Goal: Task Accomplishment & Management: Use online tool/utility

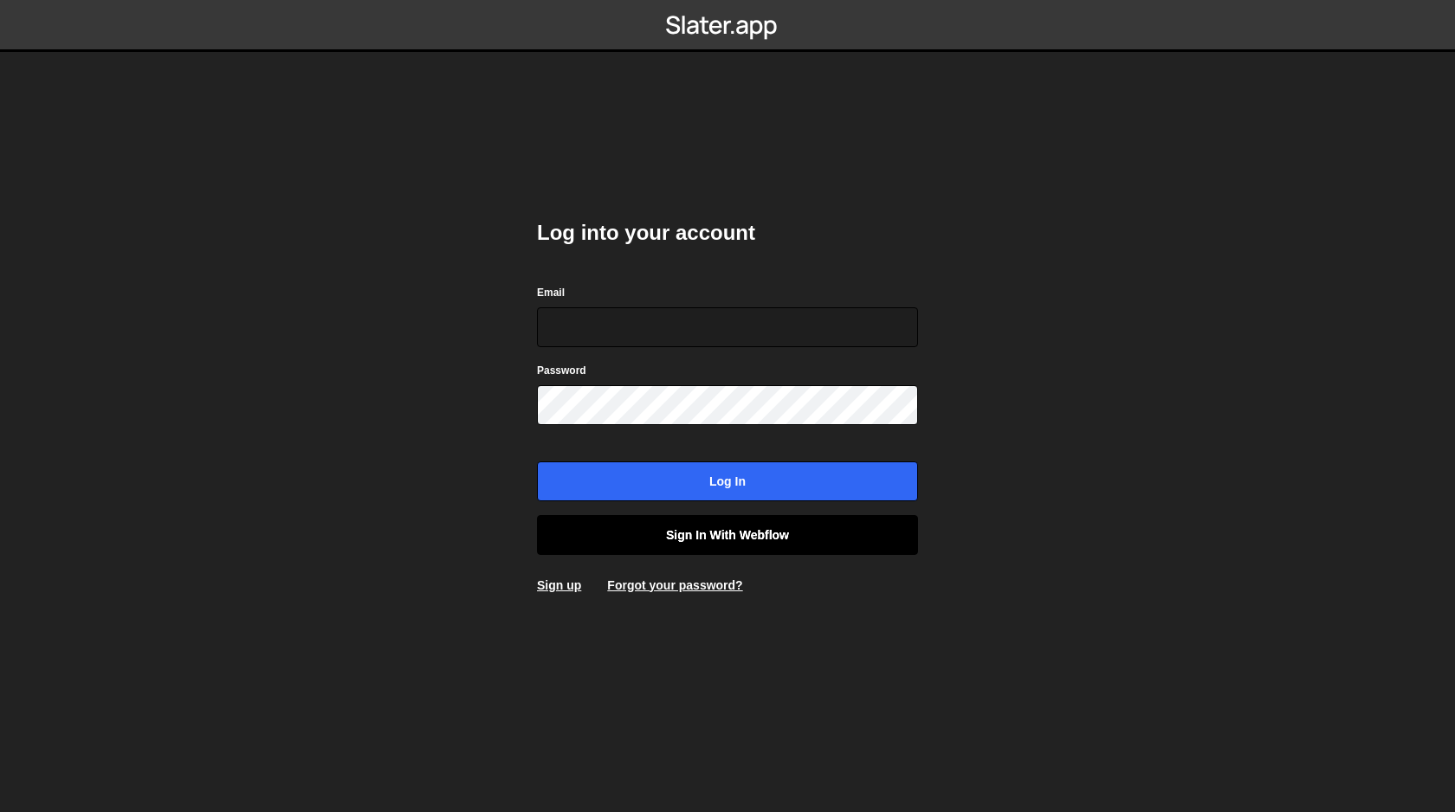
click at [777, 537] on link "Sign in with Webflow" at bounding box center [727, 535] width 381 height 40
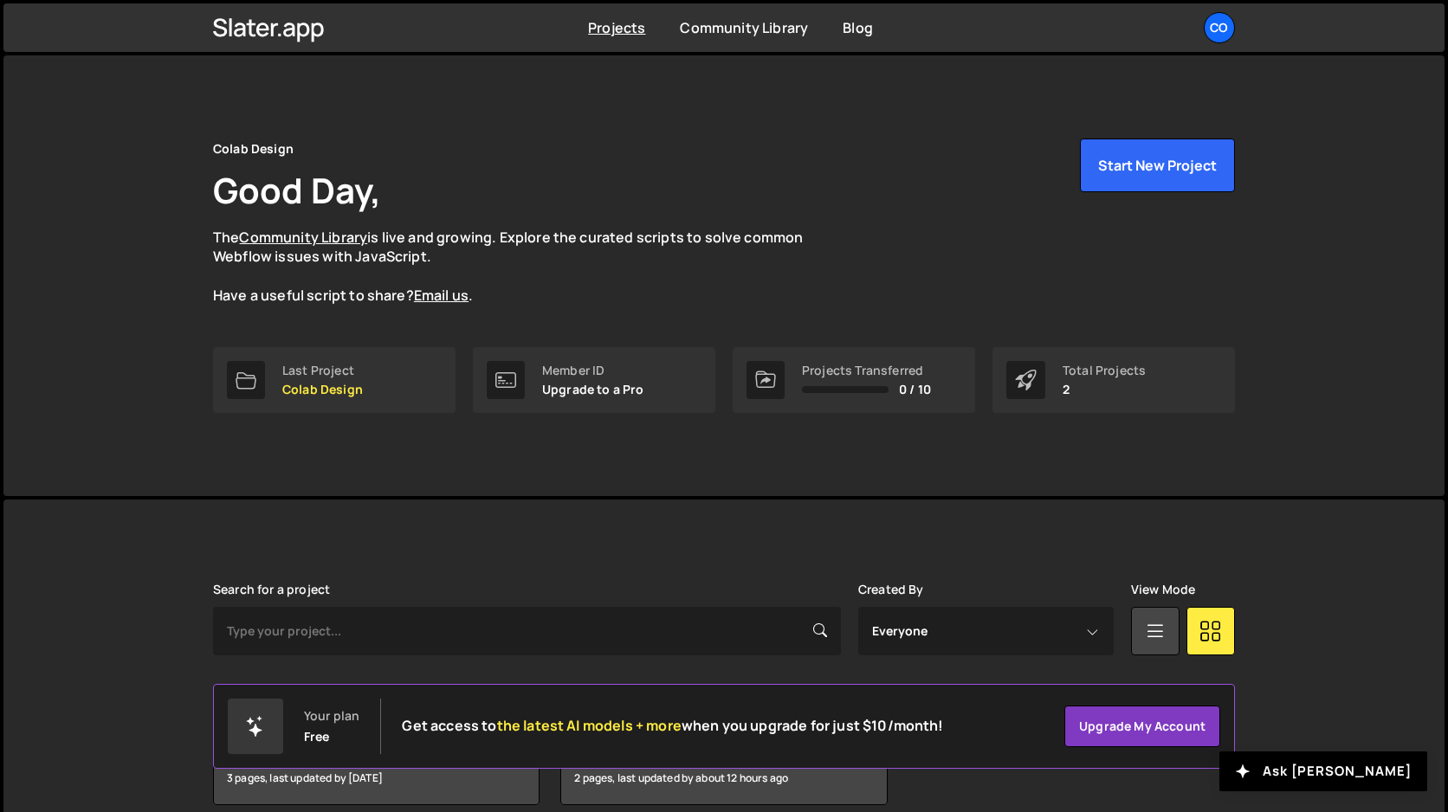
scroll to position [79, 0]
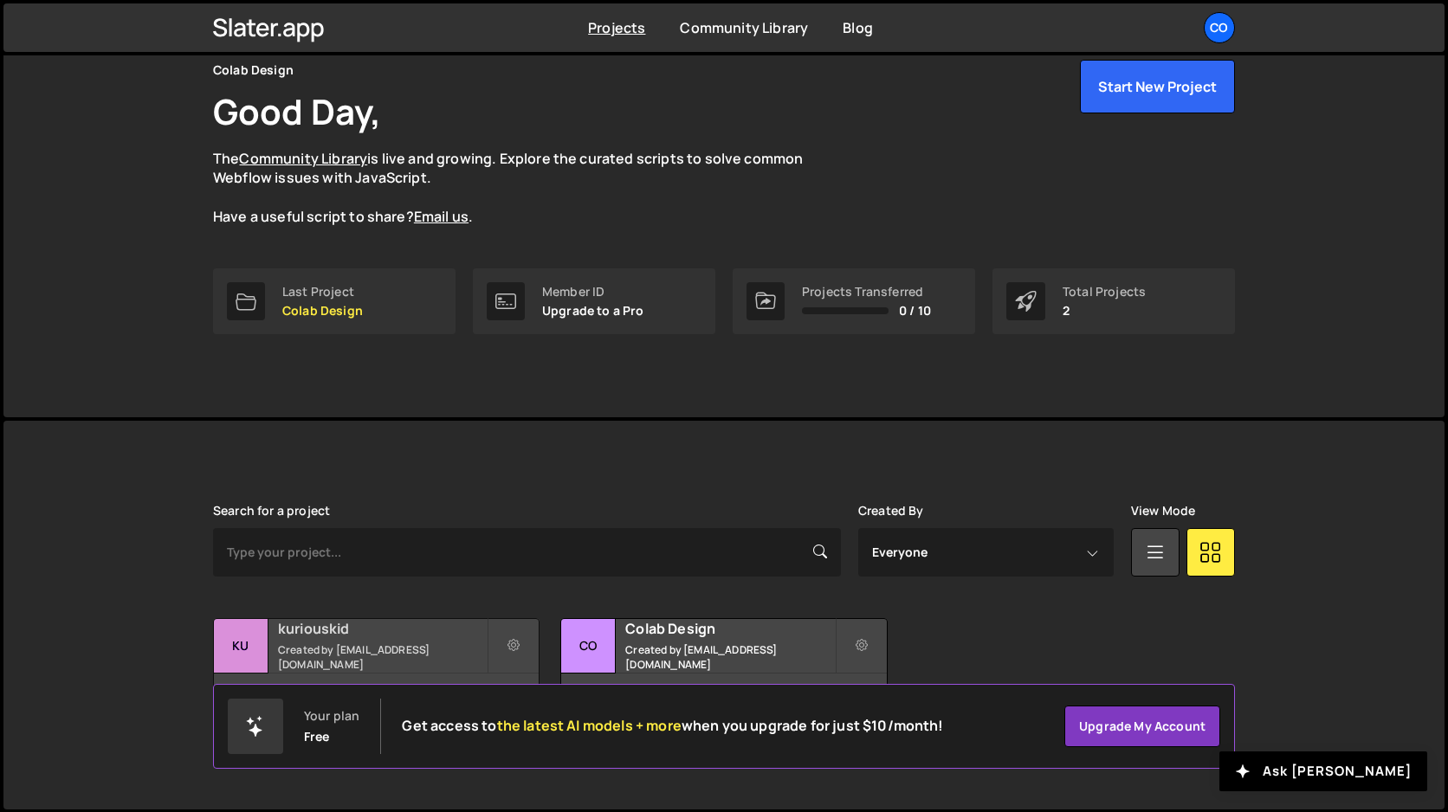
click at [407, 638] on h2 "kuriouskid" at bounding box center [382, 628] width 209 height 19
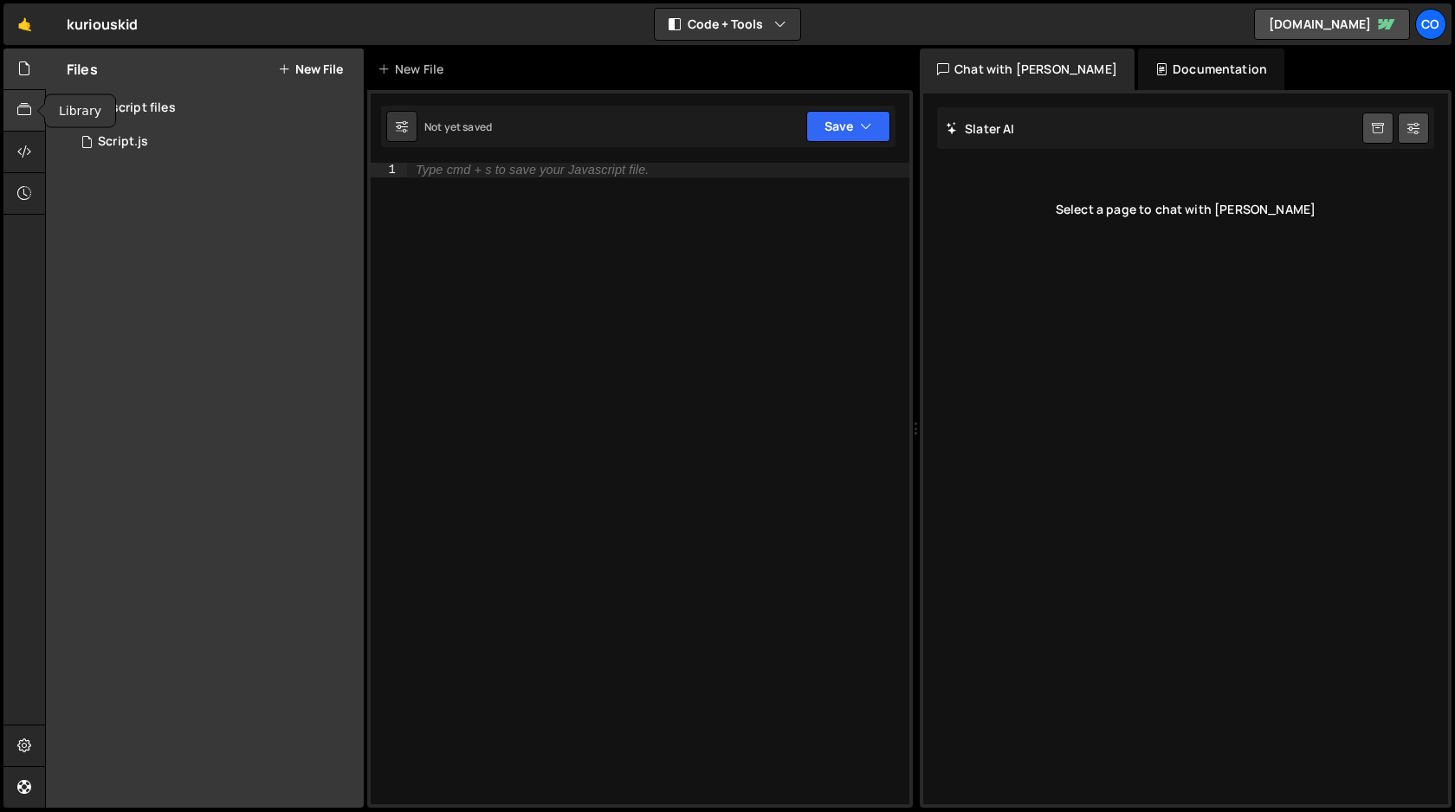
click at [26, 113] on icon at bounding box center [24, 109] width 14 height 19
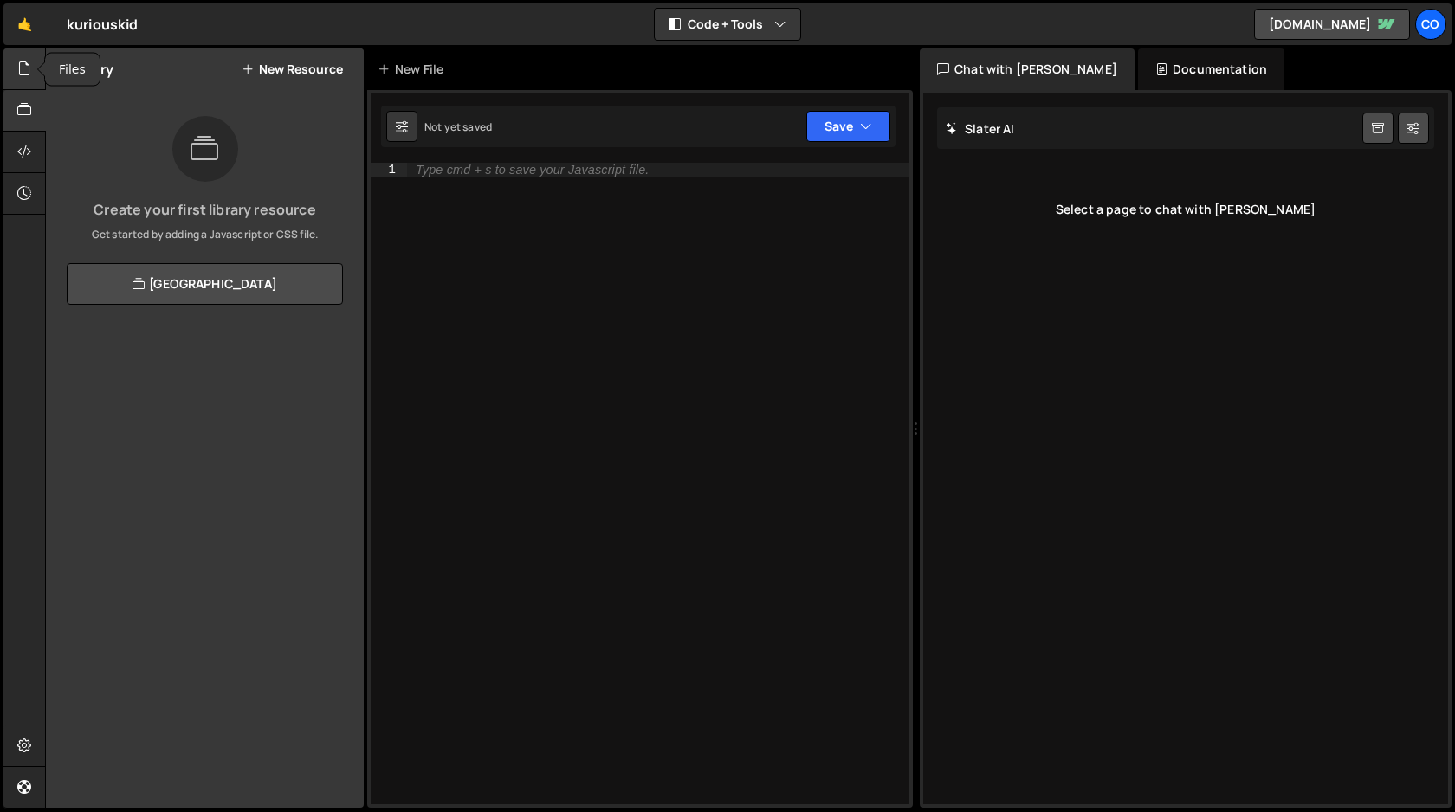
click at [30, 74] on icon at bounding box center [24, 68] width 14 height 19
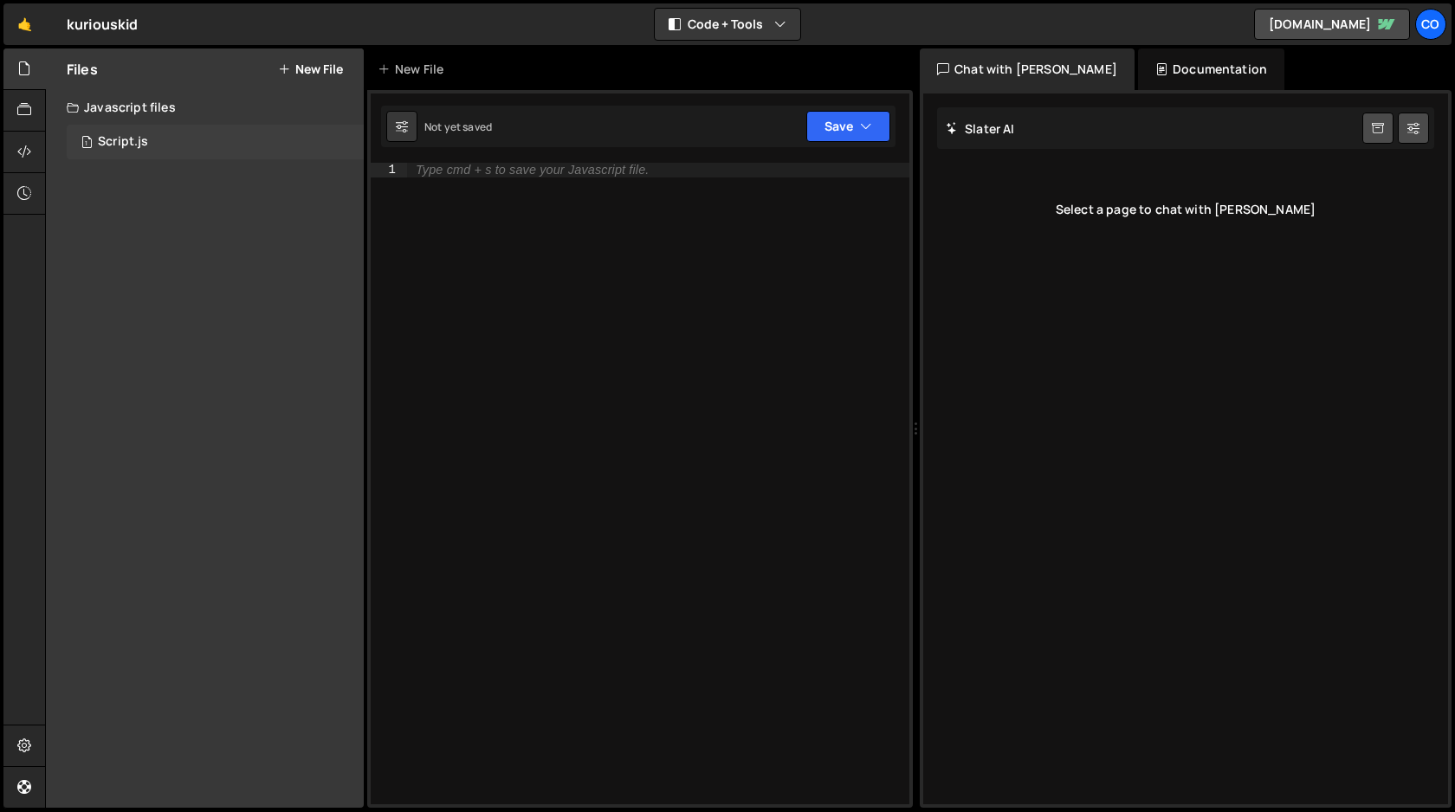
click at [122, 139] on div "Script.js" at bounding box center [123, 142] width 50 height 16
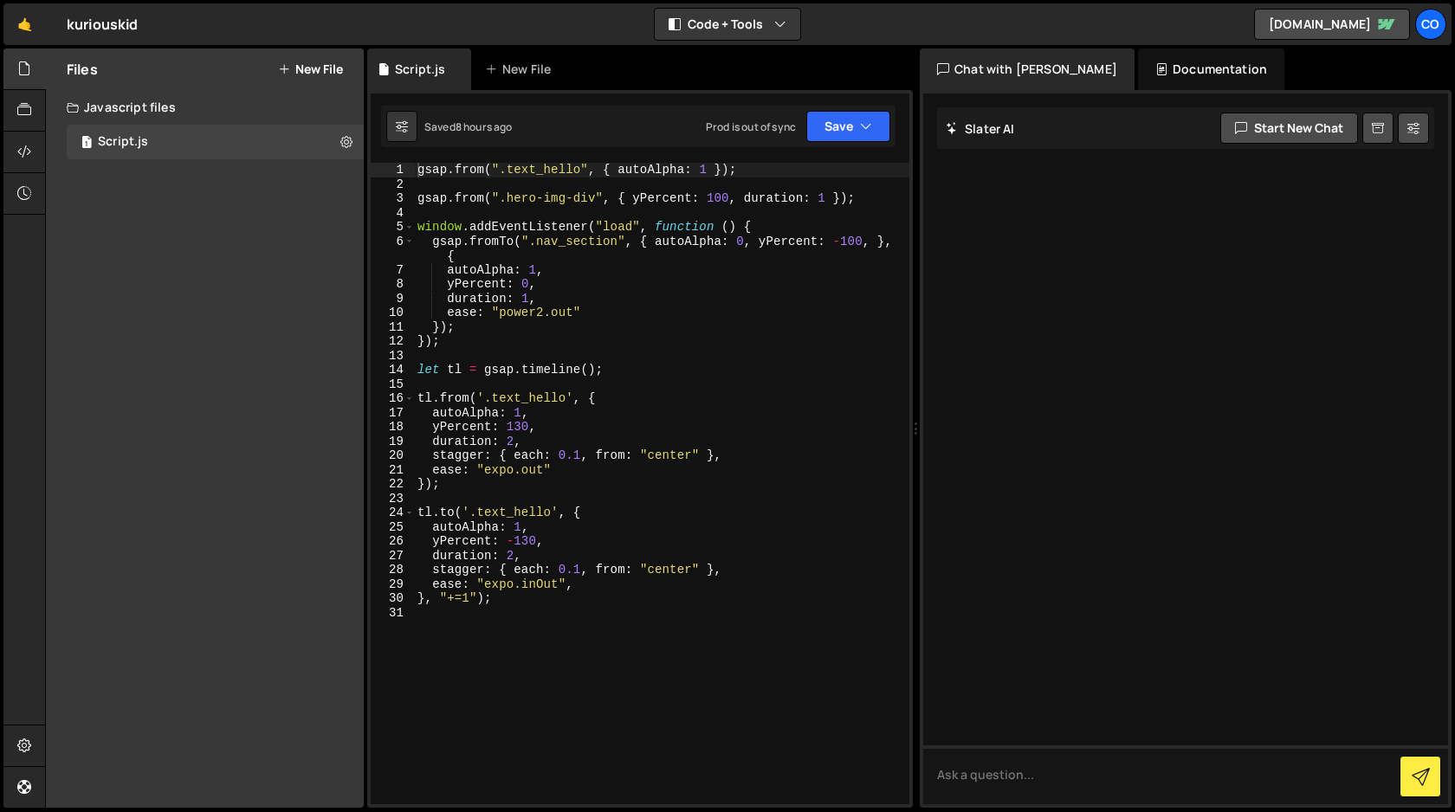
click at [466, 327] on div "gsap . from ( ".text_hello" , { autoAlpha : 1 }) ; gsap . from ( ".hero-img-div…" at bounding box center [661, 498] width 495 height 670
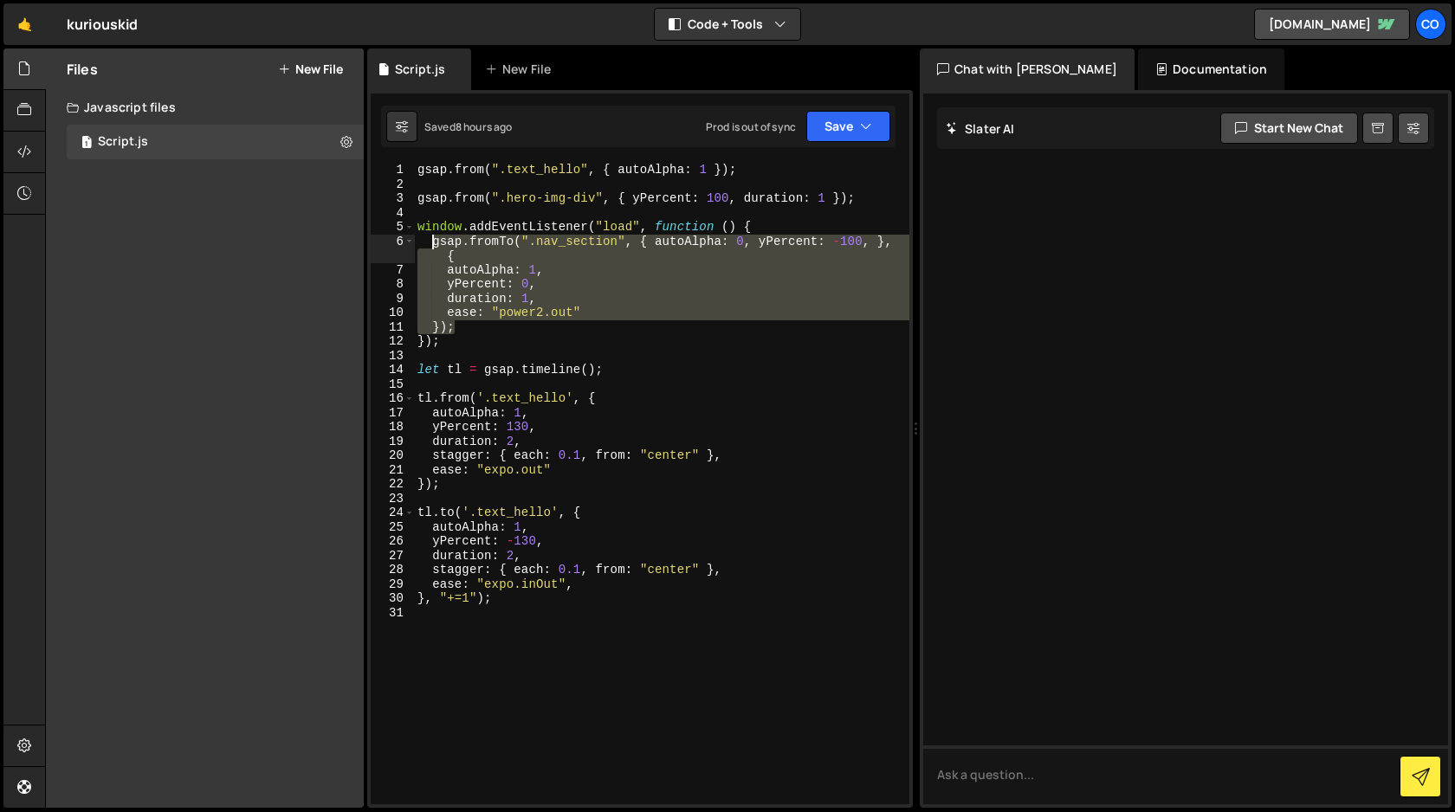
drag, startPoint x: 466, startPoint y: 327, endPoint x: 436, endPoint y: 246, distance: 86.9
click at [436, 246] on div "gsap . from ( ".text_hello" , { autoAlpha : 1 }) ; gsap . from ( ".hero-img-div…" at bounding box center [661, 498] width 495 height 670
click at [478, 327] on div "gsap . from ( ".text_hello" , { autoAlpha : 1 }) ; gsap . from ( ".hero-img-div…" at bounding box center [661, 484] width 495 height 642
drag, startPoint x: 462, startPoint y: 329, endPoint x: 432, endPoint y: 245, distance: 89.3
click at [432, 245] on div "gsap . from ( ".text_hello" , { autoAlpha : 1 }) ; gsap . from ( ".hero-img-div…" at bounding box center [661, 498] width 495 height 670
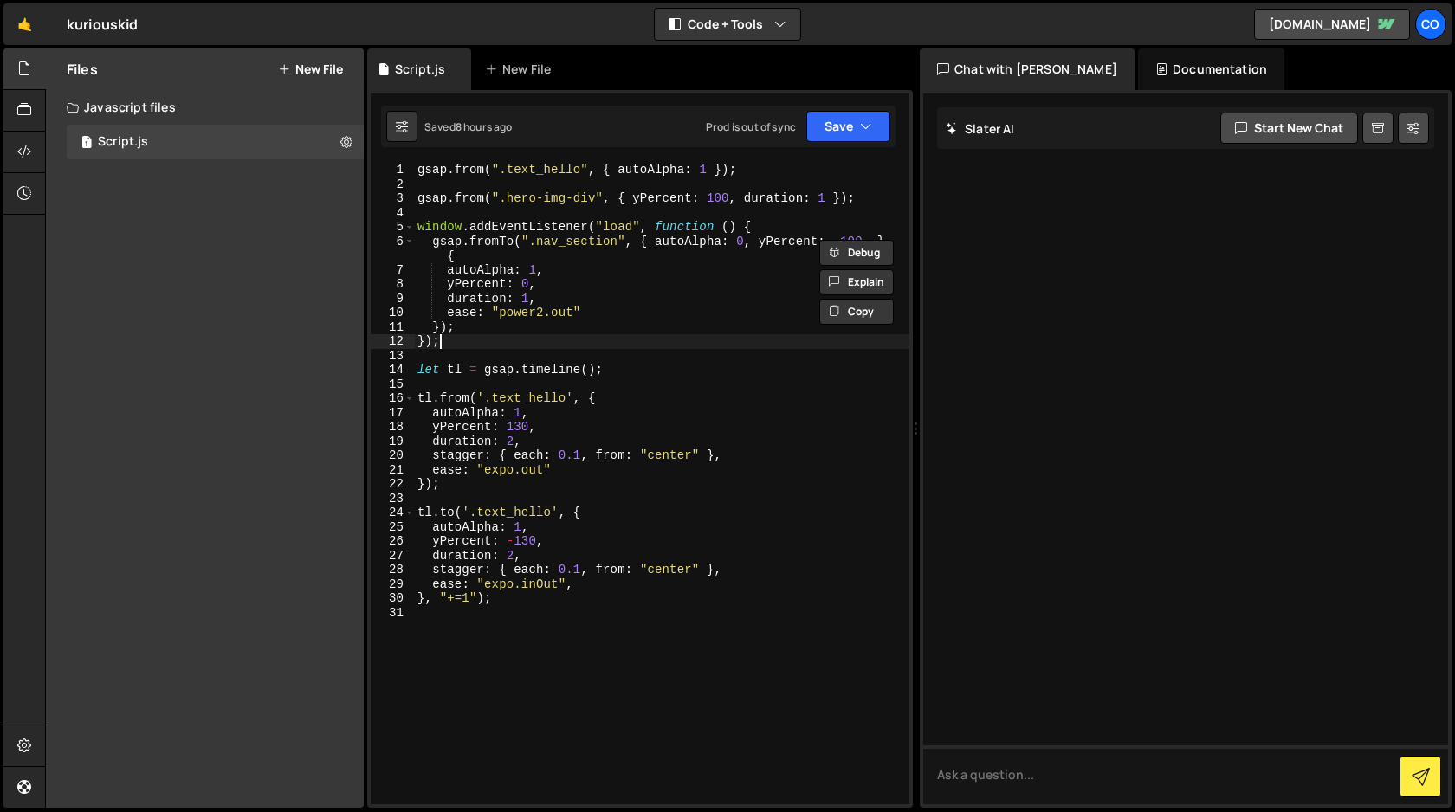
click at [461, 342] on div "gsap . from ( ".text_hello" , { autoAlpha : 1 }) ; gsap . from ( ".hero-img-div…" at bounding box center [661, 498] width 495 height 670
type textarea "});"
click at [598, 209] on div "gsap . from ( ".text_hello" , { autoAlpha : 1 }) ; gsap . from ( ".hero-img-div…" at bounding box center [661, 498] width 495 height 670
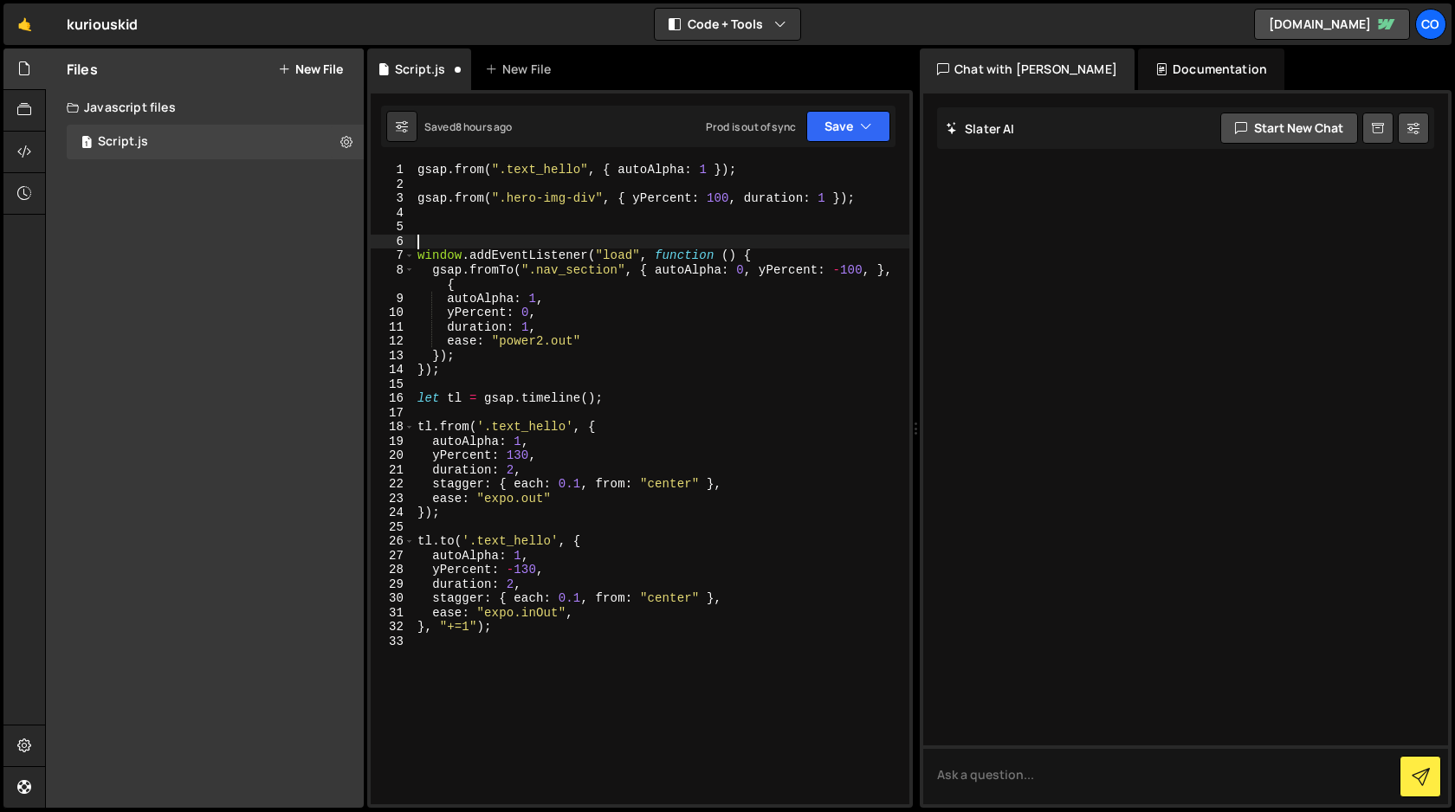
paste textarea "});"
type textarea "});"
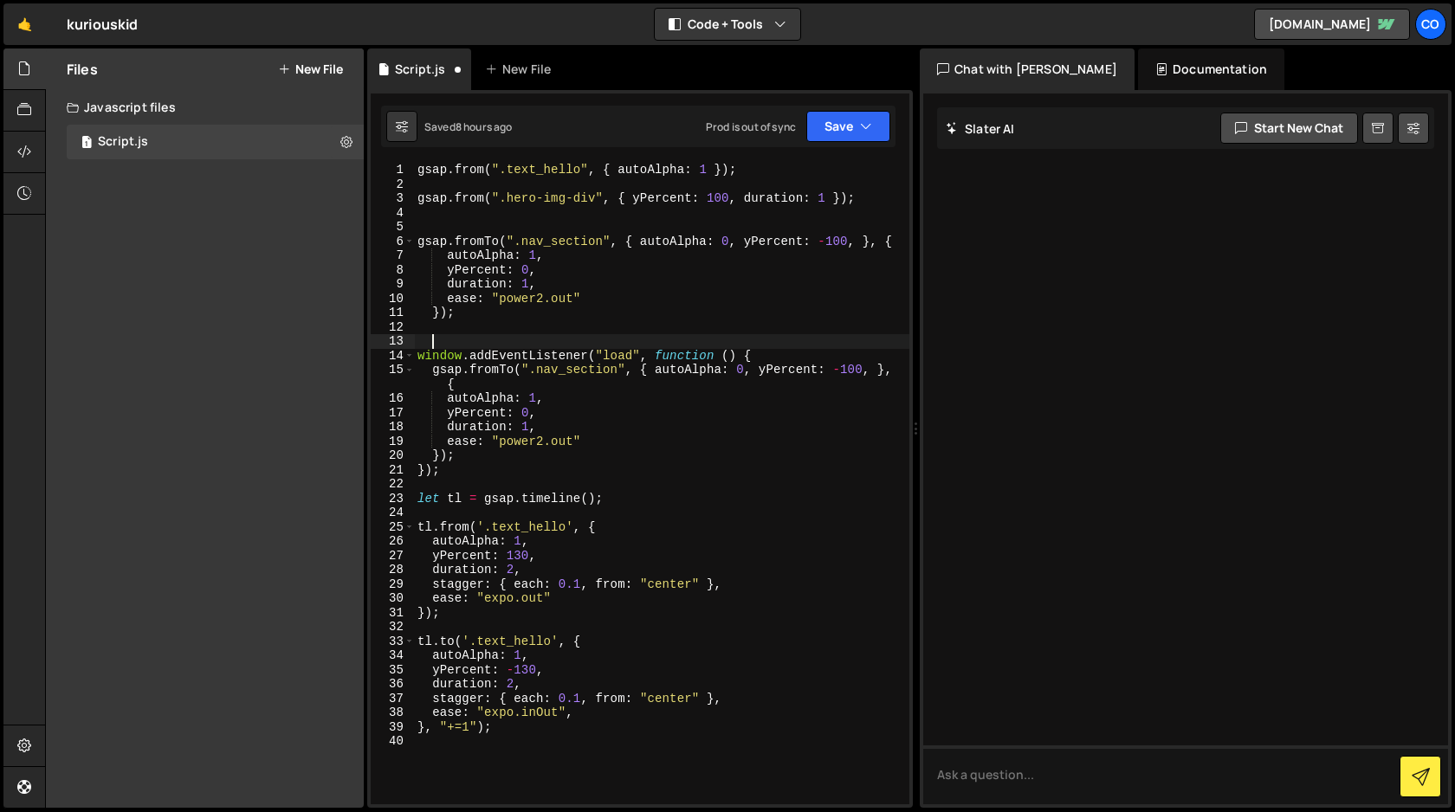
click at [441, 475] on div "gsap . from ( ".text_hello" , { autoAlpha : 1 }) ; gsap . from ( ".hero-img-div…" at bounding box center [661, 498] width 495 height 670
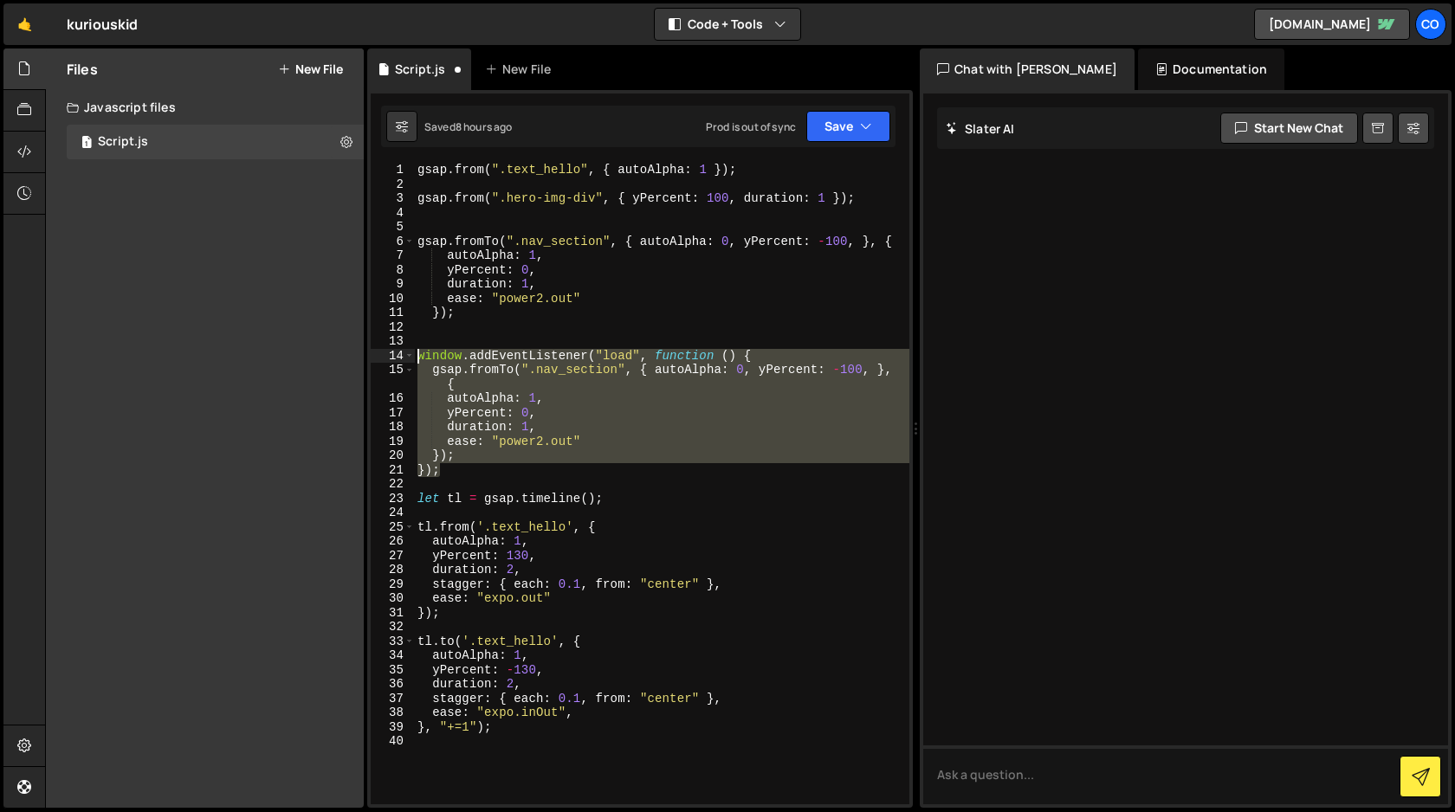
drag, startPoint x: 445, startPoint y: 475, endPoint x: 371, endPoint y: 353, distance: 142.3
click at [371, 353] on div "}); 1 2 3 4 5 6 7 8 9 10 11 12 13 14 15 16 17 18 19 20 21 22 23 24 25 26 27 28 …" at bounding box center [640, 484] width 539 height 642
type textarea "window.addEventListener("load", function () { gsap.fromTo(".nav_section", { aut…"
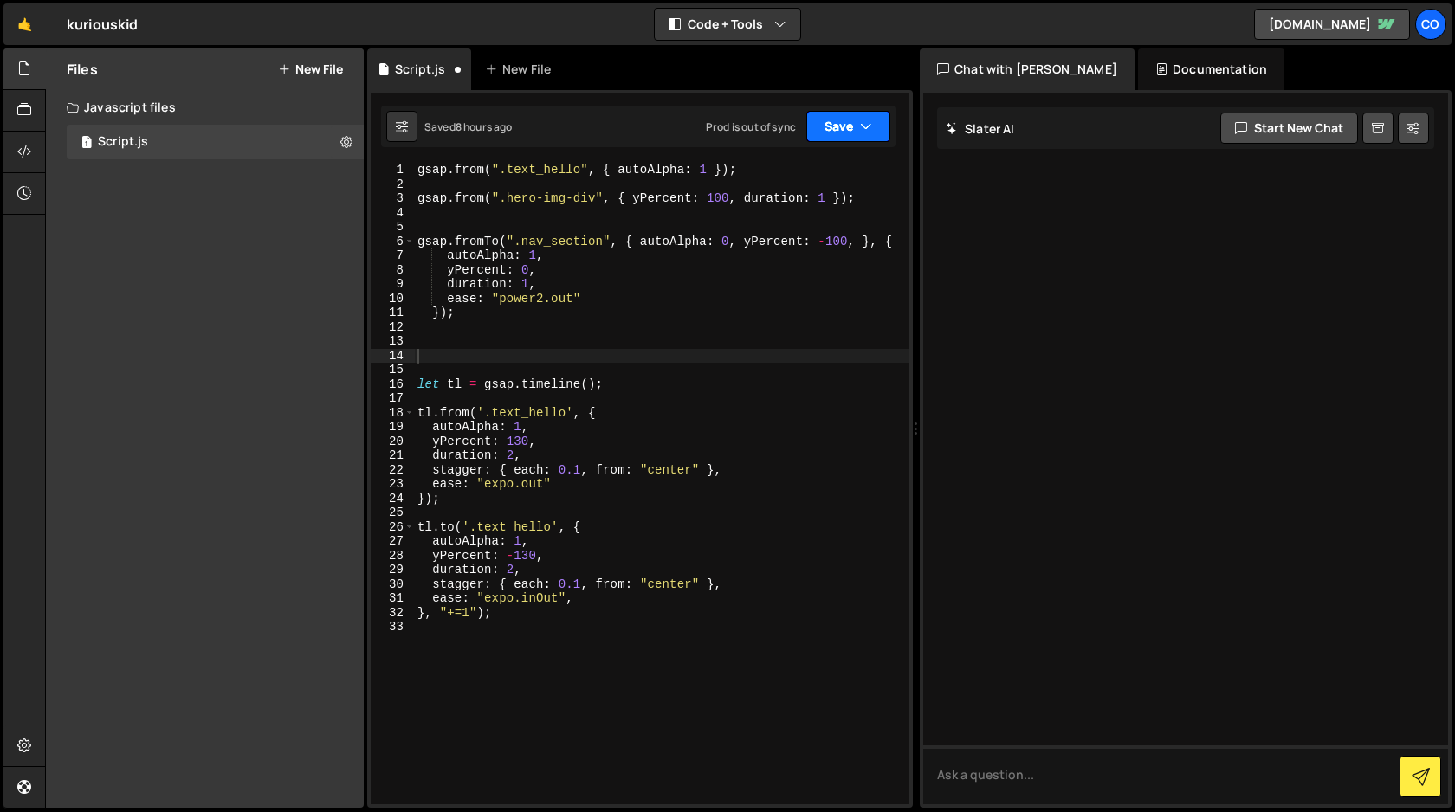
click at [843, 128] on button "Save" at bounding box center [848, 126] width 84 height 31
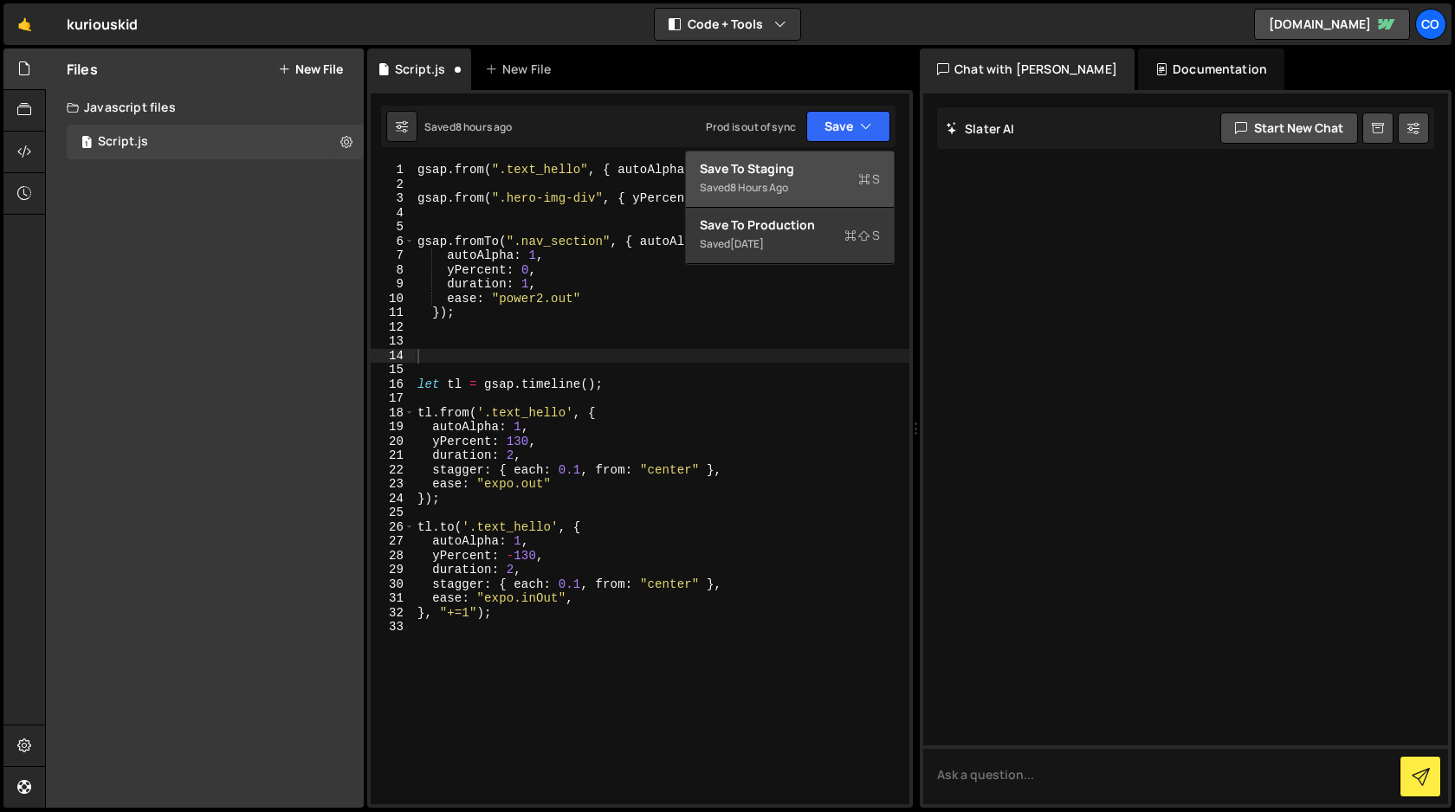
click at [802, 170] on div "Save to Staging S" at bounding box center [790, 168] width 180 height 17
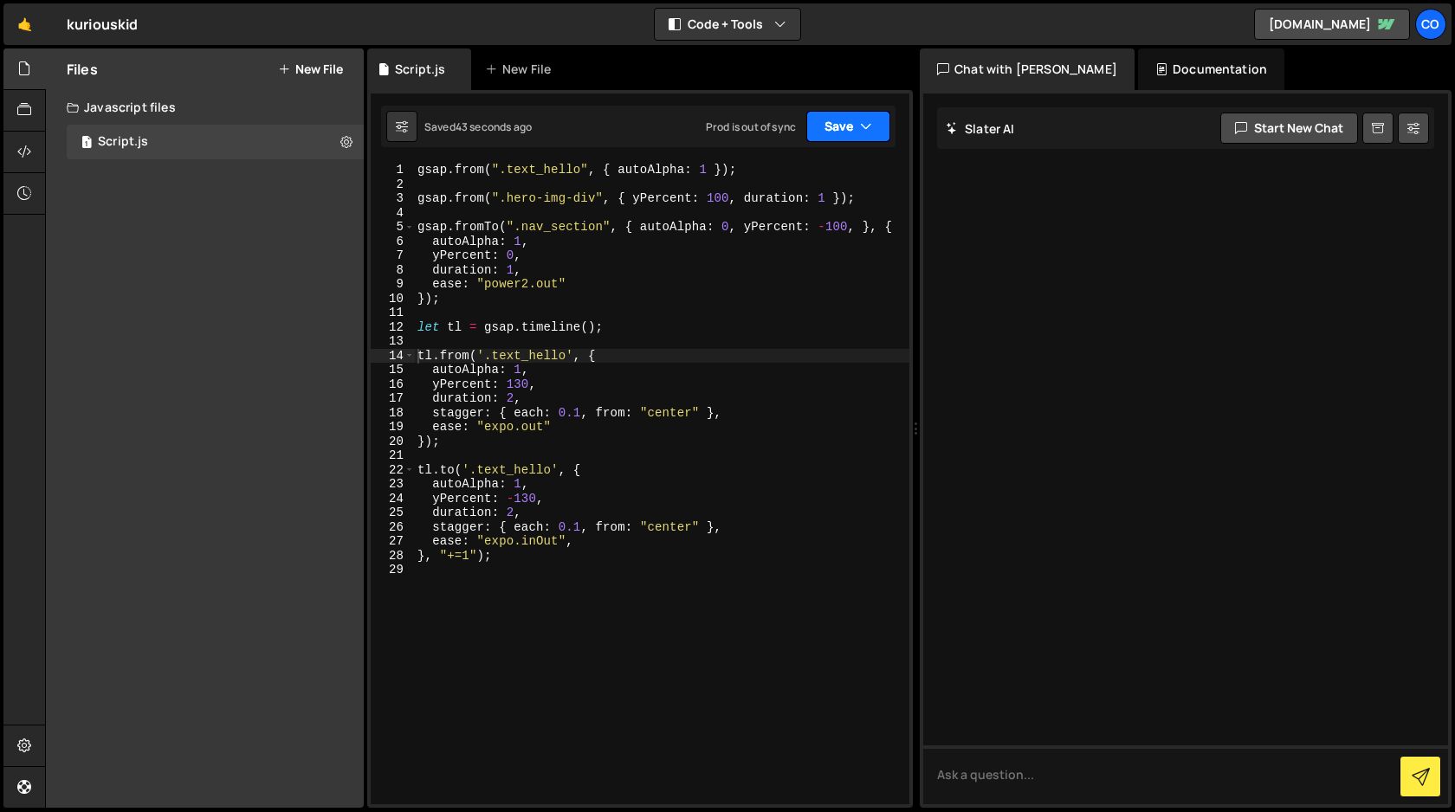
click at [842, 133] on button "Save" at bounding box center [848, 126] width 84 height 31
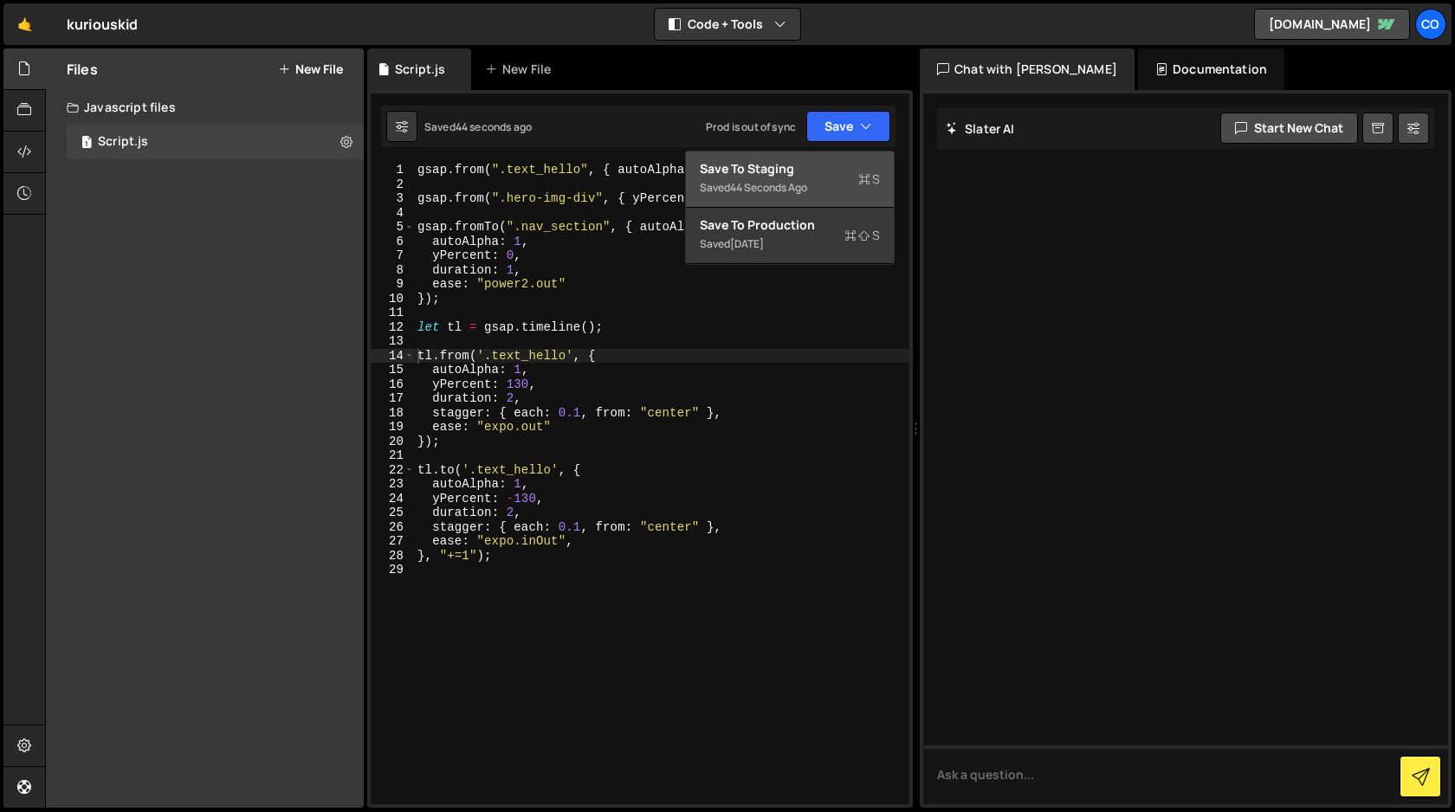
click at [819, 166] on div "Save to Staging S" at bounding box center [790, 168] width 180 height 17
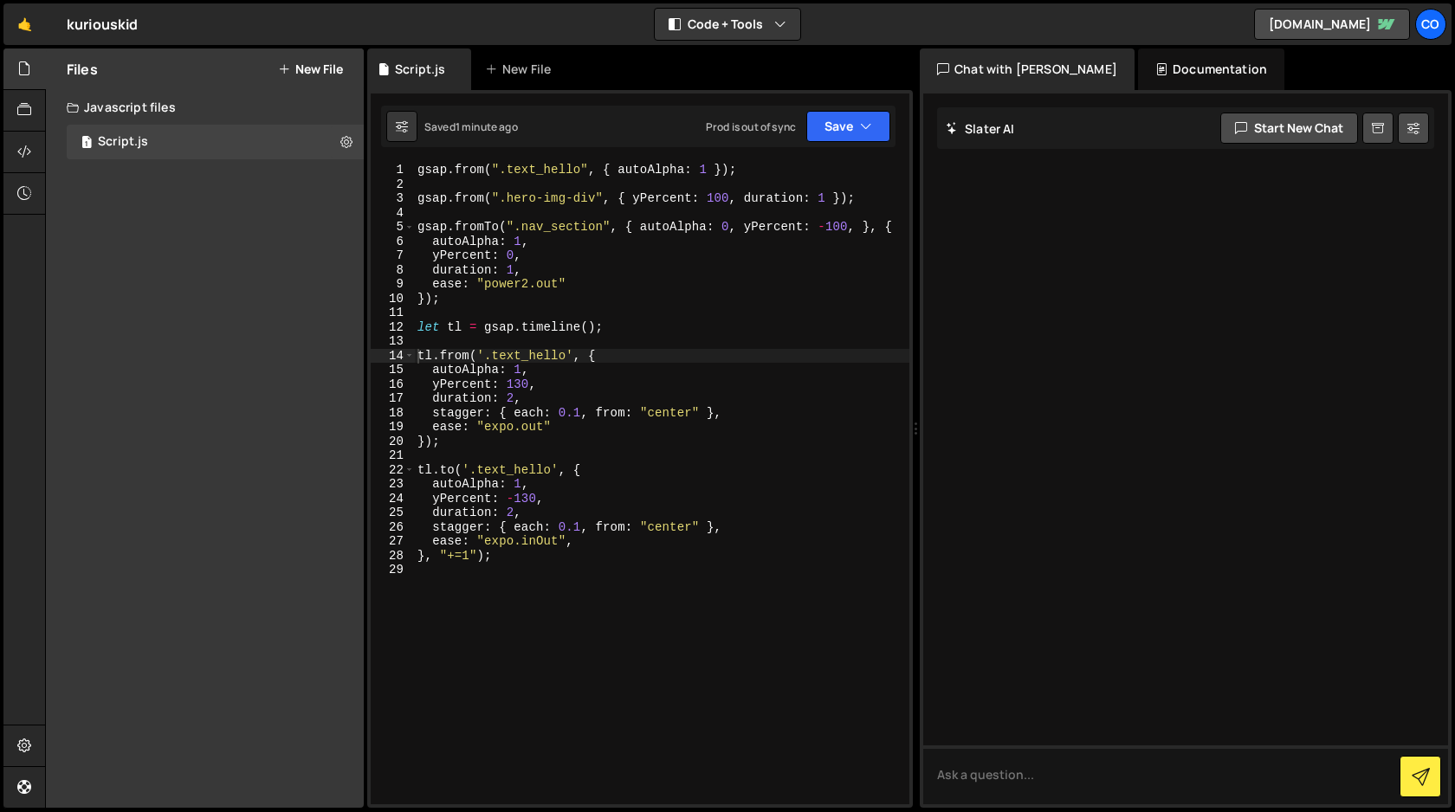
click at [722, 199] on div "gsap . from ( ".text_hello" , { autoAlpha : 1 }) ; gsap . from ( ".hero-img-div…" at bounding box center [661, 498] width 495 height 670
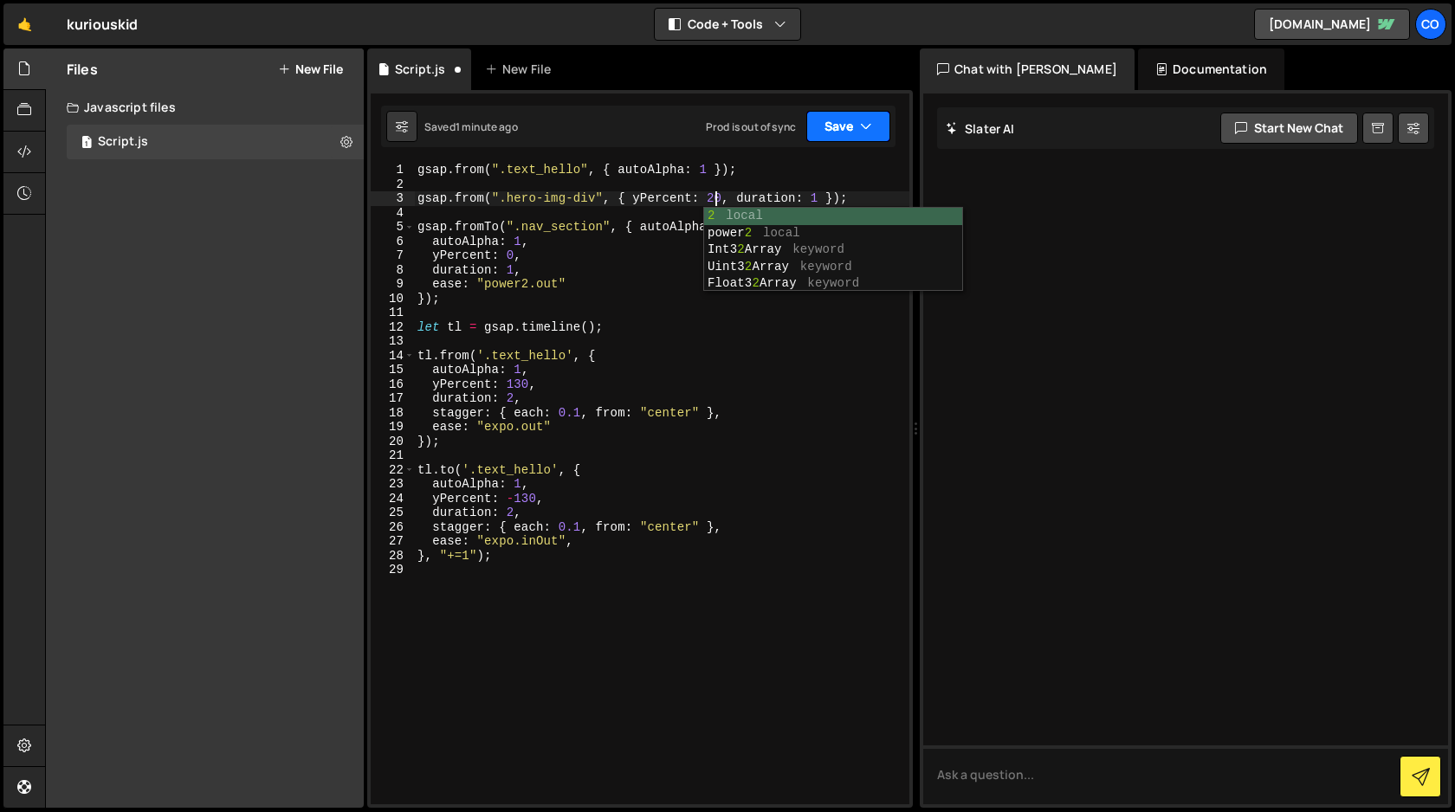
click at [831, 129] on button "Save" at bounding box center [848, 126] width 84 height 31
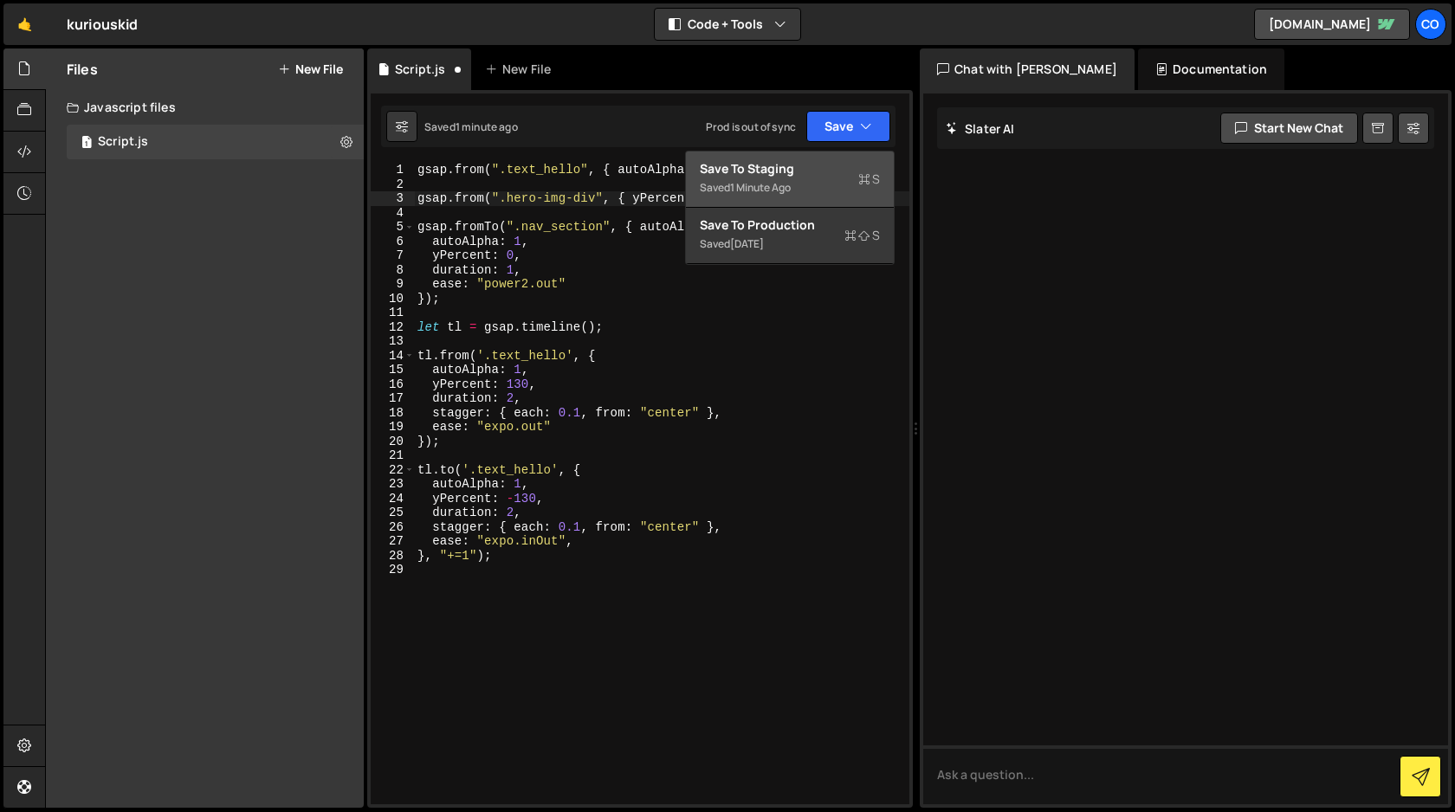
click at [796, 178] on div "Saved 1 minute ago" at bounding box center [790, 188] width 180 height 21
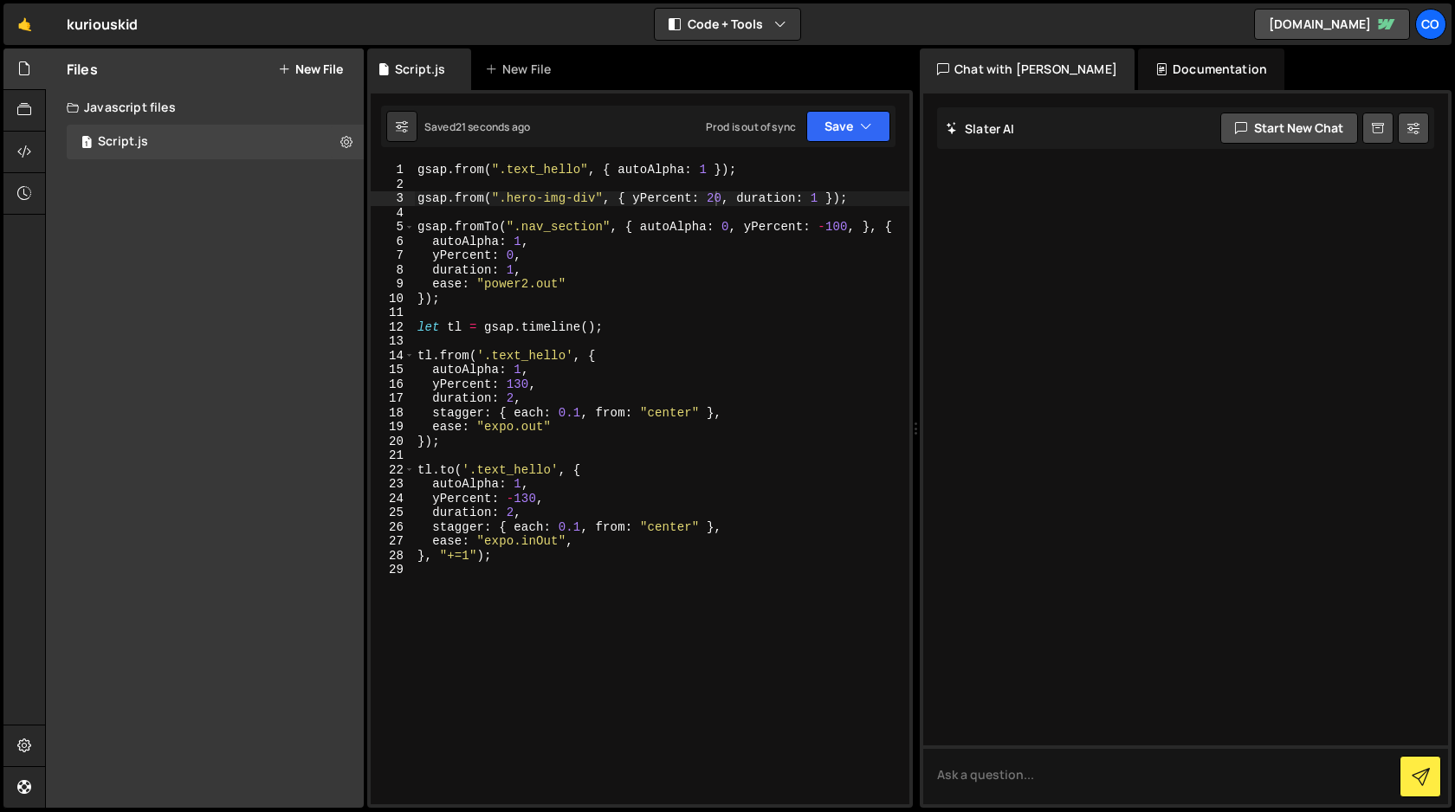
type textarea "gsap.from(".text_hello", { autoAlpha: 1 });"
click at [743, 169] on div "gsap . from ( ".text_hello" , { autoAlpha : 1 }) ; gsap . from ( ".hero-img-div…" at bounding box center [661, 498] width 495 height 670
drag, startPoint x: 743, startPoint y: 169, endPoint x: 415, endPoint y: 175, distance: 328.3
click at [415, 175] on div "gsap . from ( ".text_hello" , { autoAlpha : 1 }) ; gsap . from ( ".hero-img-div…" at bounding box center [661, 498] width 495 height 670
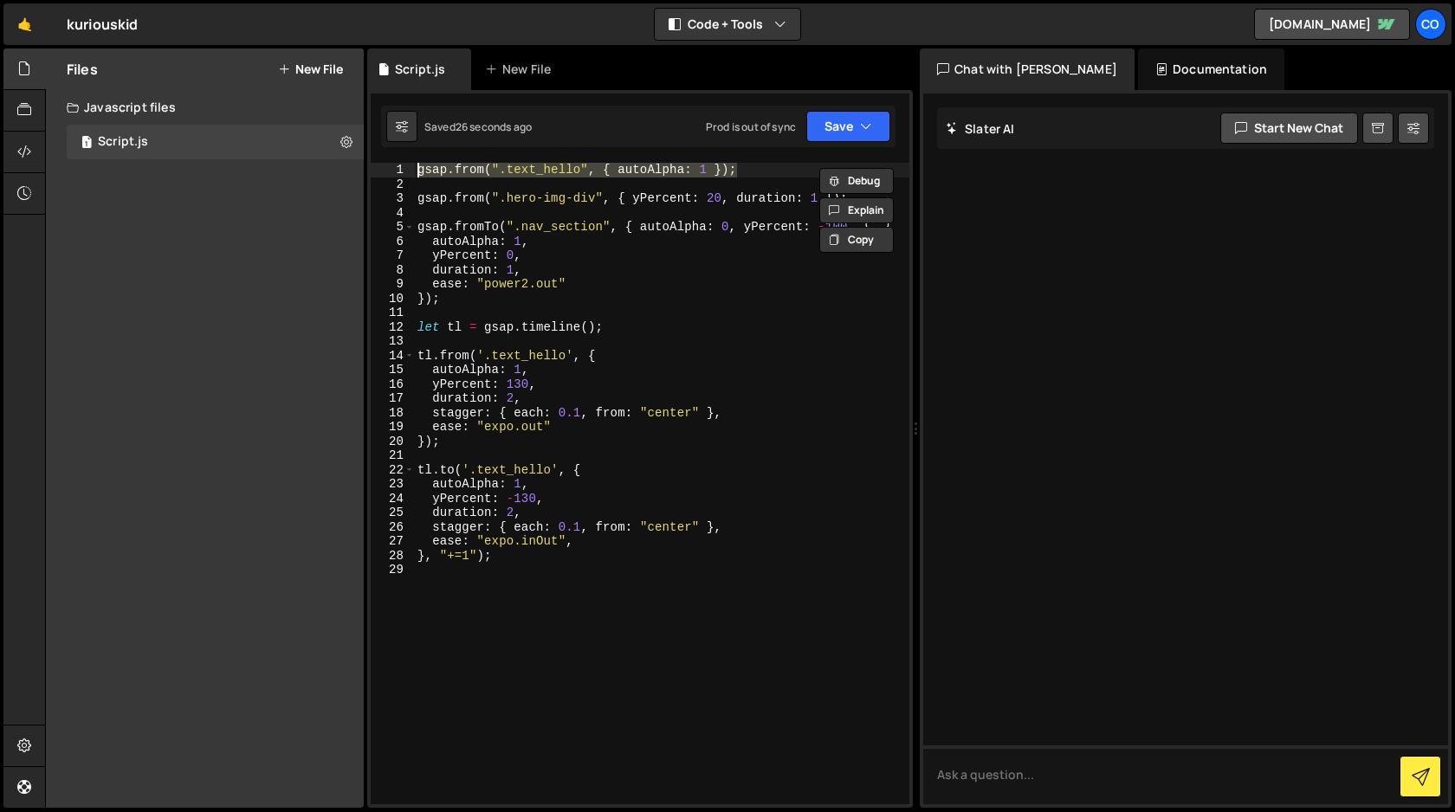
scroll to position [0, 0]
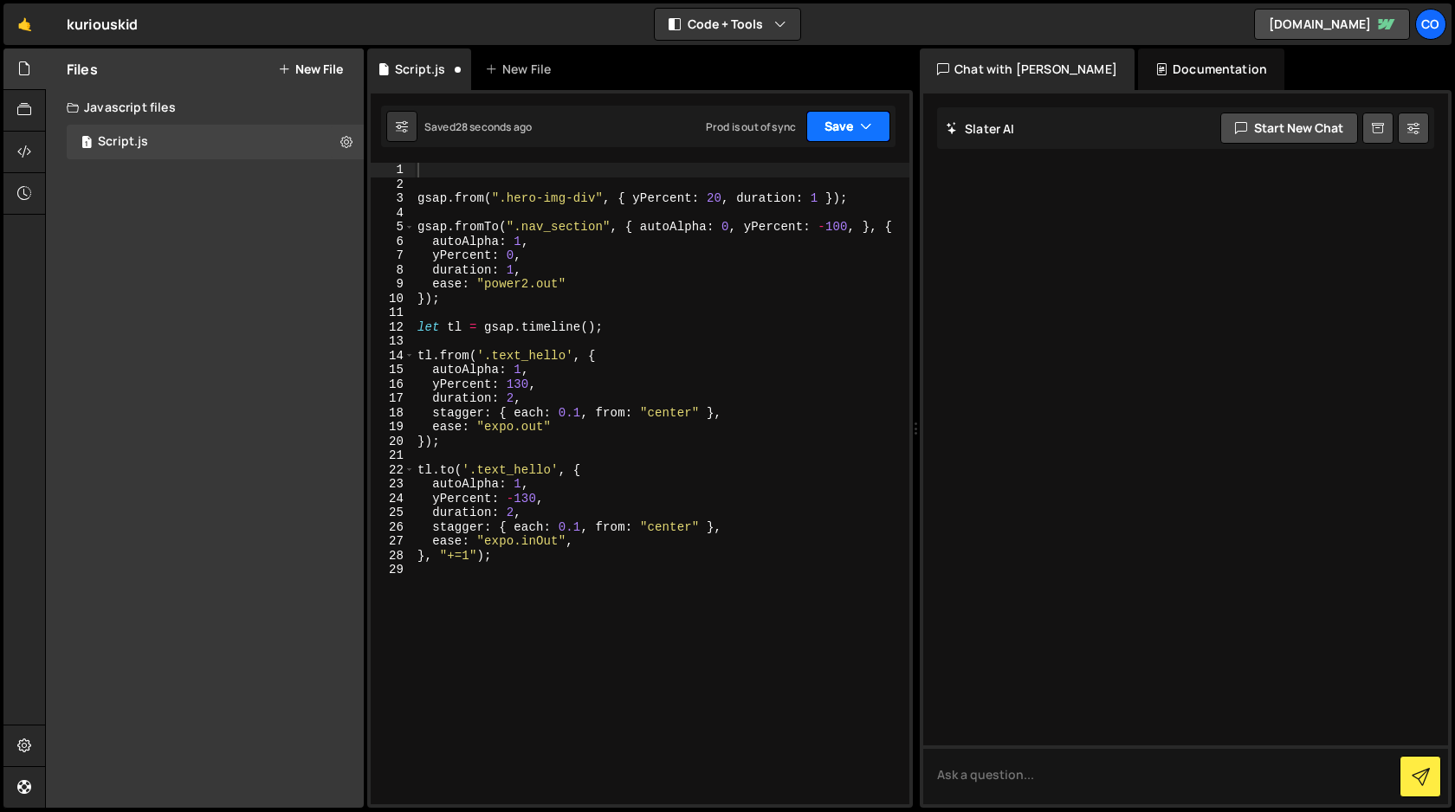
click at [844, 128] on button "Save" at bounding box center [848, 126] width 84 height 31
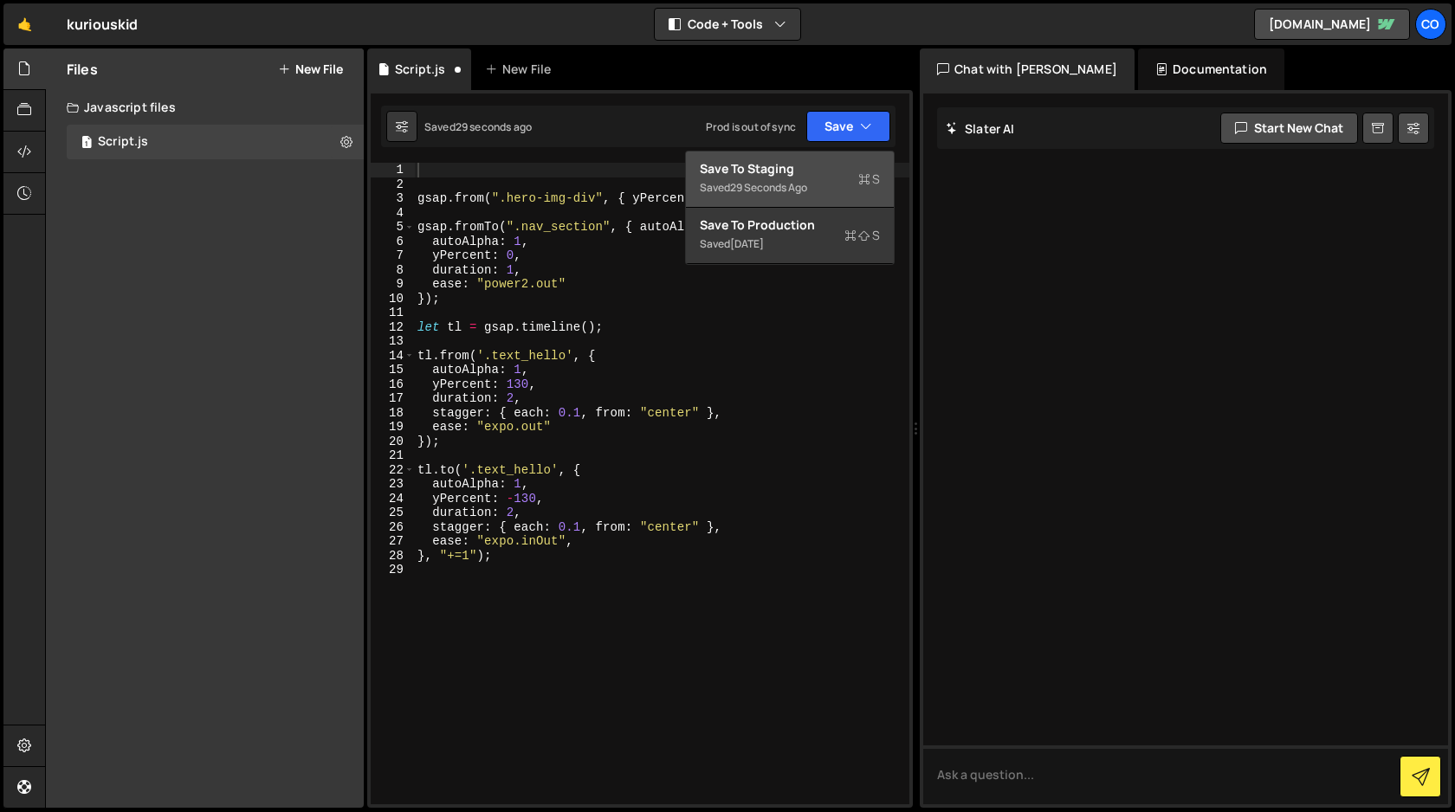
click at [817, 179] on div "Saved 29 seconds ago" at bounding box center [790, 188] width 180 height 21
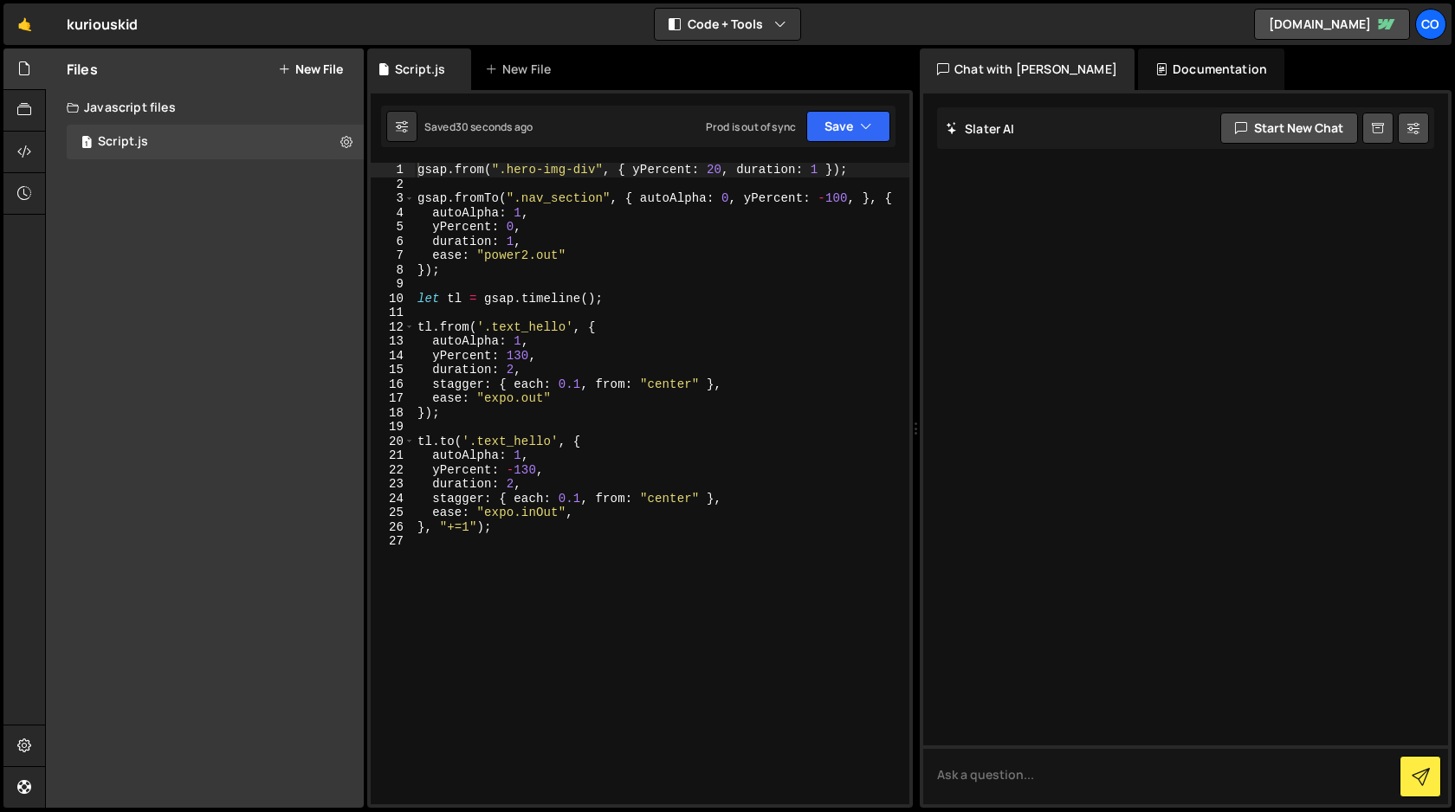
click at [744, 332] on div "gsap . from ( ".hero-img-div" , { yPercent : 20 , duration : 1 }) ; gsap . from…" at bounding box center [661, 498] width 495 height 670
click at [621, 236] on div "gsap . from ( ".hero-img-div" , { yPercent : 20 , duration : 1 }) ; gsap . from…" at bounding box center [661, 498] width 495 height 670
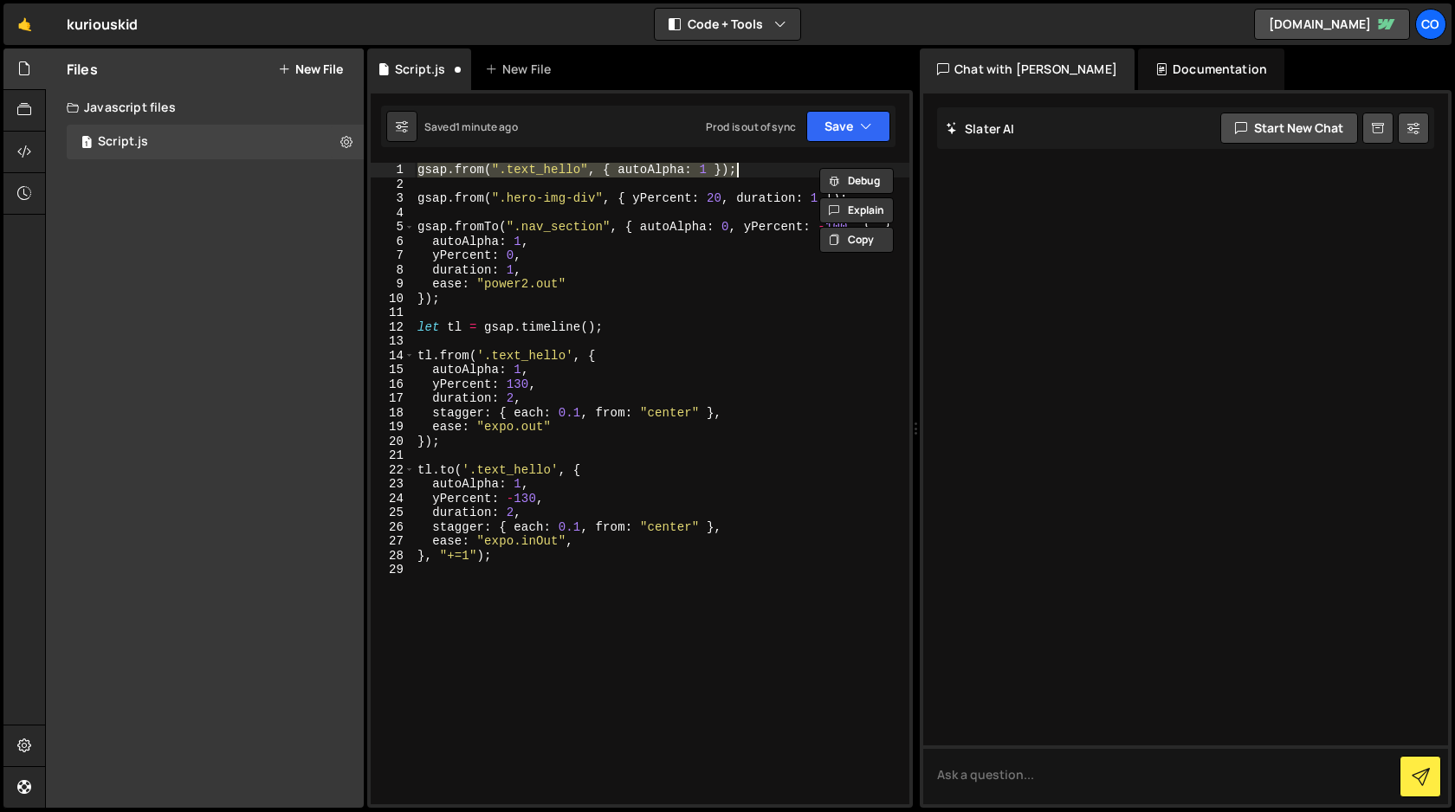
click at [468, 169] on div "gsap . from ( ".text_hello" , { autoAlpha : 1 }) ; gsap . from ( ".hero-img-div…" at bounding box center [661, 484] width 495 height 642
click at [468, 169] on div "gsap . from ( ".text_hello" , { autoAlpha : 1 }) ; gsap . from ( ".hero-img-div…" at bounding box center [661, 498] width 495 height 670
click at [458, 168] on div "gsap . from ( ".text_hello" , { autoAlpha : 1 }) ; gsap . from ( ".hero-img-div…" at bounding box center [661, 484] width 495 height 642
click at [458, 168] on div "gsap . from ( ".text_hello" , { autoAlpha : 1 }) ; gsap . from ( ".hero-img-div…" at bounding box center [661, 498] width 495 height 670
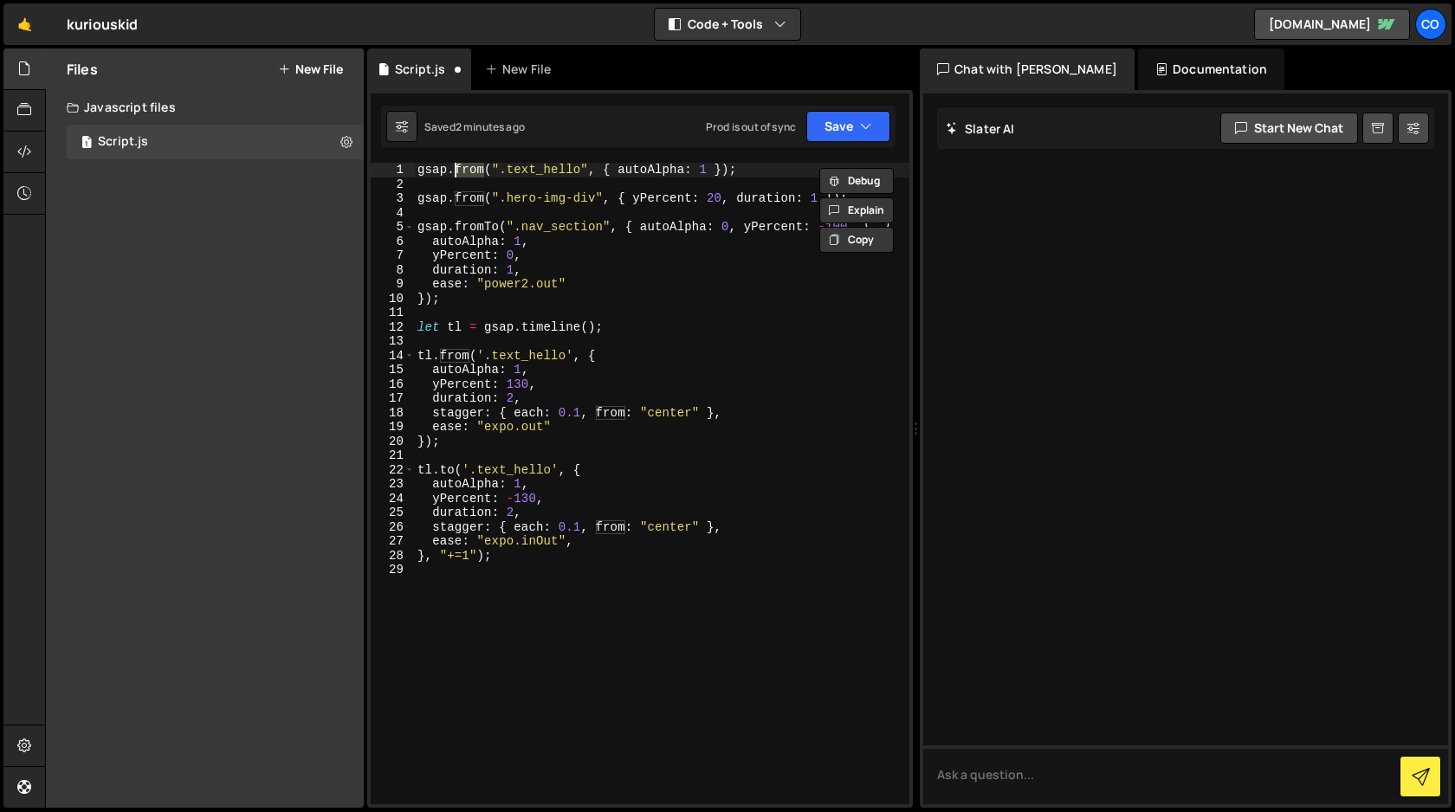
click at [549, 371] on div "gsap . from ( ".text_hello" , { autoAlpha : 1 }) ; gsap . from ( ".hero-img-div…" at bounding box center [661, 498] width 495 height 670
type textarea "autoAlpha: 1,"
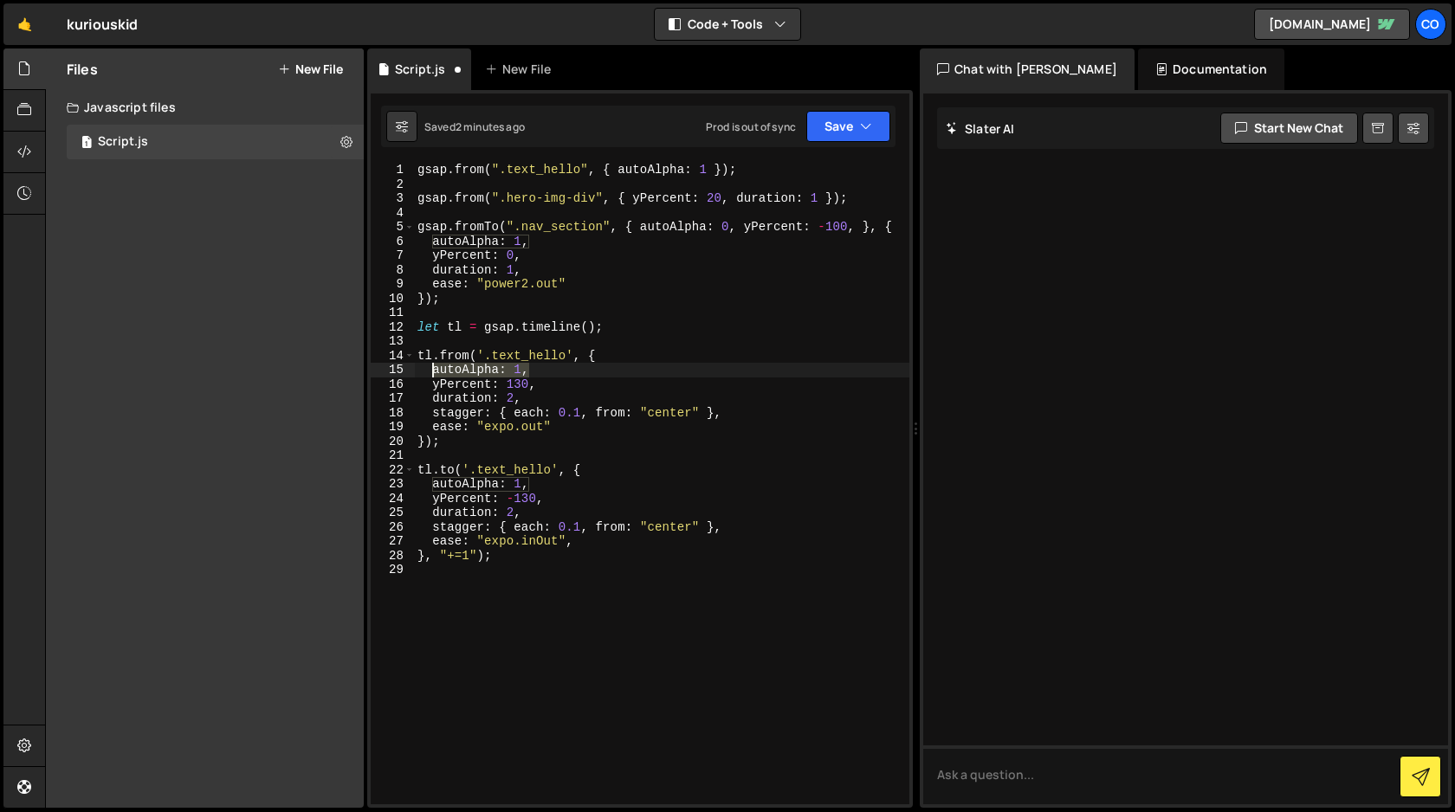
drag, startPoint x: 549, startPoint y: 371, endPoint x: 433, endPoint y: 368, distance: 116.1
click at [433, 368] on div "gsap . from ( ".text_hello" , { autoAlpha : 1 }) ; gsap . from ( ".hero-img-div…" at bounding box center [661, 498] width 495 height 670
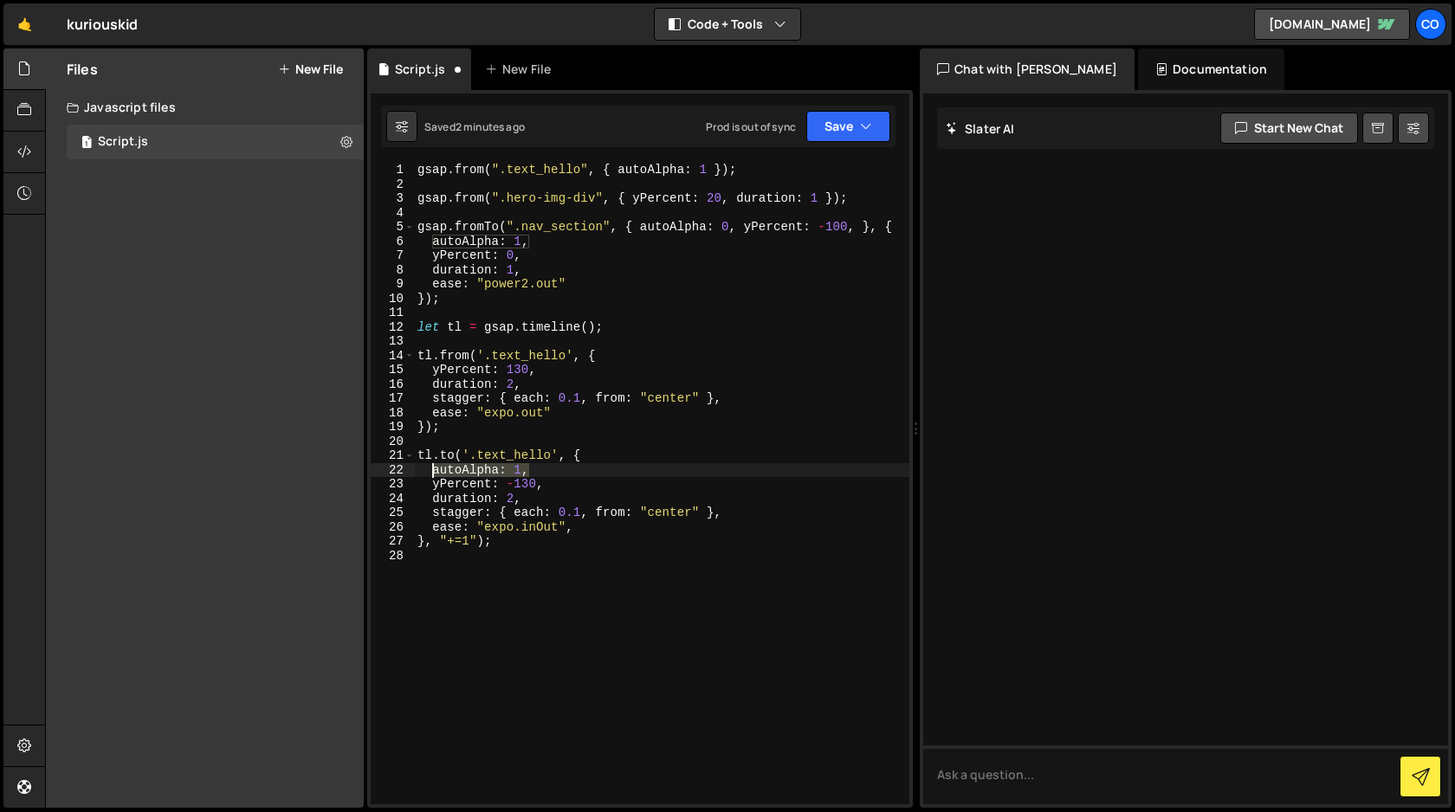
drag, startPoint x: 527, startPoint y: 468, endPoint x: 434, endPoint y: 471, distance: 93.6
click at [434, 471] on div "gsap . from ( ".text_hello" , { autoAlpha : 1 }) ; gsap . from ( ".hero-img-div…" at bounding box center [661, 498] width 495 height 670
type textarea "autoAlpha: 1,"
click at [869, 126] on icon "button" at bounding box center [866, 126] width 12 height 17
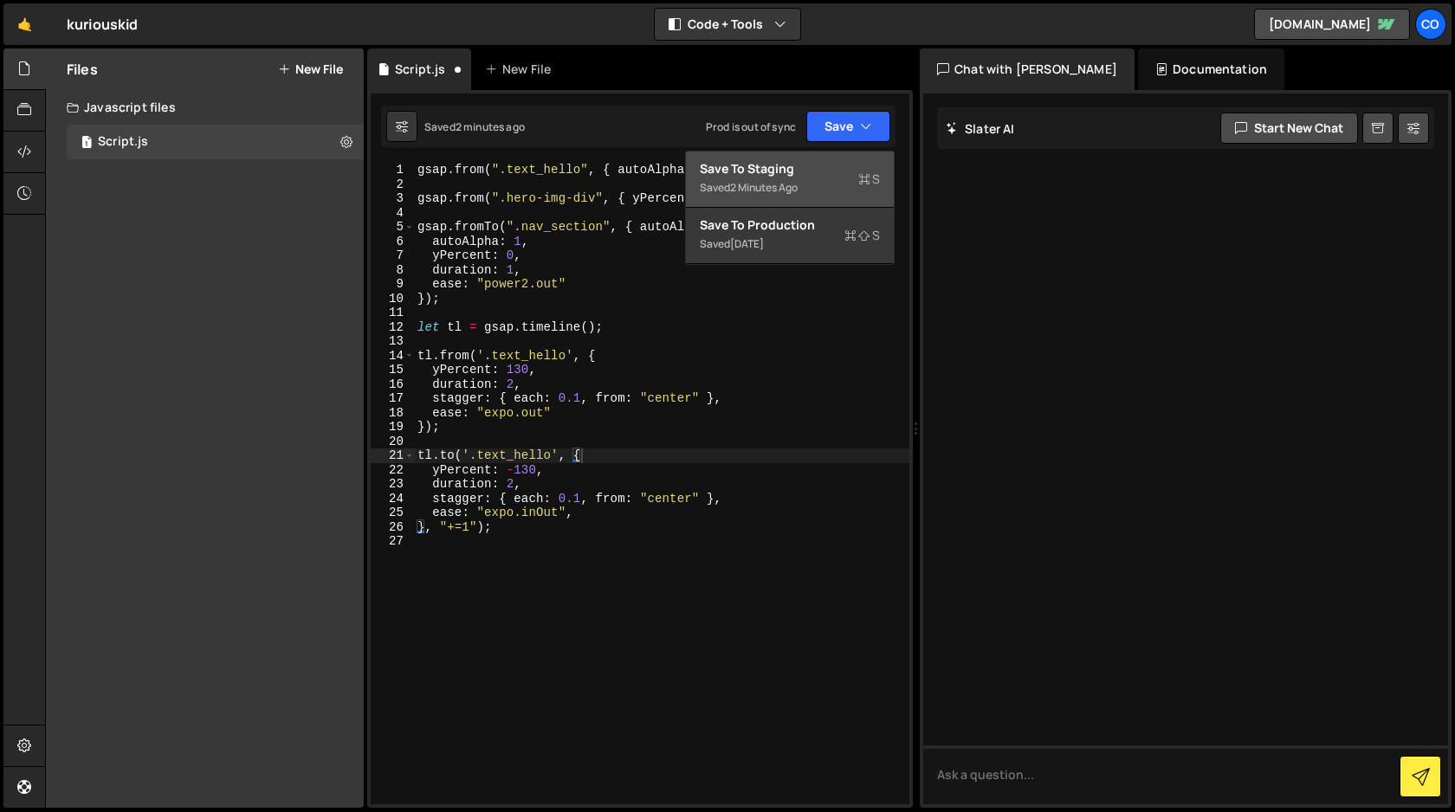
click at [832, 171] on div "Save to Staging S" at bounding box center [790, 168] width 180 height 17
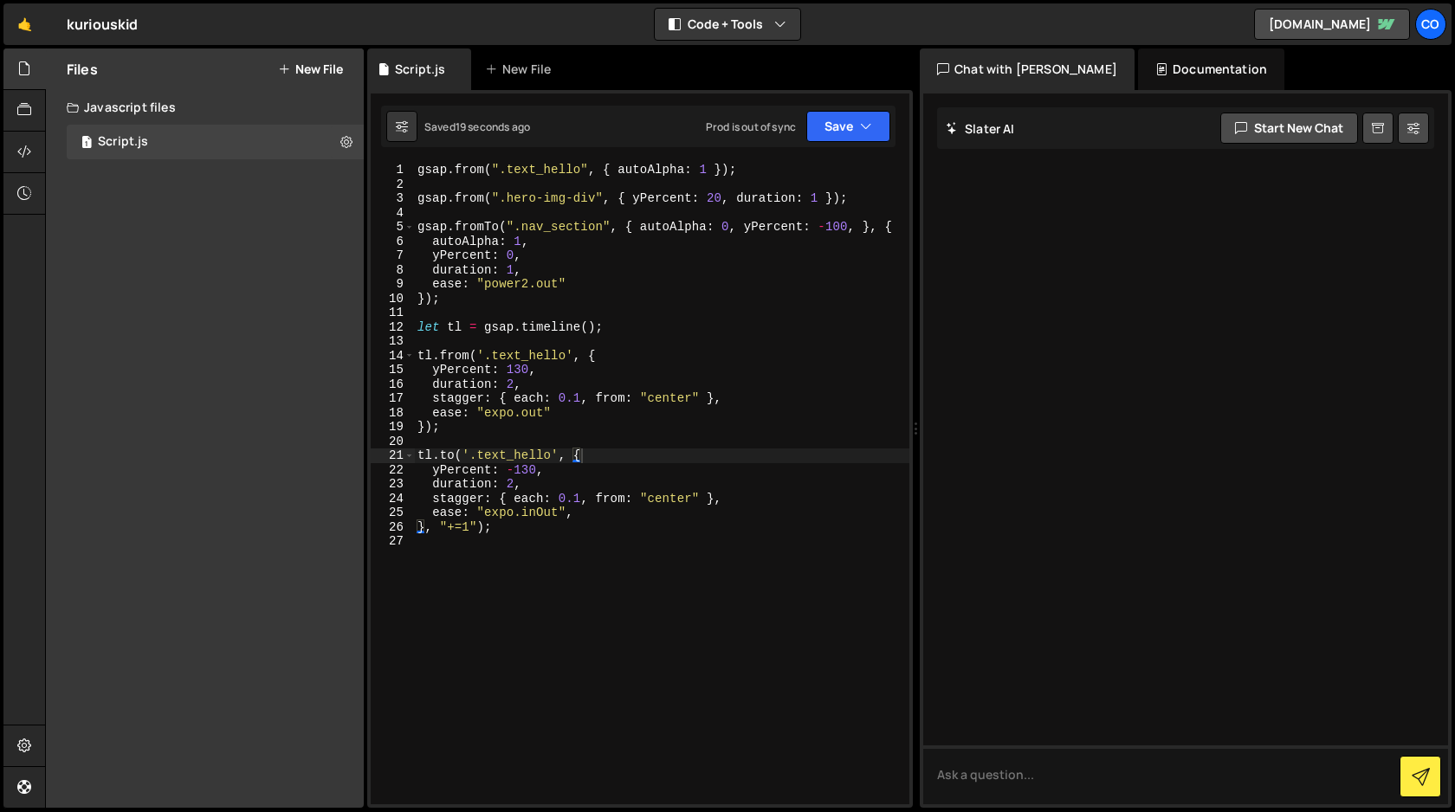
click at [684, 451] on div "gsap . from ( ".text_hello" , { autoAlpha : 1 }) ; gsap . from ( ".hero-img-div…" at bounding box center [661, 498] width 495 height 670
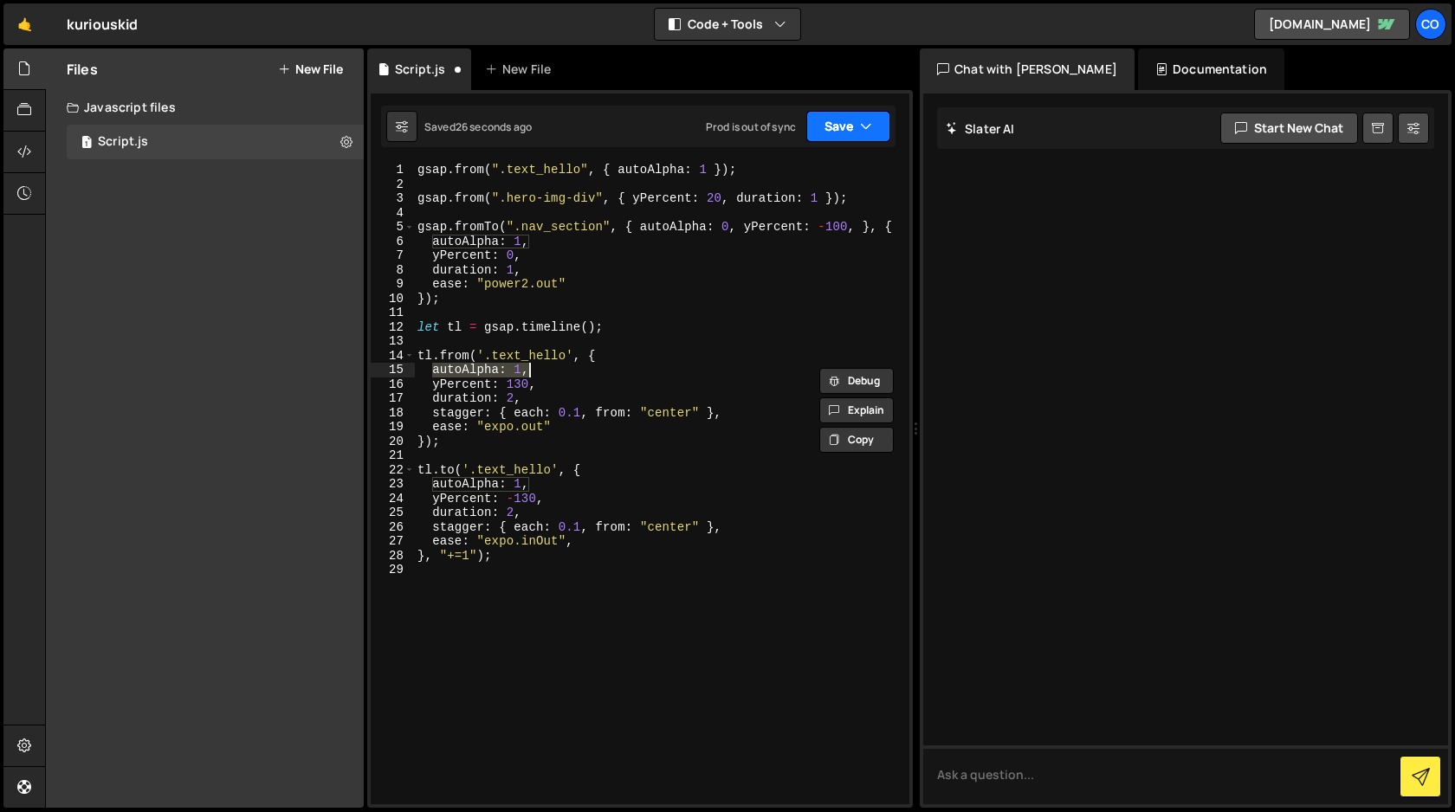
click at [875, 126] on button "Save" at bounding box center [848, 126] width 84 height 31
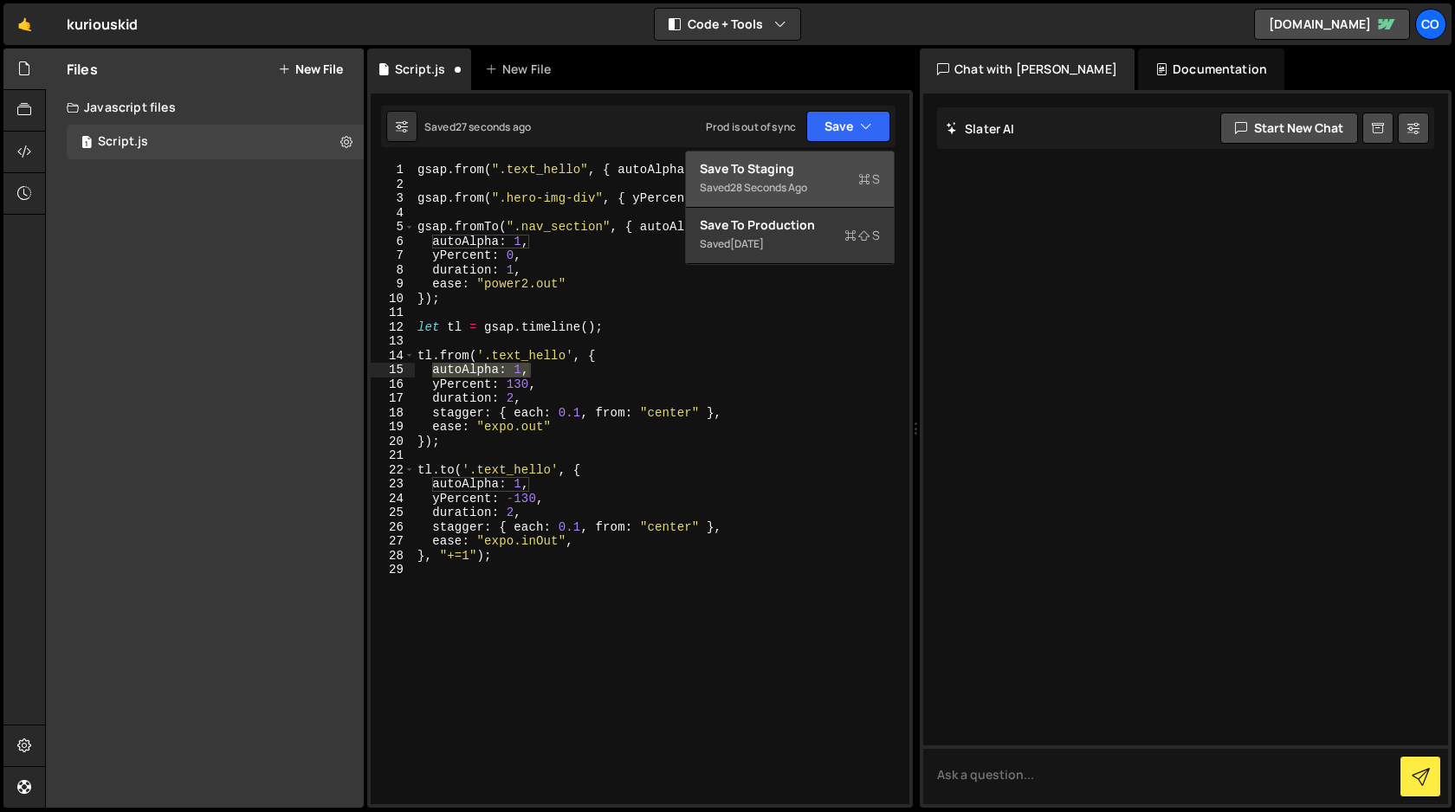
click at [809, 177] on div "Save to Staging S" at bounding box center [790, 168] width 180 height 17
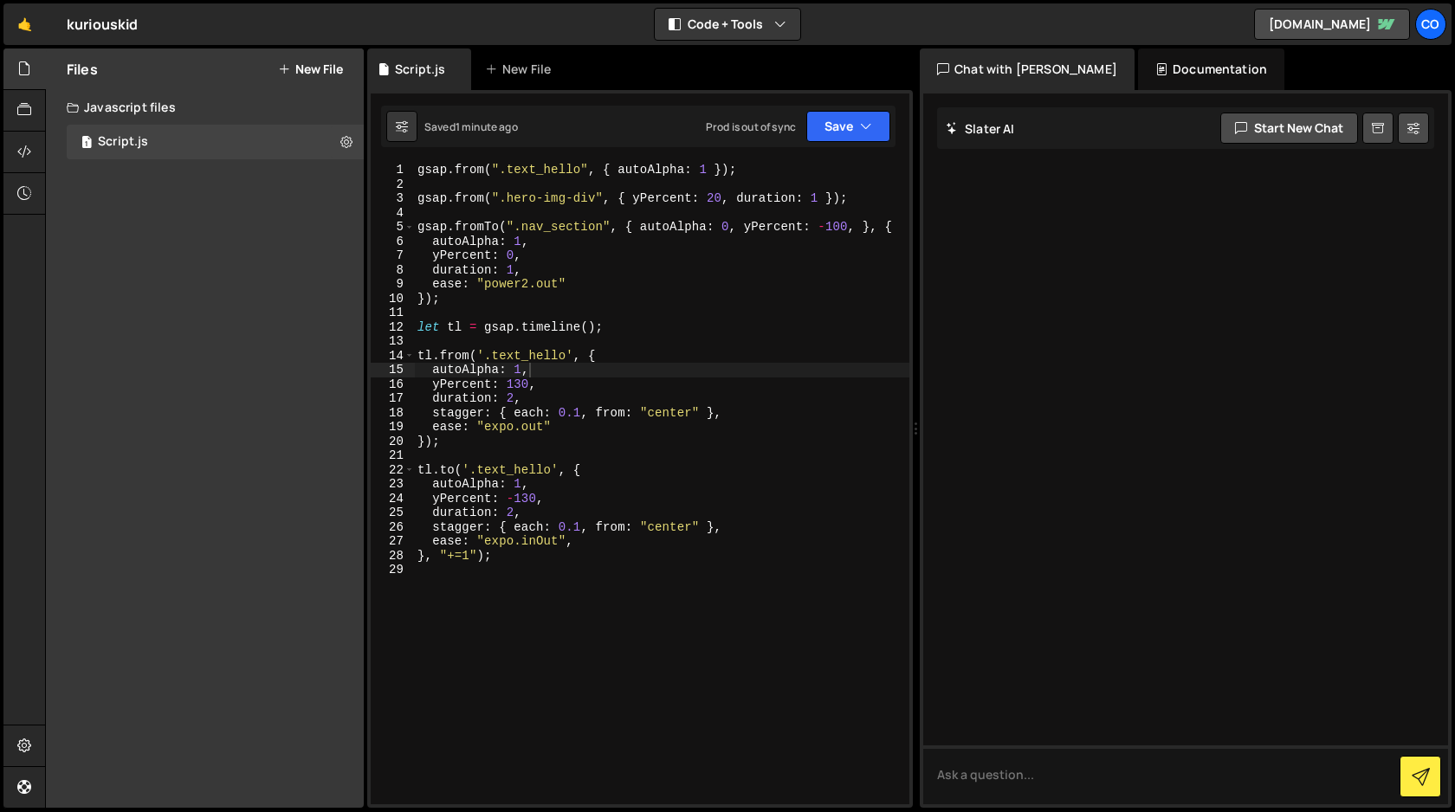
type textarea "gsap.from(".text_hello", { autoAlpha: 1 });"
click at [755, 168] on div "gsap . from ( ".text_hello" , { autoAlpha : 1 }) ; gsap . from ( ".hero-img-div…" at bounding box center [661, 498] width 495 height 670
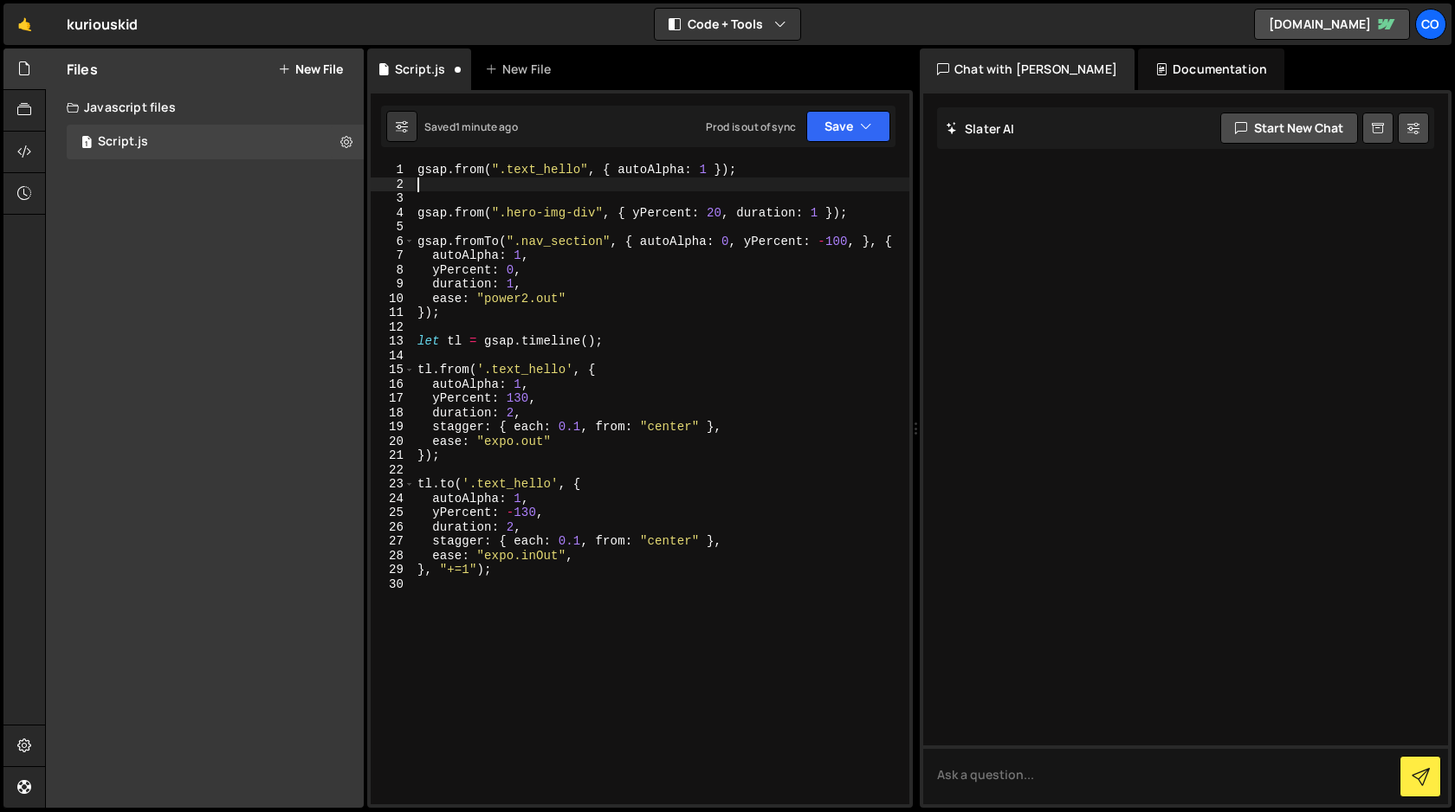
paste textarea "gsap.set(".class", { x: 100, y: 50, opacity: 0 });"
click at [761, 182] on div "gsap . from ( ".text_hello" , { autoAlpha : 1 }) ; gsap . set ( ".class" , { x …" at bounding box center [661, 498] width 495 height 670
drag, startPoint x: 683, startPoint y: 186, endPoint x: 576, endPoint y: 184, distance: 107.4
click at [576, 184] on div "gsap . from ( ".text_hello" , { autoAlpha : 1 }) ; gsap . set ( ".class" , { x …" at bounding box center [661, 498] width 495 height 670
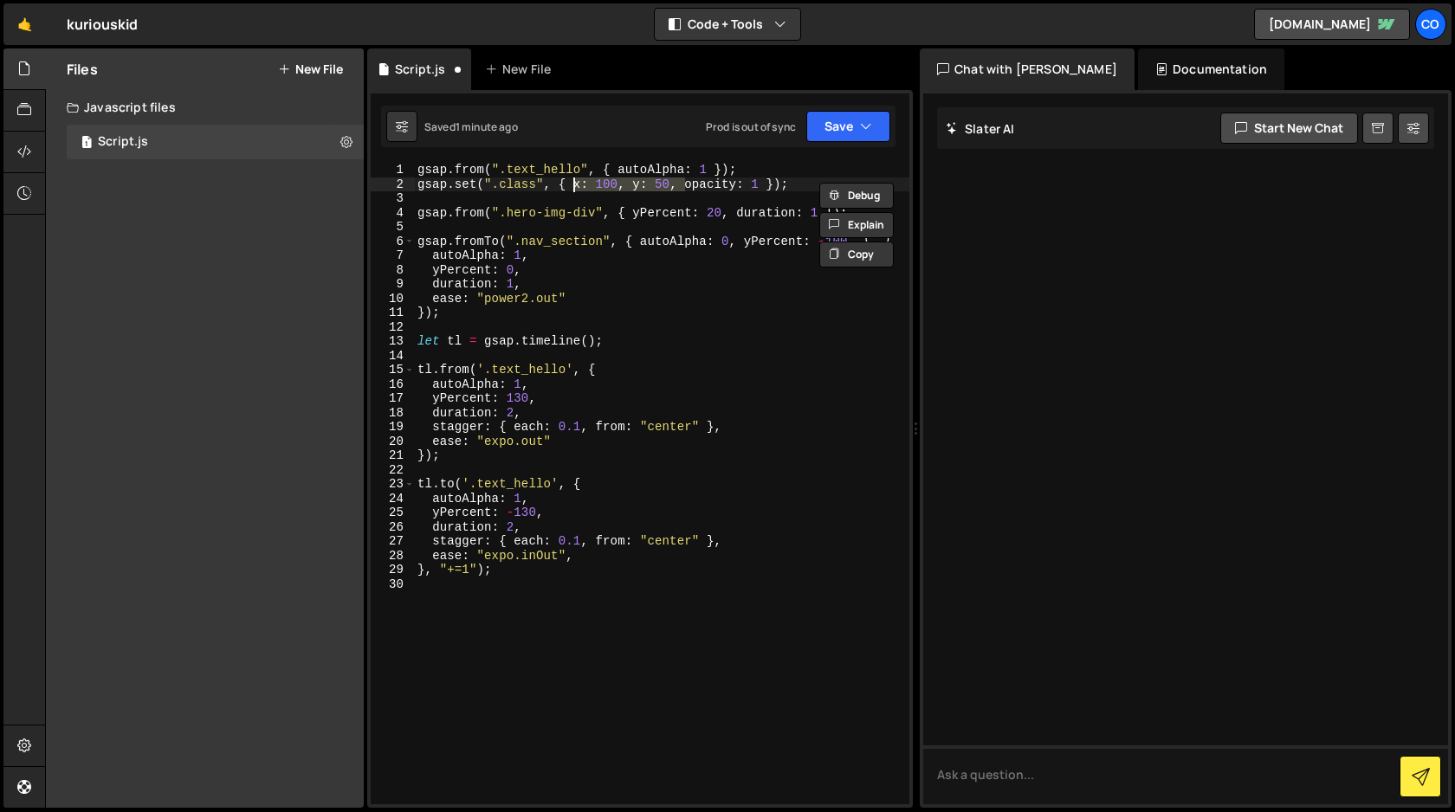
scroll to position [0, 17]
click at [563, 167] on div "gsap . from ( ".text_hello" , { autoAlpha : 1 }) ; gsap . set ( ".class" , { op…" at bounding box center [661, 498] width 495 height 670
click at [521, 184] on div "gsap . from ( ".text_hello" , { autoAlpha : 1 }) ; gsap . set ( ".class" , { op…" at bounding box center [661, 498] width 495 height 670
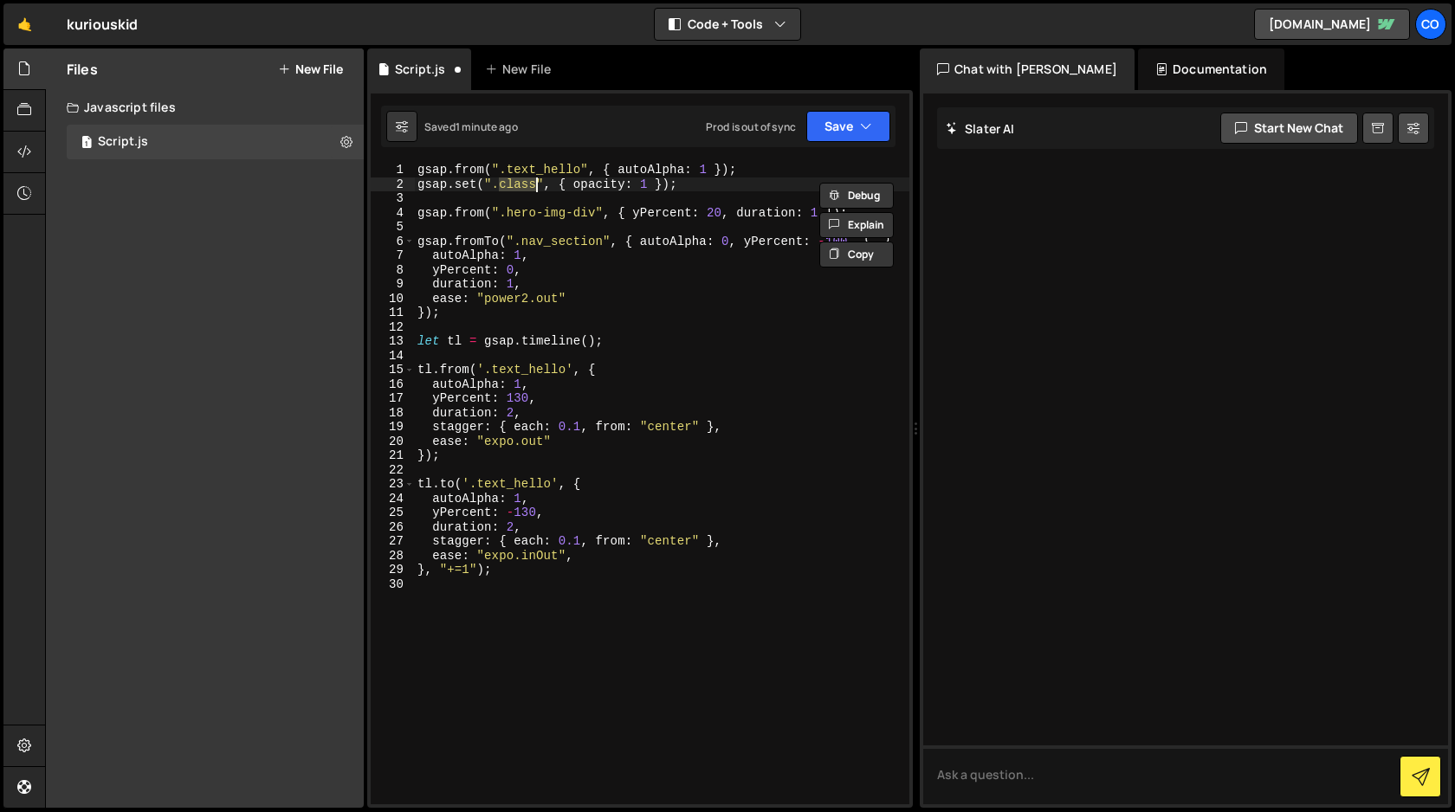
paste textarea "text_hello"
click at [753, 165] on div "gsap . from ( ".text_hello" , { autoAlpha : 1 }) ; gsap . set ( ".text_hello" ,…" at bounding box center [661, 498] width 495 height 670
type textarea "gsap.from(".text_hello", { autoAlpha: 1 });"
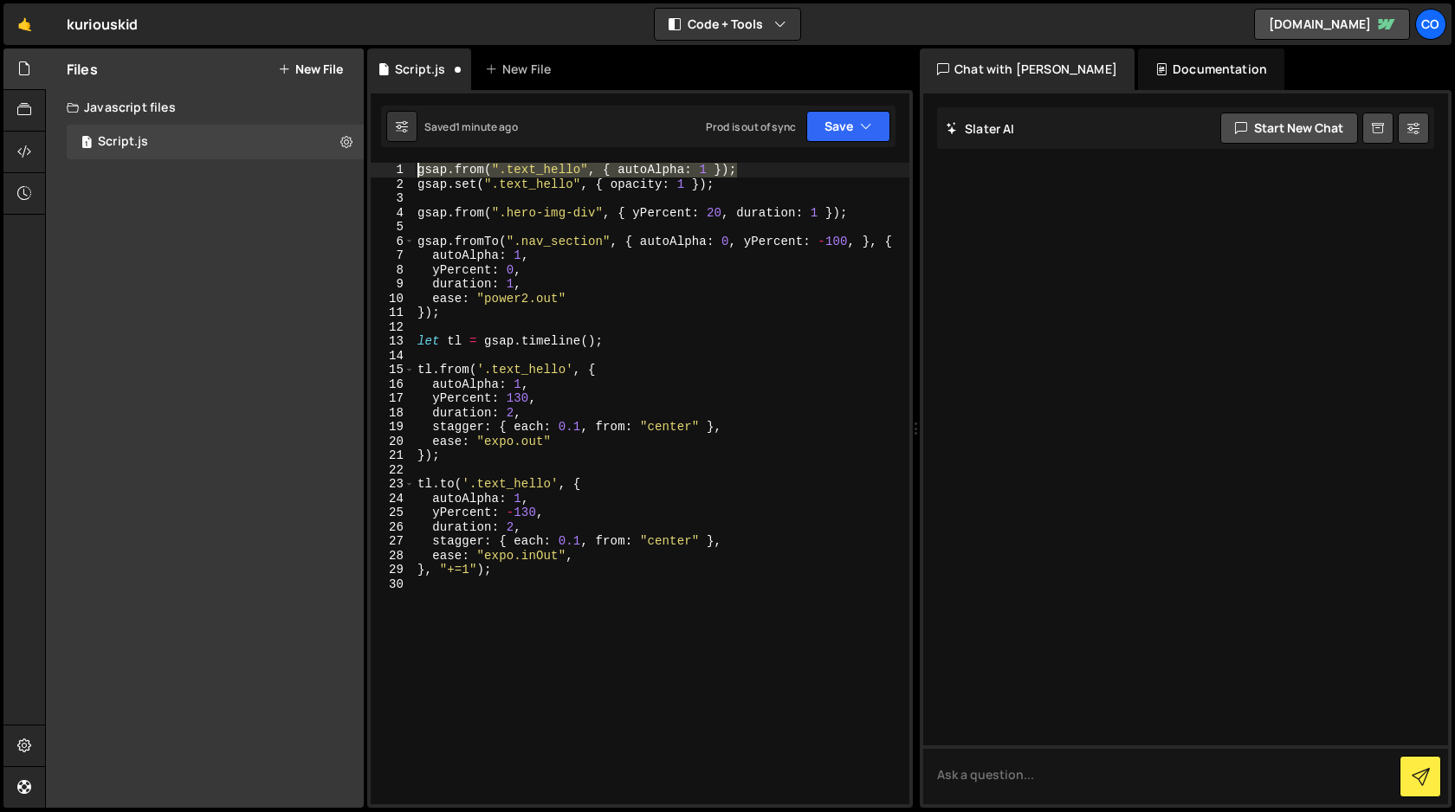
drag, startPoint x: 753, startPoint y: 165, endPoint x: 401, endPoint y: 165, distance: 351.6
click at [401, 165] on div "gsap.from(".text_hello", { autoAlpha: 1 }); 1 2 3 4 5 6 7 8 9 10 11 12 13 14 15…" at bounding box center [640, 484] width 539 height 642
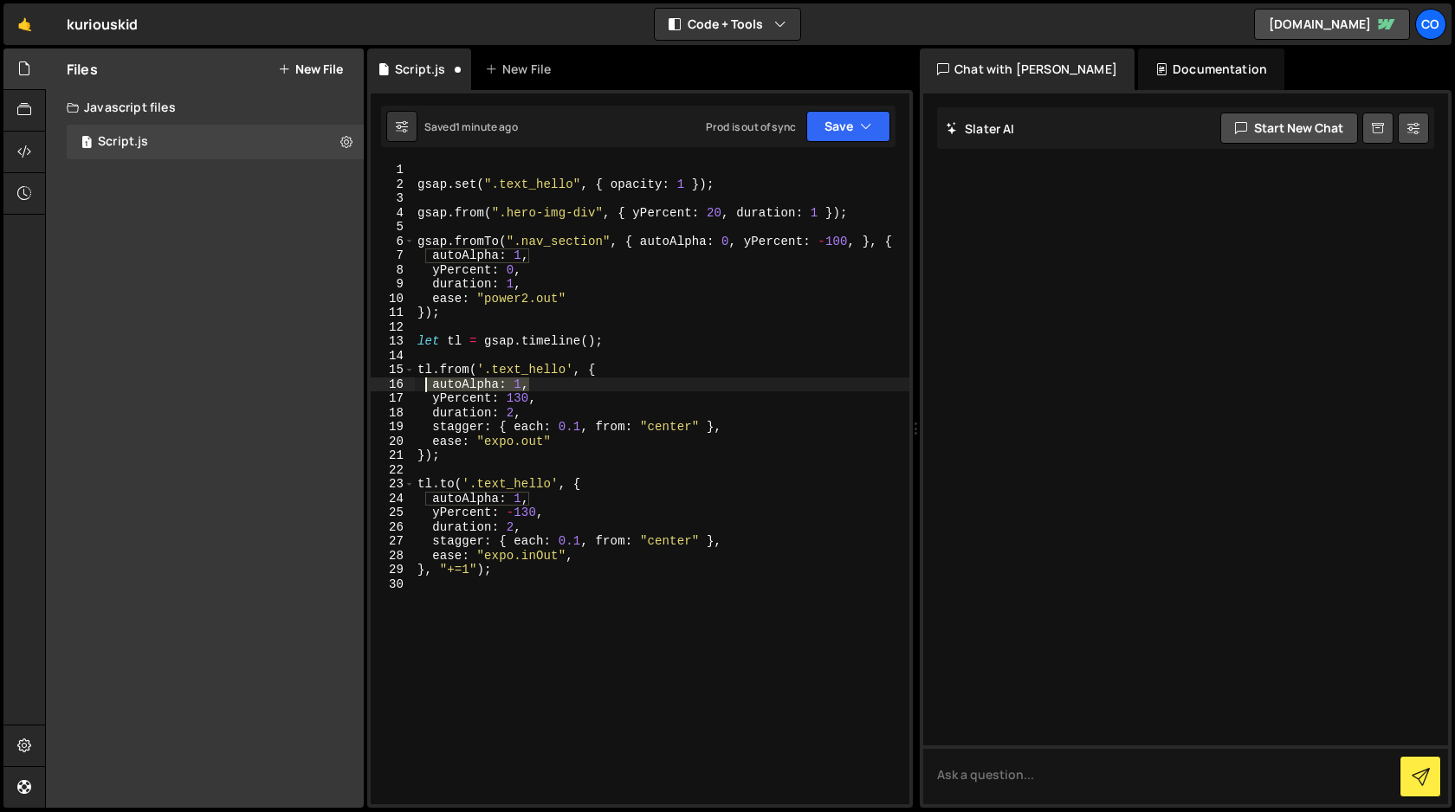
drag, startPoint x: 553, startPoint y: 385, endPoint x: 424, endPoint y: 385, distance: 129.0
click at [424, 385] on div "gsap . set ( ".text_hello" , { opacity : 1 }) ; gsap . from ( ".hero-img-div" ,…" at bounding box center [661, 498] width 495 height 670
type textarea "autoAlpha: 1,"
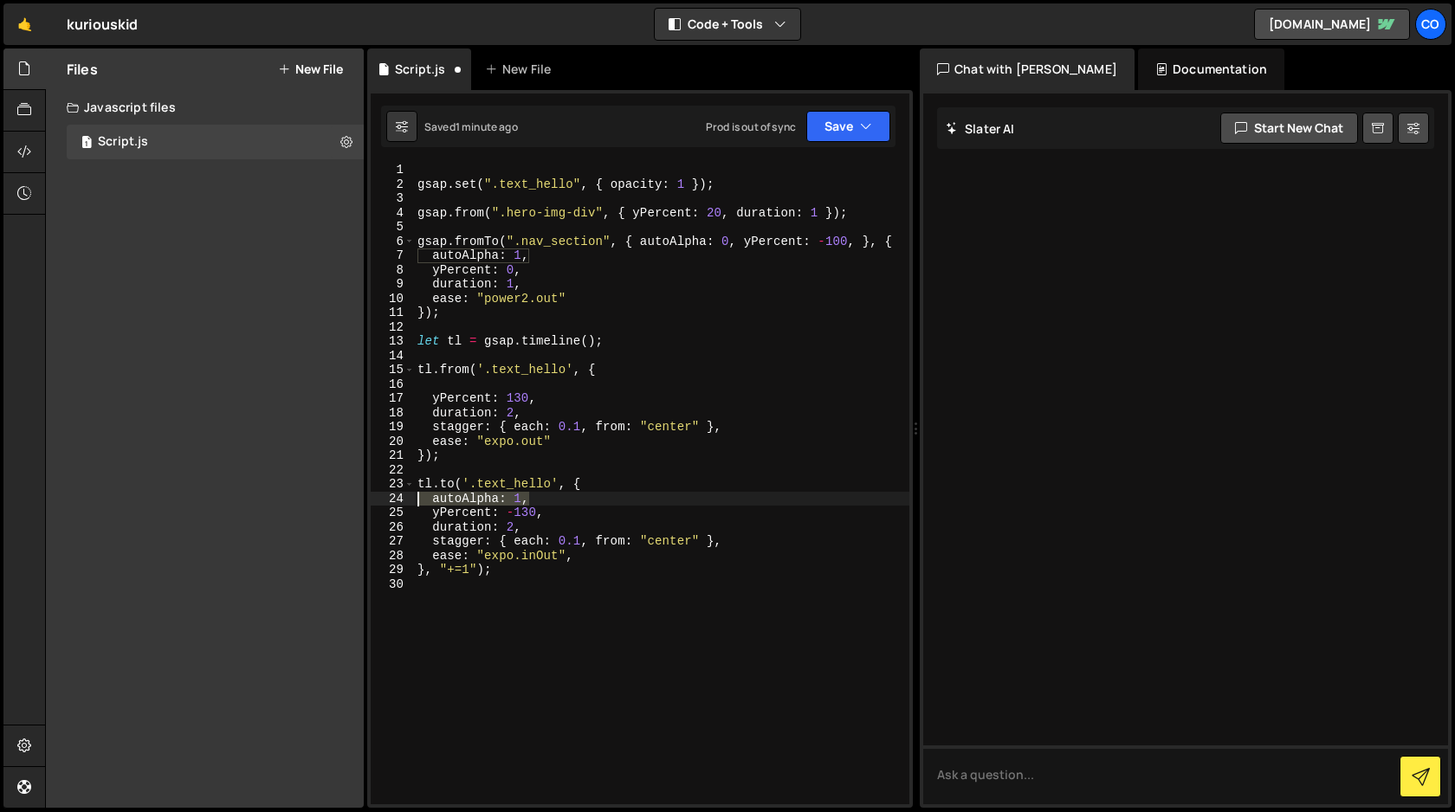
drag, startPoint x: 552, startPoint y: 497, endPoint x: 417, endPoint y: 498, distance: 135.1
click at [417, 498] on div "gsap . set ( ".text_hello" , { opacity : 1 }) ; gsap . from ( ".hero-img-div" ,…" at bounding box center [661, 498] width 495 height 670
type textarea "autoAlpha: 1,"
click at [855, 121] on button "Save" at bounding box center [848, 126] width 84 height 31
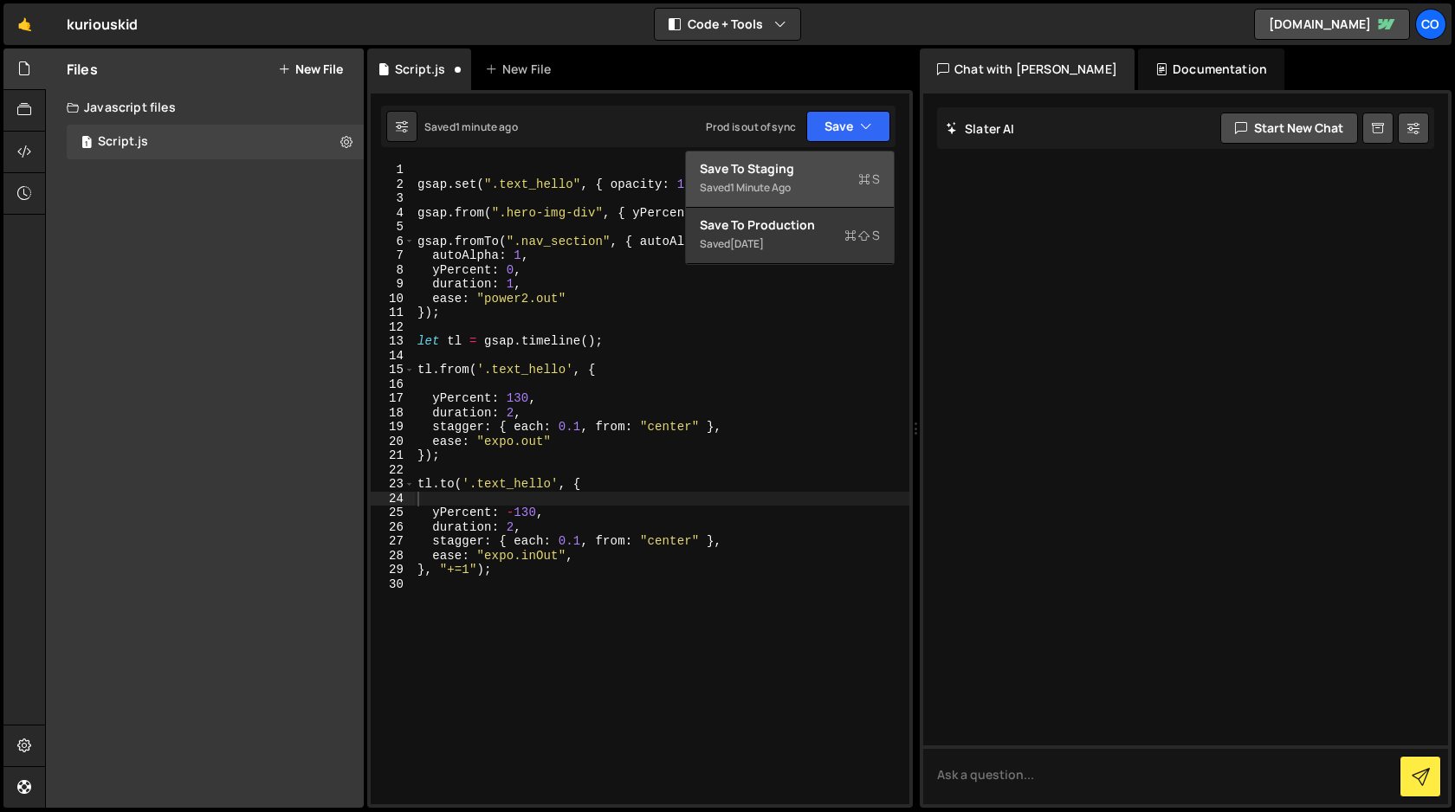
click at [813, 171] on div "Save to Staging S" at bounding box center [790, 168] width 180 height 17
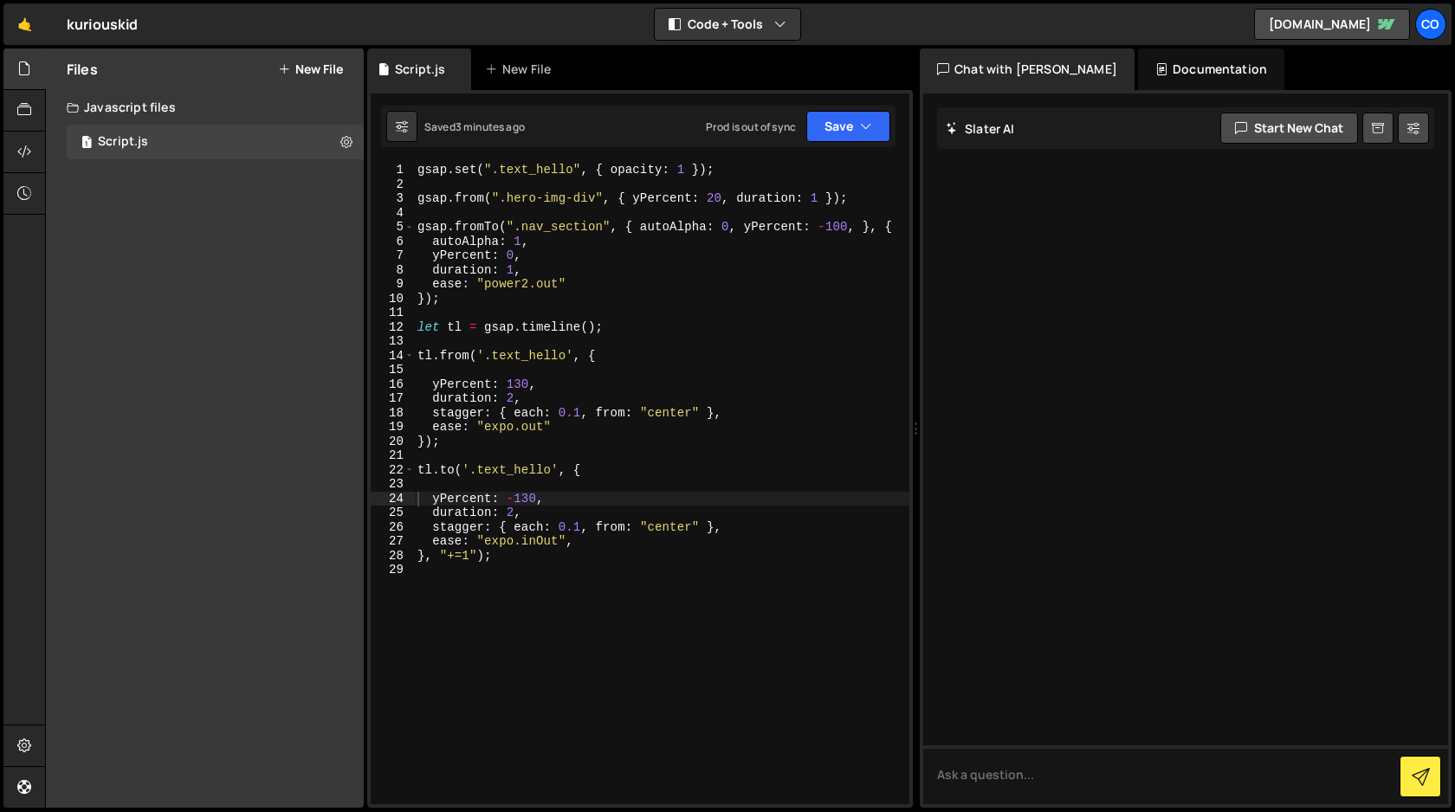
type textarea "autoAlpha: 1,"
click at [533, 239] on div "gsap . set ( ".text_hello" , { opacity : 1 }) ; gsap . from ( ".hero-img-div" ,…" at bounding box center [661, 498] width 495 height 670
drag, startPoint x: 532, startPoint y: 240, endPoint x: 428, endPoint y: 247, distance: 104.2
click at [428, 247] on div "gsap . set ( ".text_hello" , { opacity : 1 }) ; gsap . from ( ".hero-img-div" ,…" at bounding box center [661, 498] width 495 height 670
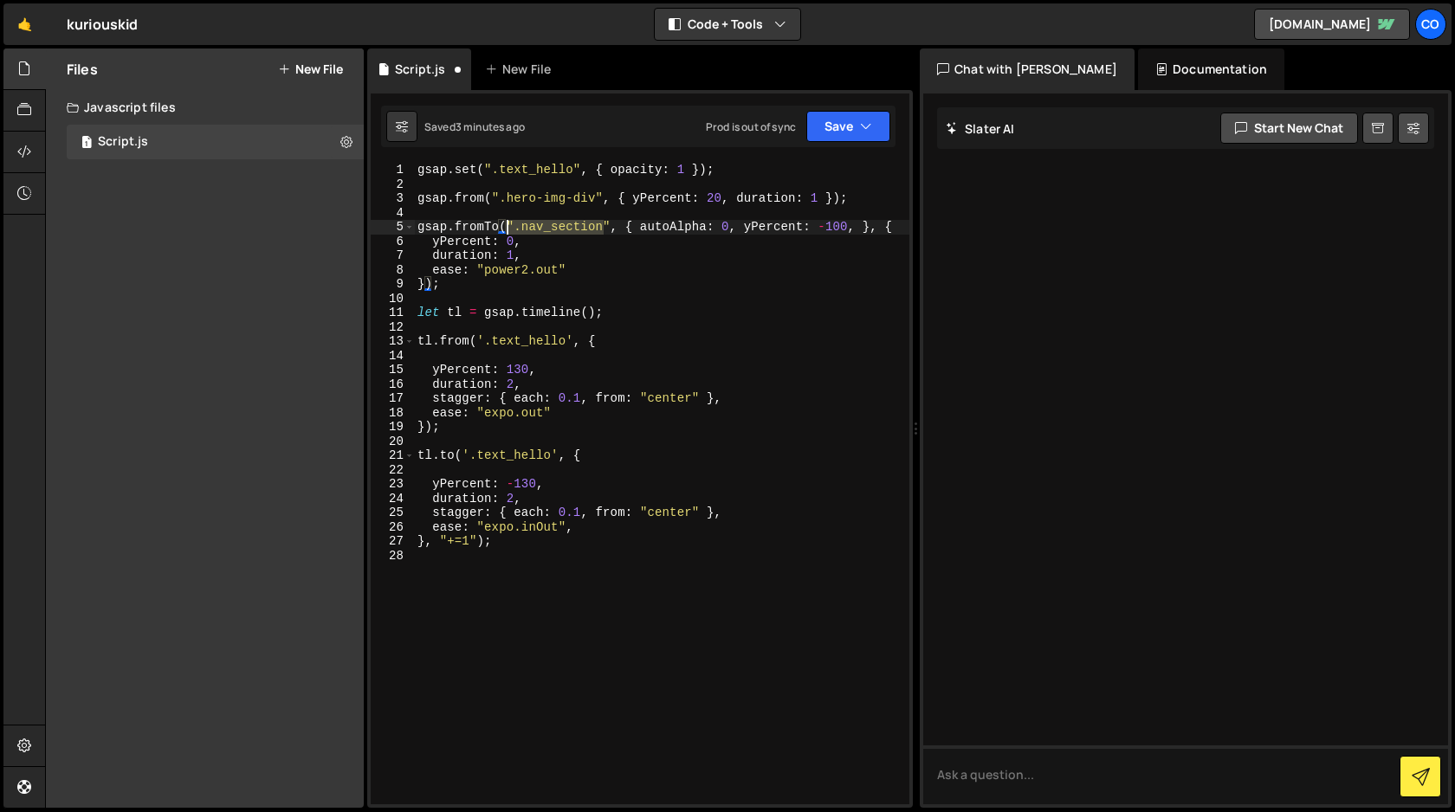
drag, startPoint x: 601, startPoint y: 226, endPoint x: 508, endPoint y: 231, distance: 93.7
click at [508, 231] on div "gsap . set ( ".text_hello" , { opacity : 1 }) ; gsap . from ( ".hero-img-div" ,…" at bounding box center [661, 498] width 495 height 670
click at [611, 226] on div "gsap . set ( ".text_hello" , { opacity : 1 }) ; gsap . from ( ".hero-img-div" ,…" at bounding box center [661, 498] width 495 height 670
drag, startPoint x: 611, startPoint y: 226, endPoint x: 508, endPoint y: 225, distance: 103.1
click at [508, 225] on div "gsap . set ( ".text_hello" , { opacity : 1 }) ; gsap . from ( ".hero-img-div" ,…" at bounding box center [661, 498] width 495 height 670
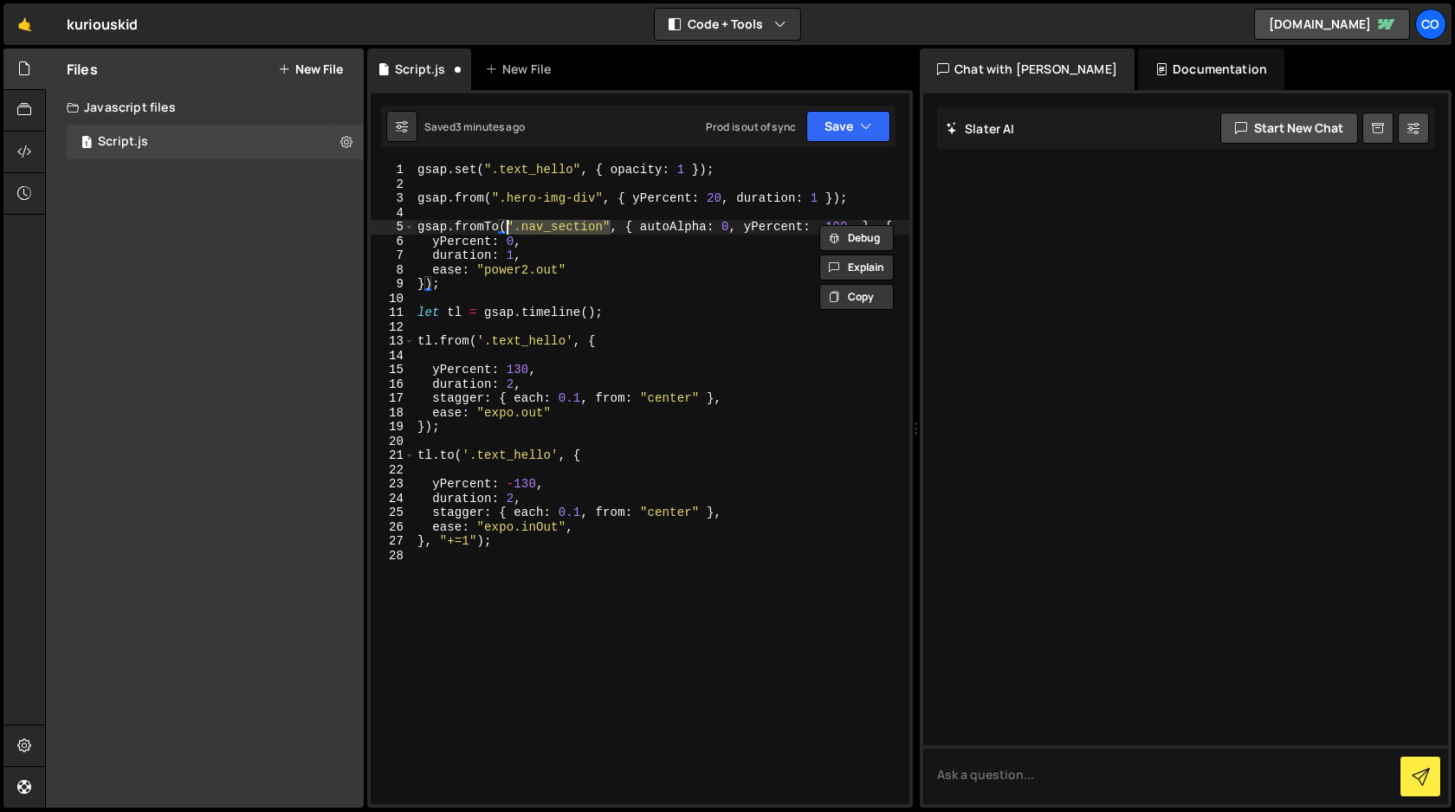
click at [592, 167] on div "gsap . set ( ".text_hello" , { opacity : 1 }) ; gsap . from ( ".hero-img-div" ,…" at bounding box center [661, 498] width 495 height 670
paste textarea "".nav_section""
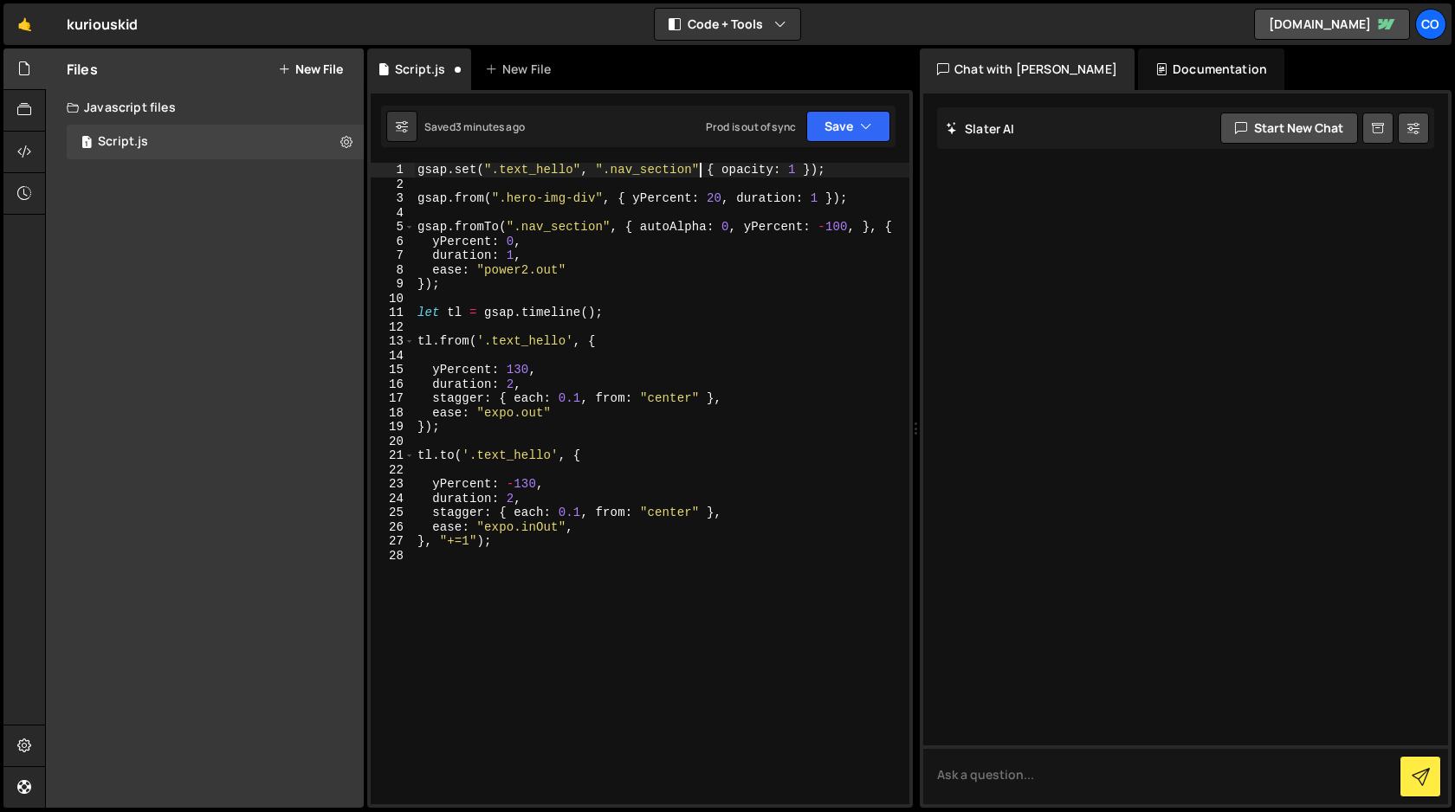
scroll to position [0, 20]
click at [850, 133] on button "Save" at bounding box center [848, 126] width 84 height 31
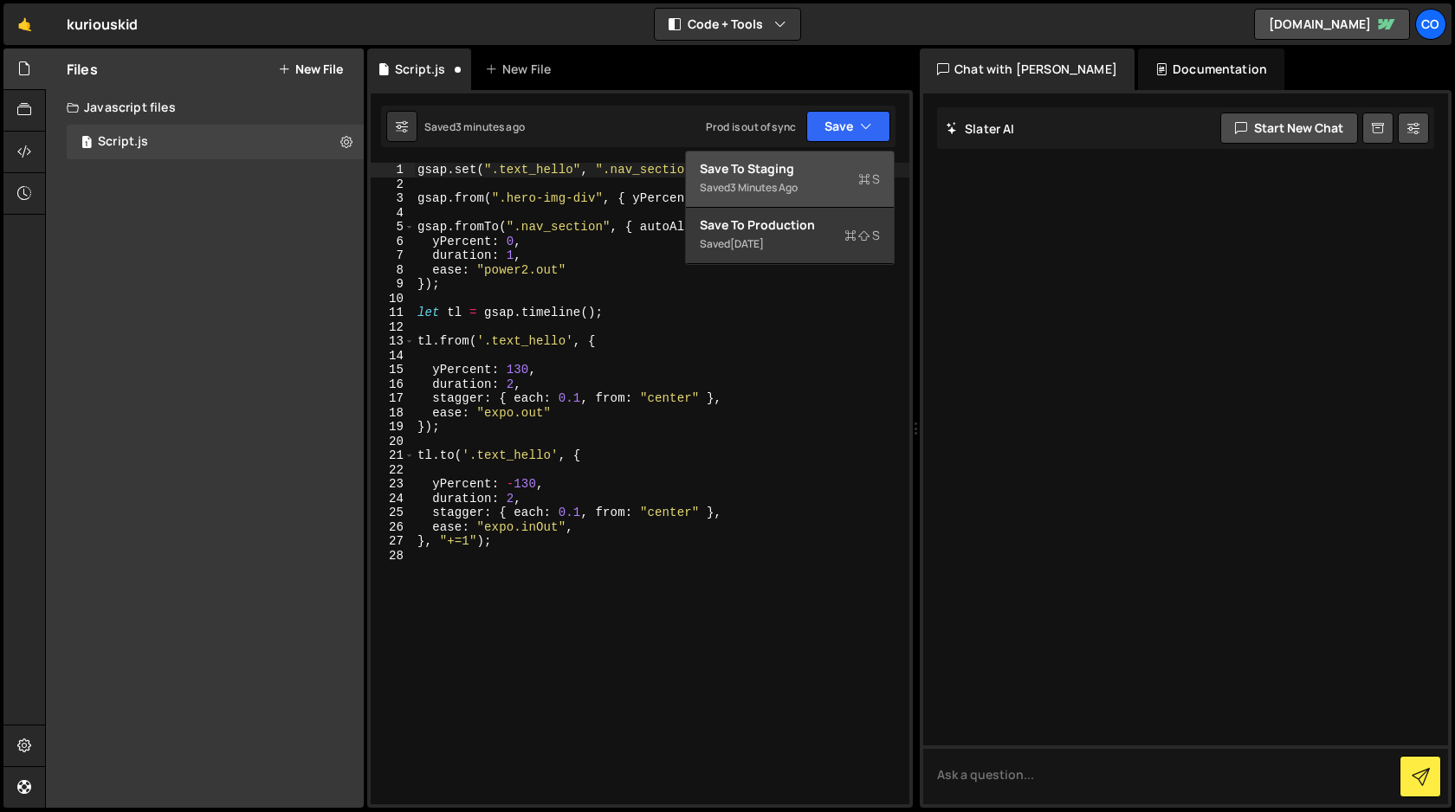
click at [836, 172] on div "Save to Staging S" at bounding box center [790, 168] width 180 height 17
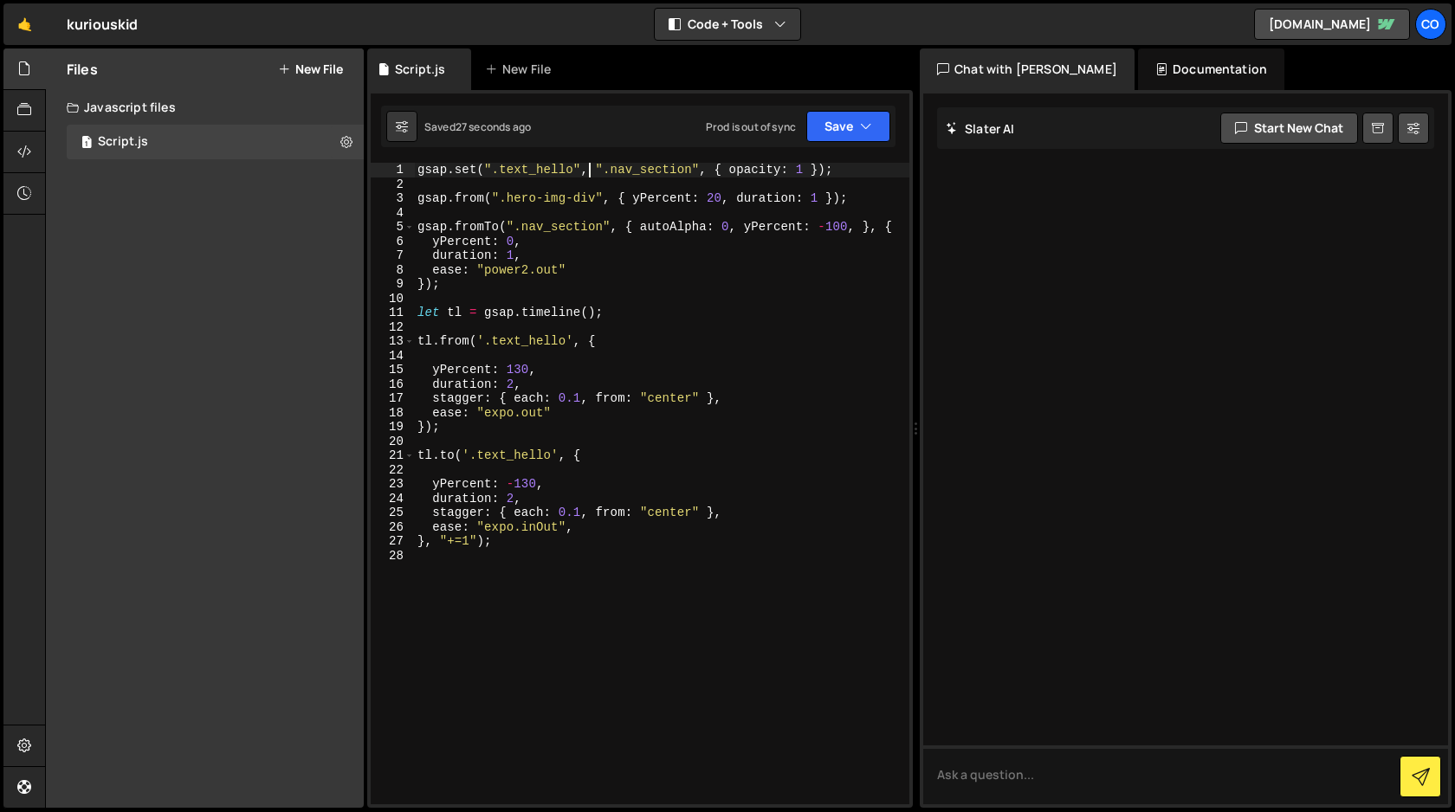
click at [589, 171] on div "gsap . set ( ".text_hello" , ".nav_section" , { opacity : 1 }) ; gsap . from ( …" at bounding box center [661, 498] width 495 height 670
drag, startPoint x: 478, startPoint y: 171, endPoint x: 414, endPoint y: 173, distance: 64.1
click at [414, 173] on div "gsap.set(".text_hello", ".nav_section", { opacity: 1 }); 1 2 3 4 5 6 7 8 9 10 1…" at bounding box center [640, 484] width 539 height 642
click at [583, 168] on div "gsap . set ( ".text_hello" , ".nav_section" , { opacity : 1 }) ; gsap . from ( …" at bounding box center [661, 498] width 495 height 670
click at [868, 126] on icon "button" at bounding box center [866, 126] width 12 height 17
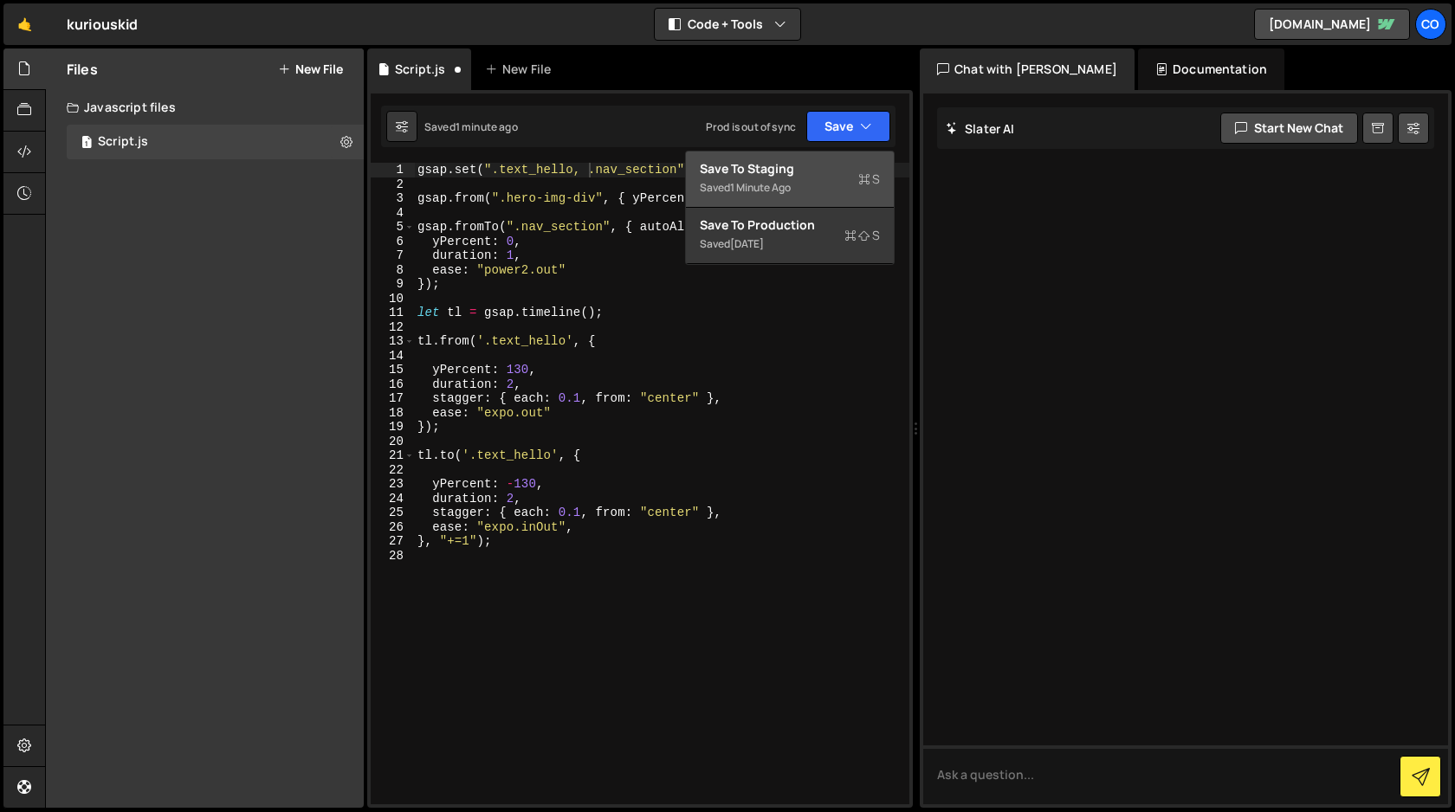
click at [828, 187] on div "Saved 1 minute ago" at bounding box center [790, 188] width 180 height 21
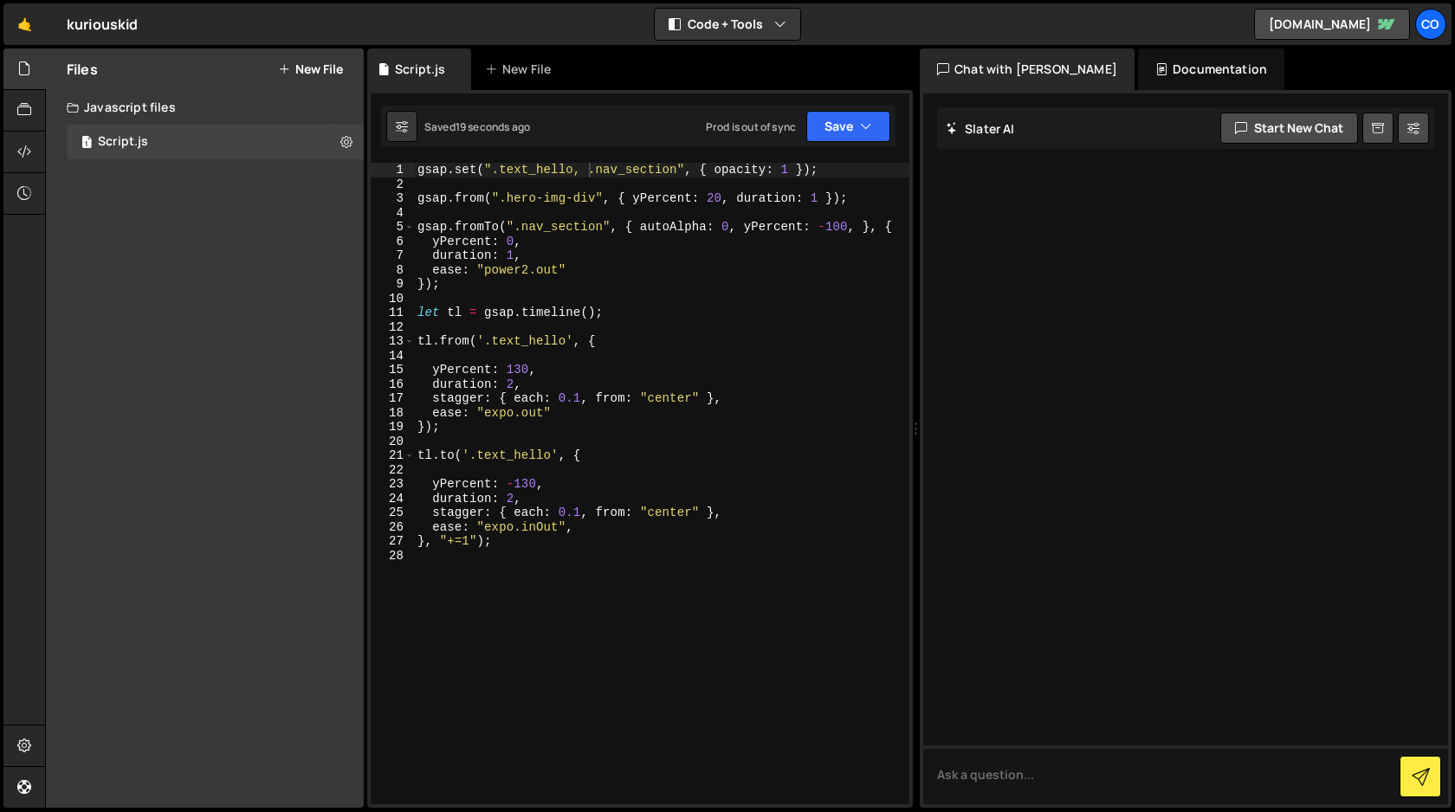
click at [609, 245] on div "gsap . set ( ".text_hello, .nav_section" , { opacity : 1 }) ; gsap . from ( ".h…" at bounding box center [661, 498] width 495 height 670
drag, startPoint x: 596, startPoint y: 197, endPoint x: 502, endPoint y: 201, distance: 93.6
click at [502, 201] on div "gsap . set ( ".text_hello, .nav_section" , { opacity : 1 }) ; gsap . from ( ".h…" at bounding box center [661, 498] width 495 height 670
click at [665, 268] on div "gsap . set ( ".text_hello, .nav_section" , { opacity : 1 }) ; gsap . from ( ".h…" at bounding box center [661, 498] width 495 height 670
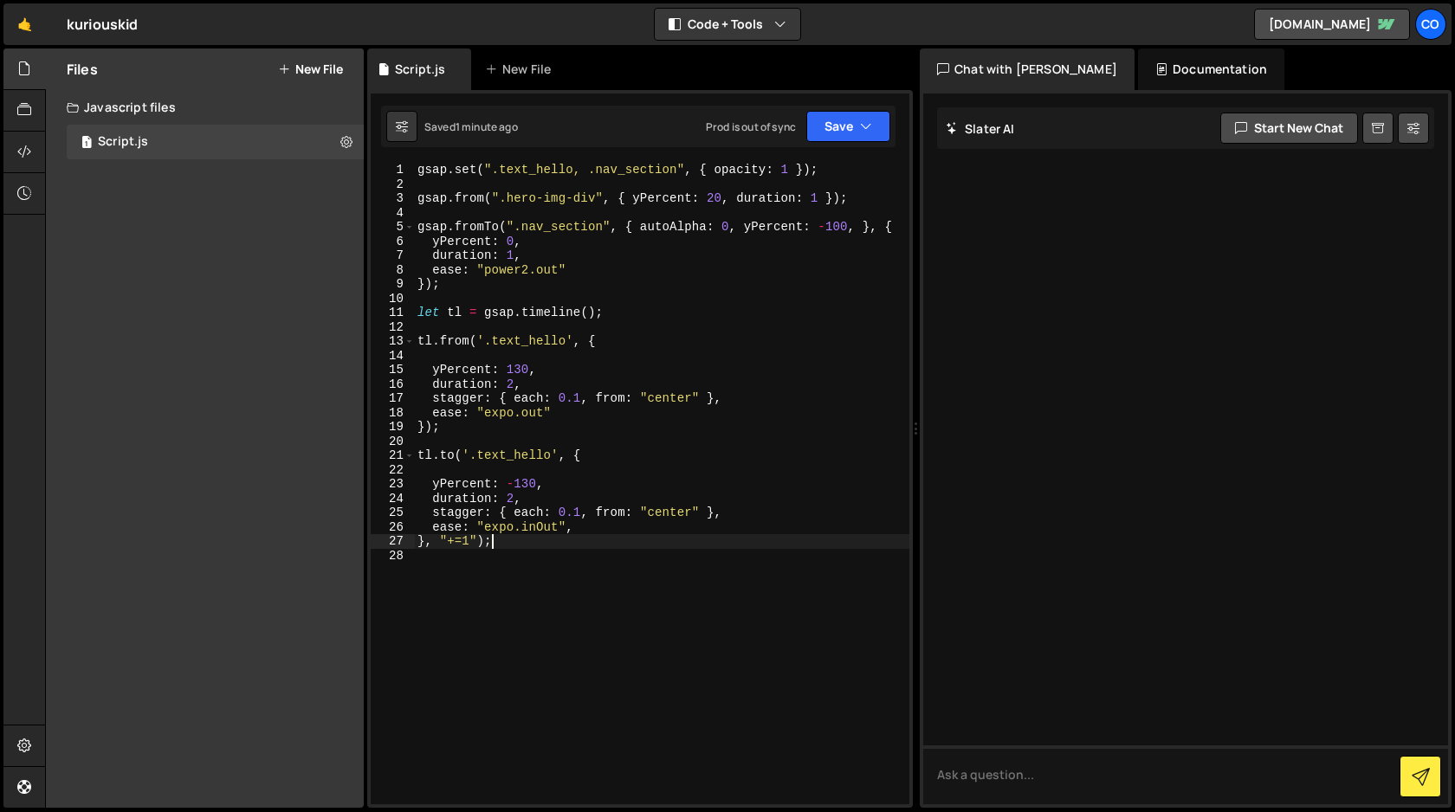
click at [507, 546] on div "gsap . set ( ".text_hello, .nav_section" , { opacity : 1 }) ; gsap . from ( ".h…" at bounding box center [661, 498] width 495 height 670
click at [850, 163] on div "gsap . set ( ".text_hello, .nav_section" , { opacity : 1 }) ; gsap . from ( ".h…" at bounding box center [661, 498] width 495 height 670
type textarea "gsap.set(".text_hello, .nav_section", { opacity: 1 });"
click at [850, 163] on div "gsap . set ( ".text_hello, .nav_section" , { opacity : 1 }) ; gsap . from ( ".h…" at bounding box center [661, 498] width 495 height 670
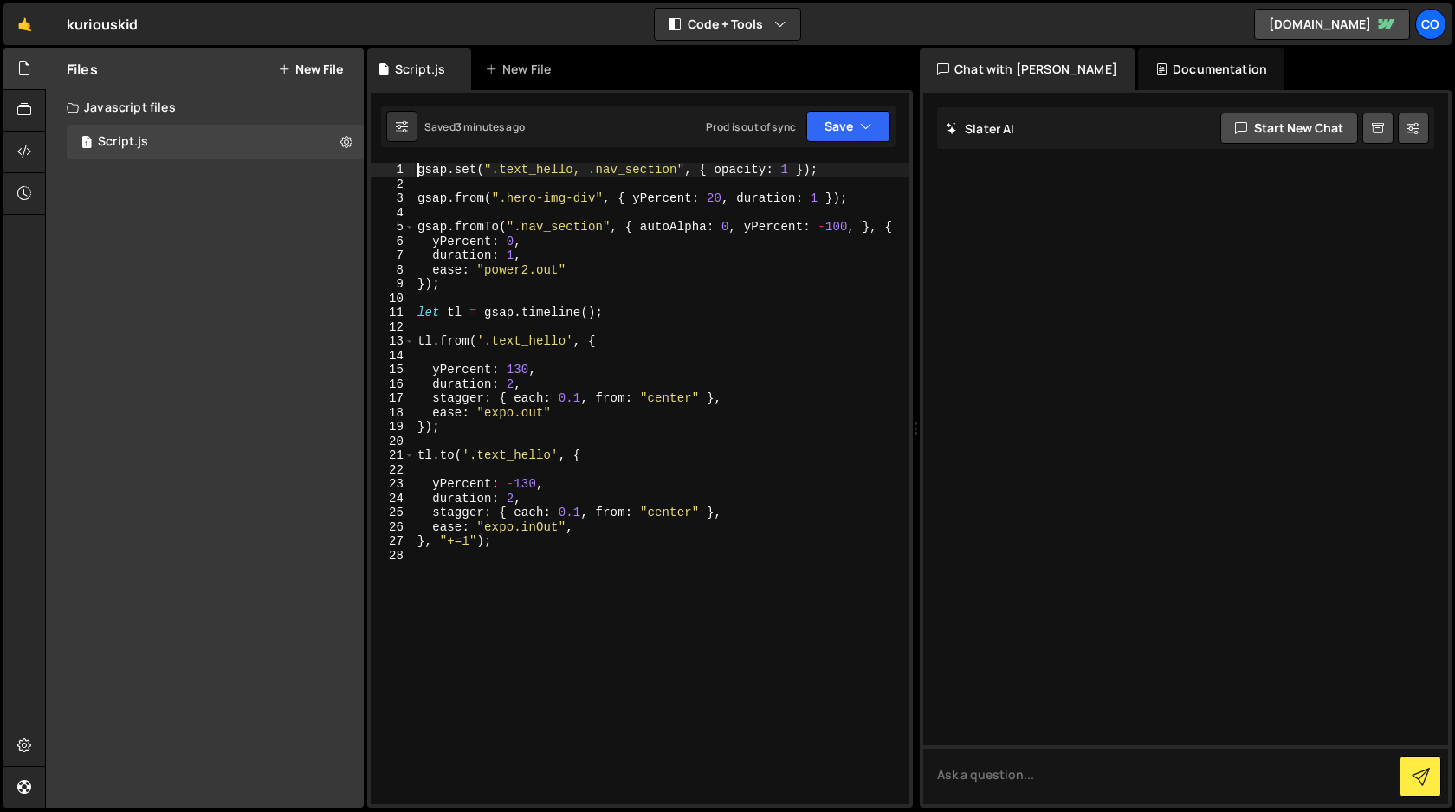
click at [840, 177] on div "gsap . set ( ".text_hello, .nav_section" , { opacity : 1 }) ; gsap . from ( ".h…" at bounding box center [661, 498] width 495 height 670
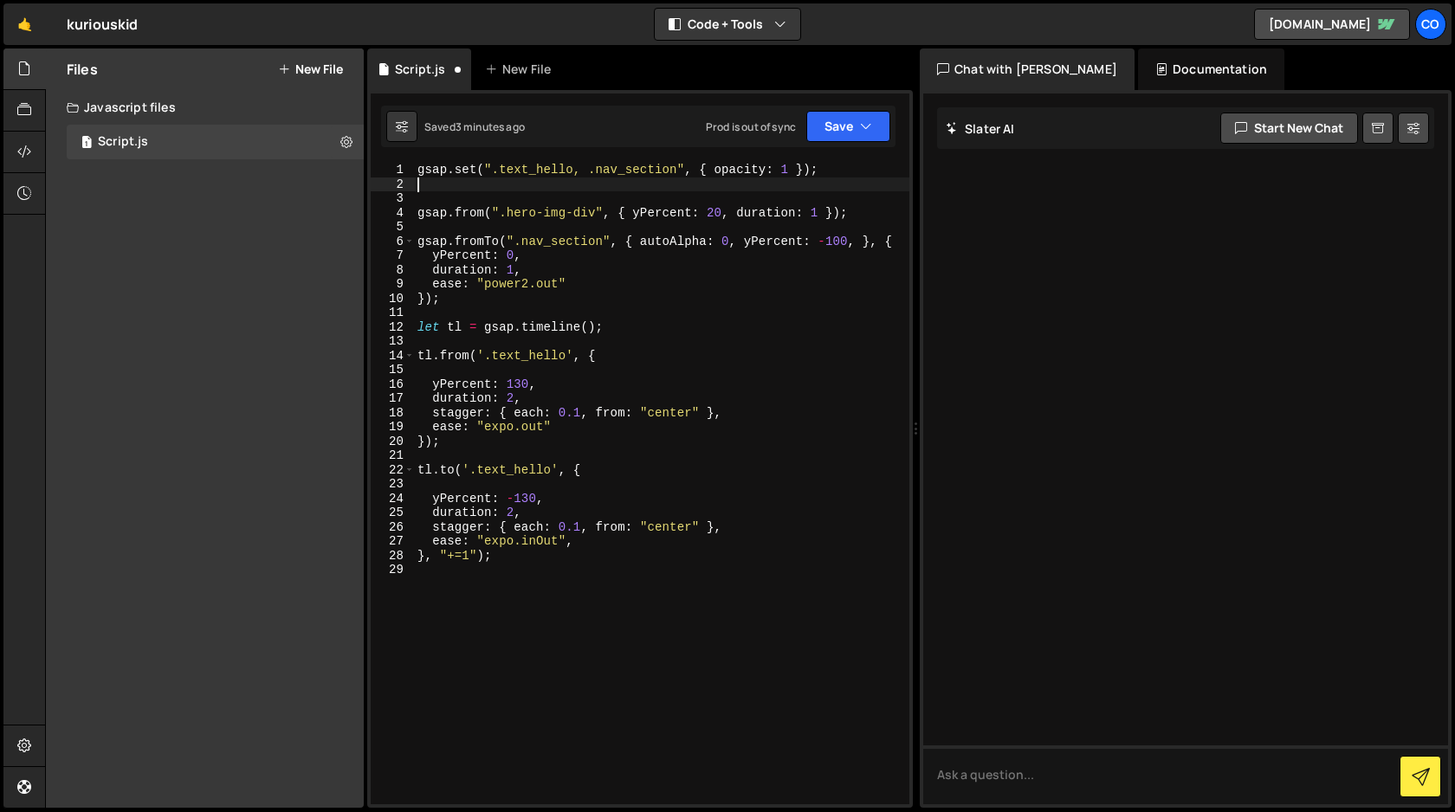
scroll to position [0, 0]
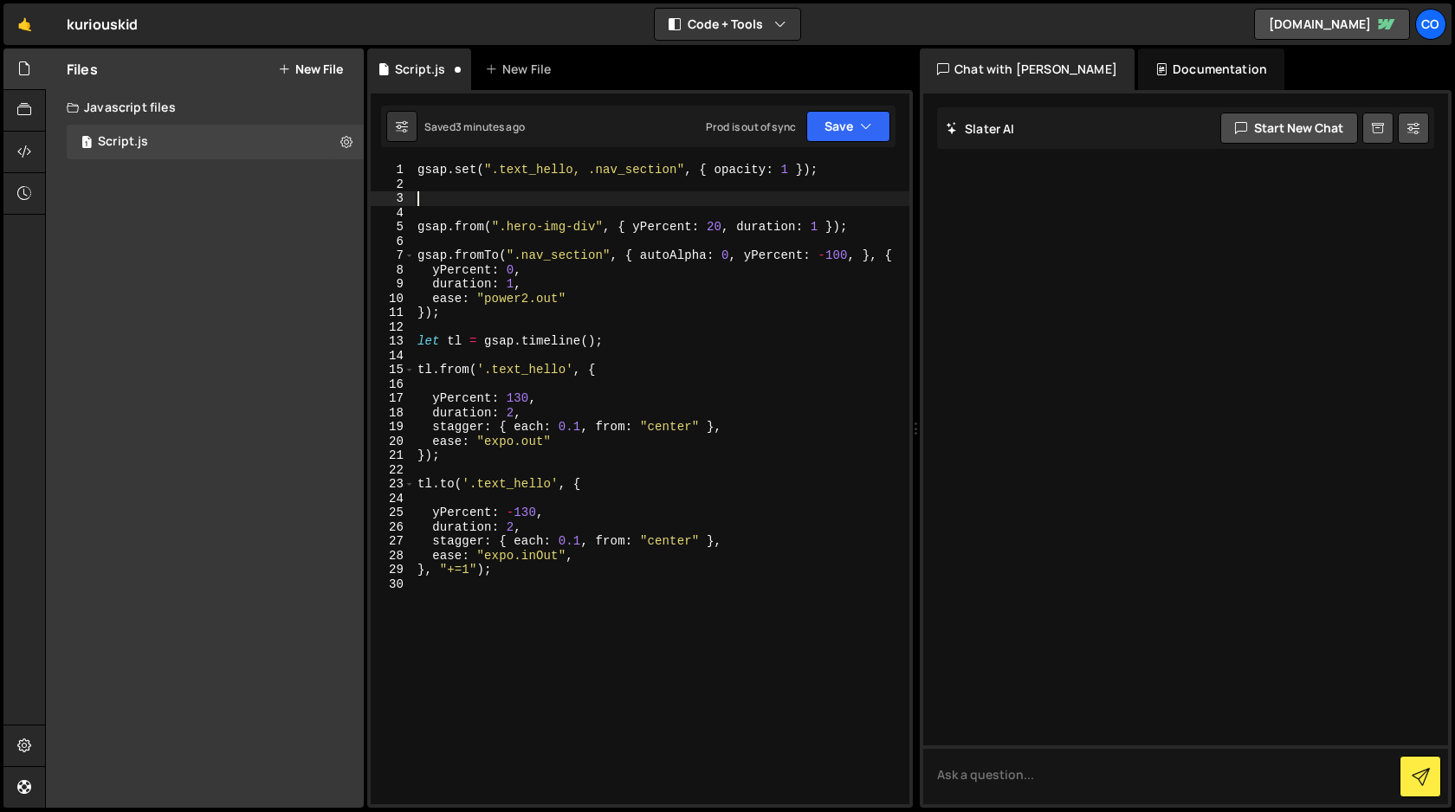
paste textarea "gsap.set(".parent-container .child-class", { scale: 1.2 });"
type textarea "gsap.set(".parent-container .child-class", { scale: 1.2 });"
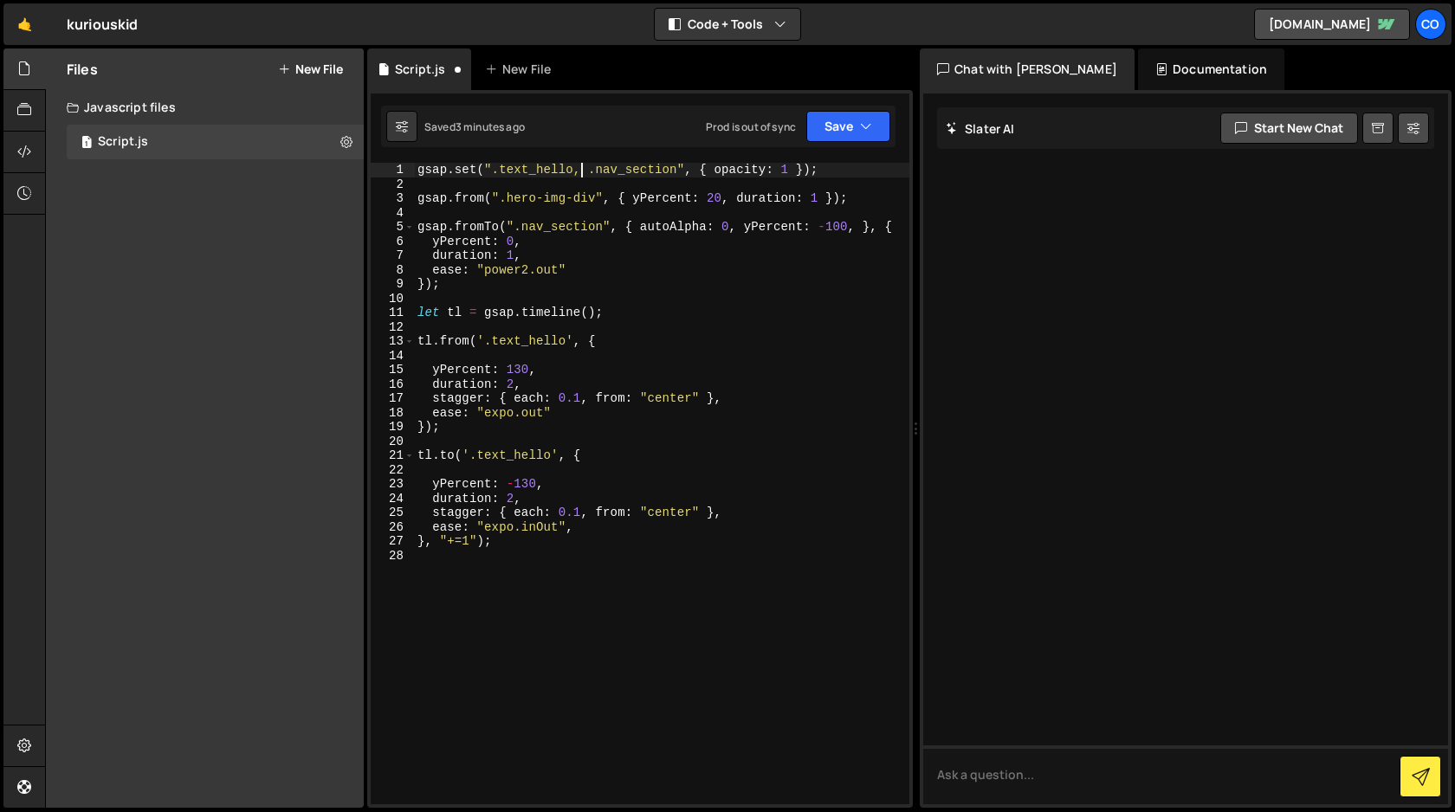
click at [580, 171] on div "gsap . set ( ".text_hello, .nav_section" , { opacity : 1 }) ; gsap . from ( ".h…" at bounding box center [661, 498] width 495 height 670
type textarea "gsap.set(".text_hello .nav_section", { opacity: 1 });"
click at [870, 136] on button "Save" at bounding box center [848, 126] width 84 height 31
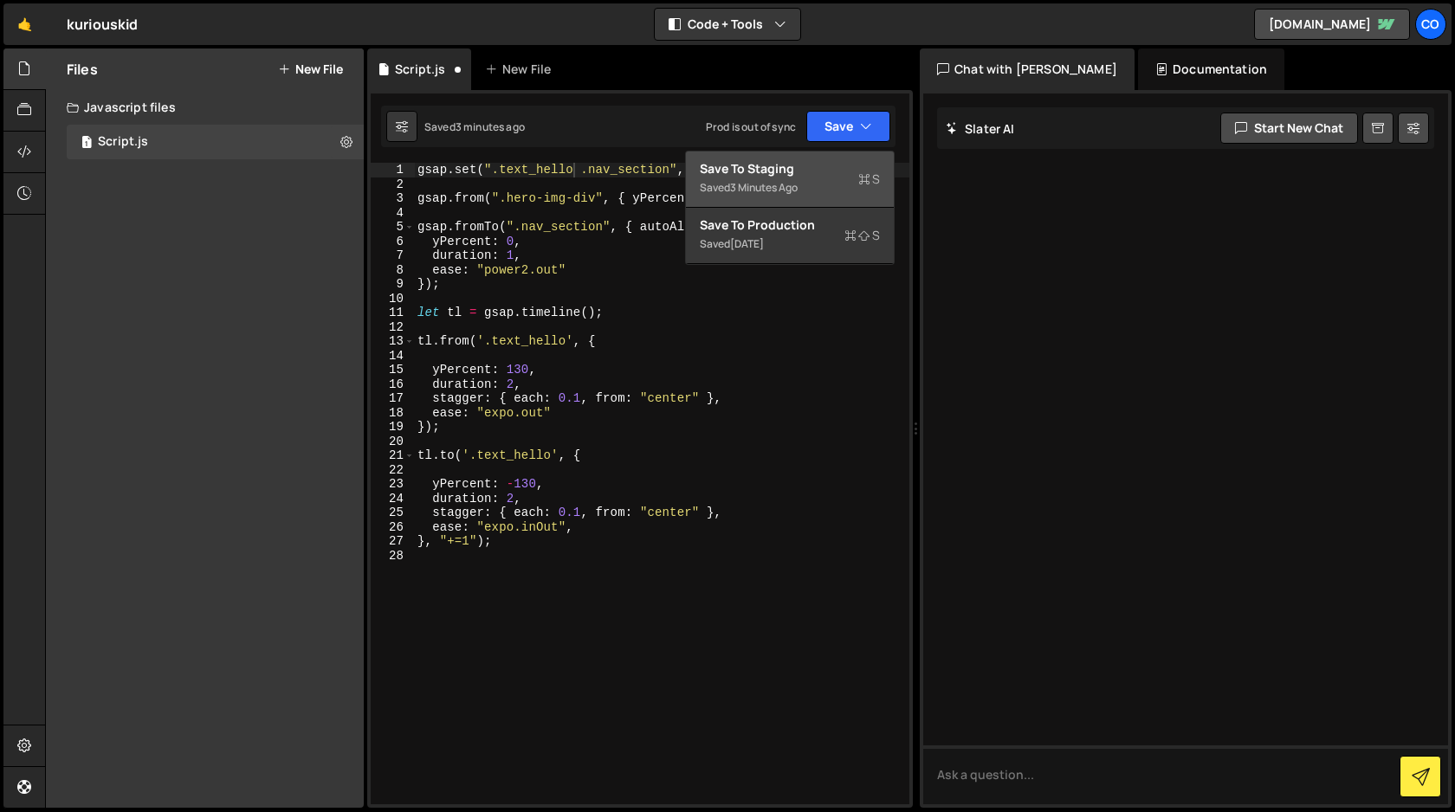
click at [836, 176] on div "Save to Staging S" at bounding box center [790, 168] width 180 height 17
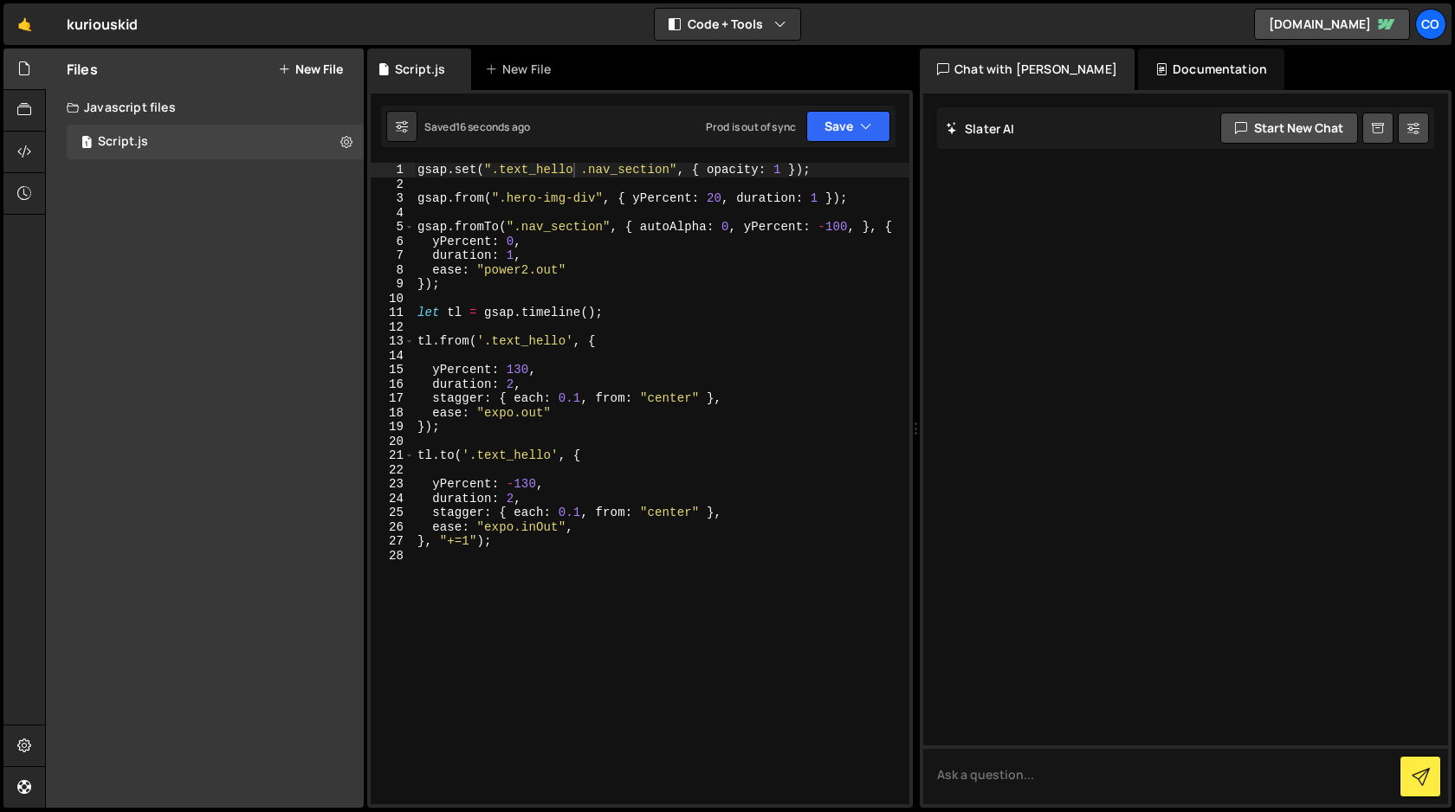
click at [577, 171] on div "gsap . set ( ".text_hello .nav_section" , { opacity : 1 }) ; gsap . from ( ".he…" at bounding box center [661, 498] width 495 height 670
click at [583, 170] on div "gsap . set ( ".text_hello .nav_section" , { opacity : 1 }) ; gsap . from ( ".he…" at bounding box center [661, 498] width 495 height 670
drag, startPoint x: 583, startPoint y: 170, endPoint x: 669, endPoint y: 171, distance: 86.6
click at [669, 171] on div "gsap . set ( ".text_hello .nav_section" , { opacity : 1 }) ; gsap . from ( ".he…" at bounding box center [661, 498] width 495 height 670
click at [708, 295] on div "gsap . set ( ".text_hello .nav_section" , { opacity : 1 }) ; gsap . from ( ".he…" at bounding box center [661, 498] width 495 height 670
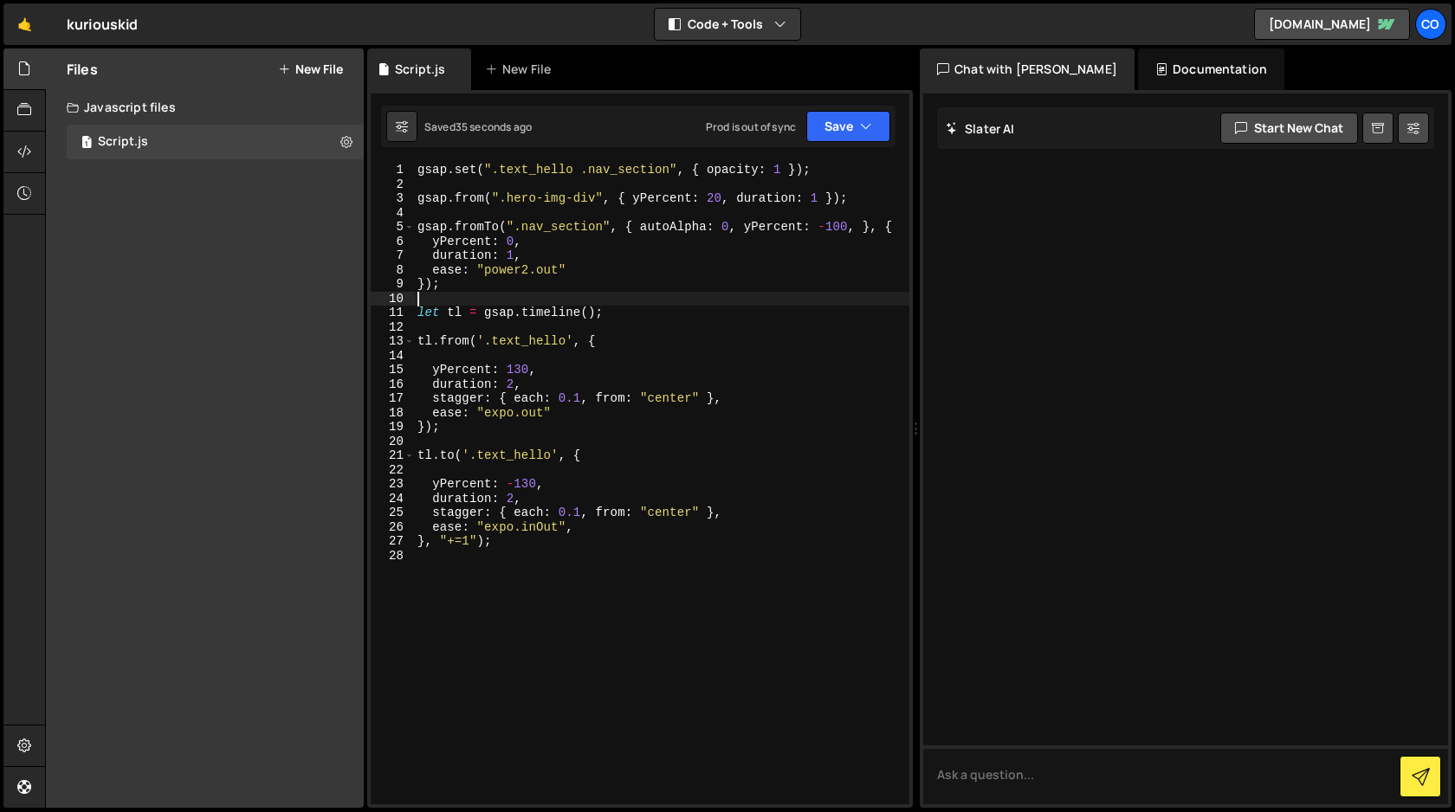
click at [729, 227] on div "gsap . set ( ".text_hello .nav_section" , { opacity : 1 }) ; gsap . from ( ".he…" at bounding box center [661, 498] width 495 height 670
click at [669, 168] on div "gsap . set ( ".text_hello .nav_section" , { opacity : 1 }) ; gsap . from ( ".he…" at bounding box center [661, 498] width 495 height 670
drag, startPoint x: 669, startPoint y: 168, endPoint x: 576, endPoint y: 168, distance: 92.7
click at [576, 168] on div "gsap . set ( ".text_hello .nav_section" , { opacity : 1 }) ; gsap . from ( ".he…" at bounding box center [661, 498] width 495 height 670
type textarea "gsap.set(".text_hello", { opacity: 1 });"
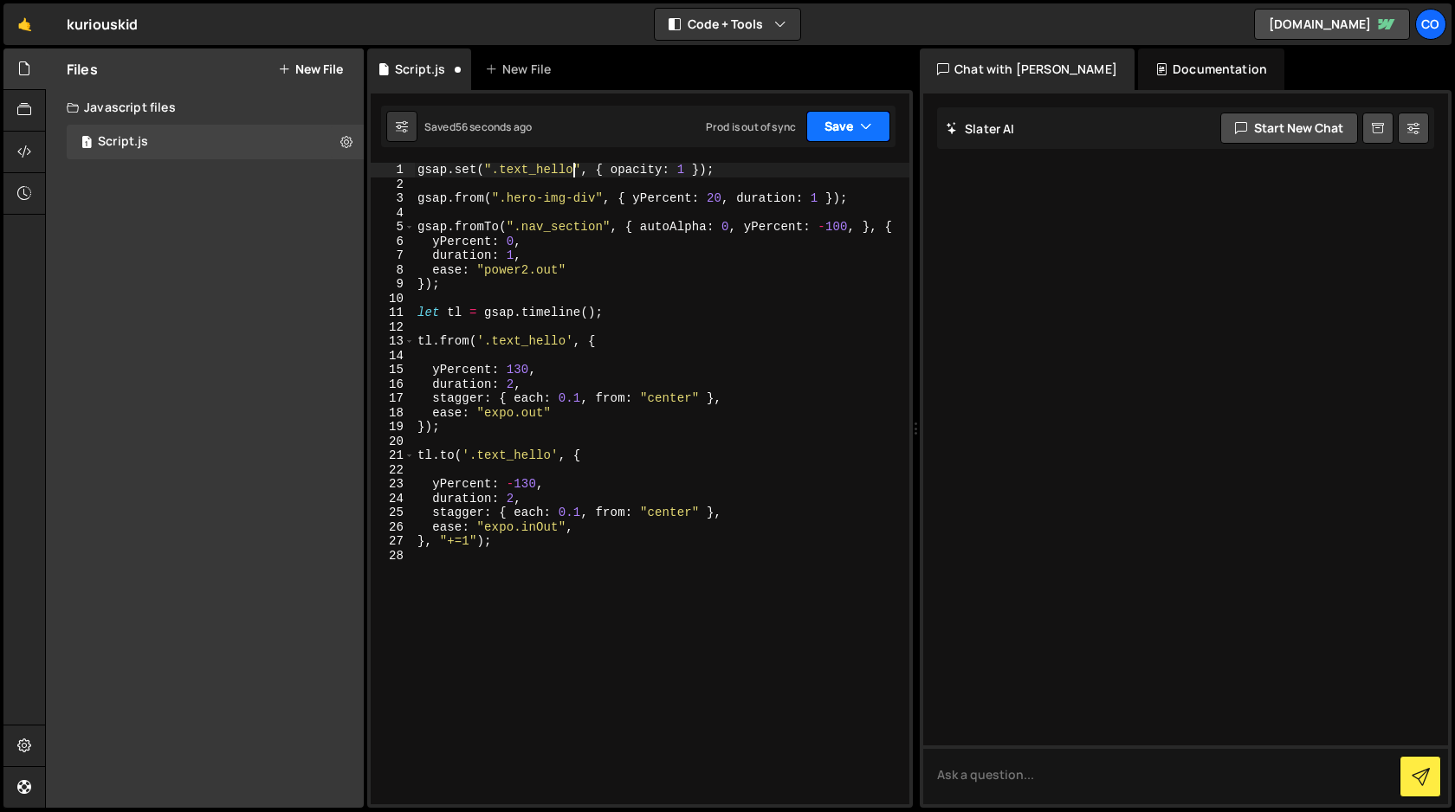
click at [862, 119] on icon "button" at bounding box center [866, 126] width 12 height 17
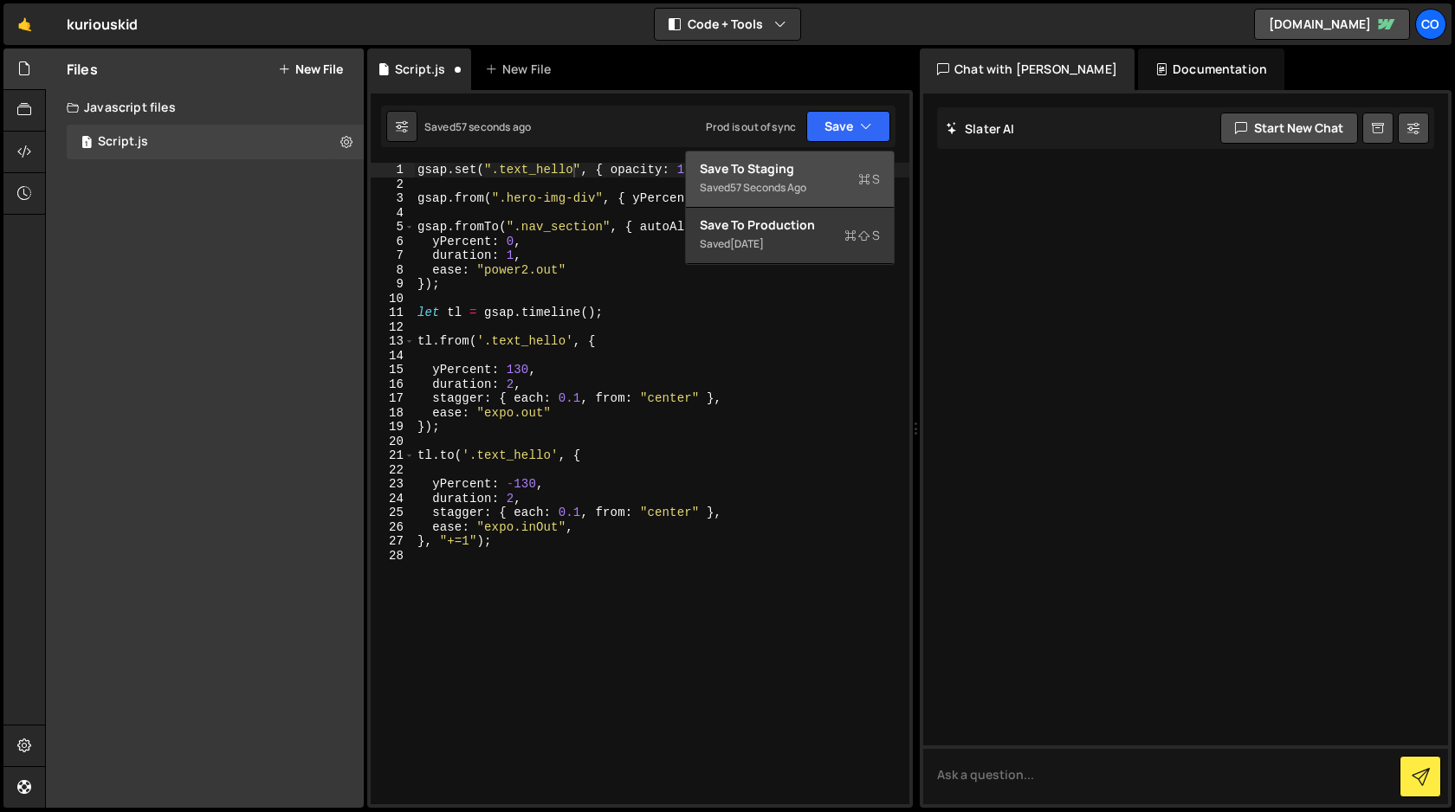
click at [828, 178] on div "Saved 57 seconds ago" at bounding box center [790, 188] width 180 height 21
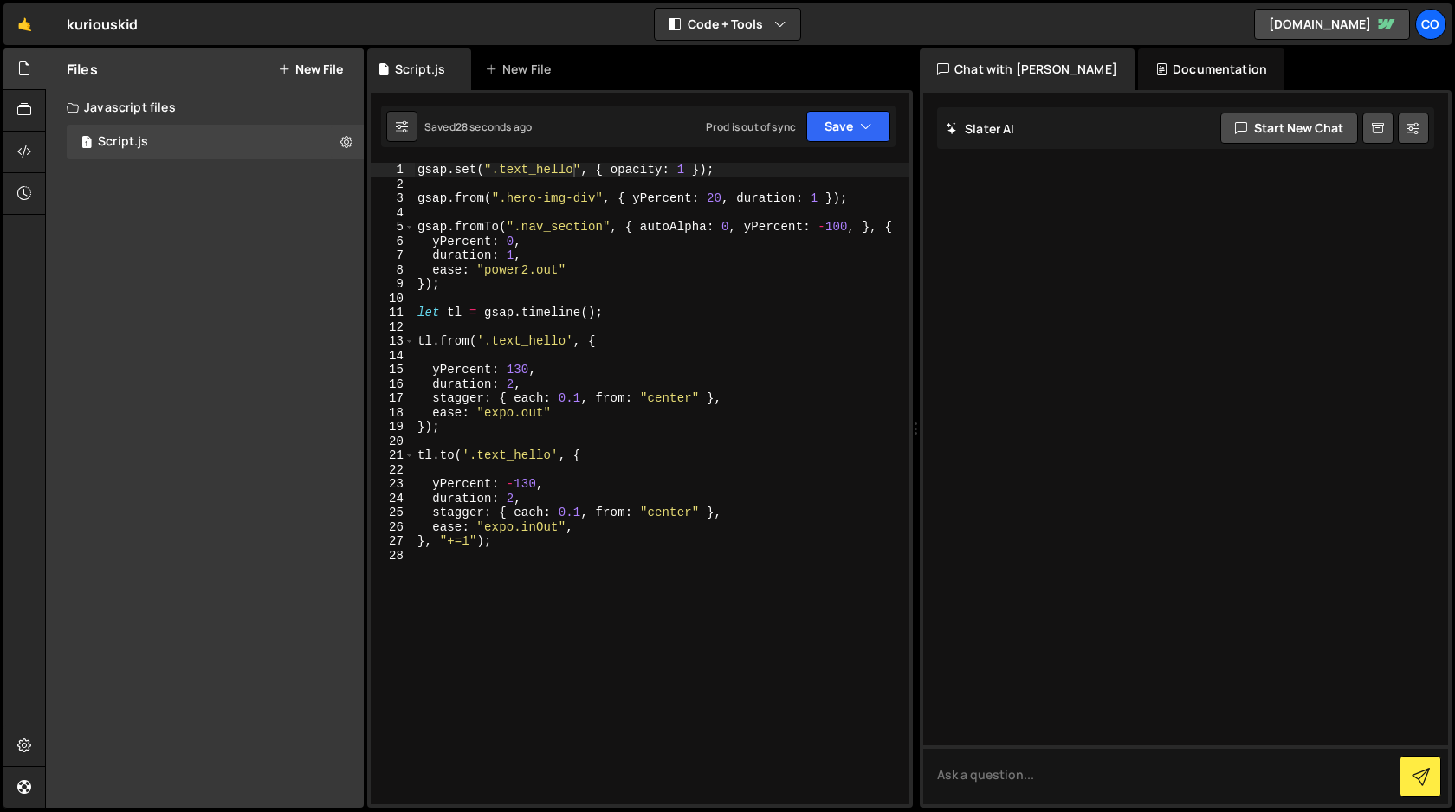
click at [747, 176] on div "gsap . set ( ".text_hello" , { opacity : 1 }) ; gsap . from ( ".hero-img-div" ,…" at bounding box center [661, 498] width 495 height 670
drag, startPoint x: 747, startPoint y: 176, endPoint x: 409, endPoint y: 170, distance: 338.7
click at [409, 170] on div "gsap.set(".text_hello", { opacity: 1 }); 1 2 3 4 5 6 7 8 9 10 11 12 13 14 15 16…" at bounding box center [640, 484] width 539 height 642
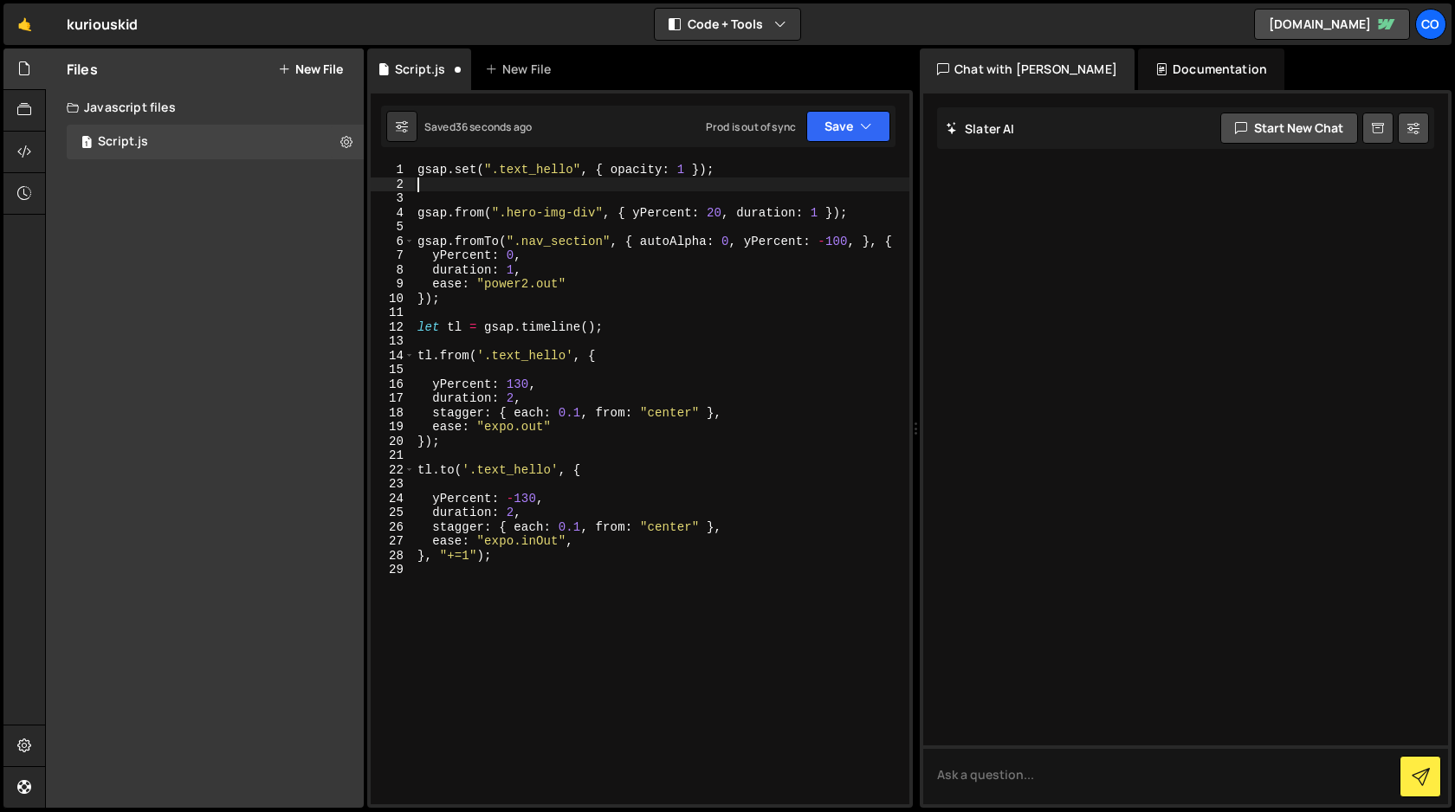
paste textarea "gsap.set(".text_hello", { opacity: 1 });"
drag, startPoint x: 601, startPoint y: 244, endPoint x: 515, endPoint y: 243, distance: 85.7
click at [515, 243] on div "gsap . set ( ".text_hello" , { opacity : 1 }) ; gsap . set ( ".text_hello" , { …" at bounding box center [661, 498] width 495 height 670
click at [572, 186] on div "gsap . set ( ".text_hello" , { opacity : 1 }) ; gsap . set ( ".text_hello" , { …" at bounding box center [661, 498] width 495 height 670
drag, startPoint x: 572, startPoint y: 186, endPoint x: 490, endPoint y: 185, distance: 82.3
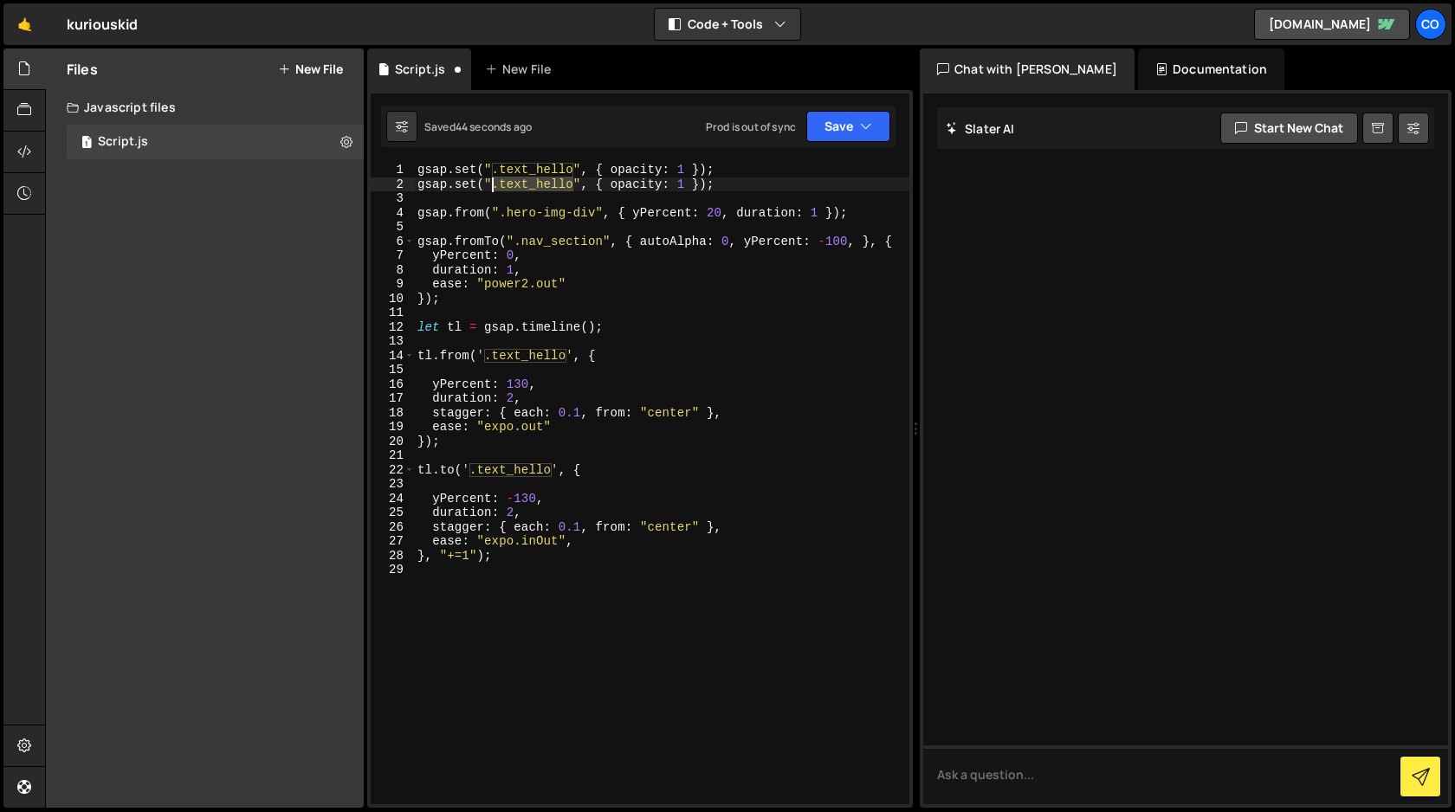
click at [490, 185] on div "gsap . set ( ".text_hello" , { opacity : 1 }) ; gsap . set ( ".text_hello" , { …" at bounding box center [661, 498] width 495 height 670
paste textarea "nav_section"
click at [857, 129] on button "Save" at bounding box center [848, 126] width 84 height 31
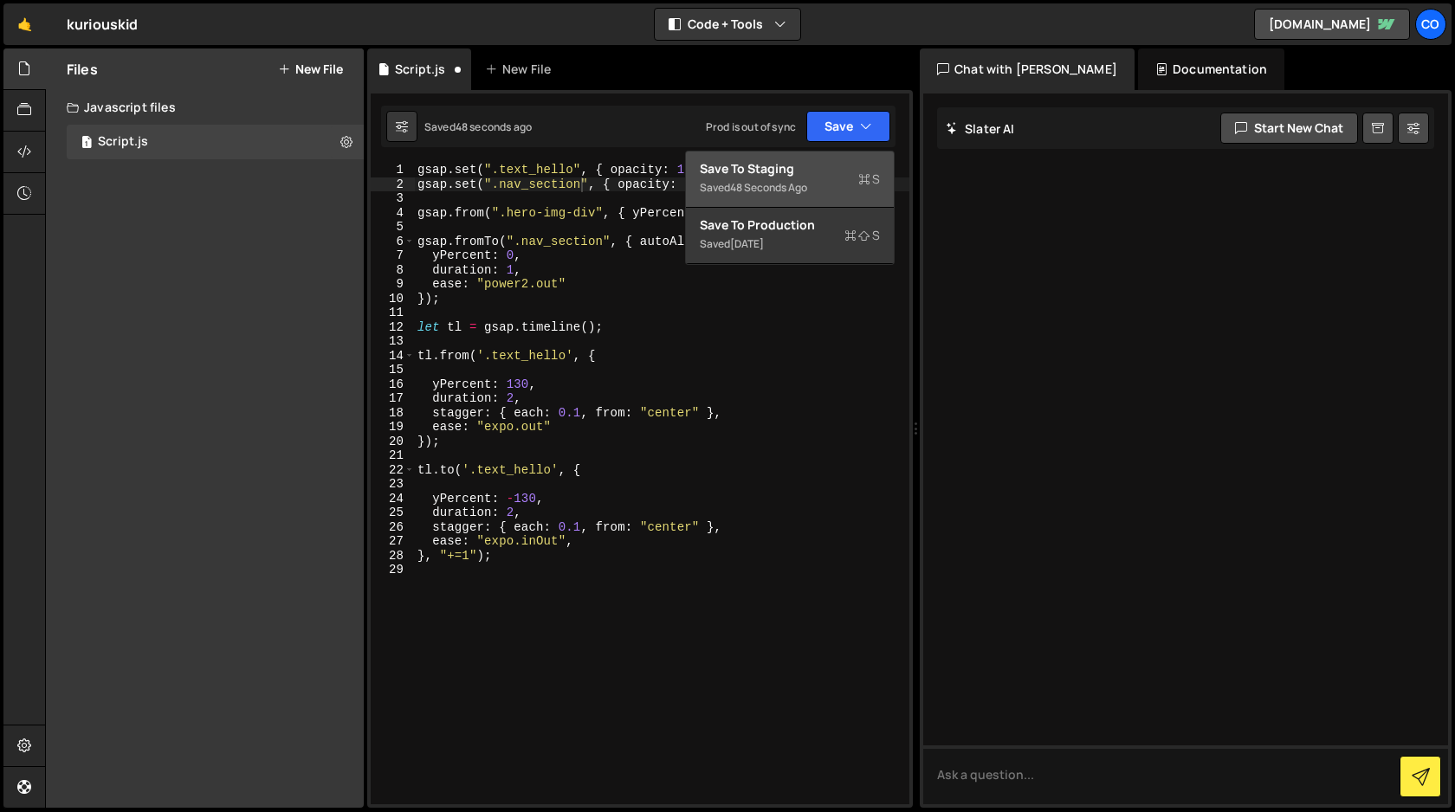
click at [825, 171] on div "Save to Staging S" at bounding box center [790, 168] width 180 height 17
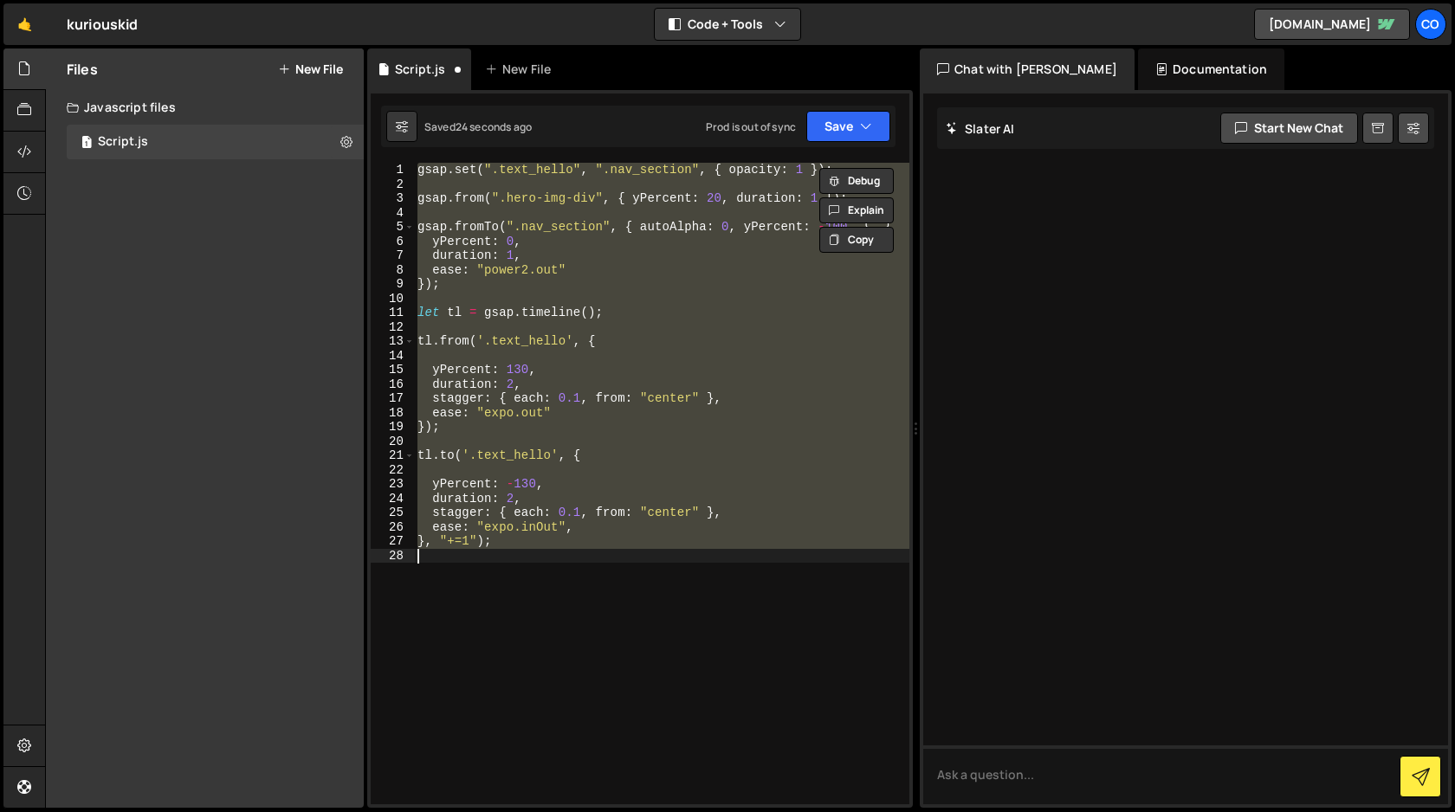
click at [762, 404] on div "gsap . set ( ".text_hello" , ".nav_section" , { opacity : 1 }) ; gsap . from ( …" at bounding box center [661, 484] width 495 height 642
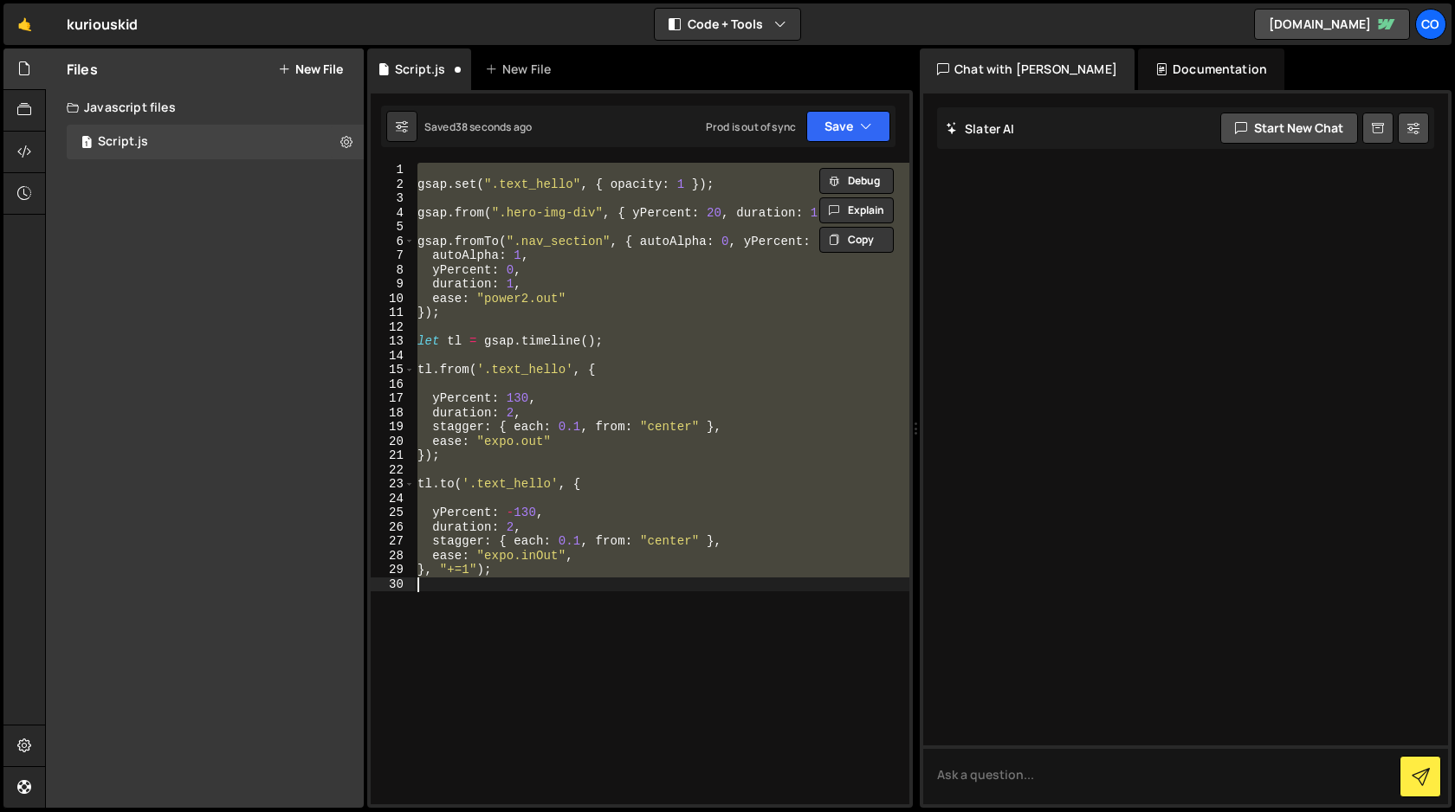
click at [762, 404] on div "gsap . set ( ".text_hello" , { opacity : 1 }) ; gsap . from ( ".hero-img-div" ,…" at bounding box center [661, 484] width 495 height 642
type textarea "yPercent: 130,"
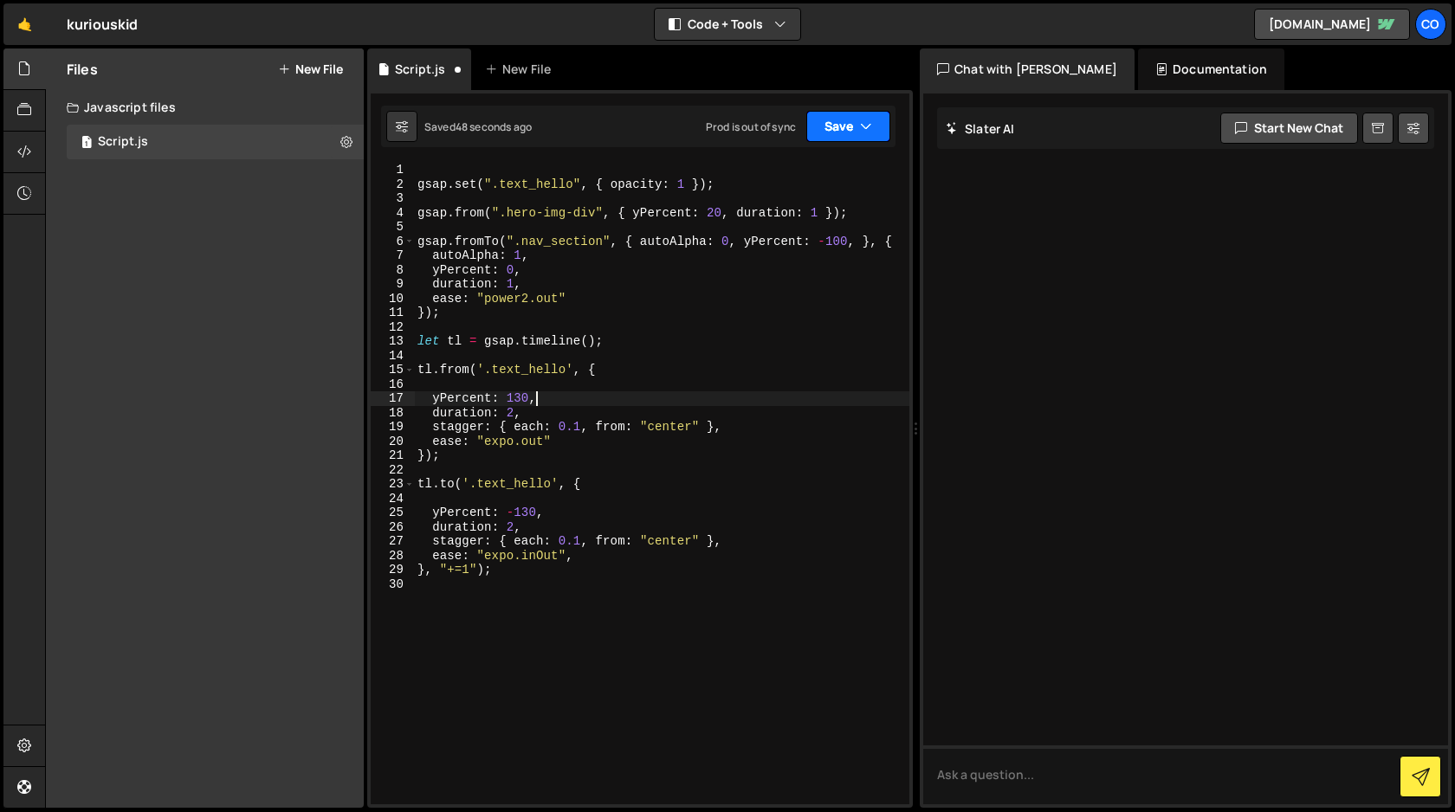
click at [843, 133] on button "Save" at bounding box center [848, 126] width 84 height 31
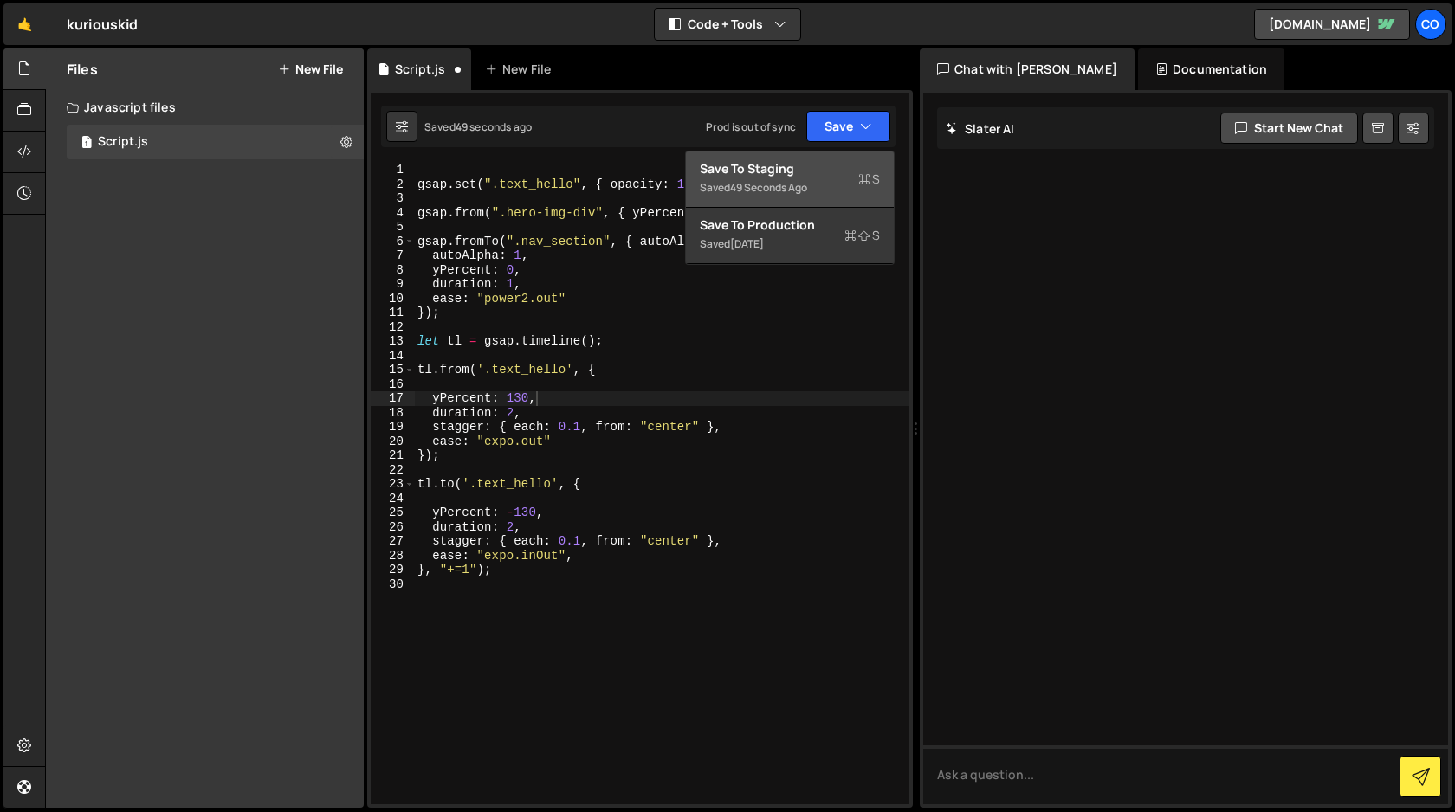
click at [806, 184] on div "49 seconds ago" at bounding box center [768, 187] width 77 height 15
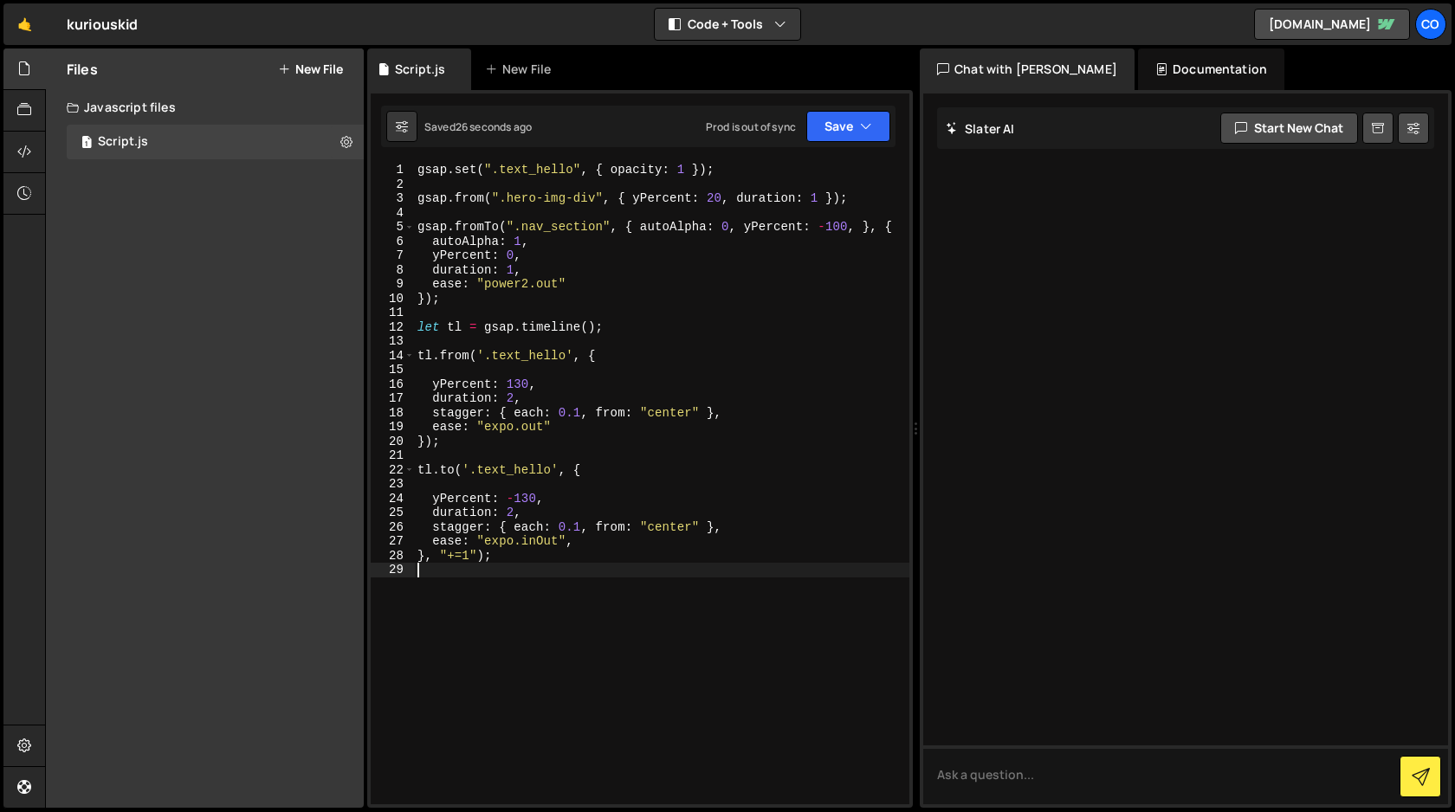
click at [756, 567] on div "gsap . set ( ".text_hello" , { opacity : 1 }) ; gsap . from ( ".hero-img-div" ,…" at bounding box center [661, 498] width 495 height 670
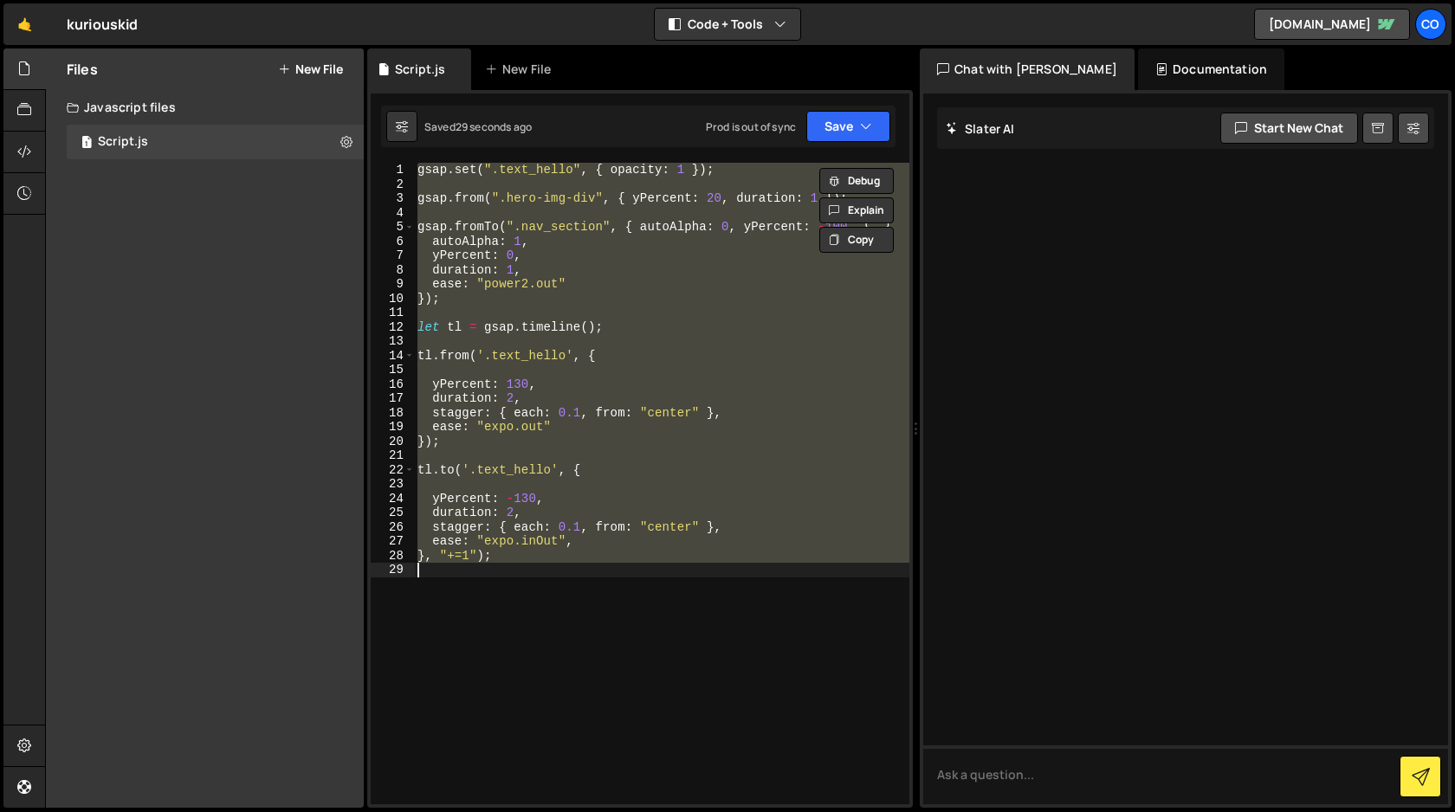
click at [749, 532] on div "gsap . set ( ".text_hello" , { opacity : 1 }) ; gsap . from ( ".hero-img-div" ,…" at bounding box center [661, 484] width 495 height 642
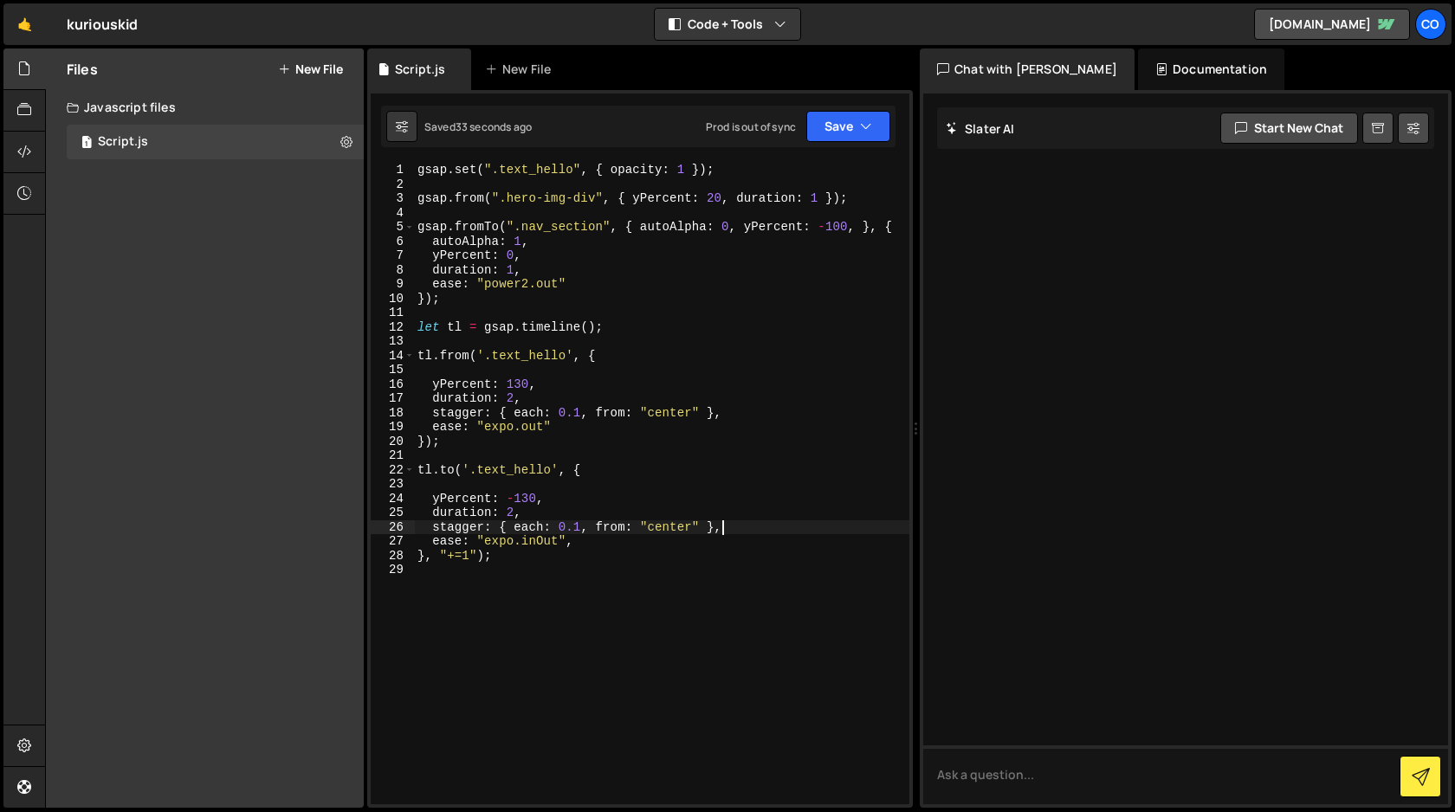
click at [572, 169] on div "gsap . set ( ".text_hello" , { opacity : 1 }) ; gsap . from ( ".hero-img-div" ,…" at bounding box center [661, 498] width 495 height 670
click at [743, 228] on div "gsap . set ( ".text_hello .nav_section" , { opacity : 1 }) ; gsap . from ( ".he…" at bounding box center [661, 498] width 495 height 670
drag, startPoint x: 743, startPoint y: 228, endPoint x: 641, endPoint y: 230, distance: 102.2
click at [641, 230] on div "gsap . set ( ".text_hello .nav_section" , { opacity : 1 }) ; gsap . from ( ".he…" at bounding box center [661, 498] width 495 height 670
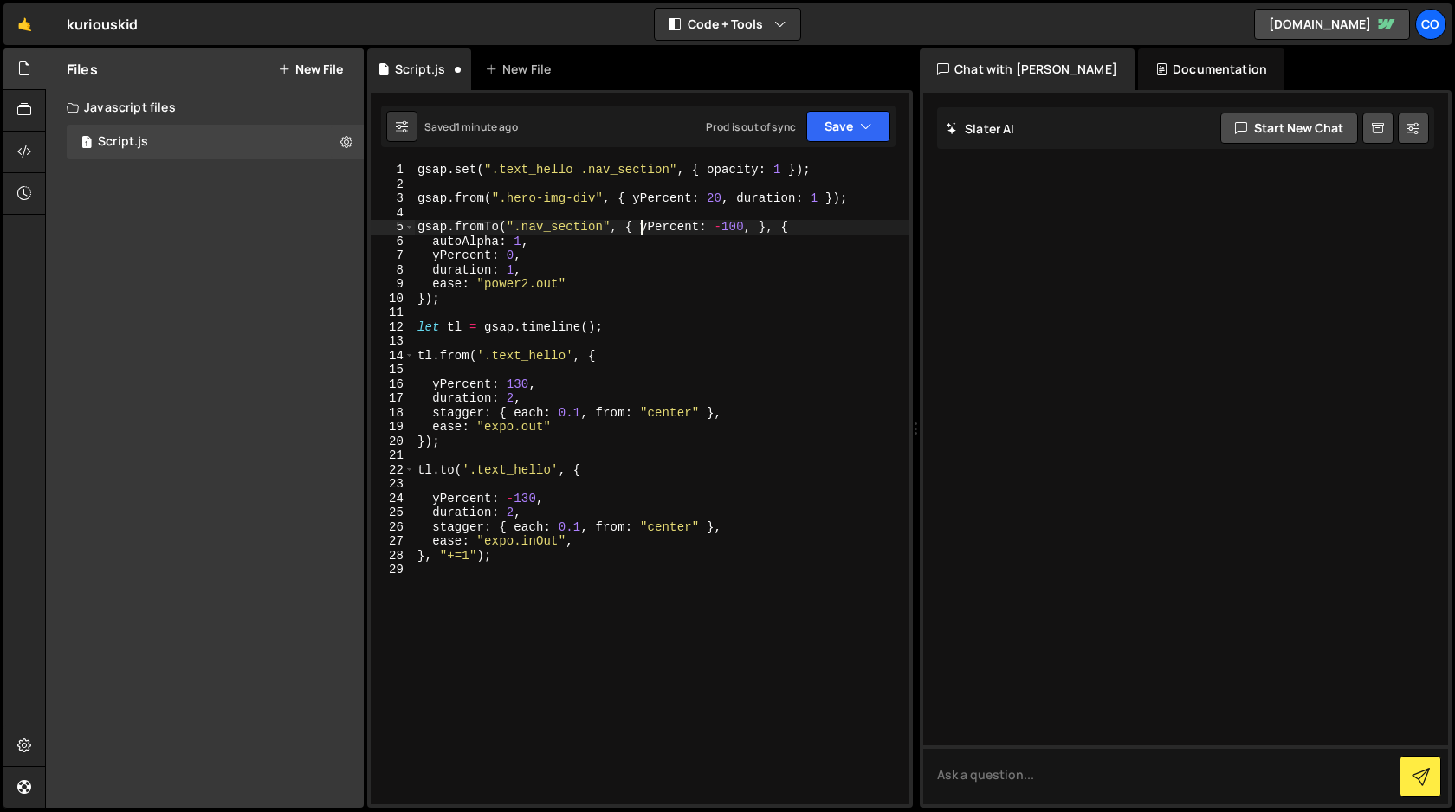
scroll to position [0, 16]
click at [545, 240] on div "gsap . set ( ".text_hello .nav_section" , { opacity : 1 }) ; gsap . from ( ".he…" at bounding box center [661, 498] width 495 height 670
type textarea "autoAlpha: 1,"
drag, startPoint x: 545, startPoint y: 240, endPoint x: 430, endPoint y: 241, distance: 114.3
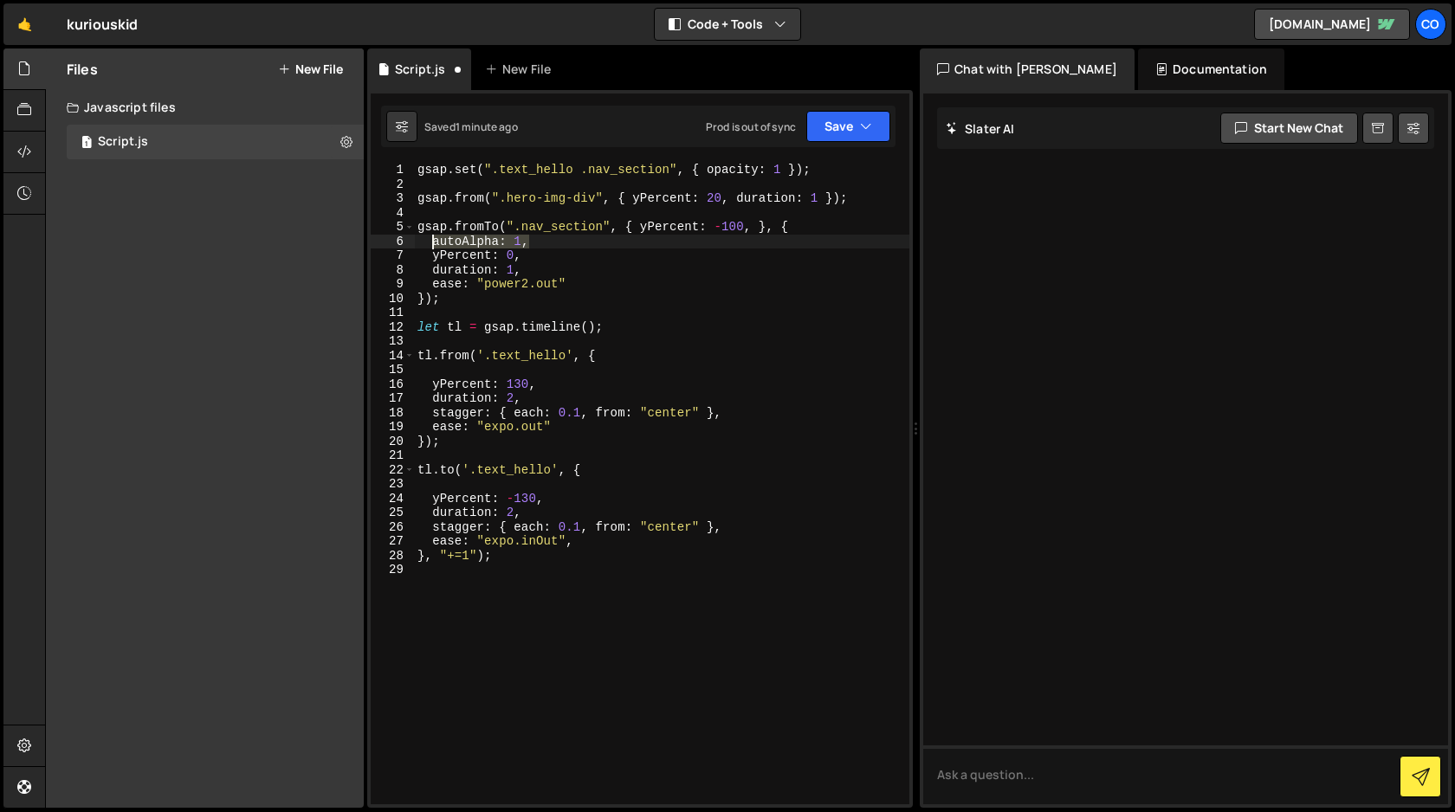
click at [430, 241] on div "gsap . set ( ".text_hello .nav_section" , { opacity : 1 }) ; gsap . from ( ".he…" at bounding box center [661, 498] width 495 height 670
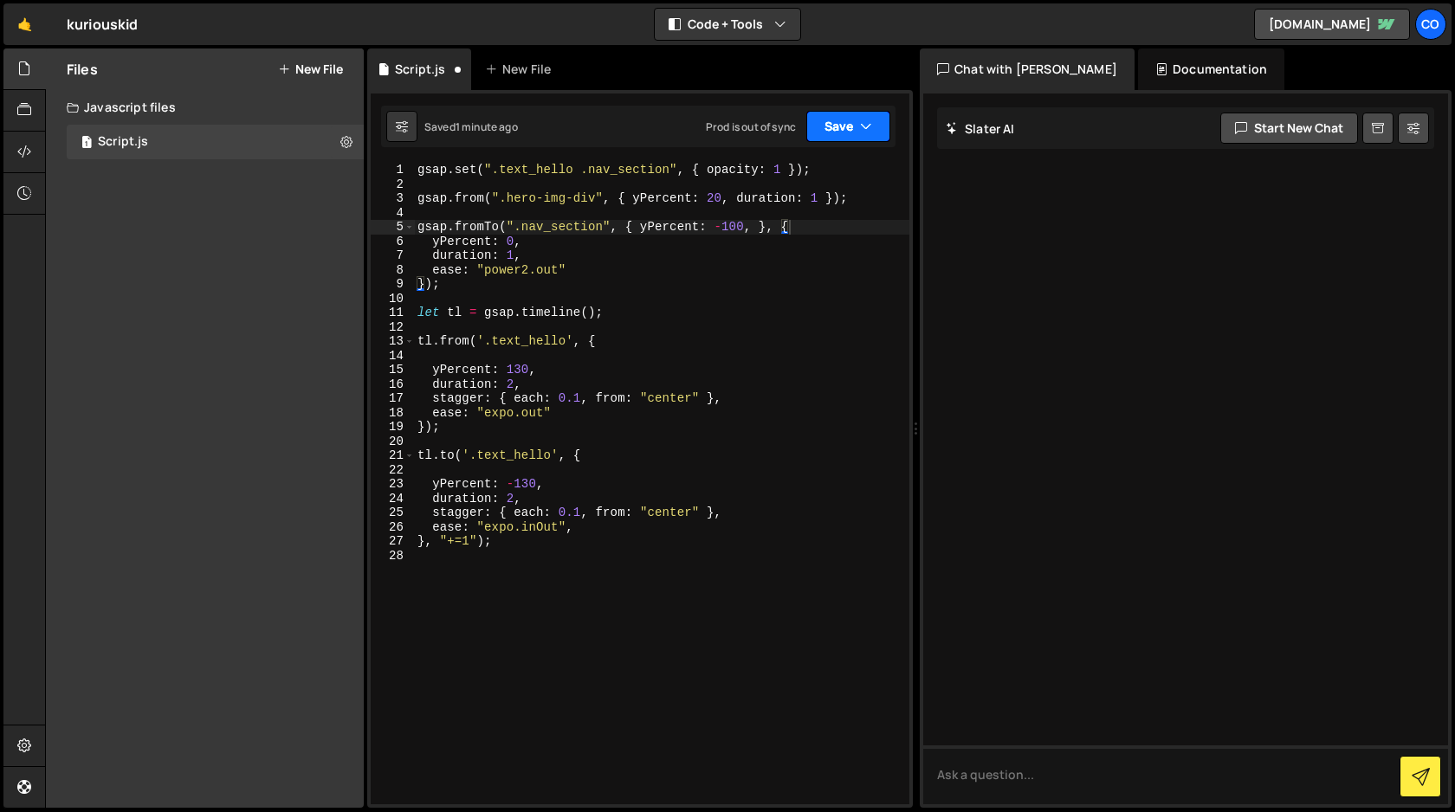
click at [872, 126] on button "Save" at bounding box center [848, 126] width 84 height 31
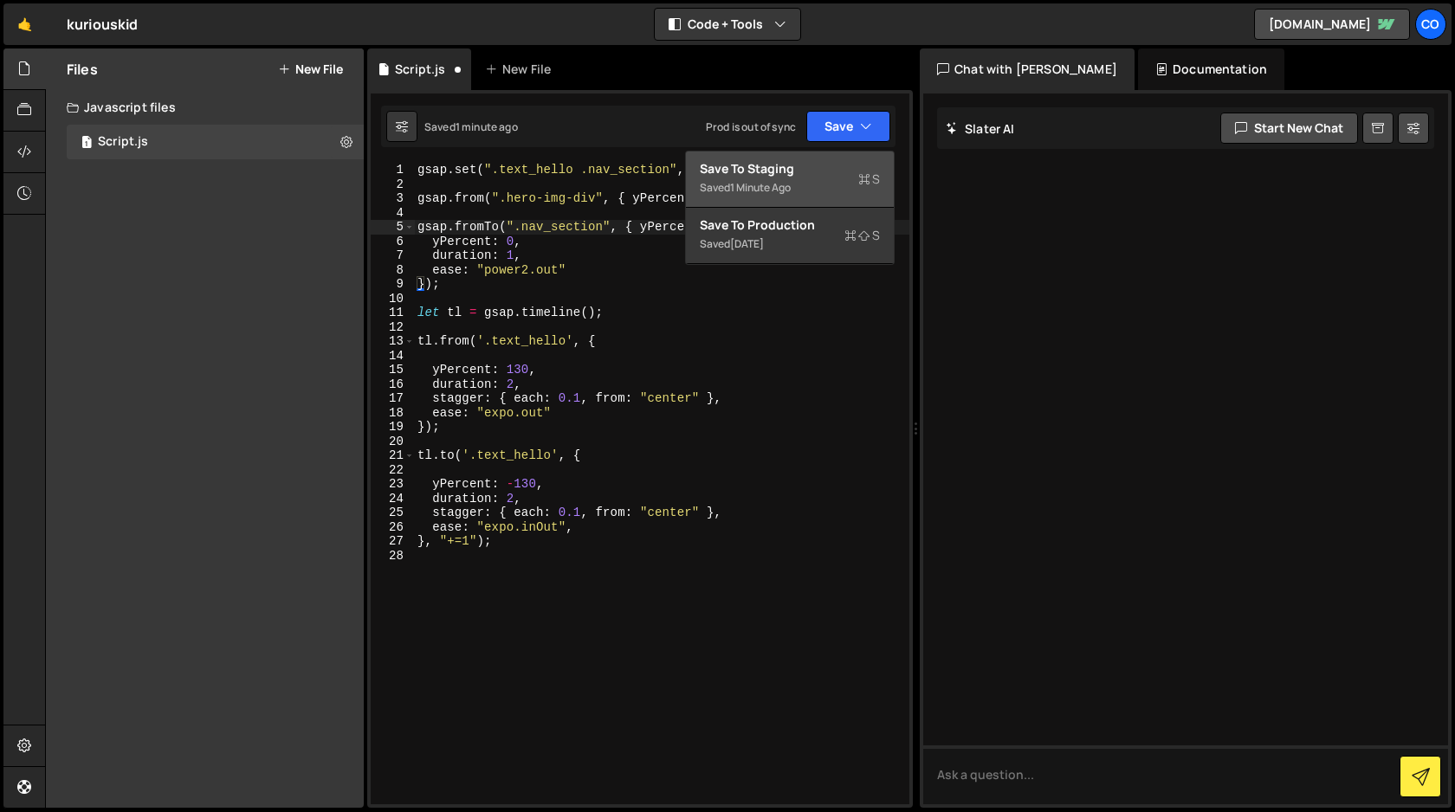
click at [839, 168] on div "Save to Staging S" at bounding box center [790, 168] width 180 height 17
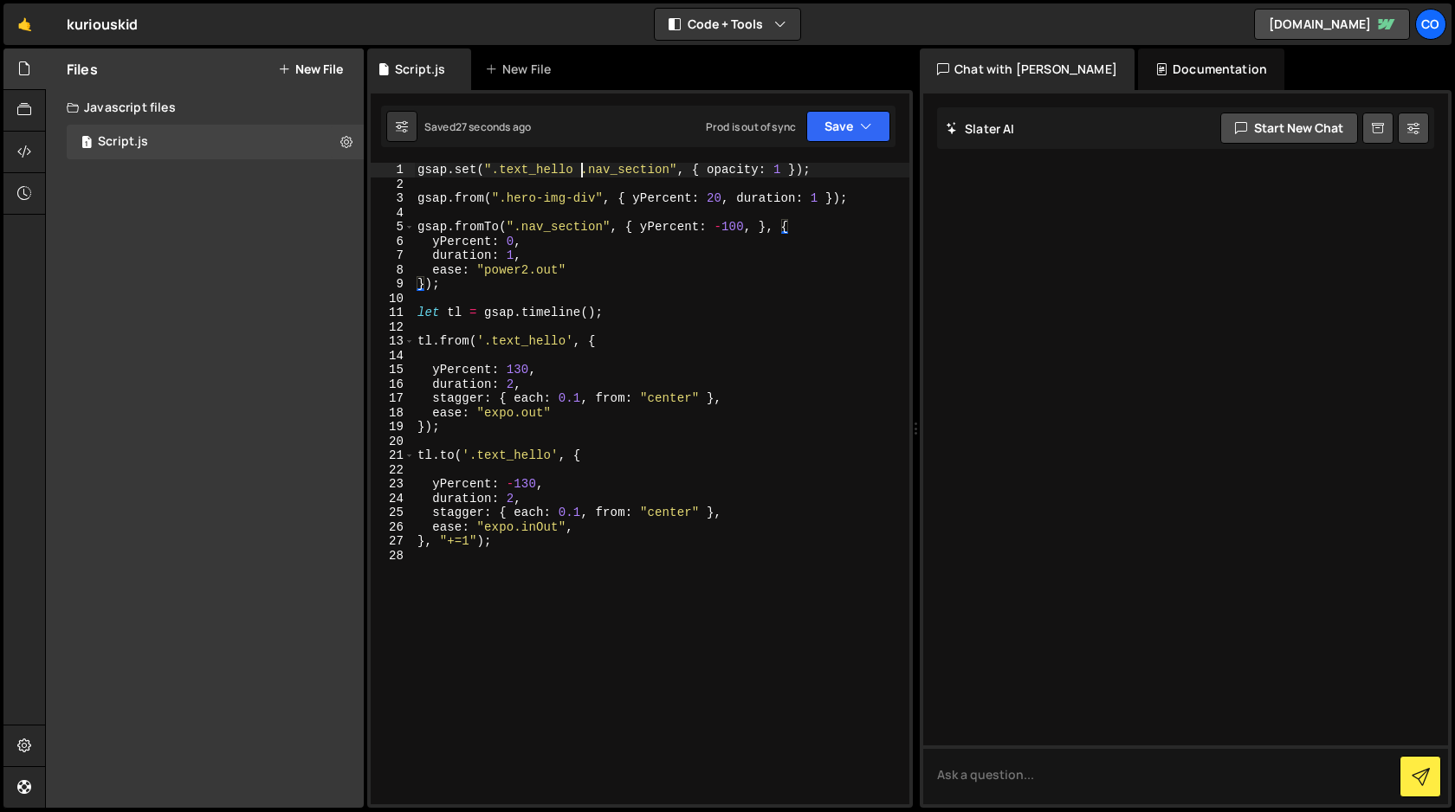
click at [579, 172] on div "gsap . set ( ".text_hello .nav_section" , { opacity : 1 }) ; gsap . from ( ".he…" at bounding box center [661, 498] width 495 height 670
drag, startPoint x: 579, startPoint y: 172, endPoint x: 494, endPoint y: 172, distance: 85.7
click at [494, 172] on div "gsap . set ( ".text_hello .nav_section" , { opacity : 1 }) ; gsap . from ( ".he…" at bounding box center [661, 498] width 495 height 670
click at [836, 127] on button "Save" at bounding box center [848, 126] width 84 height 31
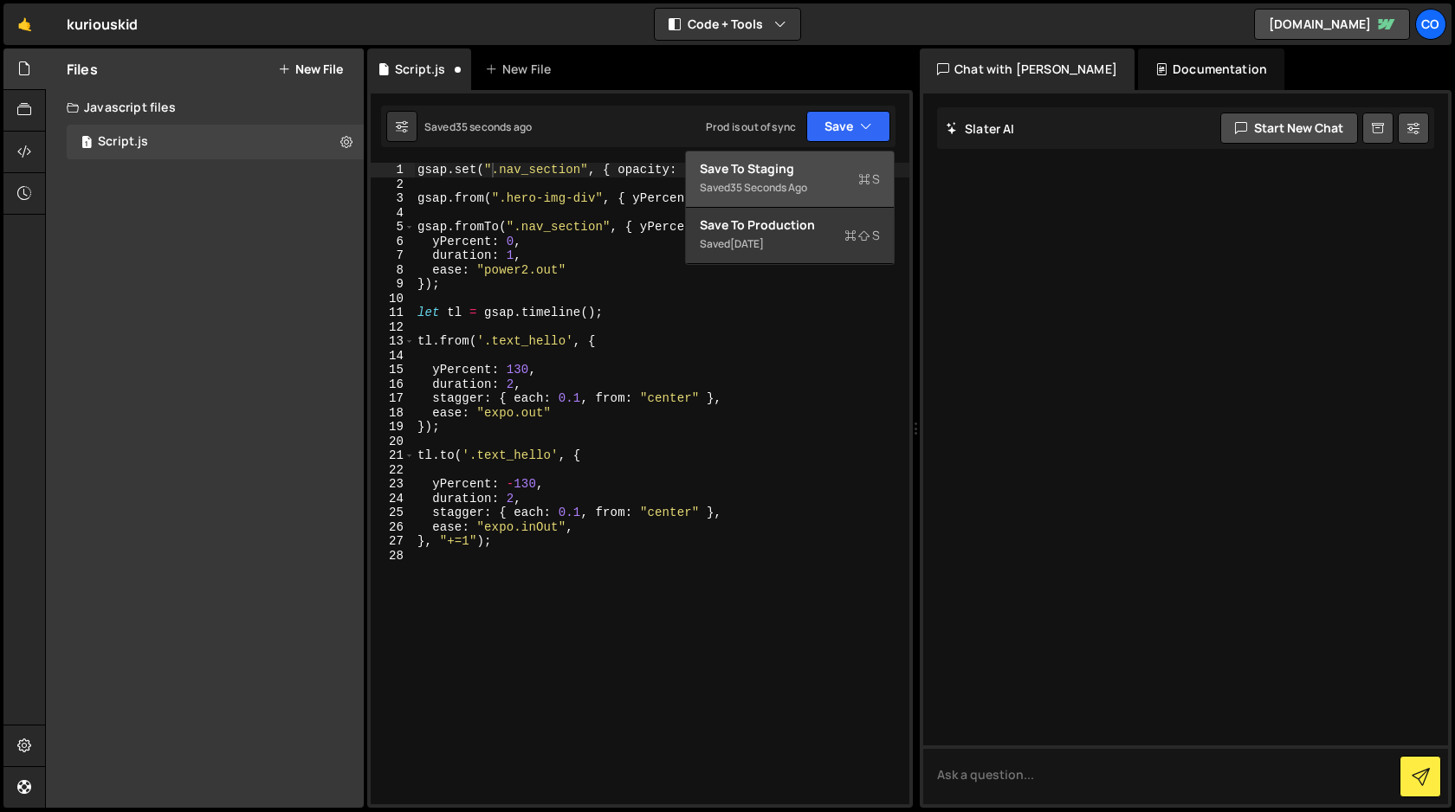
click at [803, 175] on div "Save to Staging S" at bounding box center [790, 168] width 180 height 17
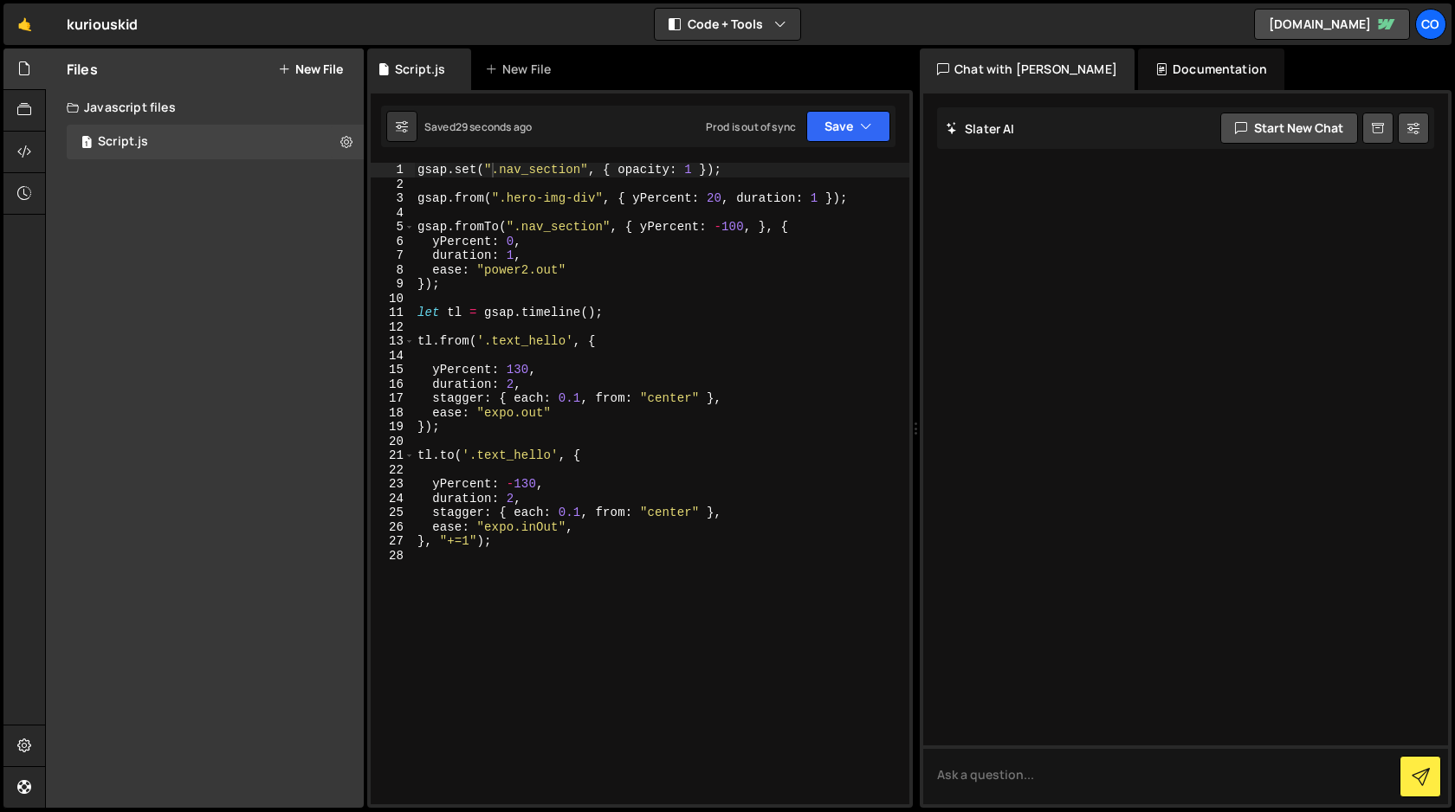
click at [774, 311] on div "gsap . set ( ".nav_section" , { opacity : 1 }) ; gsap . from ( ".hero-img-div" …" at bounding box center [661, 498] width 495 height 670
type textarea "}, "+=1");"
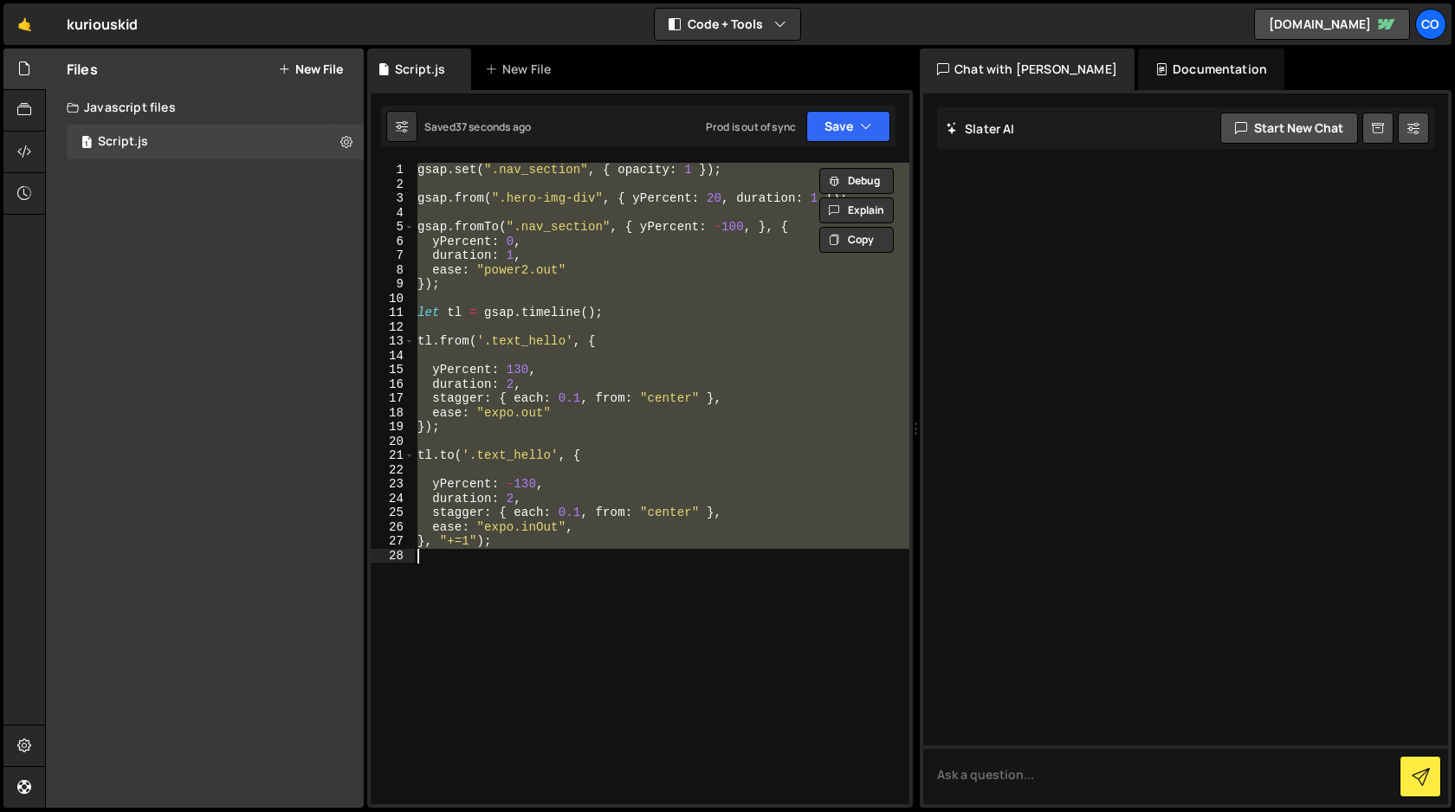
paste textarea
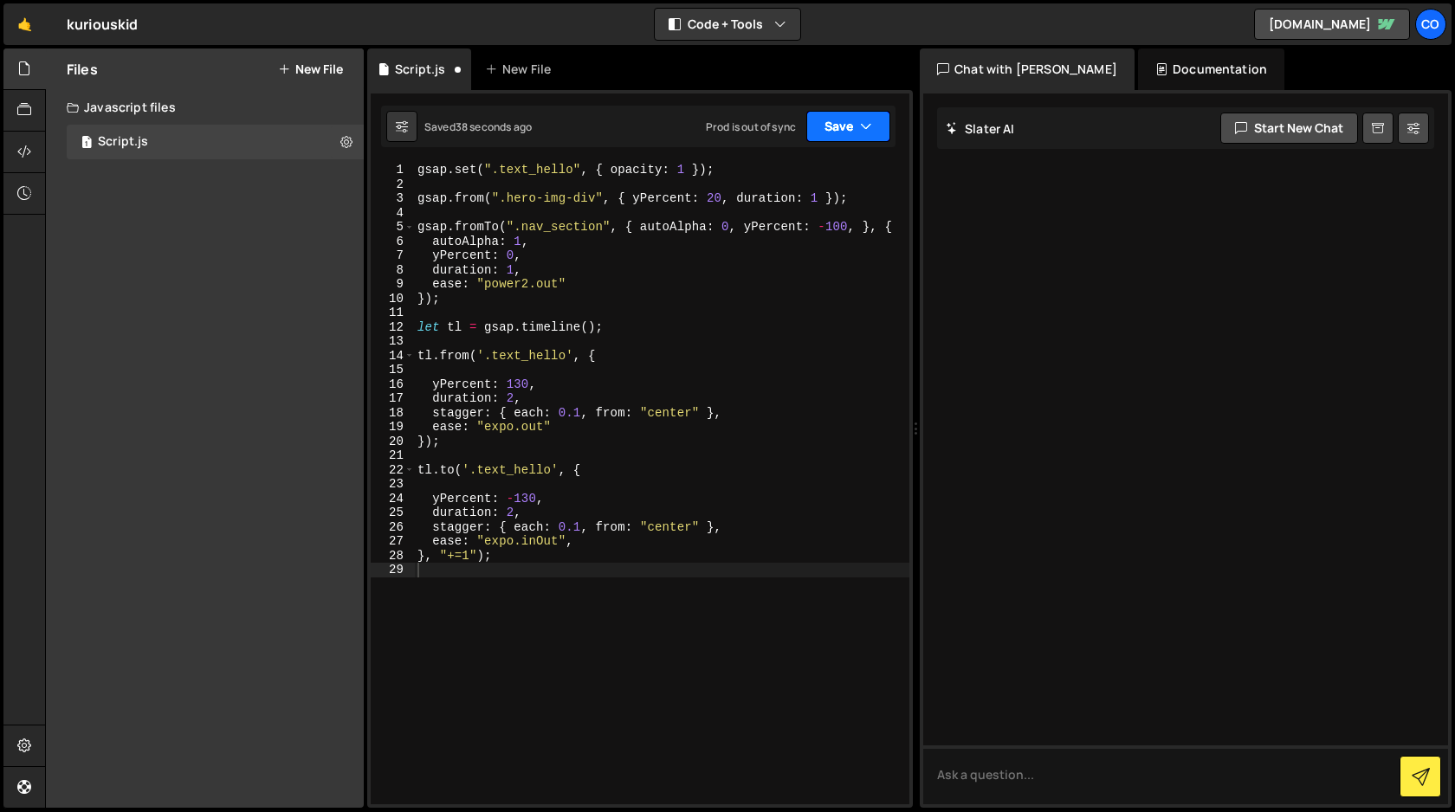
click at [852, 132] on button "Save" at bounding box center [848, 126] width 84 height 31
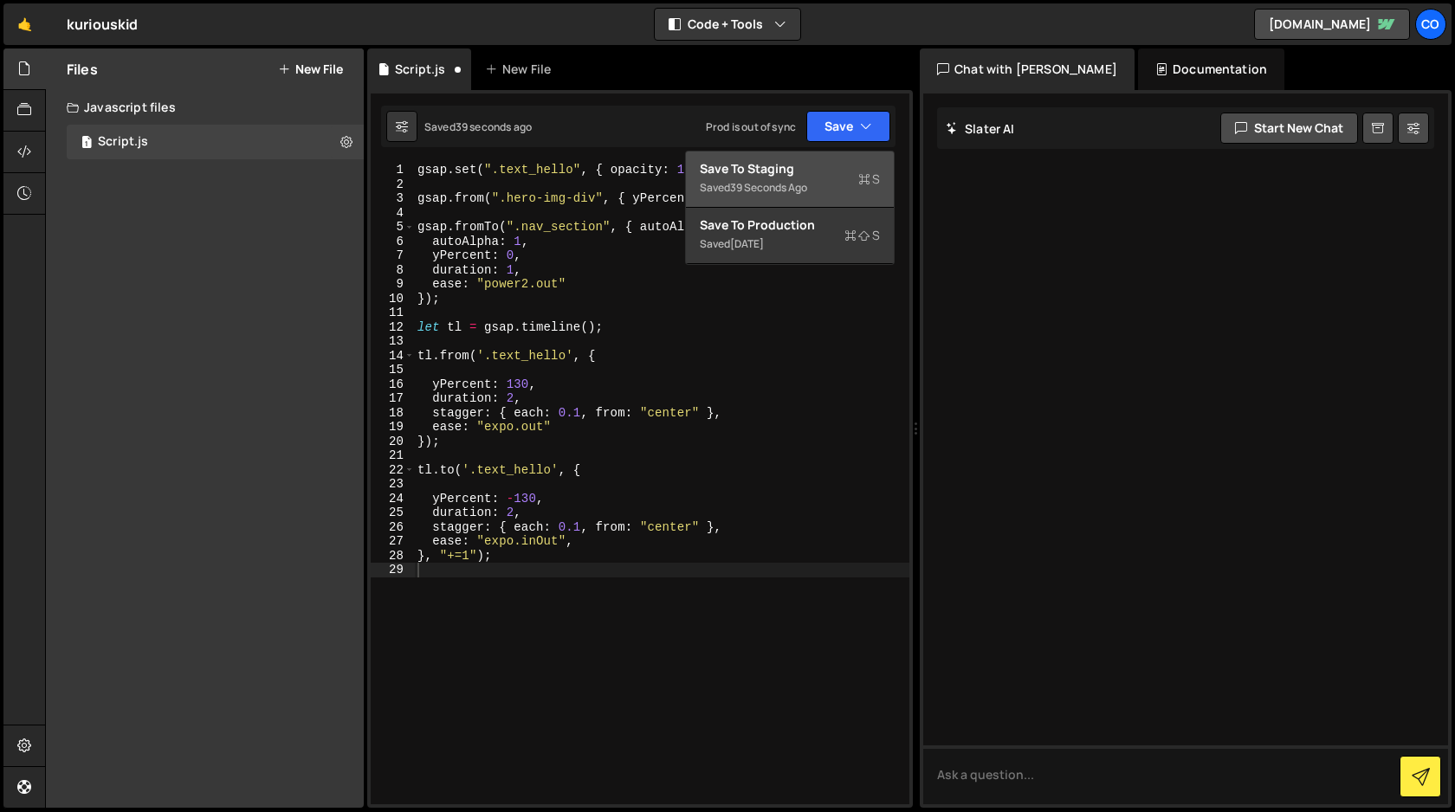
click at [806, 174] on div "Save to Staging S" at bounding box center [790, 168] width 180 height 17
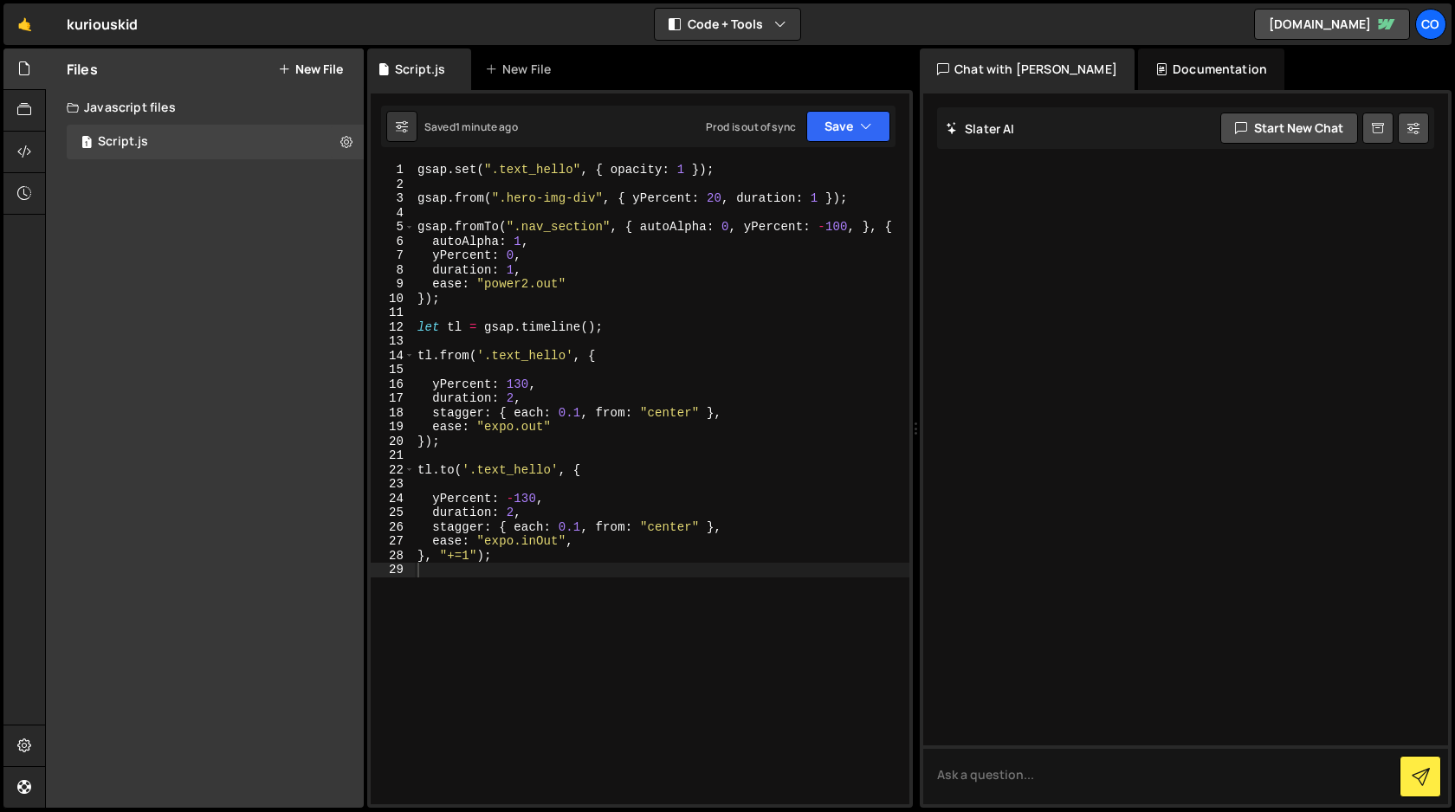
click at [728, 168] on div "gsap . set ( ".text_hello" , { opacity : 1 }) ; gsap . from ( ".hero-img-div" ,…" at bounding box center [661, 498] width 495 height 670
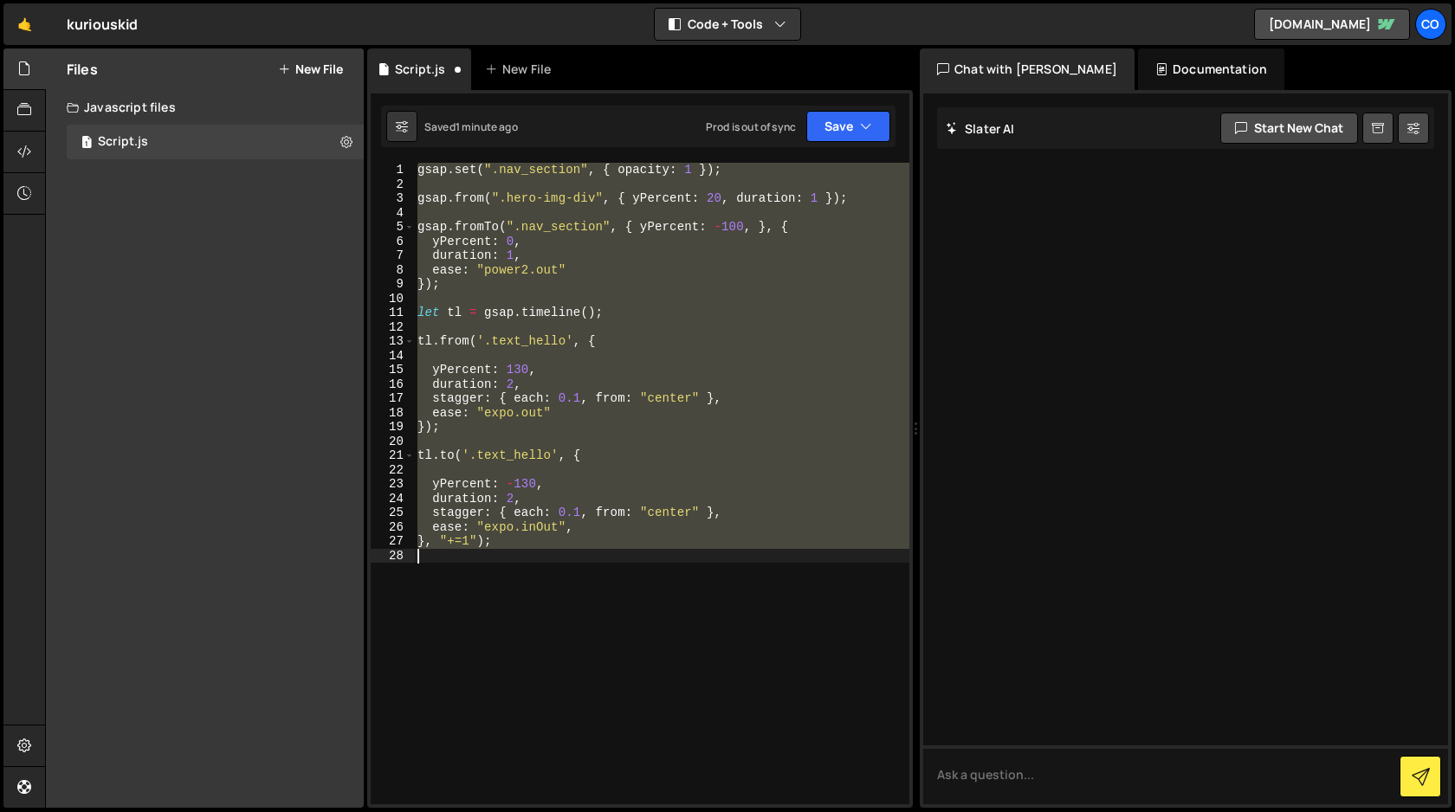
type textarea "gsap.set(".text_hello .nav_section", { opacity: 1 });"
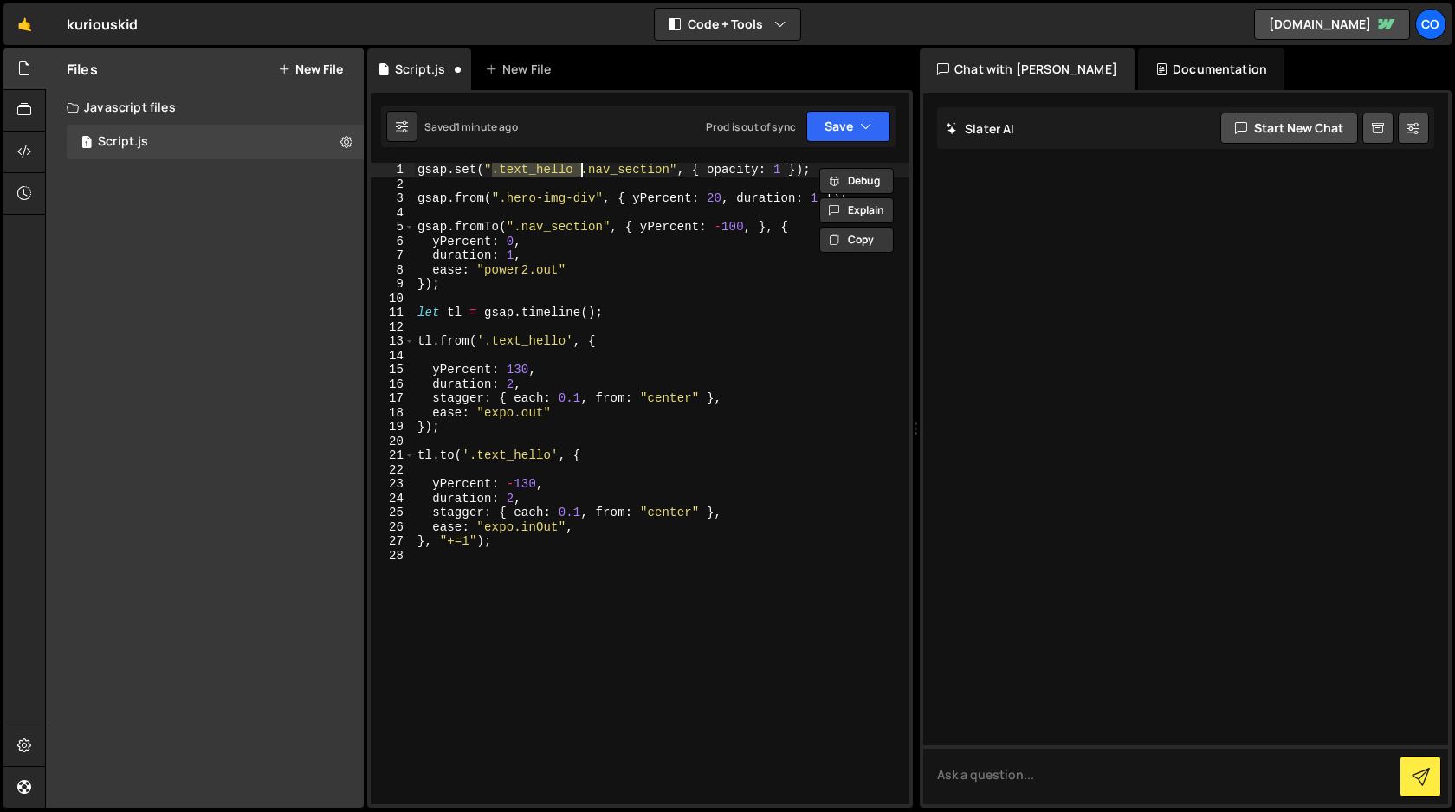
click at [810, 173] on div "gsap . set ( ".text_hello .nav_section" , { opacity : 1 }) ; gsap . from ( ".he…" at bounding box center [661, 498] width 495 height 670
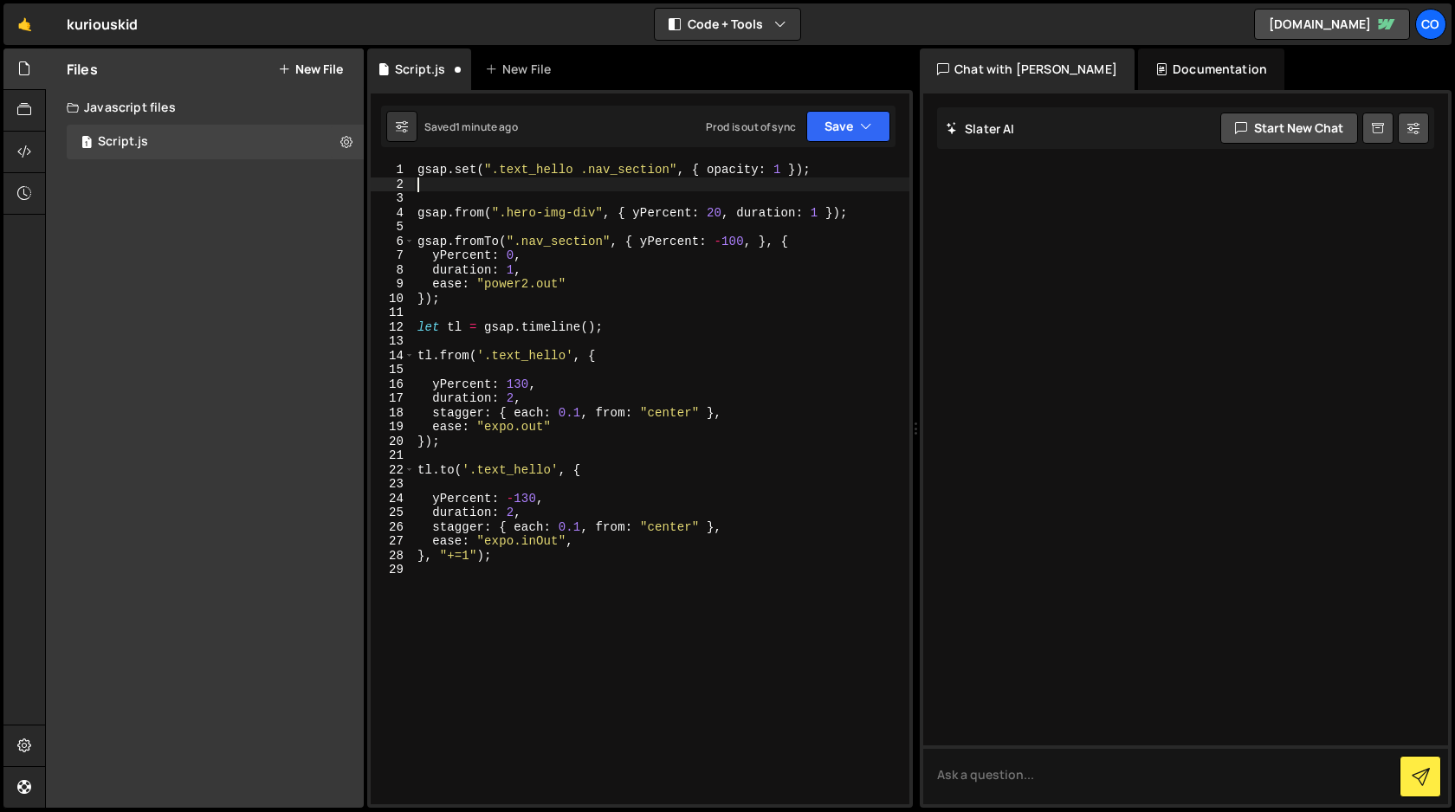
paste textarea "gsap.set([obj1, obj2, obj3], { x: 100, y: 50, opacity: 0 });"
click at [493, 169] on div "gsap . set ( ".text_hello .nav_section" , { opacity : 1 }) ; gsap . set ([ obj1…" at bounding box center [661, 498] width 495 height 670
drag, startPoint x: 493, startPoint y: 169, endPoint x: 667, endPoint y: 171, distance: 174.1
click at [667, 171] on div "gsap . set ( ".text_hello .nav_section" , { opacity : 1 }) ; gsap . set ([ obj1…" at bounding box center [661, 498] width 495 height 670
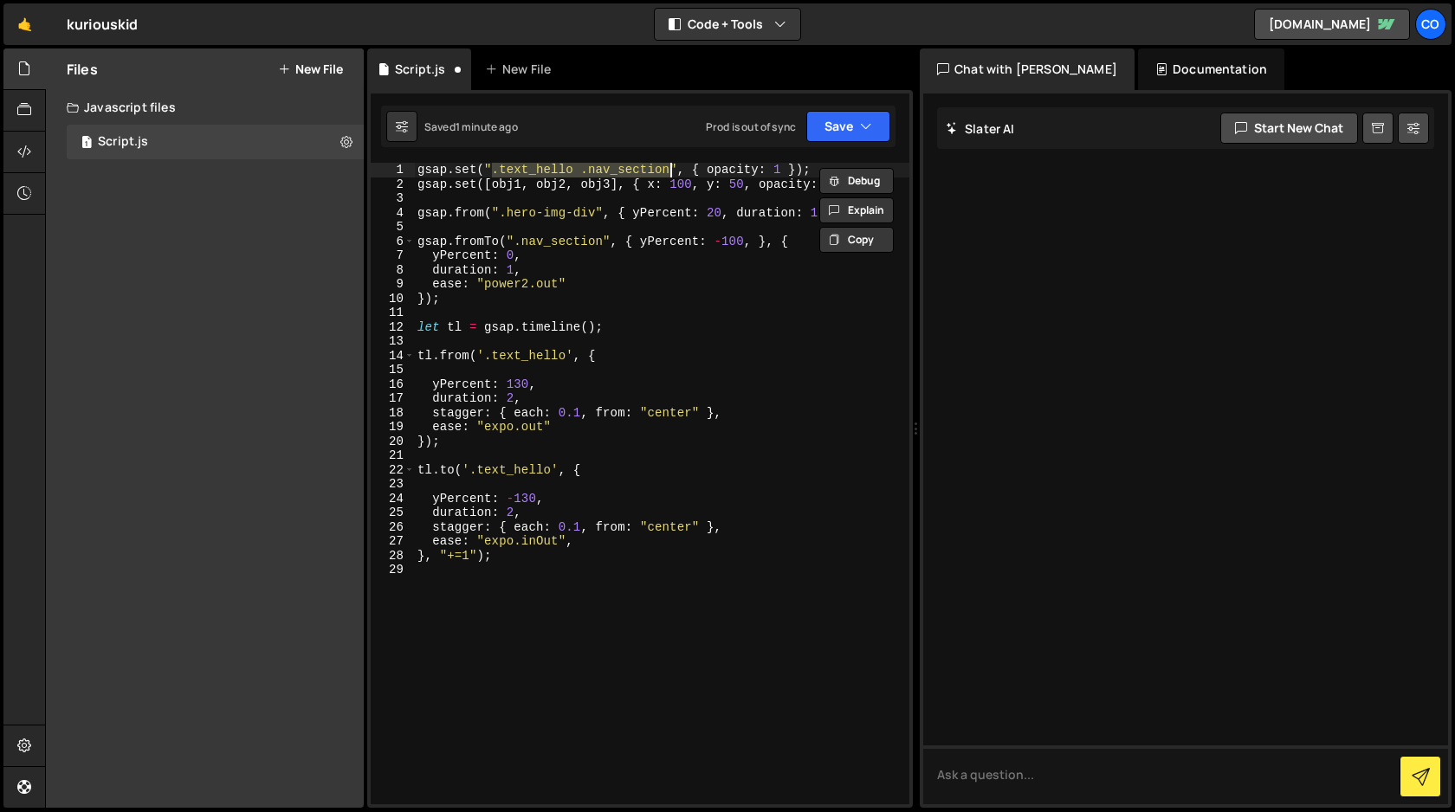
click at [610, 184] on div "gsap . set ( ".text_hello .nav_section" , { opacity : 1 }) ; gsap . set ([ obj1…" at bounding box center [661, 498] width 495 height 670
drag, startPoint x: 610, startPoint y: 184, endPoint x: 493, endPoint y: 183, distance: 116.9
click at [493, 183] on div "gsap . set ( ".text_hello .nav_section" , { opacity : 1 }) ; gsap . set ([ obj1…" at bounding box center [661, 498] width 495 height 670
paste textarea ".text_hello .nav_section"
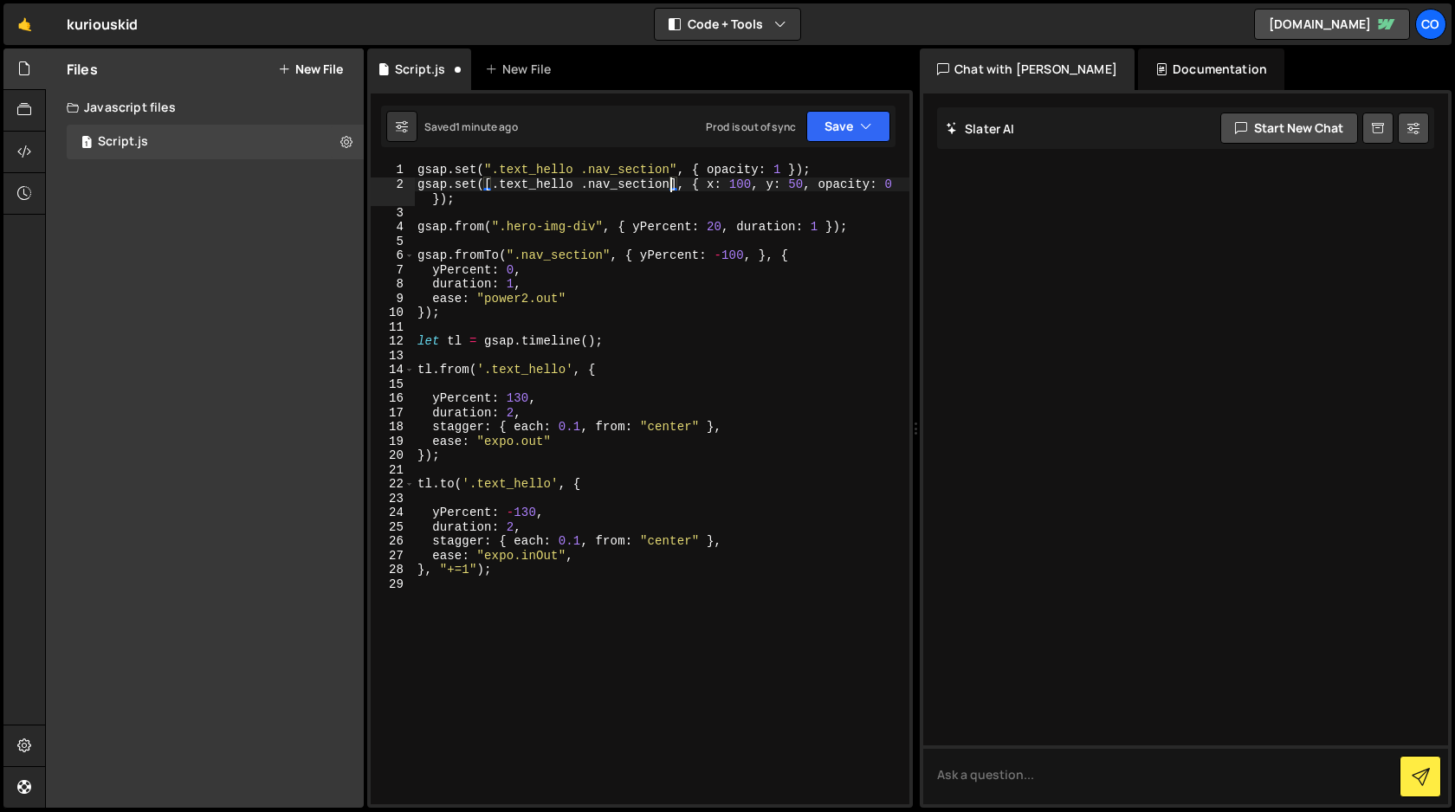
click at [571, 186] on div "gsap . set ( ".text_hello .nav_section" , { opacity : 1 }) ; gsap . set ([ . te…" at bounding box center [661, 498] width 495 height 670
drag, startPoint x: 823, startPoint y: 185, endPoint x: 715, endPoint y: 185, distance: 108.3
click at [715, 185] on div "gsap . set ( ".text_hello .nav_section" , { opacity : 1 }) ; gsap . set ([ . te…" at bounding box center [661, 498] width 495 height 670
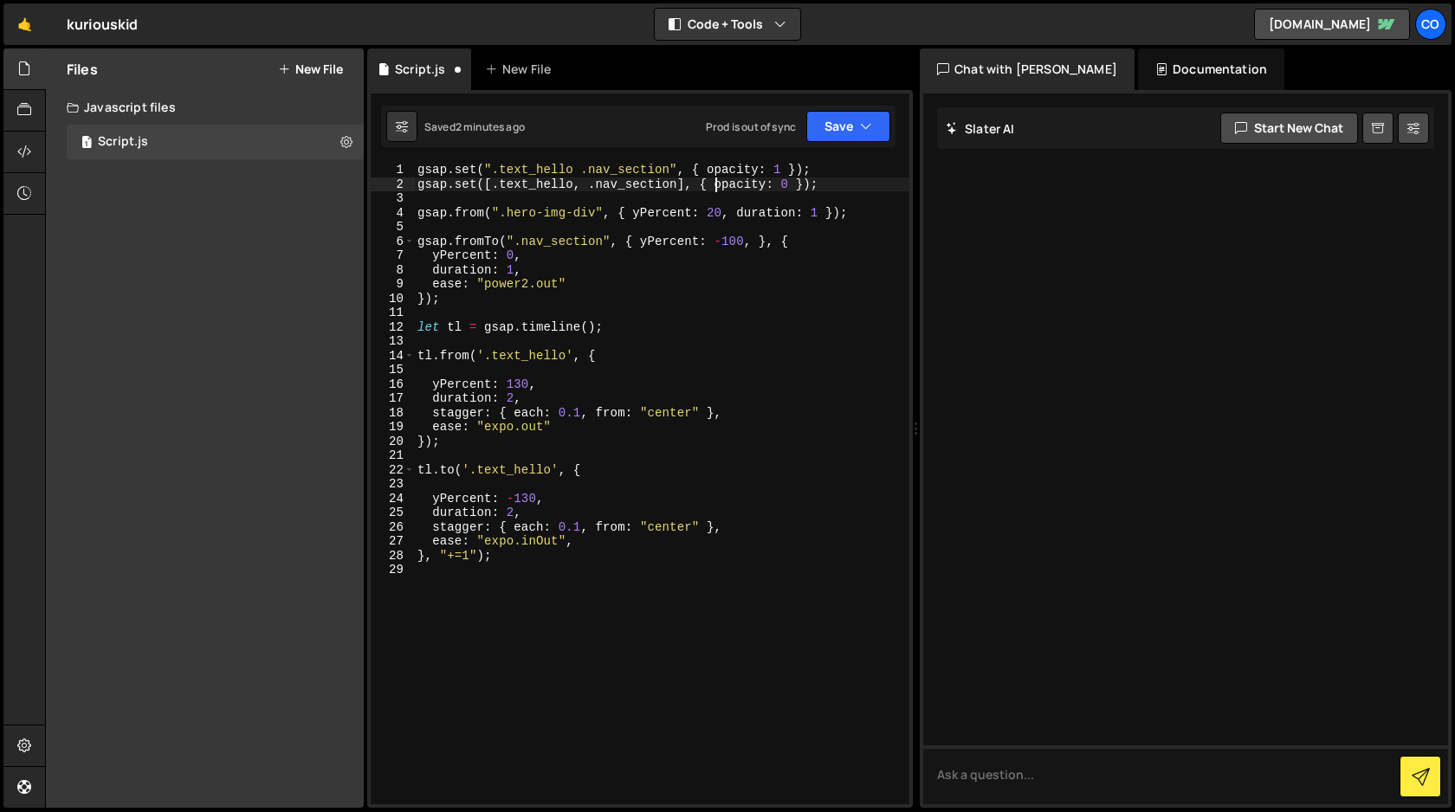
click at [788, 181] on div "gsap . set ( ".text_hello .nav_section" , { opacity : 1 }) ; gsap . set ([ . te…" at bounding box center [661, 498] width 495 height 670
type textarea "gsap.set([.text_hello, .nav_section], { opacity: 1 });"
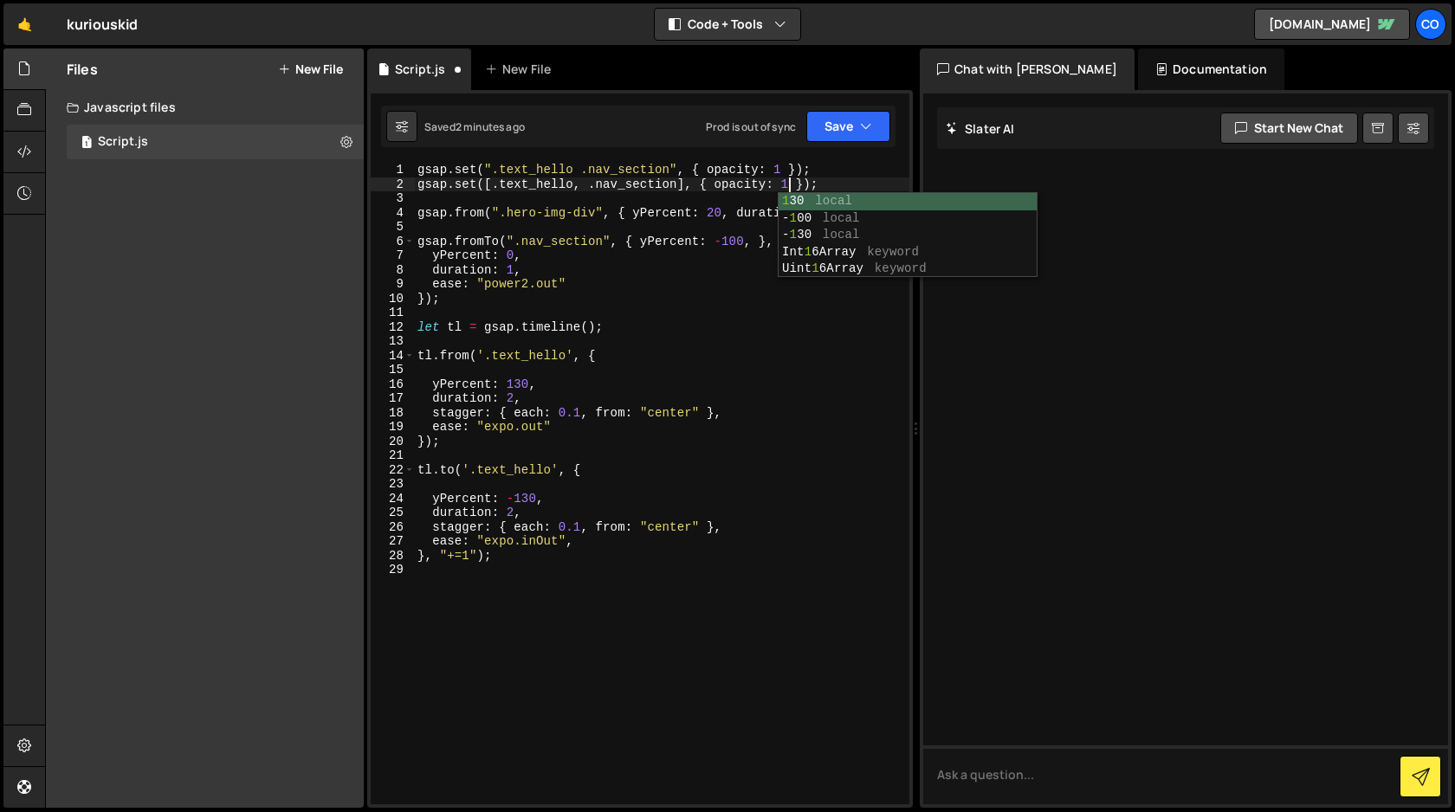
scroll to position [0, 25]
click at [679, 230] on div "gsap . set ( ".text_hello .nav_section" , { opacity : 1 }) ; gsap . set ([ . te…" at bounding box center [661, 498] width 495 height 670
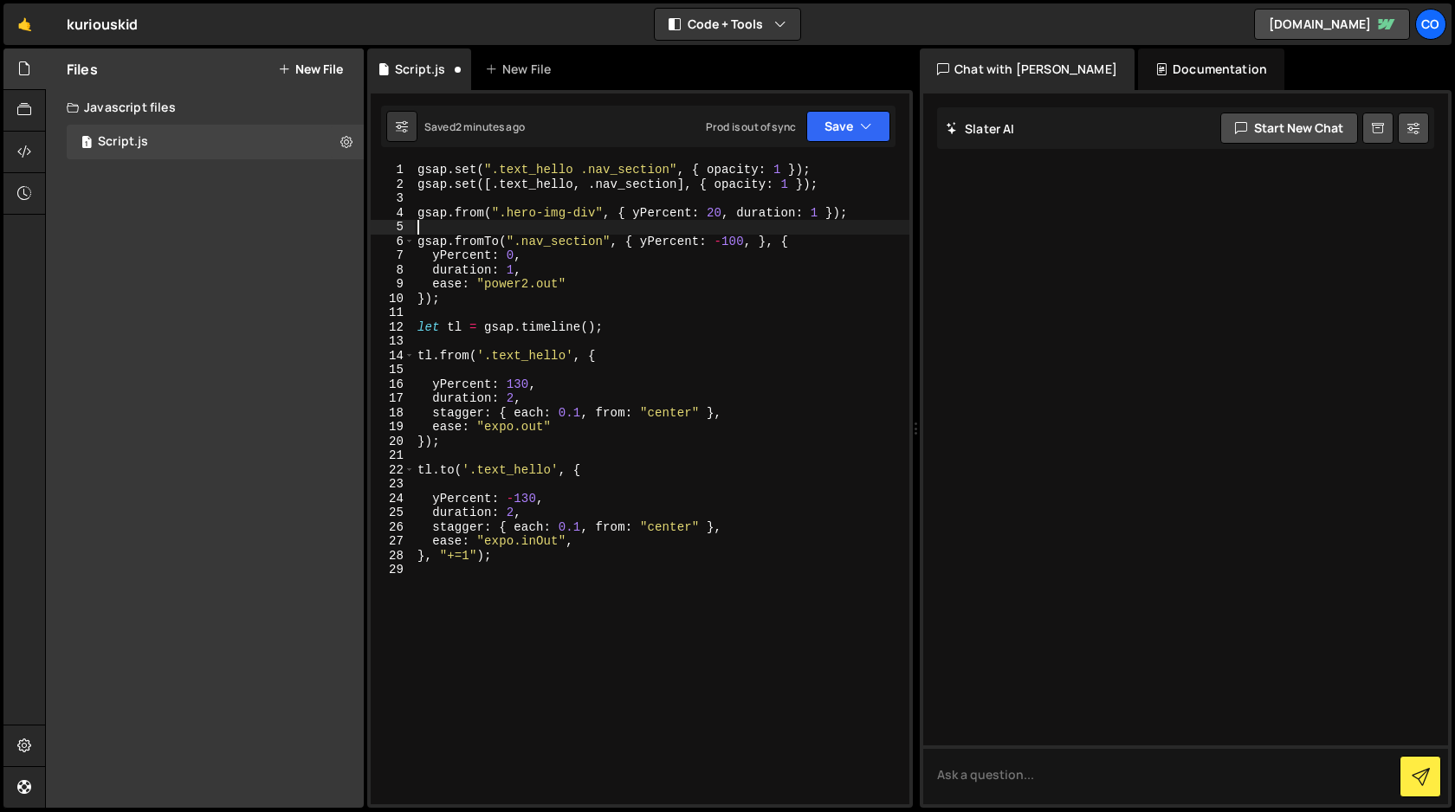
scroll to position [0, 0]
click at [421, 172] on div "gsap . set ( ".text_hello .nav_section" , { opacity : 1 }) ; gsap . set ([ . te…" at bounding box center [661, 498] width 495 height 670
click at [843, 131] on button "Save" at bounding box center [848, 126] width 84 height 31
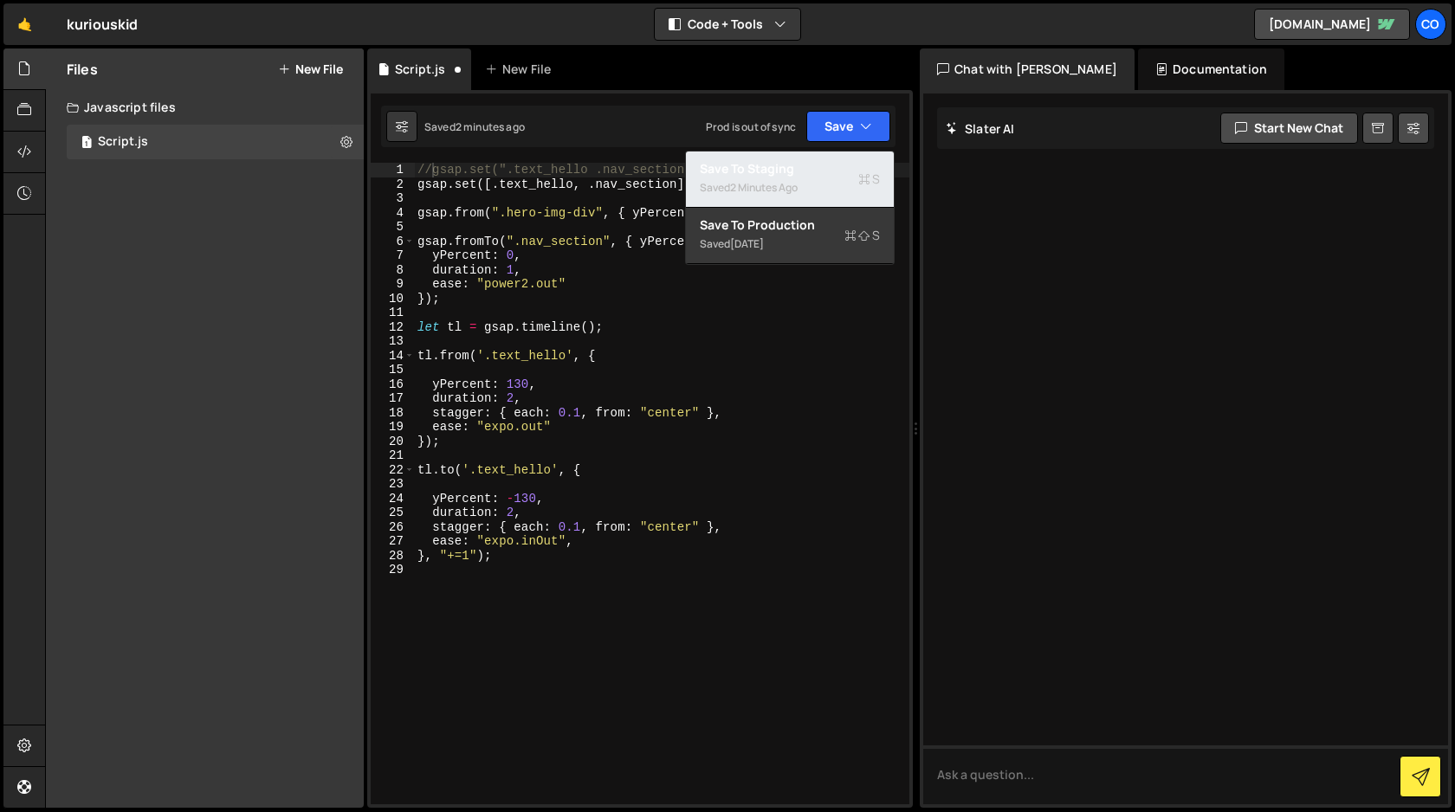
click at [810, 178] on div "Saved 2 minutes ago" at bounding box center [790, 188] width 180 height 21
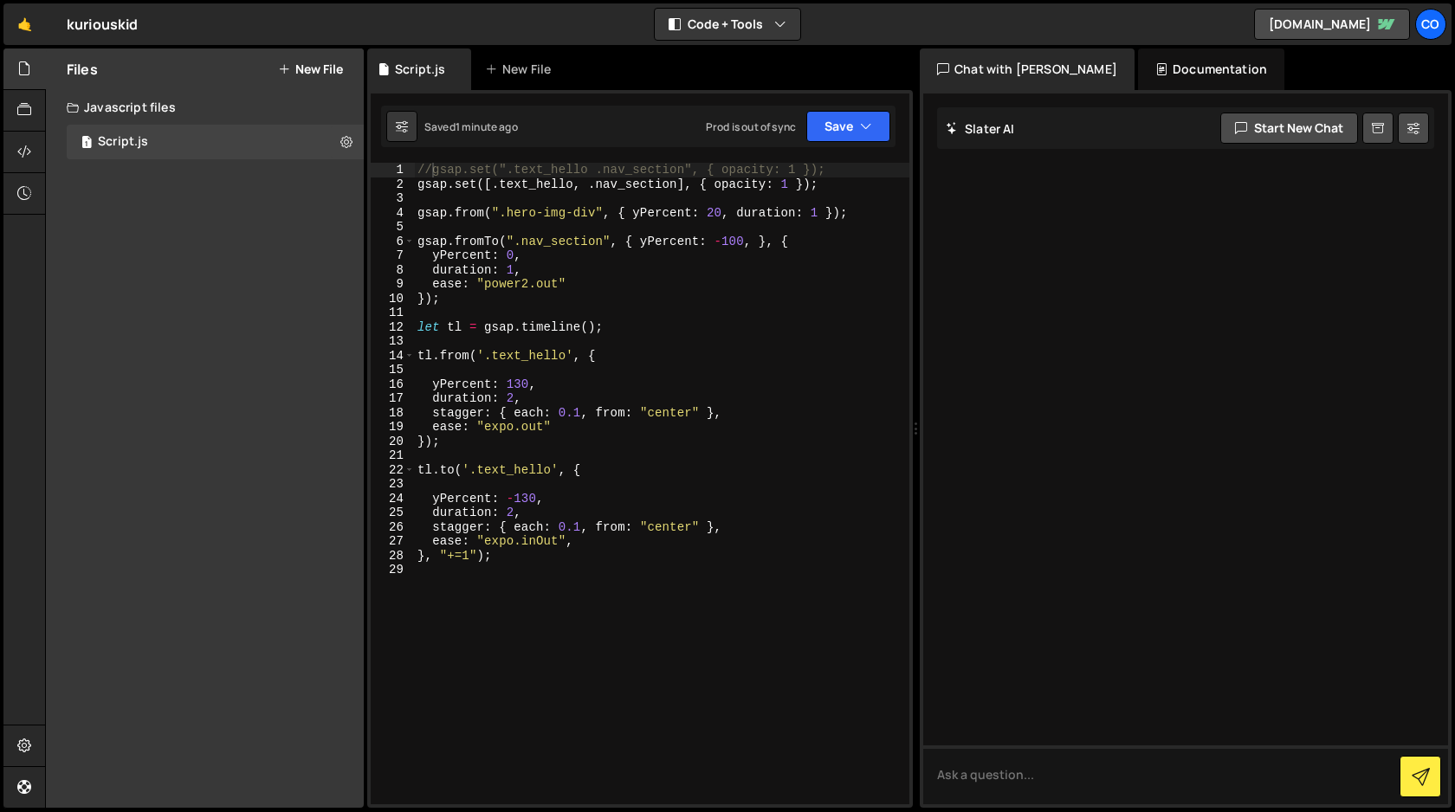
click at [771, 435] on div "//gsap.set(".text_hello .nav_section", { opacity: 1 }); gsap . set ([ . text_he…" at bounding box center [661, 498] width 495 height 670
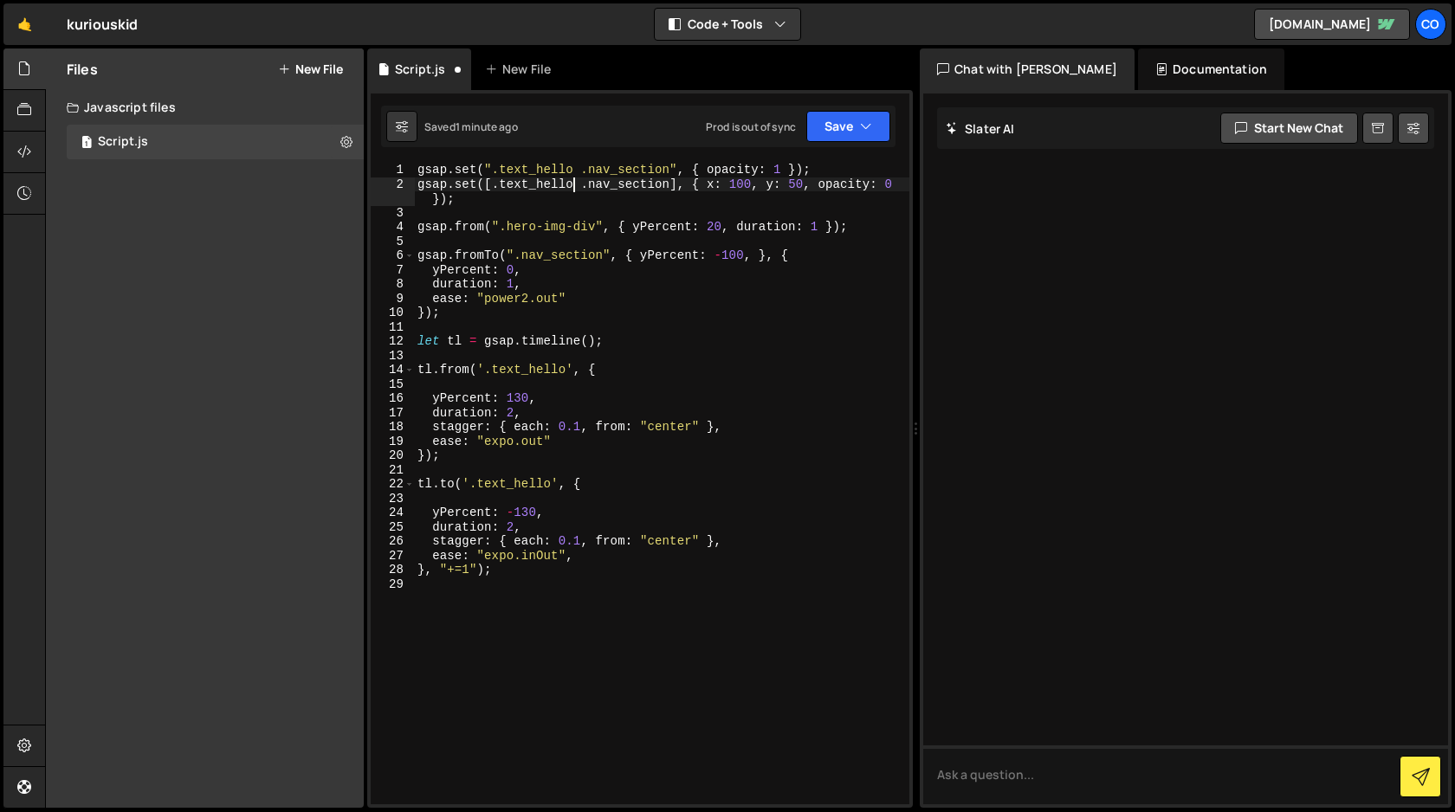
type textarea "gsap.set([obj1, obj2, obj3], { x: 100, y: 50, opacity: 0 });"
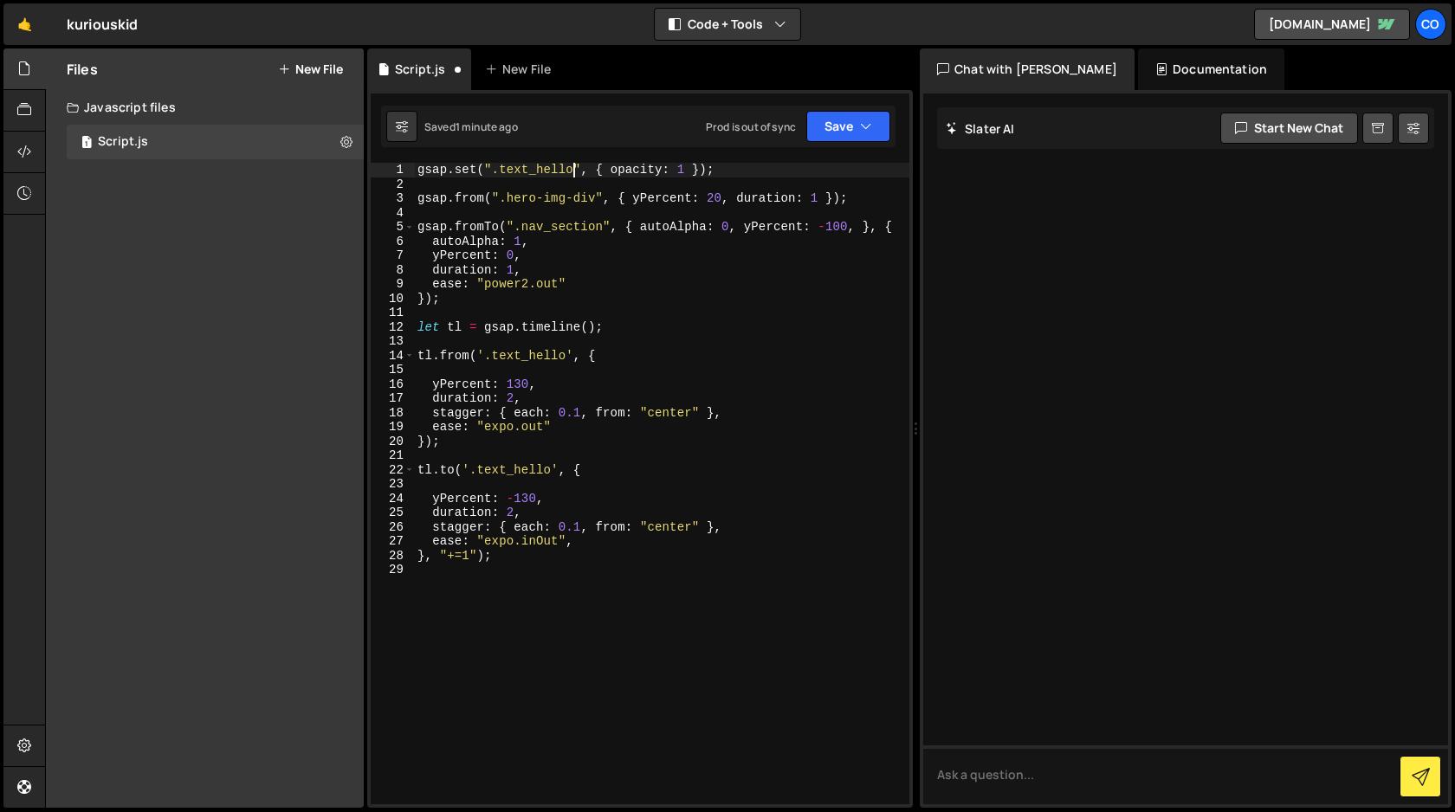
type textarea "}, "+=1");"
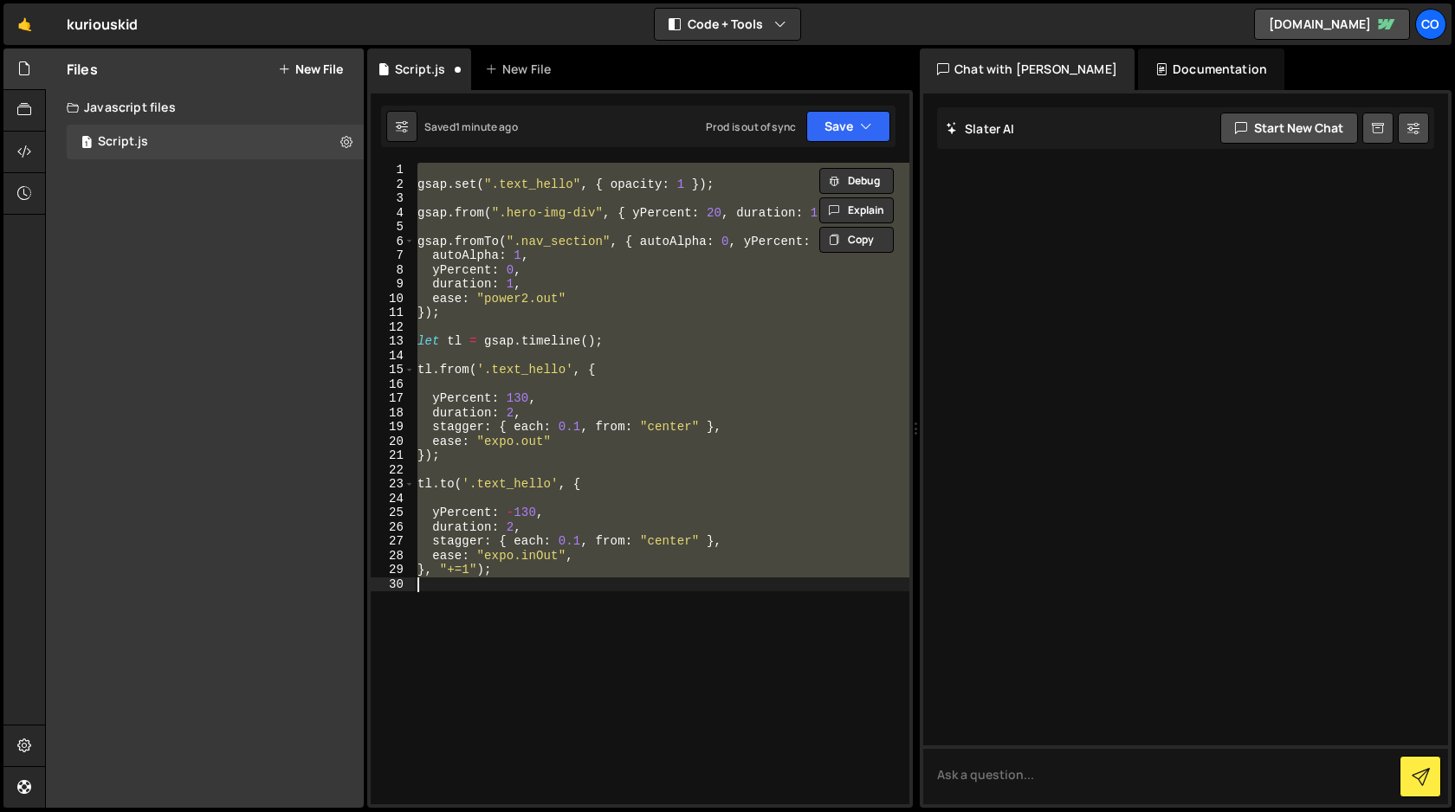
click at [719, 590] on div "gsap . set ( ".text_hello" , { opacity : 1 }) ; gsap . from ( ".hero-img-div" ,…" at bounding box center [661, 484] width 495 height 642
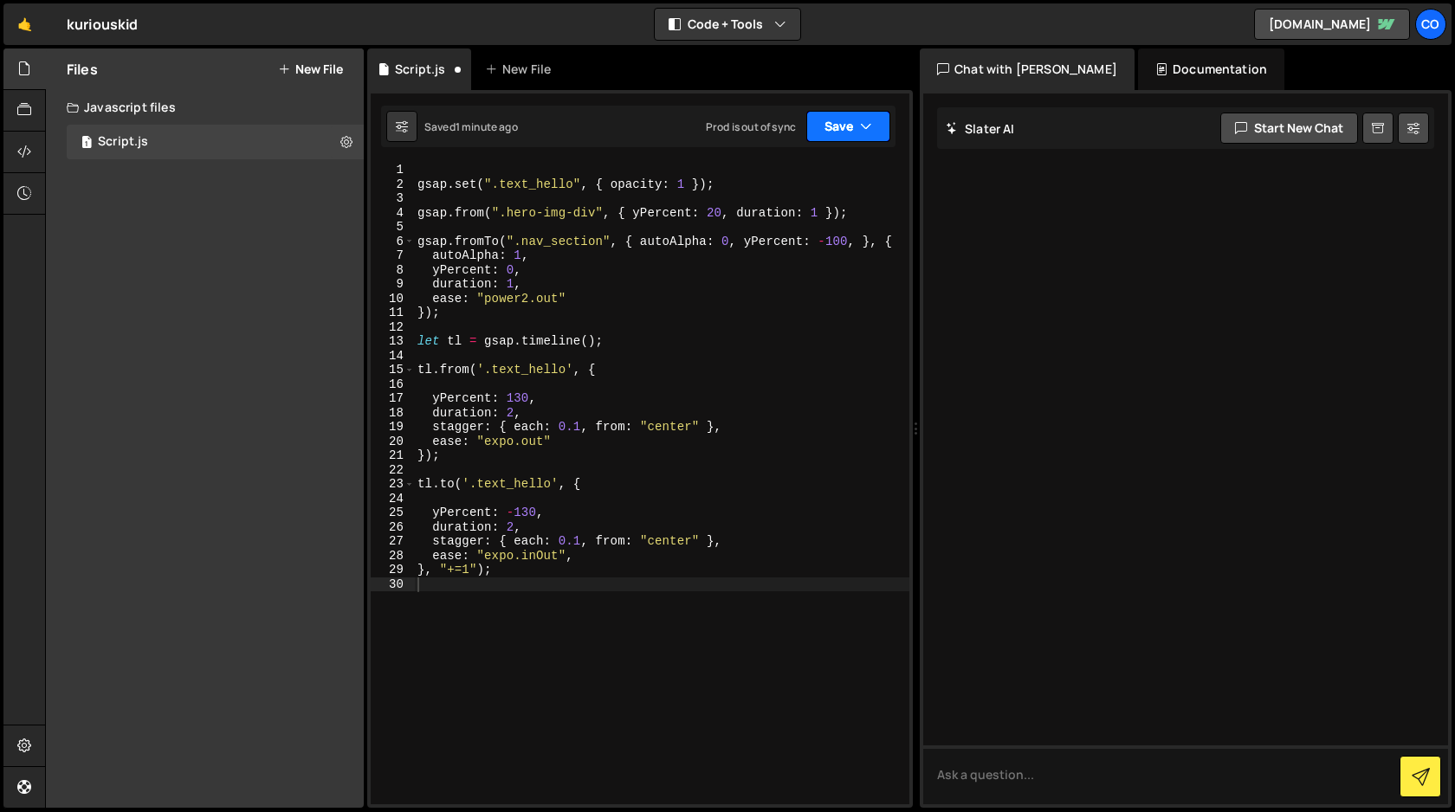
click at [834, 134] on button "Save" at bounding box center [848, 126] width 84 height 31
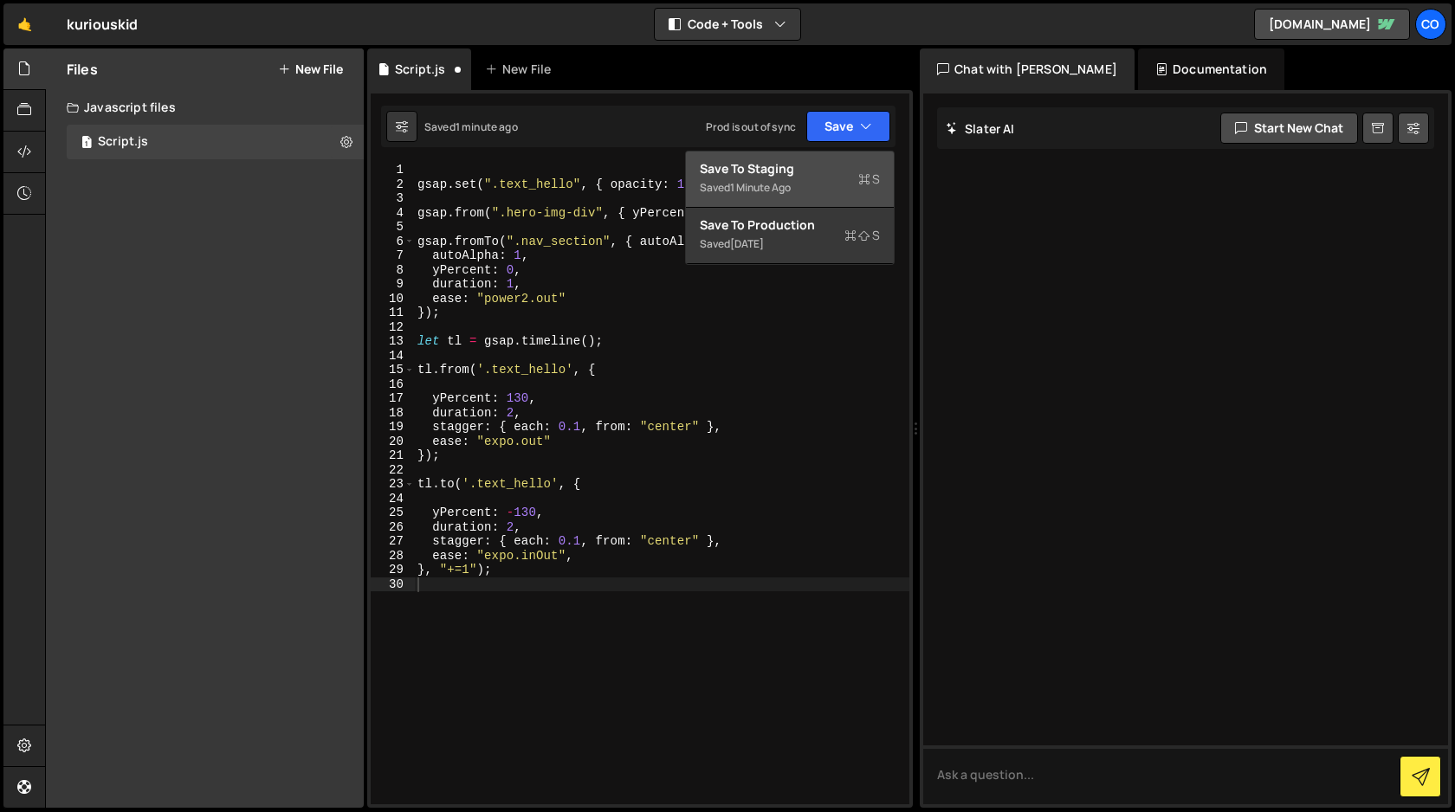
click at [810, 176] on div "Save to Staging S" at bounding box center [790, 168] width 180 height 17
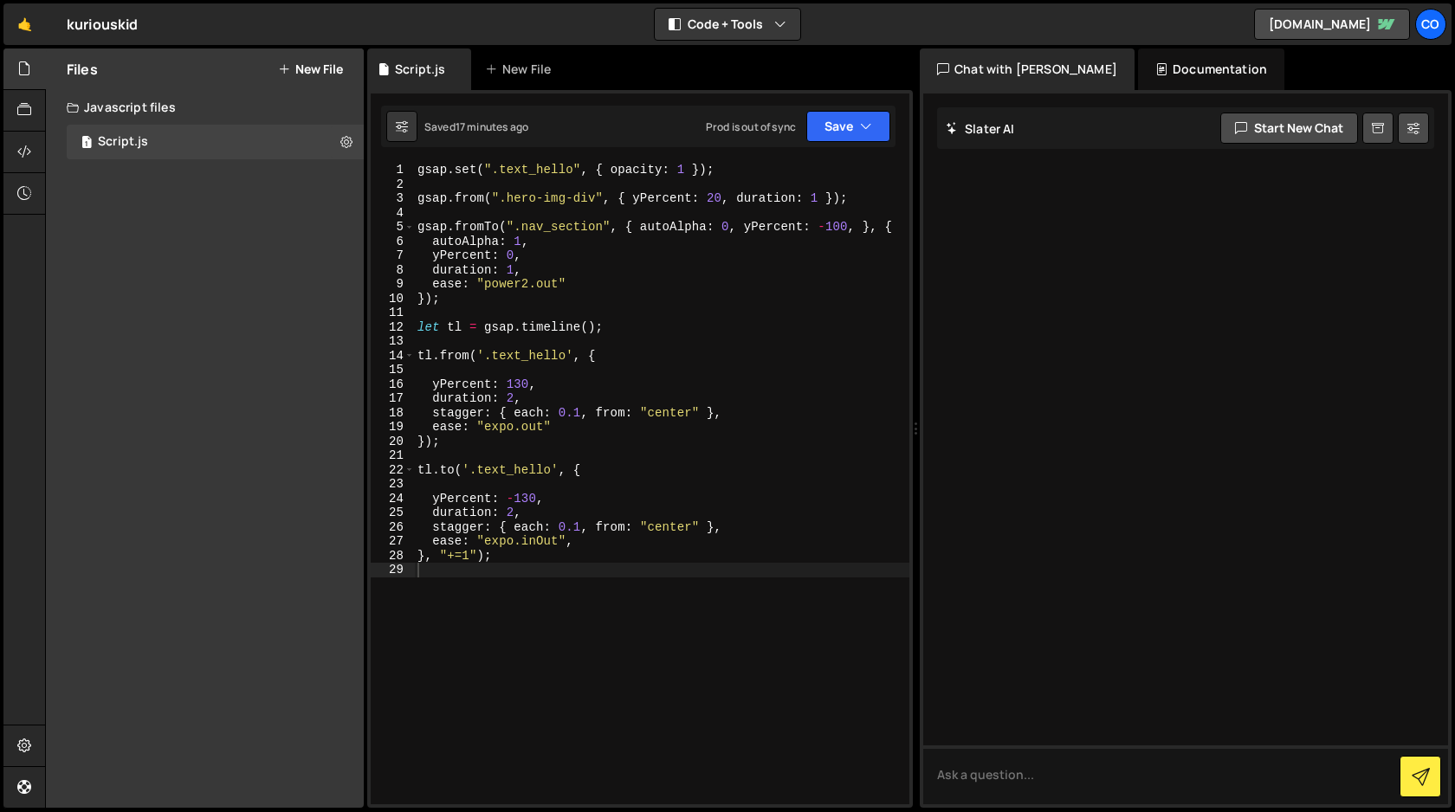
type textarea "gsap.set(".text_hello", { opacity: 1 });"
click at [750, 165] on div "gsap . set ( ".text_hello" , { opacity : 1 }) ; gsap . from ( ".hero-img-div" ,…" at bounding box center [661, 498] width 495 height 670
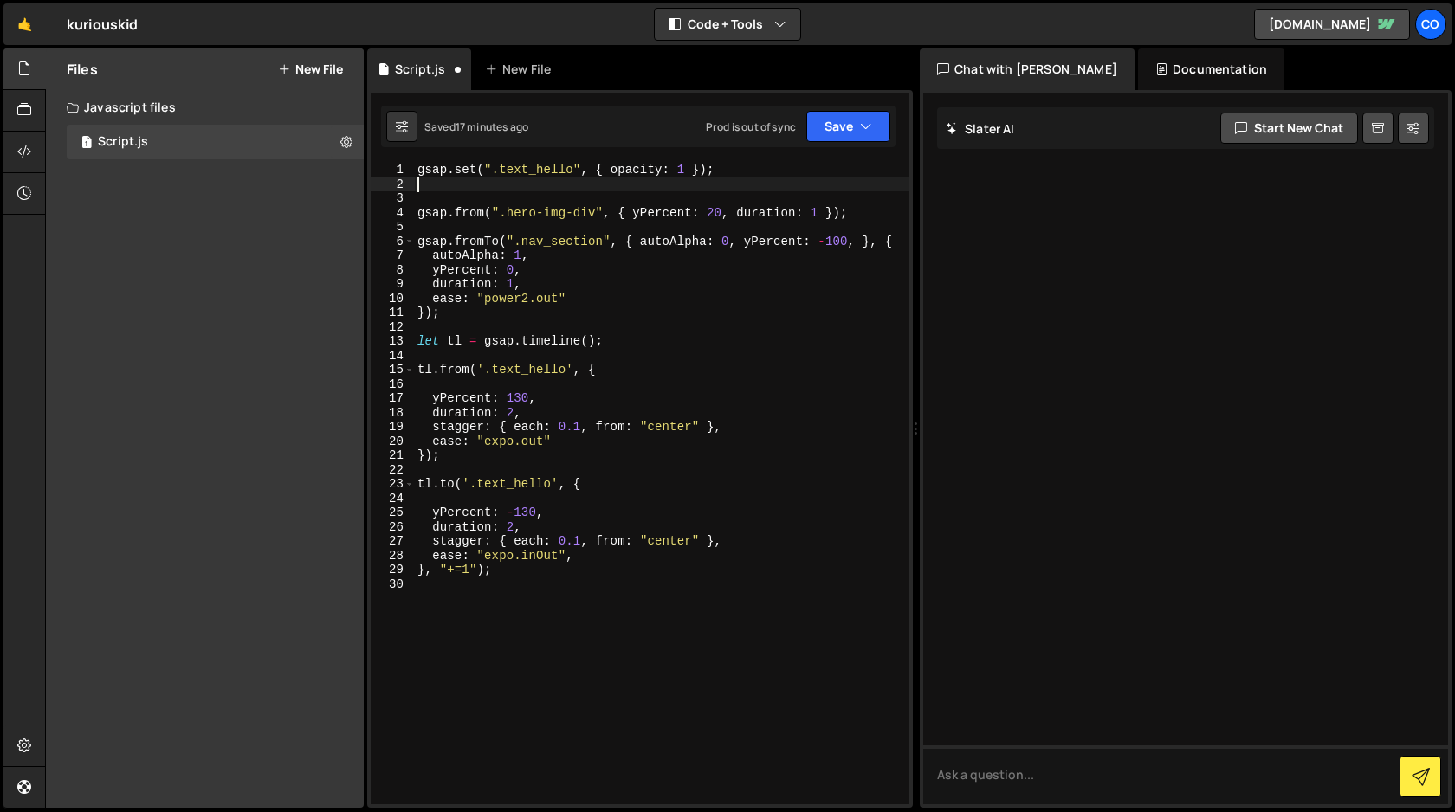
paste textarea "gsap.set(".class1, .class2, .class3", { opacity: 0 });"
drag, startPoint x: 574, startPoint y: 169, endPoint x: 495, endPoint y: 170, distance: 79.7
click at [495, 170] on div "gsap . set ( ".text_hello" , { opacity : 1 }) ; gsap . set ( ".class1, .class2,…" at bounding box center [661, 498] width 495 height 670
click at [544, 182] on div "gsap . set ( ".text_hello" , { opacity : 1 }) ; gsap . set ( ".class1, .class2,…" at bounding box center [661, 498] width 495 height 670
drag, startPoint x: 544, startPoint y: 182, endPoint x: 494, endPoint y: 184, distance: 50.3
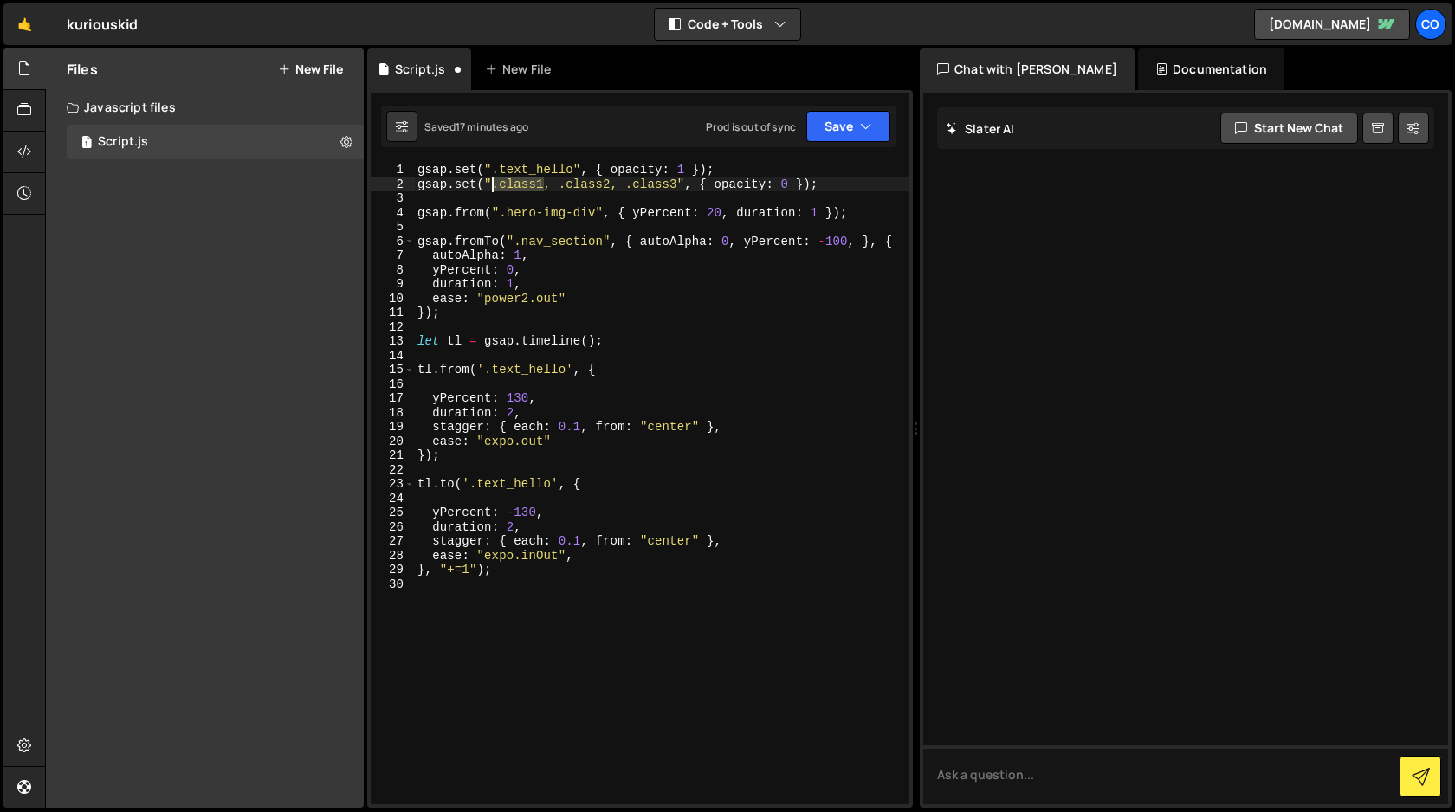
click at [494, 184] on div "gsap . set ( ".text_hello" , { opacity : 1 }) ; gsap . set ( ".class1, .class2,…" at bounding box center [661, 498] width 495 height 670
paste textarea "text_hello"
drag, startPoint x: 594, startPoint y: 214, endPoint x: 501, endPoint y: 217, distance: 92.7
click at [501, 217] on div "gsap . set ( ".text_hello" , { opacity : 1 }) ; gsap . set ( ".text_hello, .cla…" at bounding box center [661, 498] width 495 height 670
click at [640, 185] on div "gsap . set ( ".text_hello" , { opacity : 1 }) ; gsap . set ( ".text_hello, .cla…" at bounding box center [661, 498] width 495 height 670
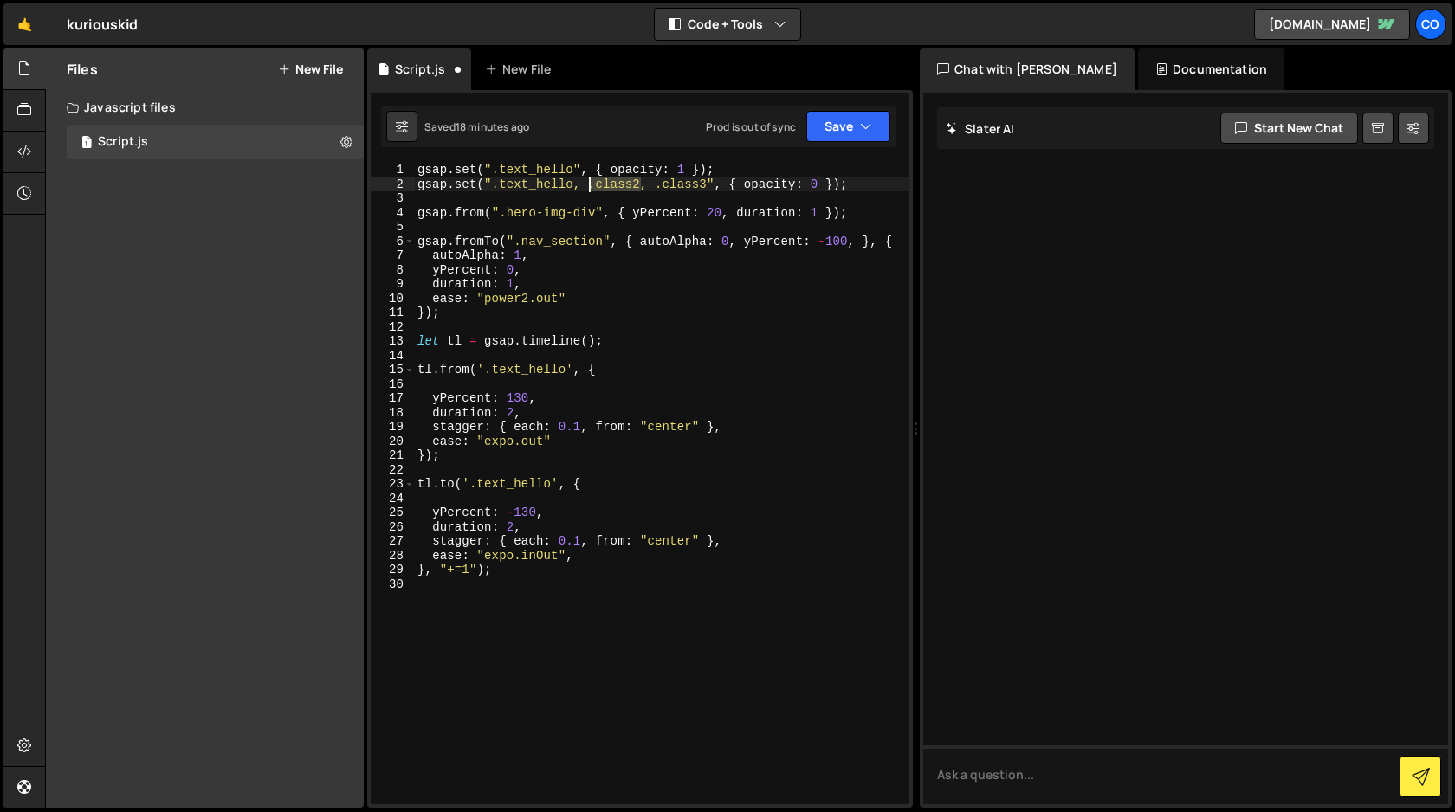
drag, startPoint x: 640, startPoint y: 185, endPoint x: 587, endPoint y: 185, distance: 52.8
click at [587, 185] on div "gsap . set ( ".text_hello" , { opacity : 1 }) ; gsap . set ( ".text_hello, .cla…" at bounding box center [661, 498] width 495 height 670
paste textarea "hero-img-div"
drag, startPoint x: 752, startPoint y: 184, endPoint x: 689, endPoint y: 186, distance: 63.3
click at [689, 186] on div "gsap . set ( ".text_hello" , { opacity : 1 }) ; gsap . set ( ".text_hello, .her…" at bounding box center [661, 498] width 495 height 670
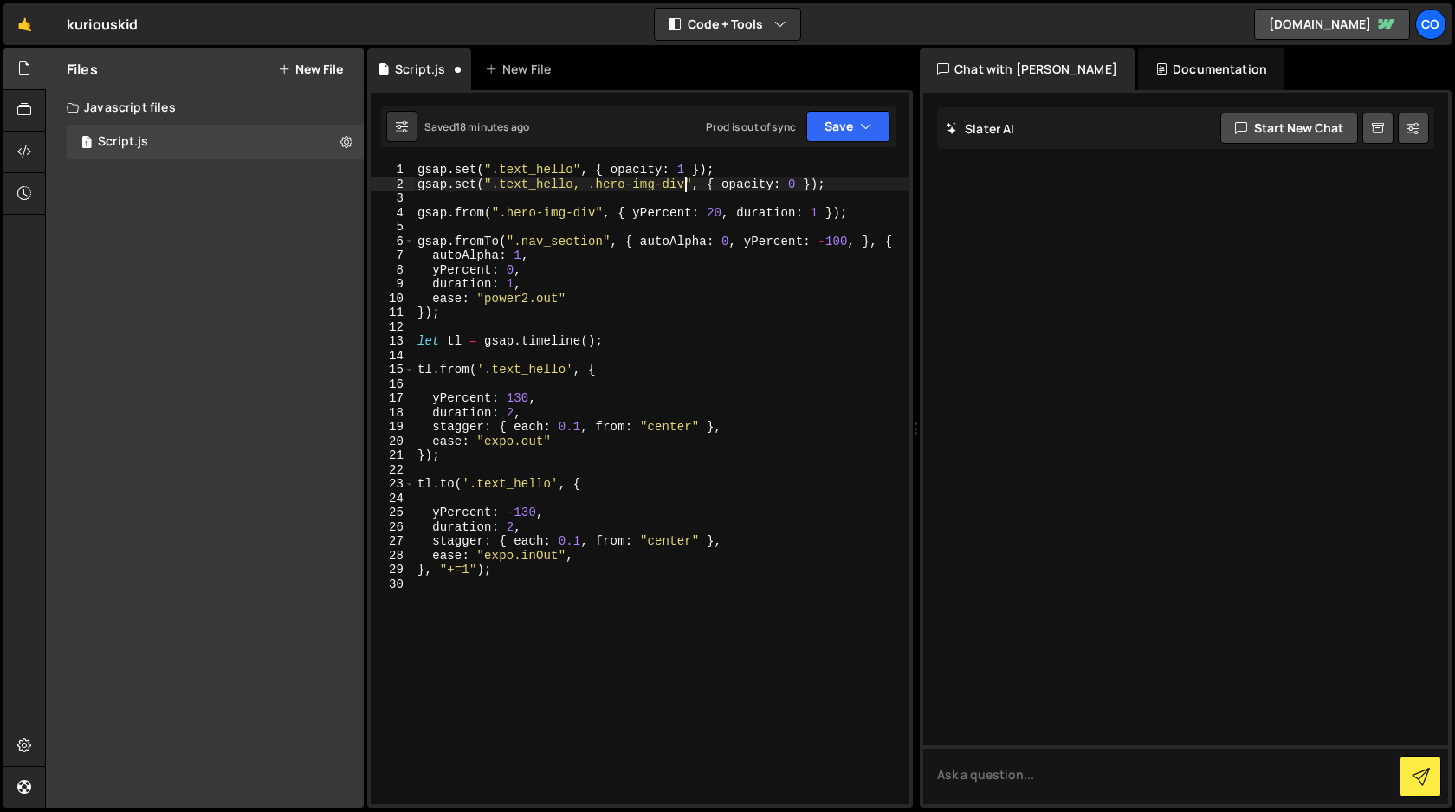
click at [797, 186] on div "gsap . set ( ".text_hello" , { opacity : 1 }) ; gsap . set ( ".text_hello, .her…" at bounding box center [661, 498] width 495 height 670
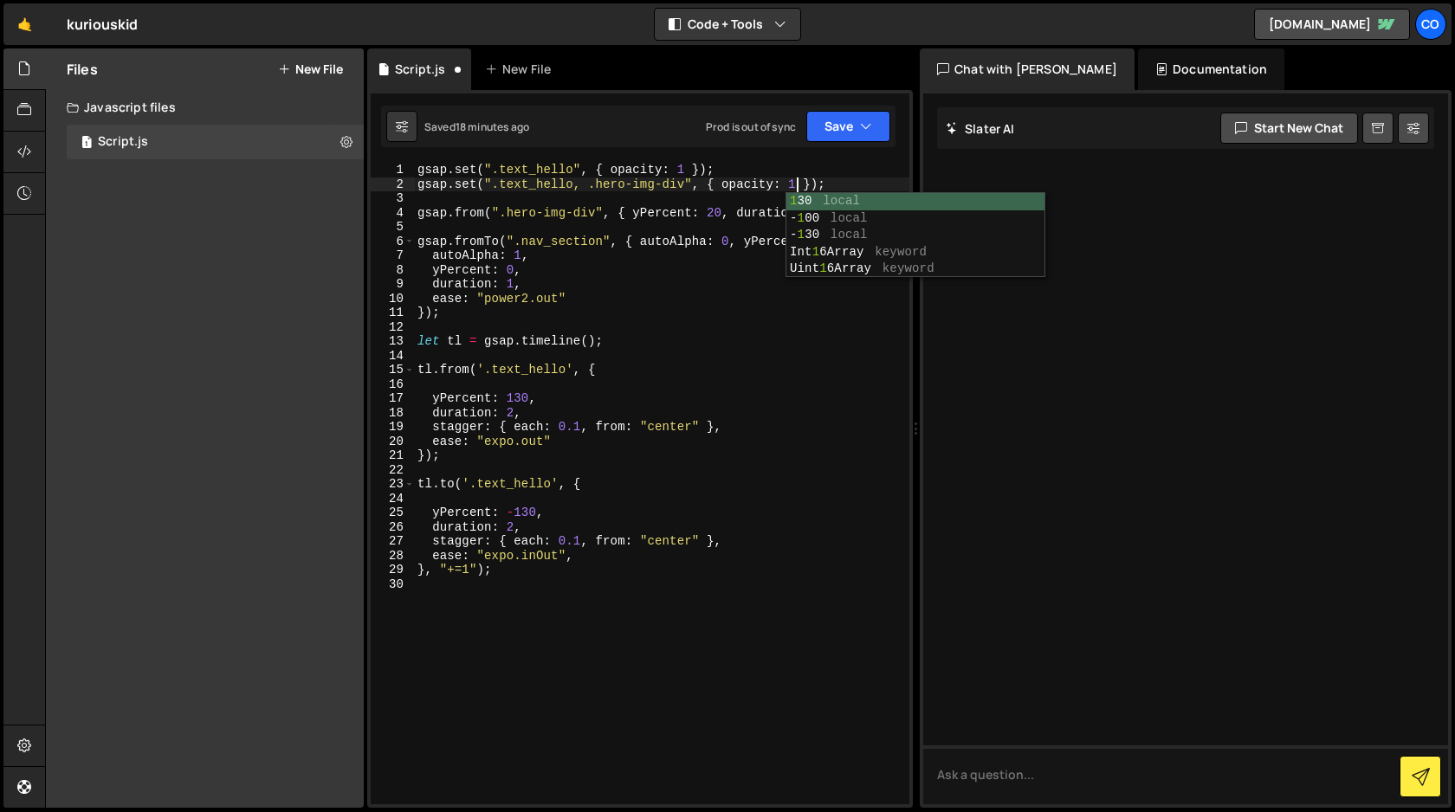
click at [735, 175] on div "gsap . set ( ".text_hello" , { opacity : 1 }) ; gsap . set ( ".text_hello, .her…" at bounding box center [661, 498] width 495 height 670
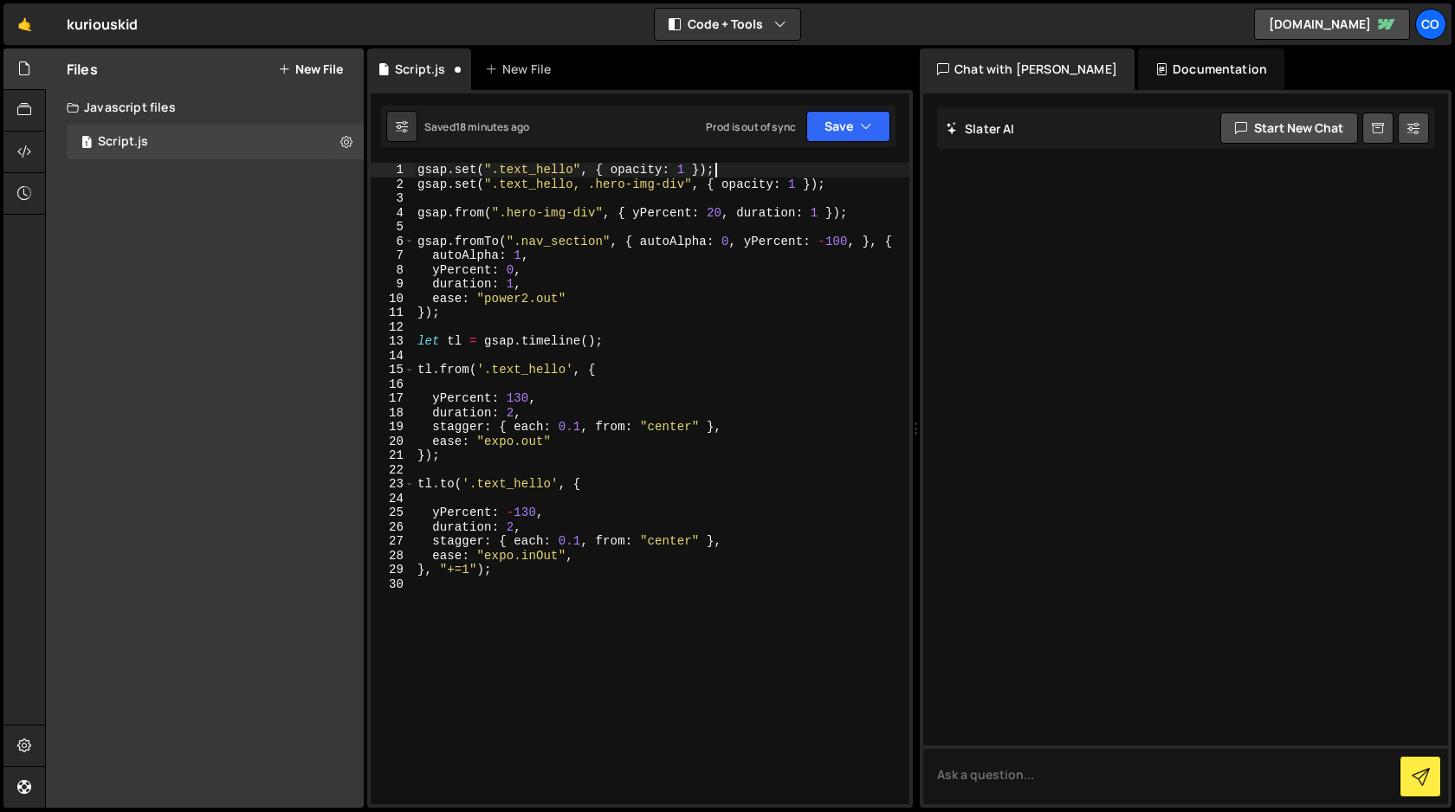
scroll to position [0, 20]
click at [419, 169] on div "gsap . set ( ".text_hello" , { opacity : 1 }) ; gsap . set ( ".text_hello, .her…" at bounding box center [661, 498] width 495 height 670
click at [840, 126] on button "Save" at bounding box center [848, 126] width 84 height 31
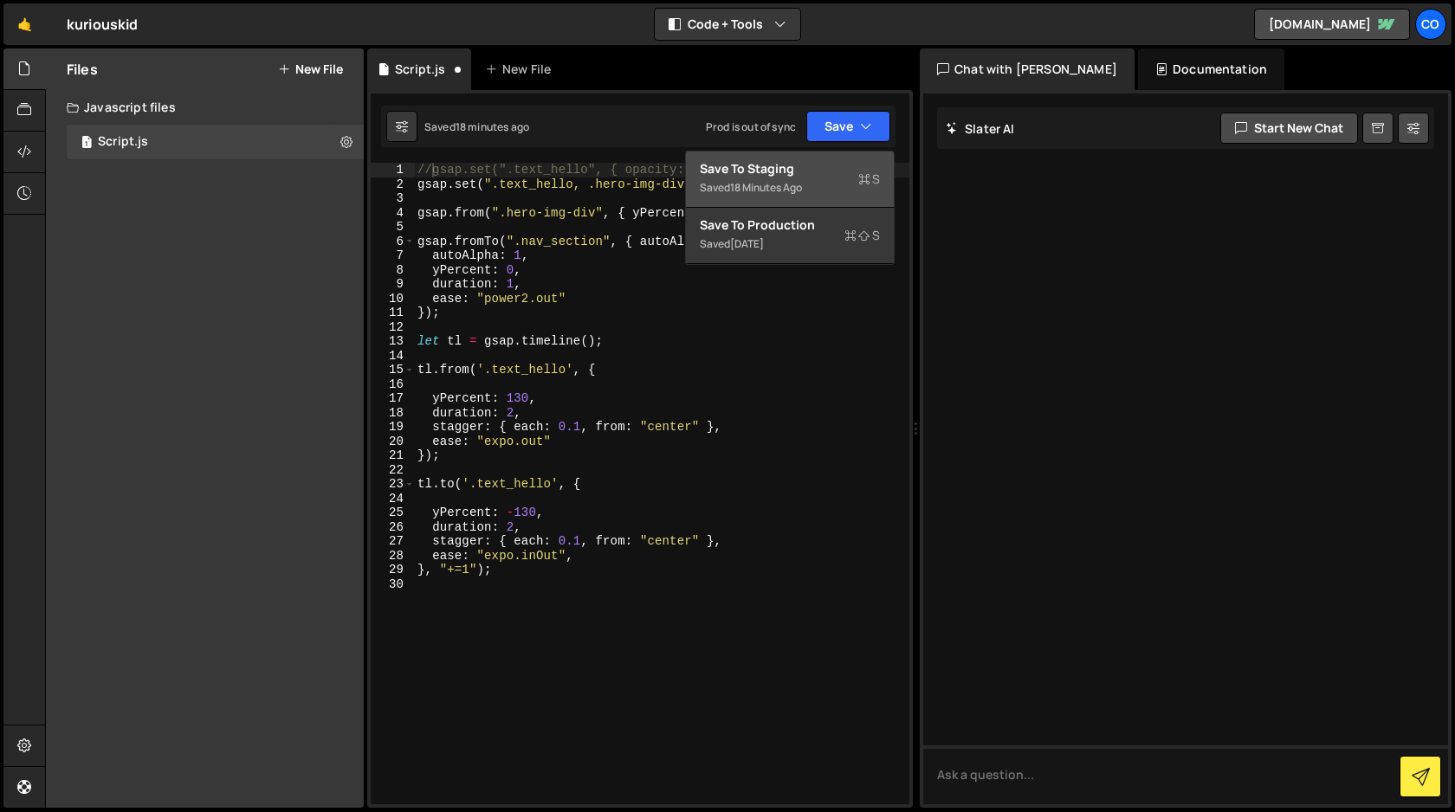
click at [804, 173] on div "Save to Staging S" at bounding box center [790, 168] width 180 height 17
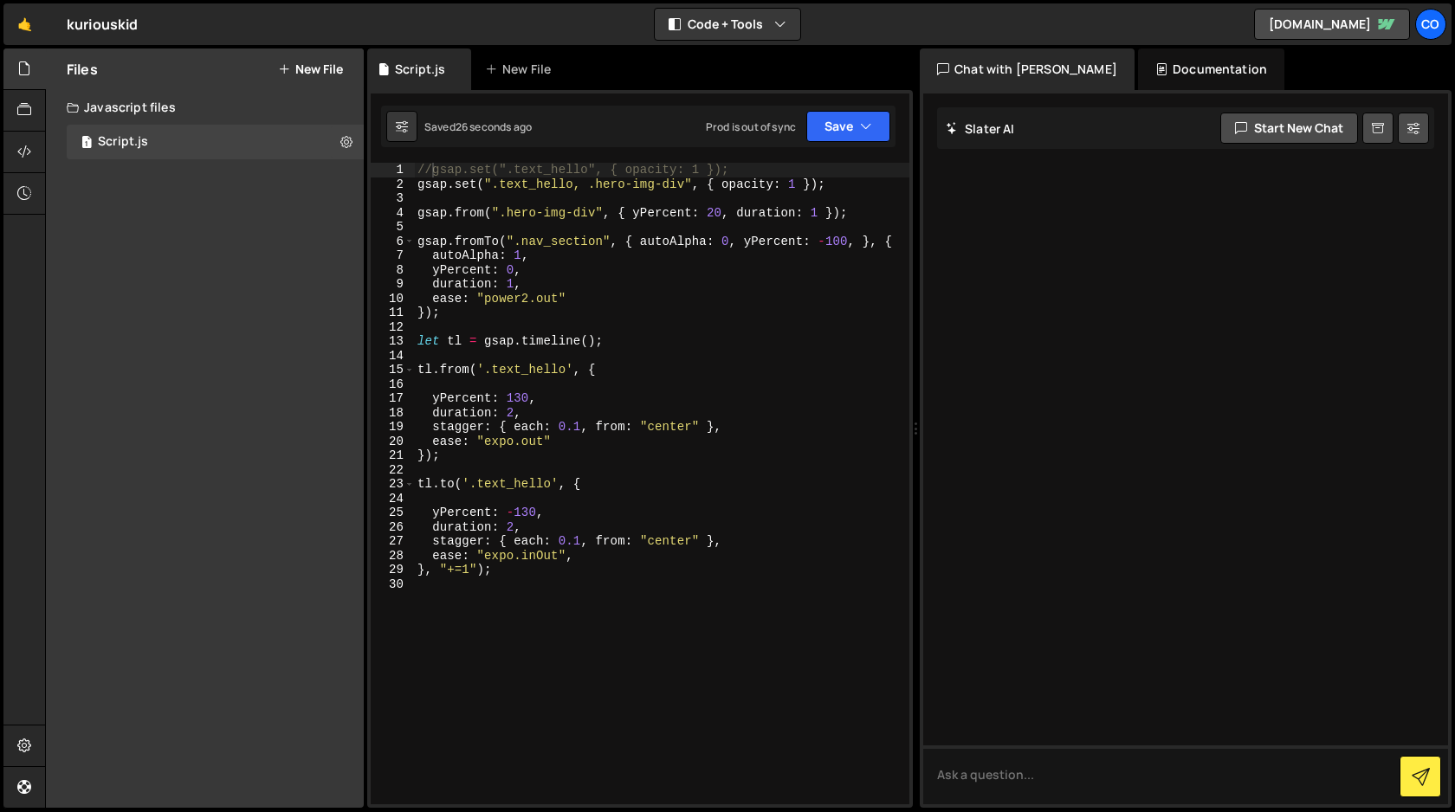
click at [797, 185] on div "//gsap.set(".text_hello", { opacity: 1 }); gsap . set ( ".text_hello, .hero-img…" at bounding box center [661, 498] width 495 height 670
click at [585, 184] on div "//gsap.set(".text_hello", { opacity: 1 }); gsap . set ( ".text_hello, .hero-img…" at bounding box center [661, 498] width 495 height 670
click at [417, 185] on div "//gsap.set(".text_hello", { opacity: 1 }); gsap . set ( ".text_hello, .hero-img…" at bounding box center [661, 498] width 495 height 670
click at [431, 172] on div "//gsap.set(".text_hello", { opacity: 1 }); //gsap.set(".text_hello, .hero-img-d…" at bounding box center [661, 498] width 495 height 670
click at [486, 211] on div "gsap . set ( ".text_hello" , { opacity : 1 }) ; //gsap.set(".text_hello, .hero-…" at bounding box center [661, 498] width 495 height 670
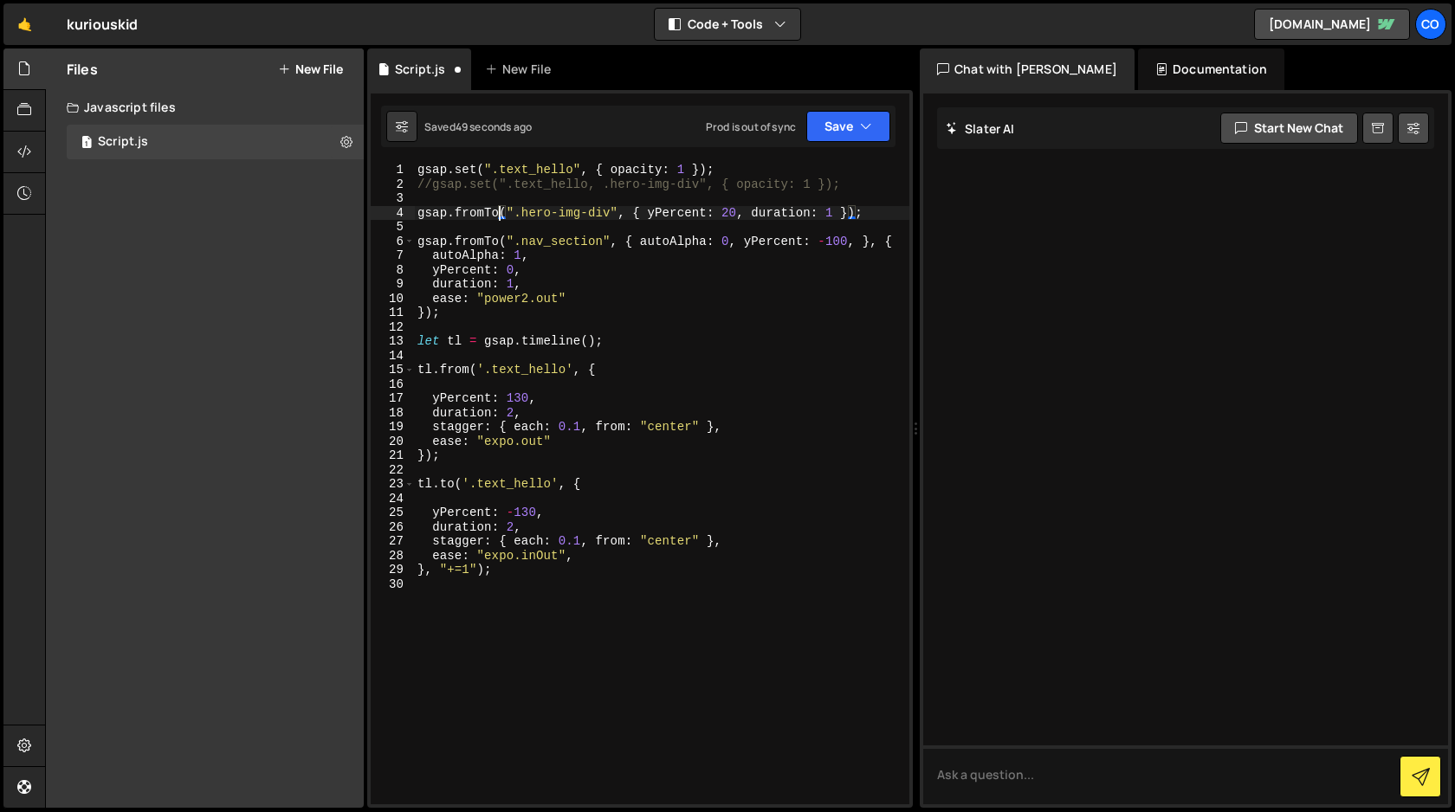
scroll to position [0, 5]
click at [837, 217] on div "gsap . set ( ".text_hello" , { opacity : 1 }) ; //gsap.set(".text_hello, .hero-…" at bounding box center [661, 498] width 495 height 670
click at [856, 244] on div "gsap . set ( ".text_hello" , { opacity : 1 }) ; //gsap.set(".text_hello, .hero-…" at bounding box center [661, 498] width 495 height 670
click at [844, 217] on div "gsap . set ( ".text_hello" , { opacity : 1 }) ; //gsap.set(".text_hello, .hero-…" at bounding box center [661, 498] width 495 height 670
click at [847, 214] on div "gsap . set ( ".text_hello" , { opacity : 1 }) ; //gsap.set(".text_hello, .hero-…" at bounding box center [661, 498] width 495 height 670
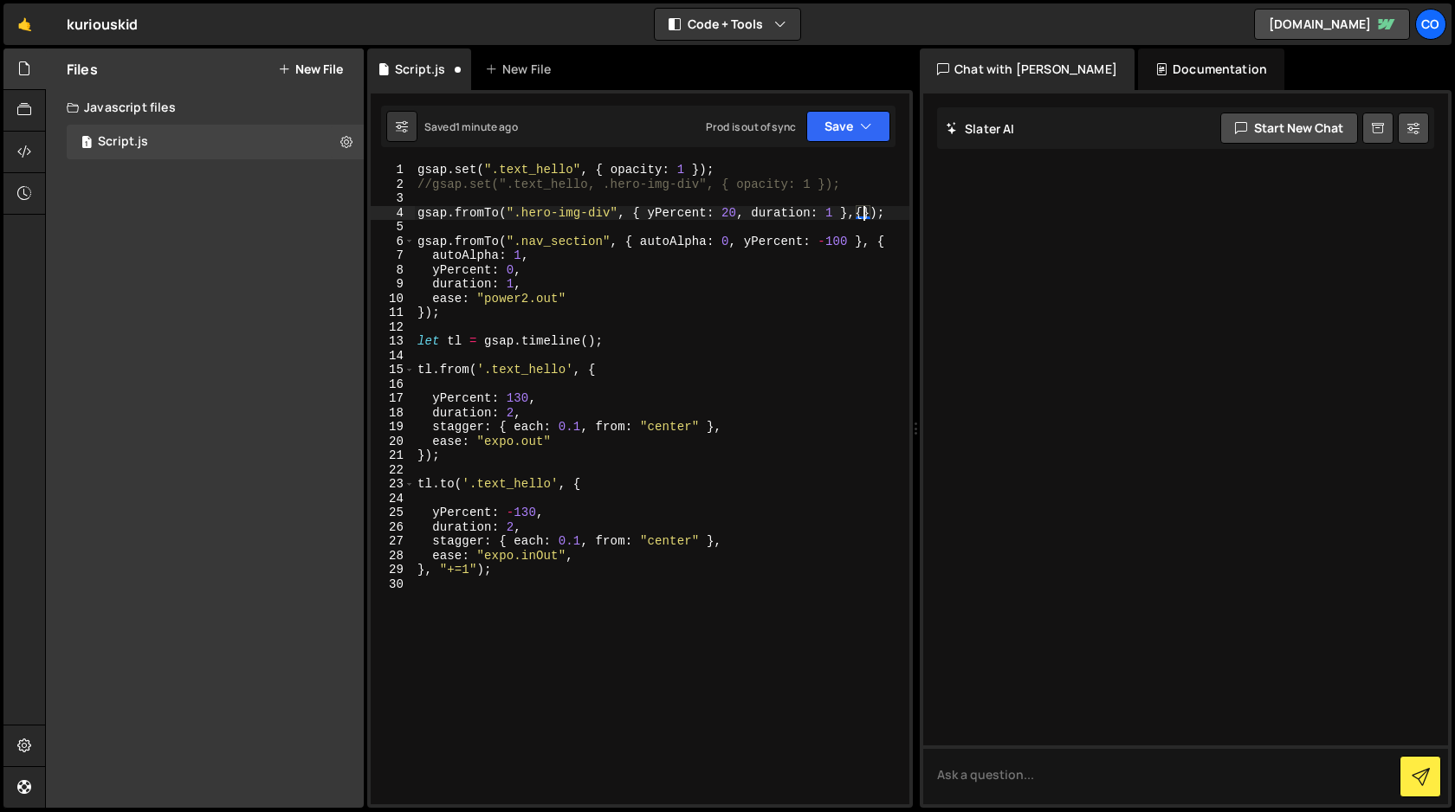
scroll to position [0, 30]
drag, startPoint x: 844, startPoint y: 211, endPoint x: 648, endPoint y: 217, distance: 195.8
click at [648, 217] on div "gsap . set ( ".text_hello" , { opacity : 1 }) ; //gsap.set(".text_hello, .hero-…" at bounding box center [661, 498] width 495 height 670
click at [763, 291] on div "gsap . set ( ".text_hello" , { opacity : 1 }) ; //gsap.set(".text_hello, .hero-…" at bounding box center [661, 498] width 495 height 670
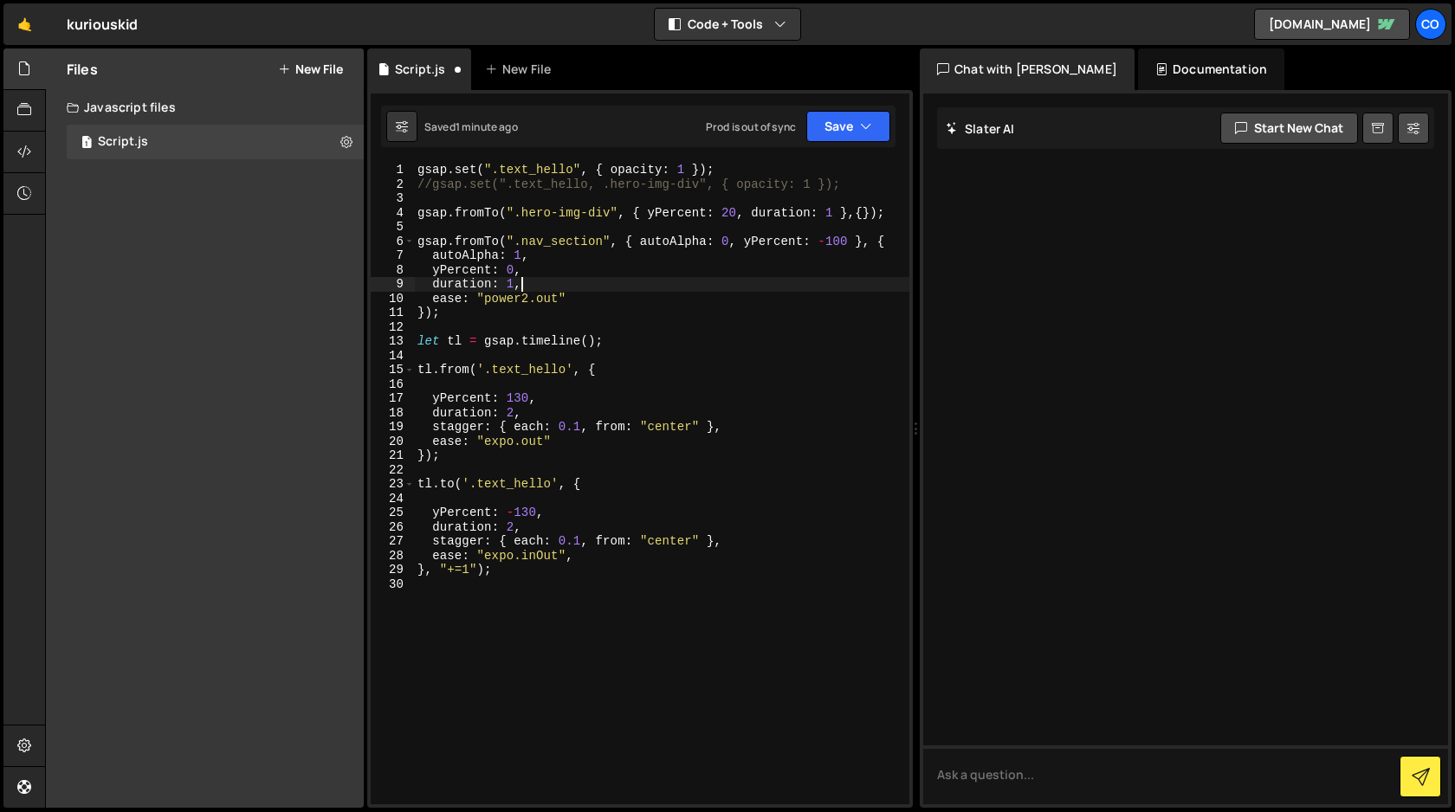
click at [864, 211] on div "gsap . set ( ".text_hello" , { opacity : 1 }) ; //gsap.set(".text_hello, .hero-…" at bounding box center [661, 498] width 495 height 670
paste textarea "yPercent: 20, duration: 1"
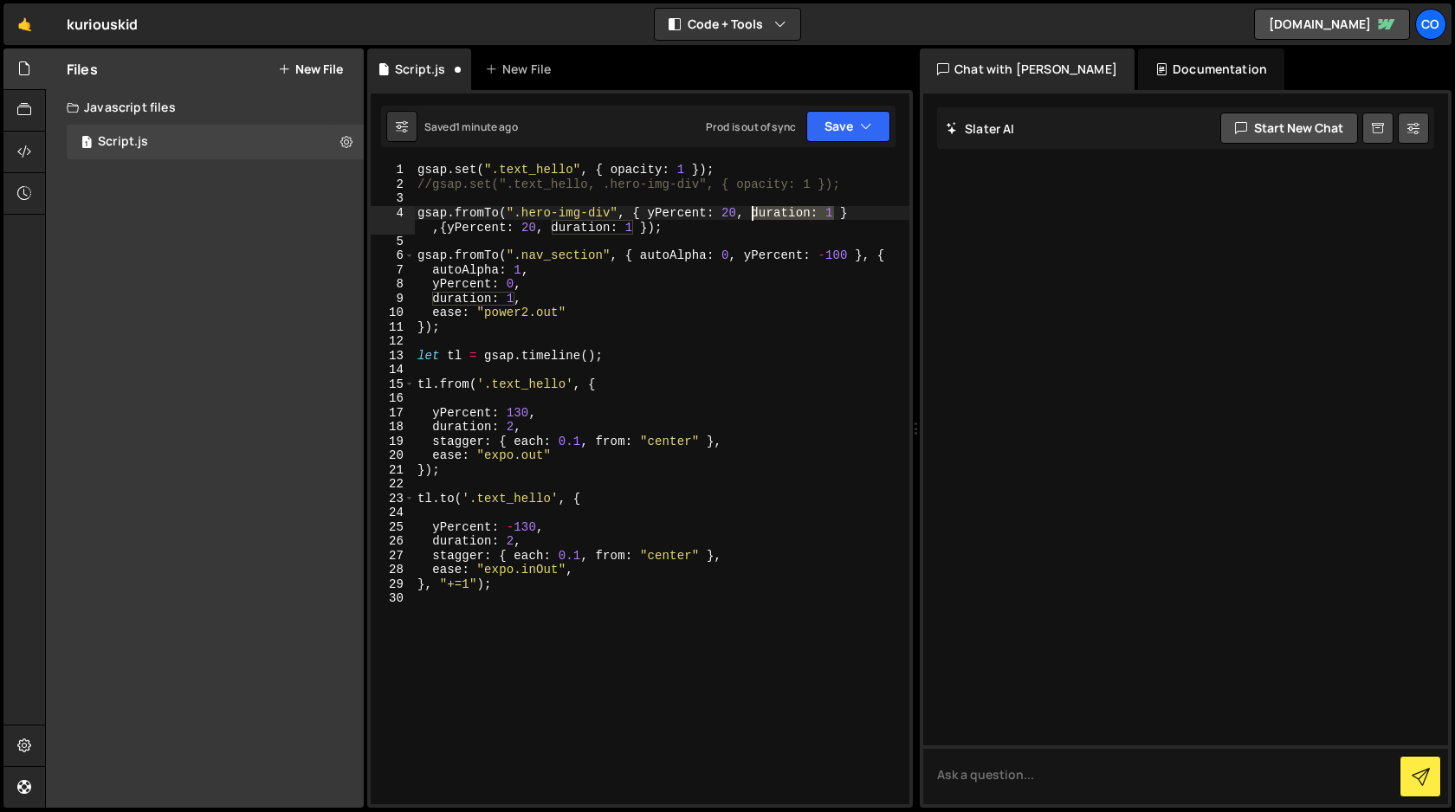
drag, startPoint x: 833, startPoint y: 212, endPoint x: 753, endPoint y: 211, distance: 80.6
click at [753, 211] on div "gsap . set ( ".text_hello" , { opacity : 1 }) ; //gsap.set(".text_hello, .hero-…" at bounding box center [661, 498] width 495 height 670
click at [785, 209] on div "gsap . set ( ".text_hello" , { opacity : 1 }) ; //gsap.set(".text_hello, .hero-…" at bounding box center [661, 484] width 495 height 642
click at [785, 209] on div "gsap . set ( ".text_hello" , { opacity : 1 }) ; //gsap.set(".text_hello, .hero-…" at bounding box center [661, 498] width 495 height 670
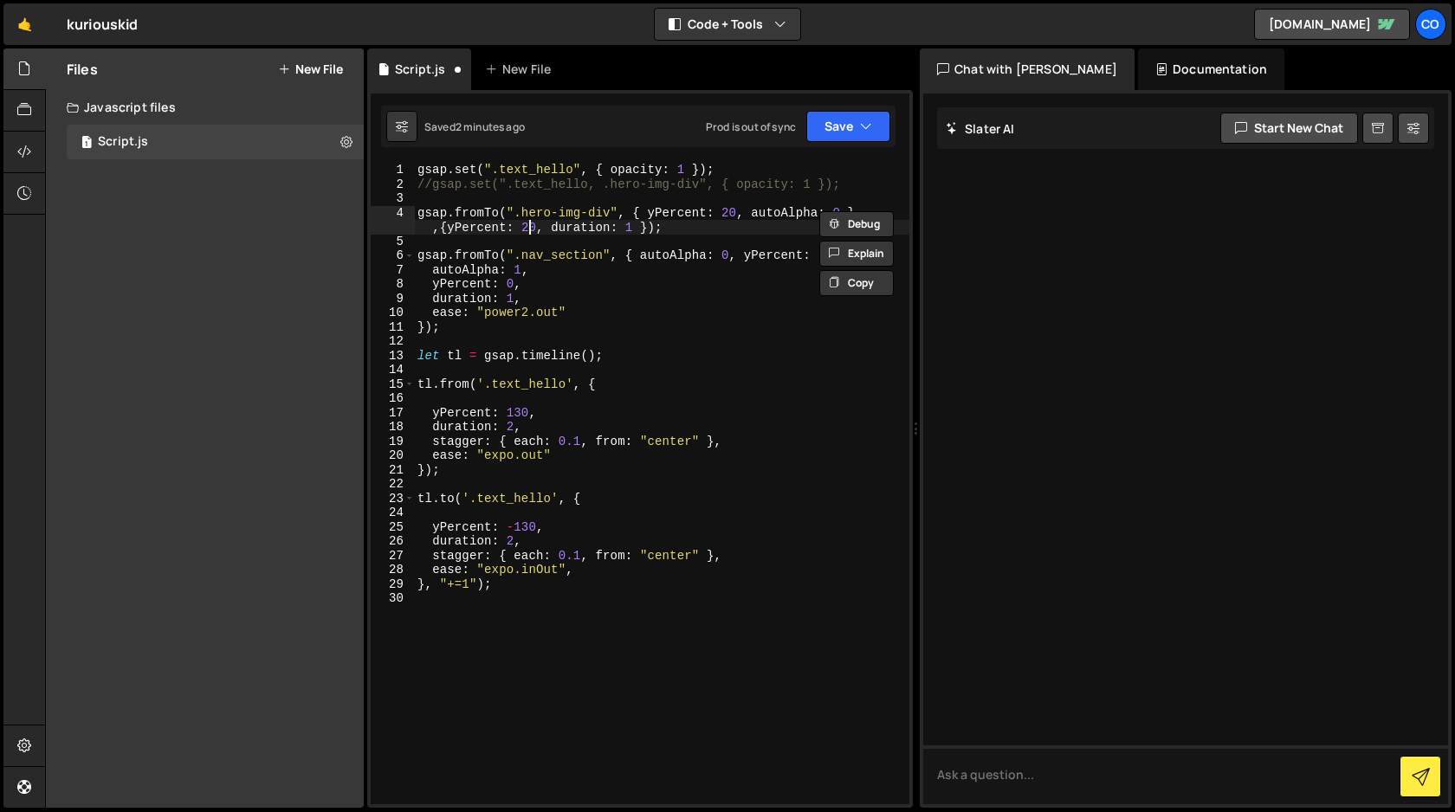
click at [529, 227] on div "gsap . set ( ".text_hello" , { opacity : 1 }) ; //gsap.set(".text_hello, .hero-…" at bounding box center [661, 498] width 495 height 670
click at [543, 228] on div "gsap . set ( ".text_hello" , { opacity : 1 }) ; //gsap.set(".text_hello, .hero-…" at bounding box center [661, 498] width 495 height 670
click at [770, 224] on div "gsap . set ( ".text_hello" , { opacity : 1 }) ; //gsap.set(".text_hello, .hero-…" at bounding box center [661, 498] width 495 height 670
click at [857, 135] on button "Save" at bounding box center [848, 126] width 84 height 31
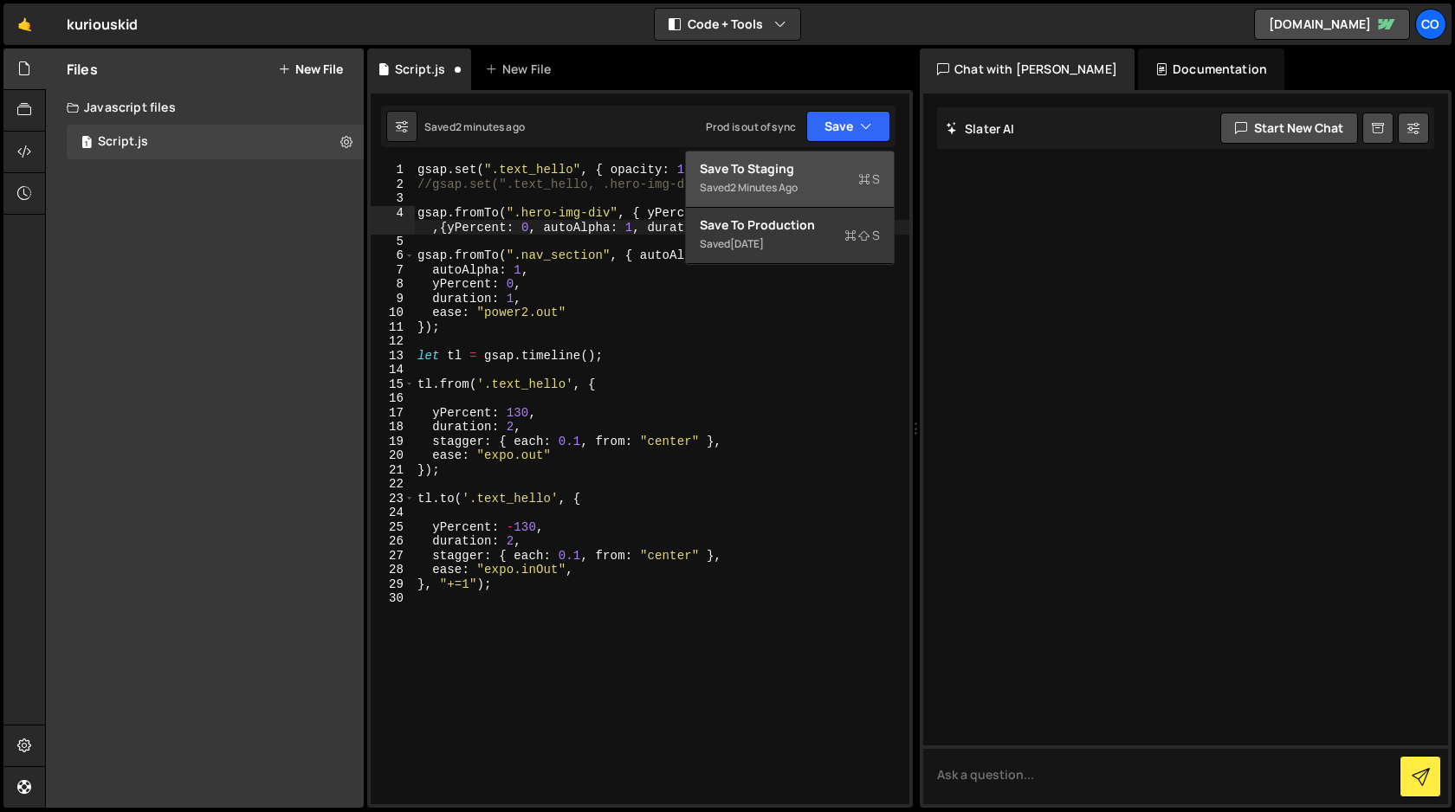
click at [817, 178] on div "Saved 2 minutes ago" at bounding box center [790, 188] width 180 height 21
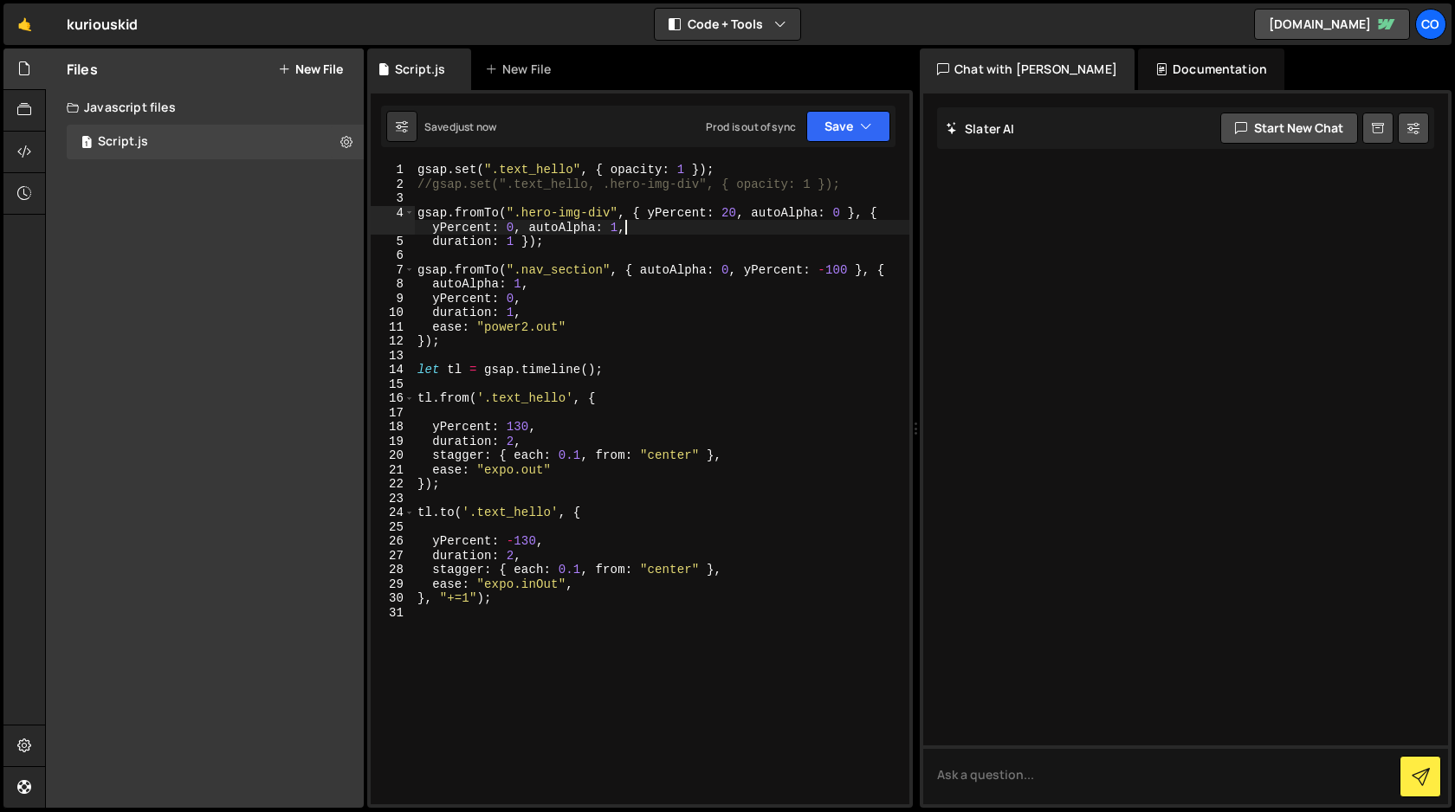
click at [659, 230] on div "gsap . set ( ".text_hello" , { opacity : 1 }) ; //gsap.set(".text_hello, .hero-…" at bounding box center [661, 498] width 495 height 670
click at [435, 238] on div "gsap . set ( ".text_hello" , { opacity : 1 }) ; //gsap.set(".text_hello, .hero-…" at bounding box center [661, 498] width 495 height 670
click at [530, 226] on div "gsap . set ( ".text_hello" , { opacity : 1 }) ; //gsap.set(".text_hello, .hero-…" at bounding box center [661, 498] width 495 height 670
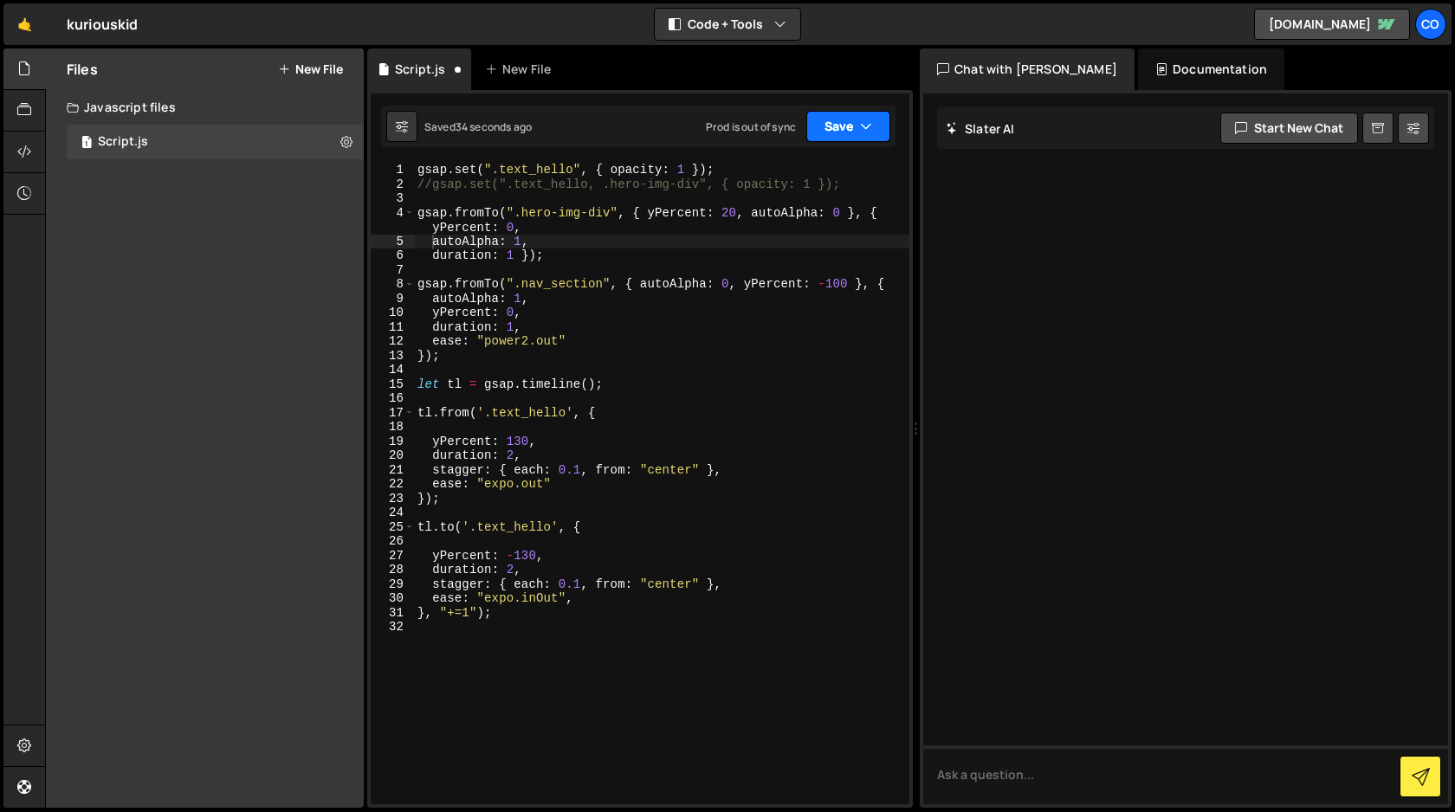
click at [836, 129] on button "Save" at bounding box center [848, 126] width 84 height 31
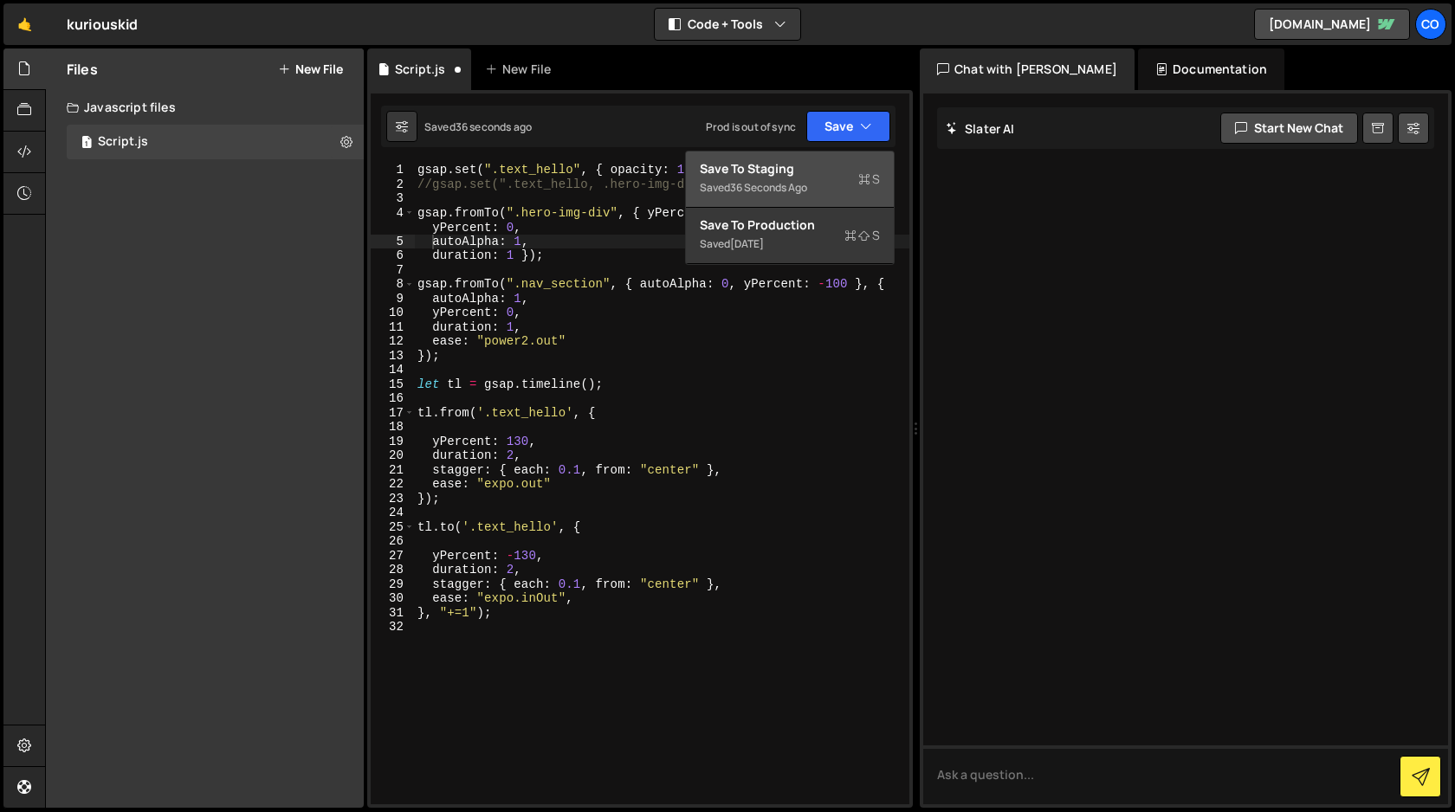
click at [799, 179] on div "Saved 36 seconds ago" at bounding box center [790, 188] width 180 height 21
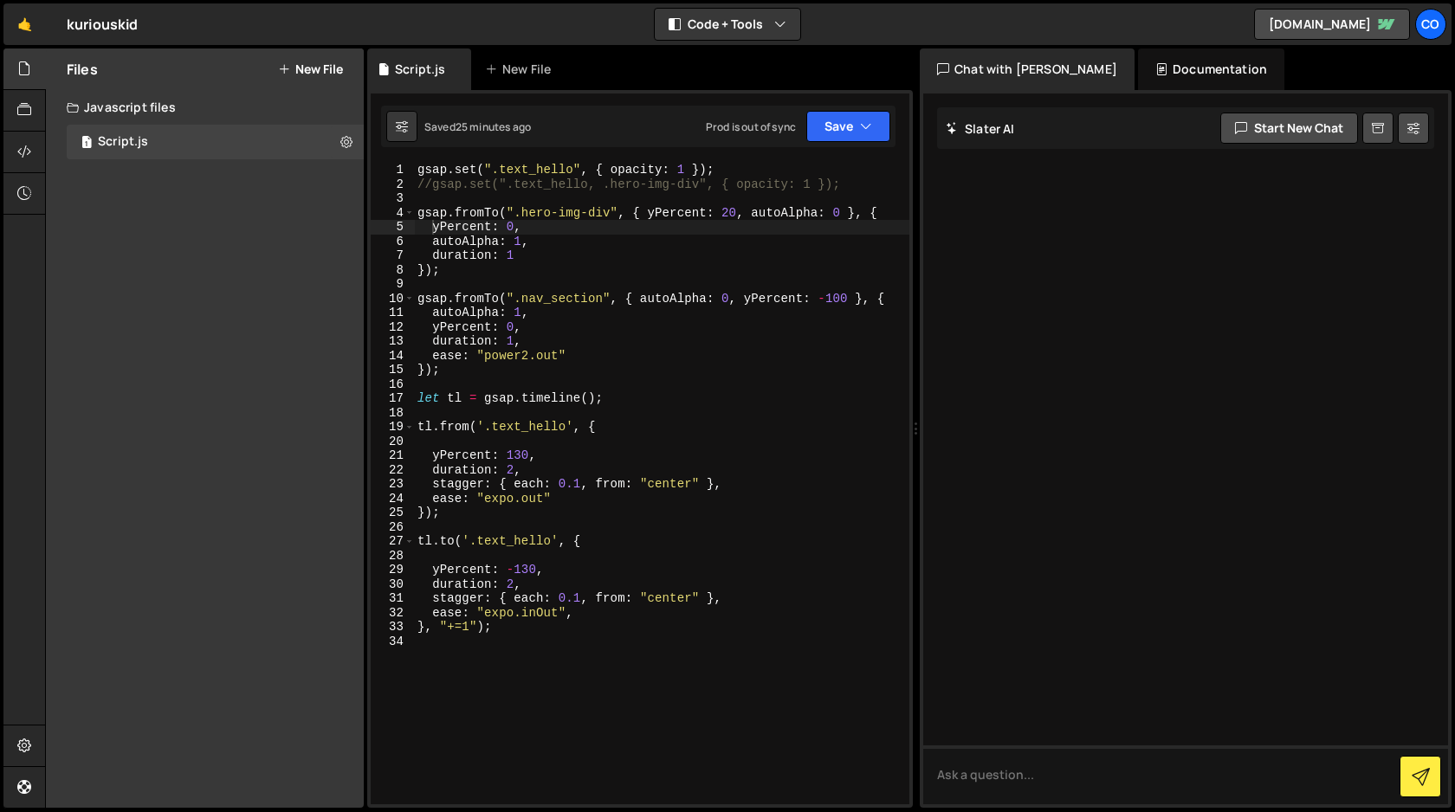
click at [611, 215] on div "gsap . set ( ".text_hello" , { opacity : 1 }) ; //gsap.set(".text_hello, .hero-…" at bounding box center [661, 498] width 495 height 670
drag, startPoint x: 611, startPoint y: 215, endPoint x: 523, endPoint y: 213, distance: 87.5
click at [523, 213] on div "gsap . set ( ".text_hello" , { opacity : 1 }) ; //gsap.set(".text_hello, .hero-…" at bounding box center [661, 498] width 495 height 670
paste textarea "_img_"
type textarea "gsap.fromTo(".hero_img_div", { yPercent: 20, autoAlpha: 0 }, {"
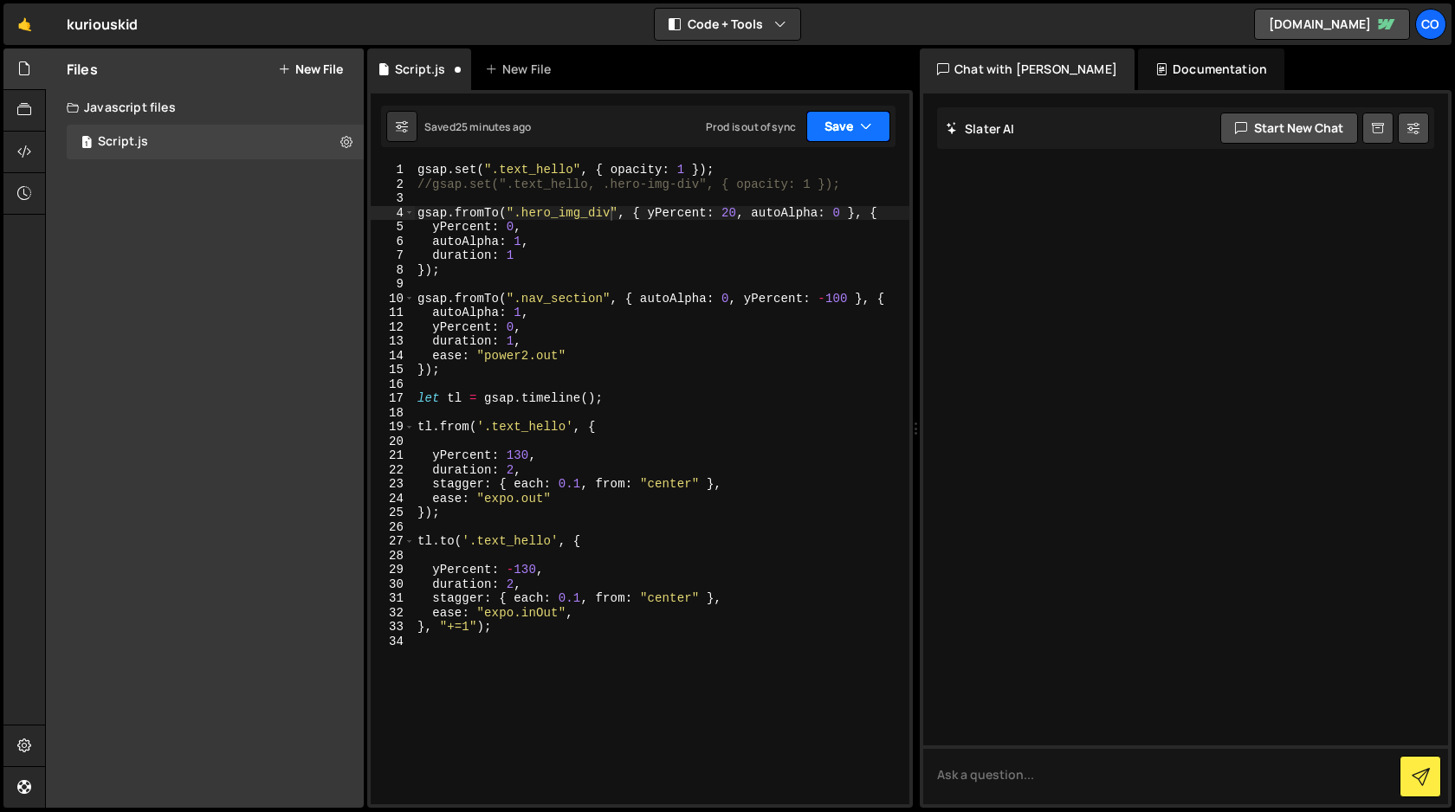
click at [844, 136] on button "Save" at bounding box center [848, 126] width 84 height 31
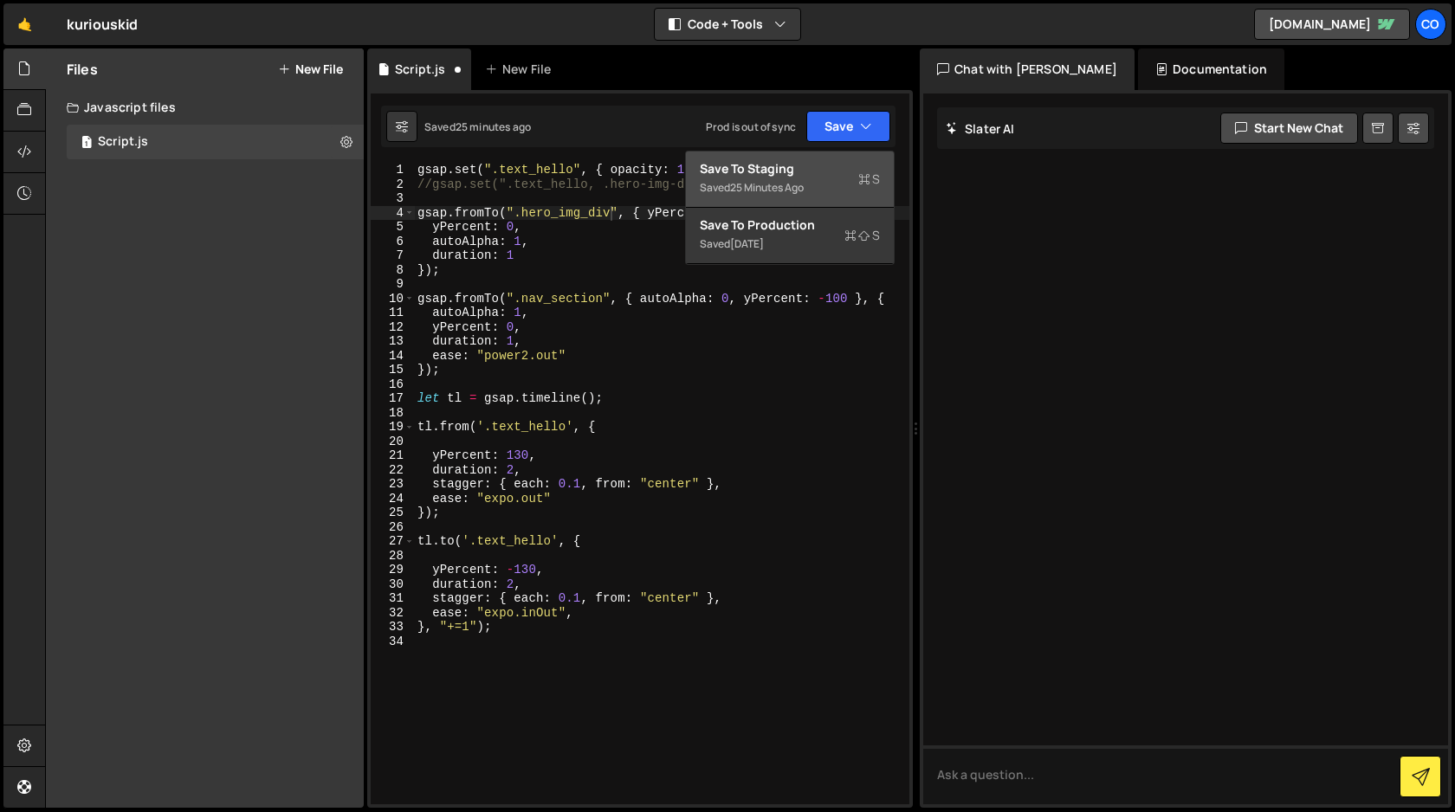
click at [798, 179] on div "Saved 25 minutes ago" at bounding box center [790, 188] width 180 height 21
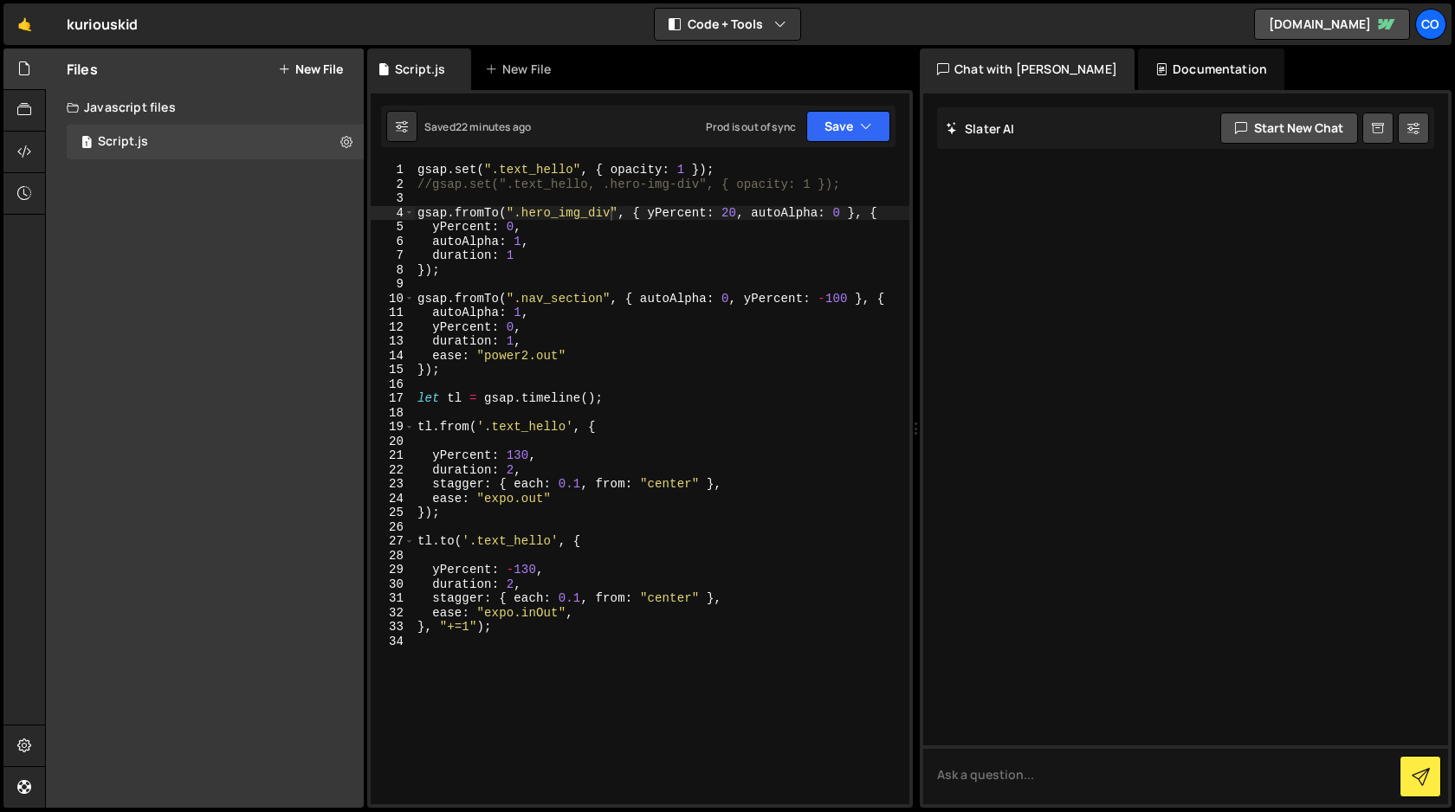
click at [584, 637] on div "gsap . set ( ".text_hello" , { opacity : 1 }) ; //gsap.set(".text_hello, .hero-…" at bounding box center [661, 498] width 495 height 670
paste textarea "width:'100%"
click at [472, 655] on div "gsap . set ( ".text_hello" , { opacity : 1 }) ; //gsap.set(".text_hello, .hero-…" at bounding box center [661, 498] width 495 height 670
click at [531, 656] on div "gsap . set ( ".text_hello" , { opacity : 1 }) ; //gsap.set(".text_hello, .hero-…" at bounding box center [661, 498] width 495 height 670
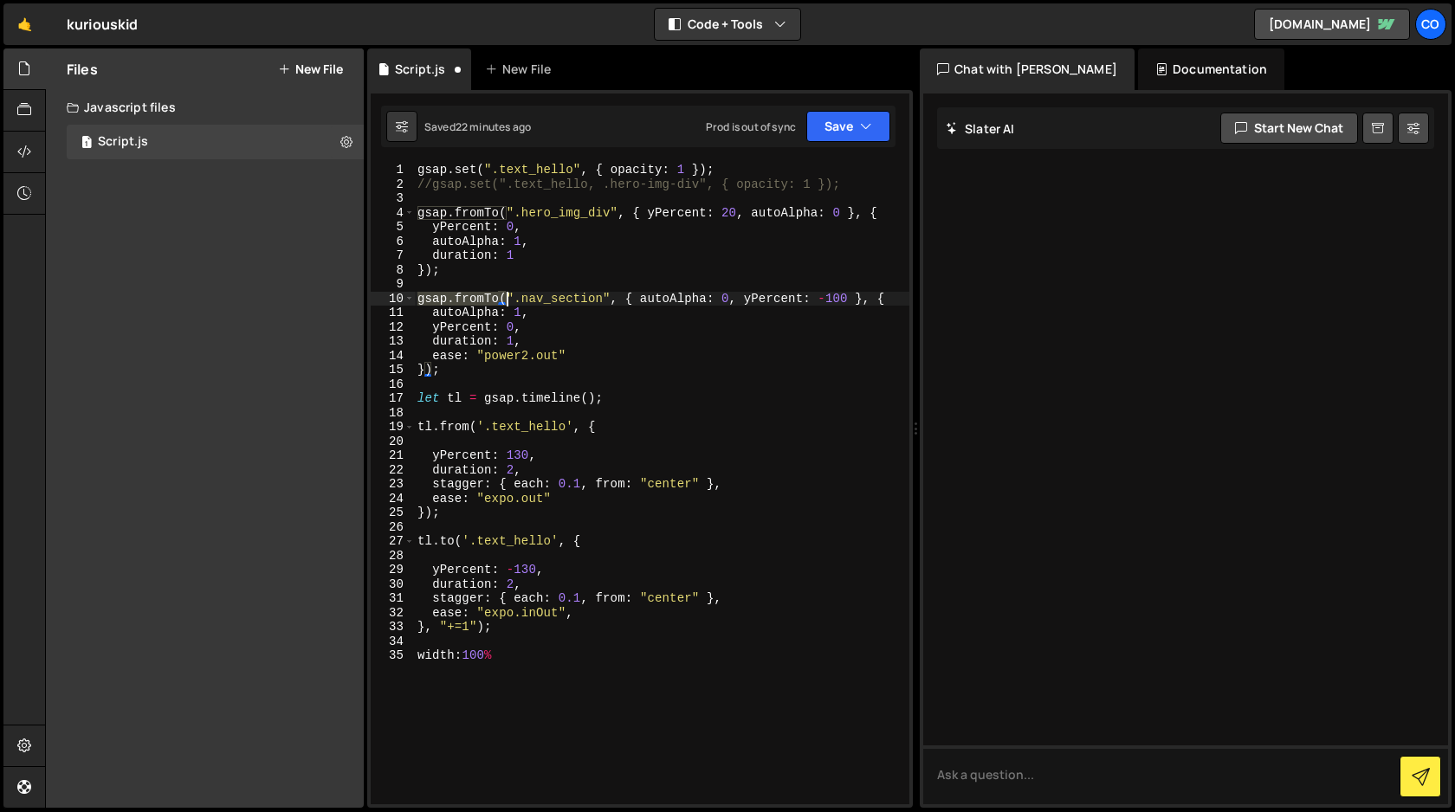
drag, startPoint x: 417, startPoint y: 299, endPoint x: 504, endPoint y: 299, distance: 86.6
click at [504, 299] on div "gsap . set ( ".text_hello" , { opacity : 1 }) ; //gsap.set(".text_hello, .hero-…" at bounding box center [661, 498] width 495 height 670
click at [628, 297] on div "gsap . set ( ".text_hello" , { opacity : 1 }) ; //gsap.set(".text_hello, .hero-…" at bounding box center [661, 498] width 495 height 670
click at [418, 653] on div "gsap . set ( ".text_hello" , { opacity : 1 }) ; //gsap.set(".text_hello, .hero-…" at bounding box center [661, 498] width 495 height 670
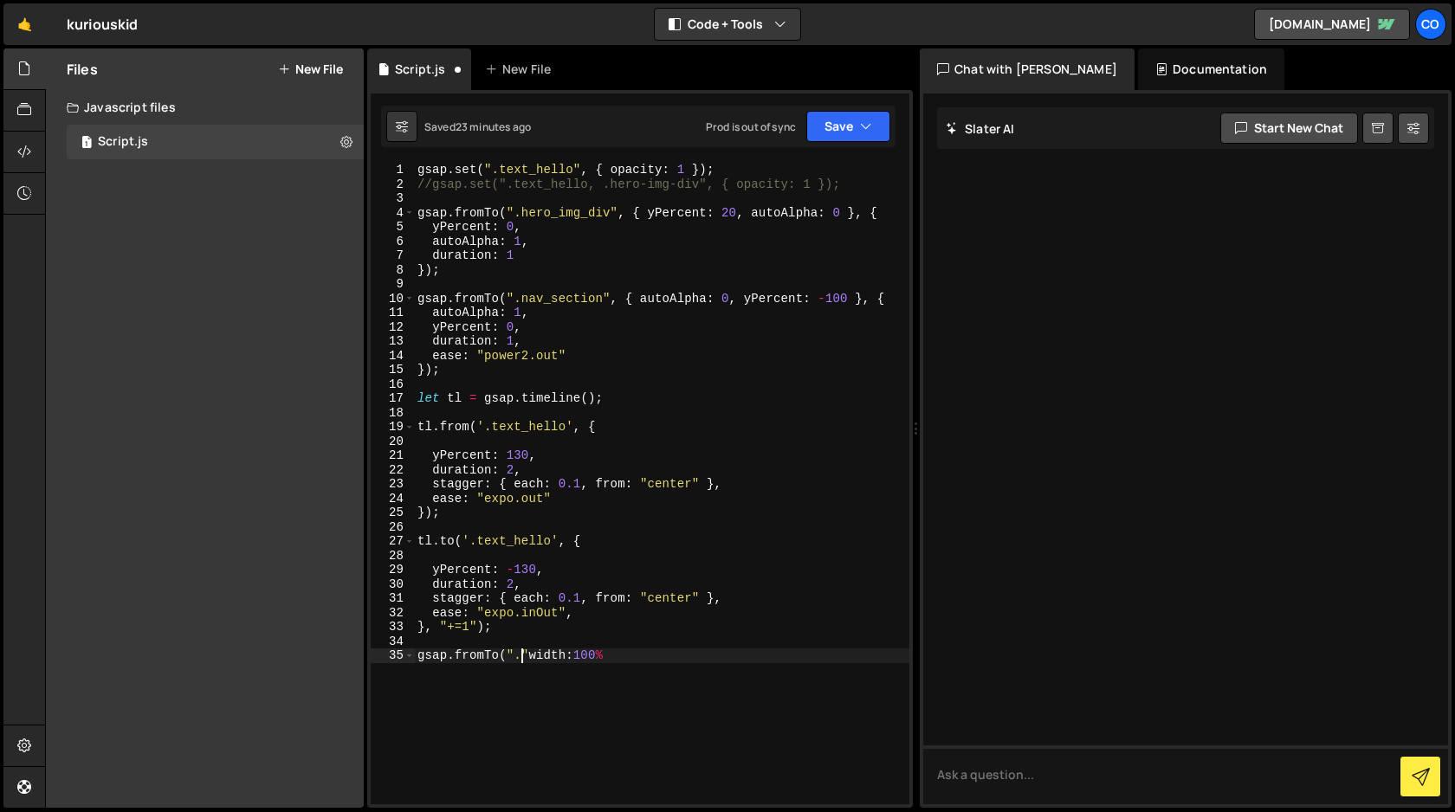
paste textarea "intent_impact"
click at [625, 656] on div "gsap . set ( ".text_hello" , { opacity : 1 }) ; //gsap.set(".text_hello, .hero-…" at bounding box center [661, 498] width 495 height 670
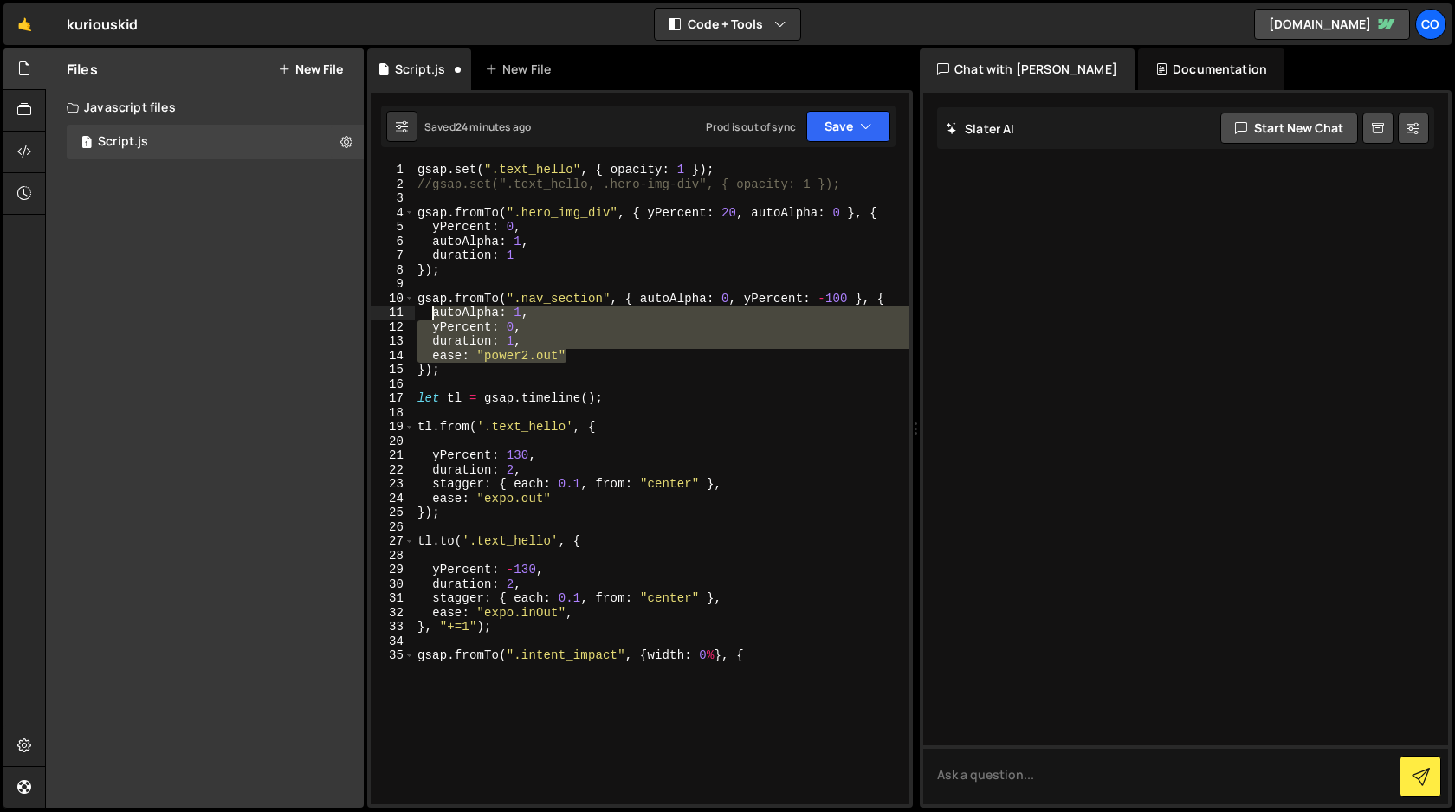
drag, startPoint x: 570, startPoint y: 355, endPoint x: 433, endPoint y: 315, distance: 142.5
click at [433, 315] on div "gsap . set ( ".text_hello" , { opacity : 1 }) ; //gsap.set(".text_hello, .hero-…" at bounding box center [661, 498] width 495 height 670
click at [767, 661] on div "gsap . set ( ".text_hello" , { opacity : 1 }) ; //gsap.set(".text_hello, .hero-…" at bounding box center [661, 498] width 495 height 670
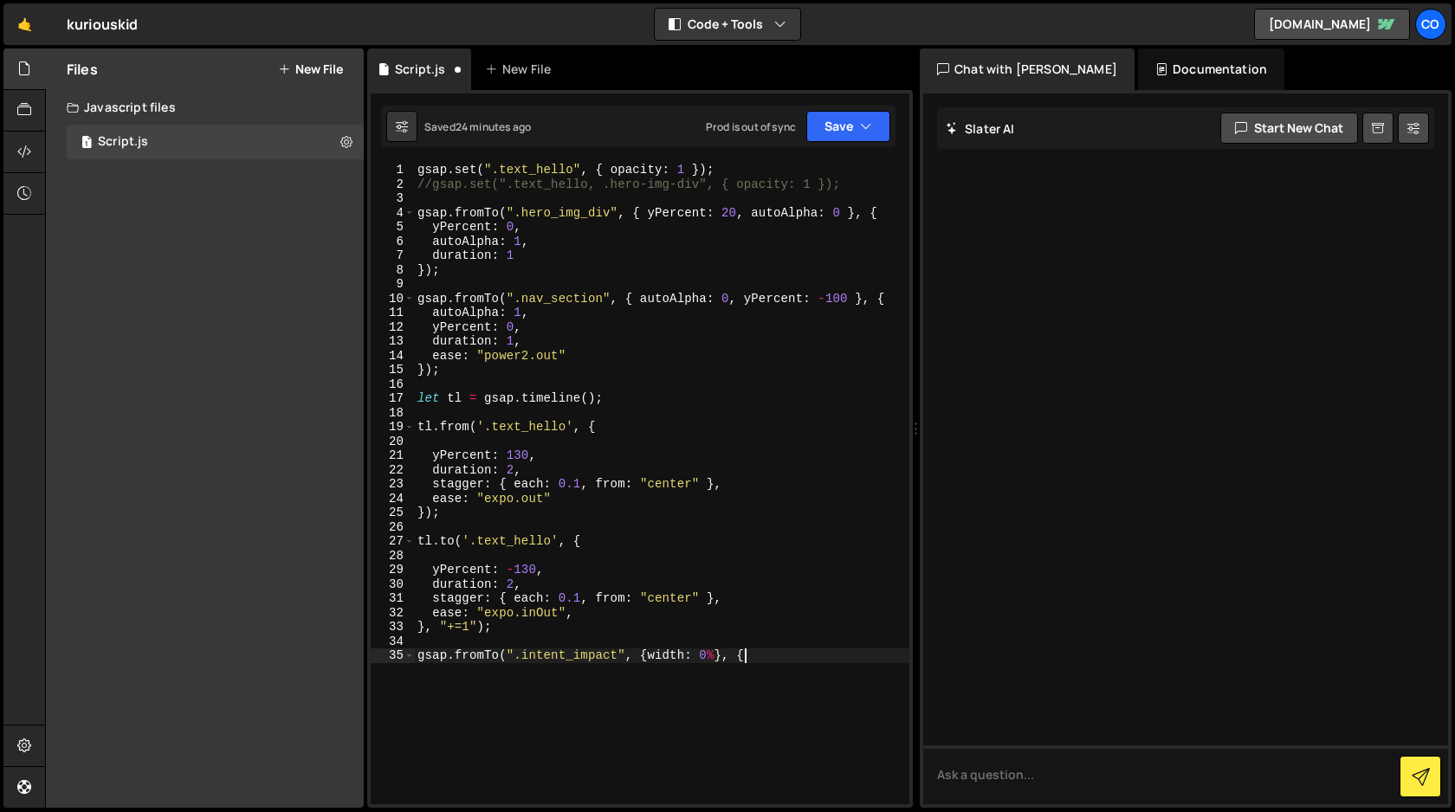
paste textarea "ease: "power2.out""
drag, startPoint x: 842, startPoint y: 656, endPoint x: 746, endPoint y: 658, distance: 96.2
click at [746, 658] on div "gsap . set ( ".text_hello" , { opacity : 1 }) ; //gsap.set(".text_hello, .hero-…" at bounding box center [661, 498] width 495 height 670
drag, startPoint x: 715, startPoint y: 657, endPoint x: 650, endPoint y: 656, distance: 65.0
click at [650, 656] on div "gsap . set ( ".text_hello" , { opacity : 1 }) ; //gsap.set(".text_hello, .hero-…" at bounding box center [661, 498] width 495 height 670
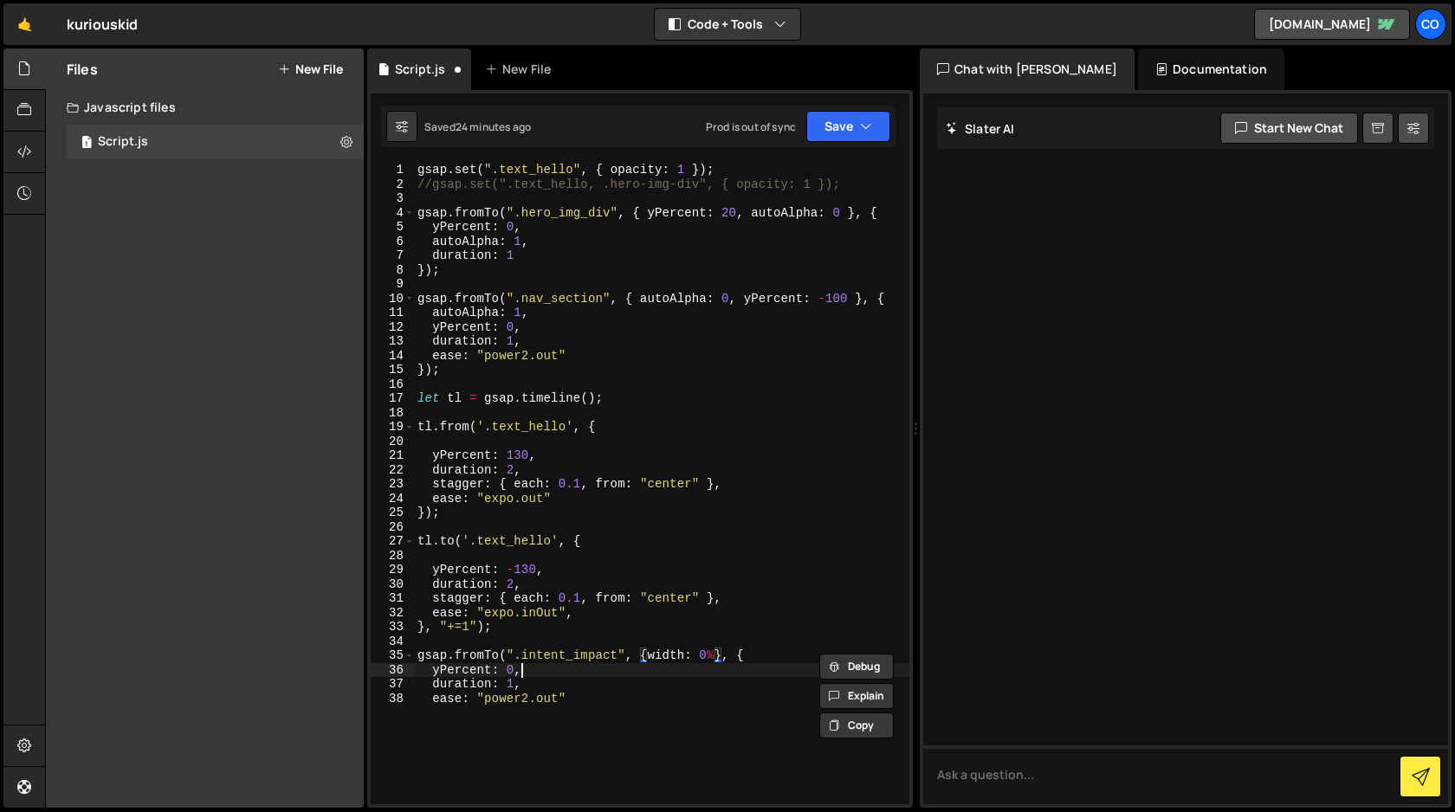
click at [527, 674] on div "gsap . set ( ".text_hello" , { opacity : 1 }) ; //gsap.set(".text_hello, .hero-…" at bounding box center [661, 498] width 495 height 670
drag, startPoint x: 523, startPoint y: 673, endPoint x: 434, endPoint y: 671, distance: 89.2
click at [434, 671] on div "gsap . set ( ".text_hello" , { opacity : 1 }) ; //gsap.set(".text_hello, .hero-…" at bounding box center [661, 498] width 495 height 670
paste textarea "width: 0%"
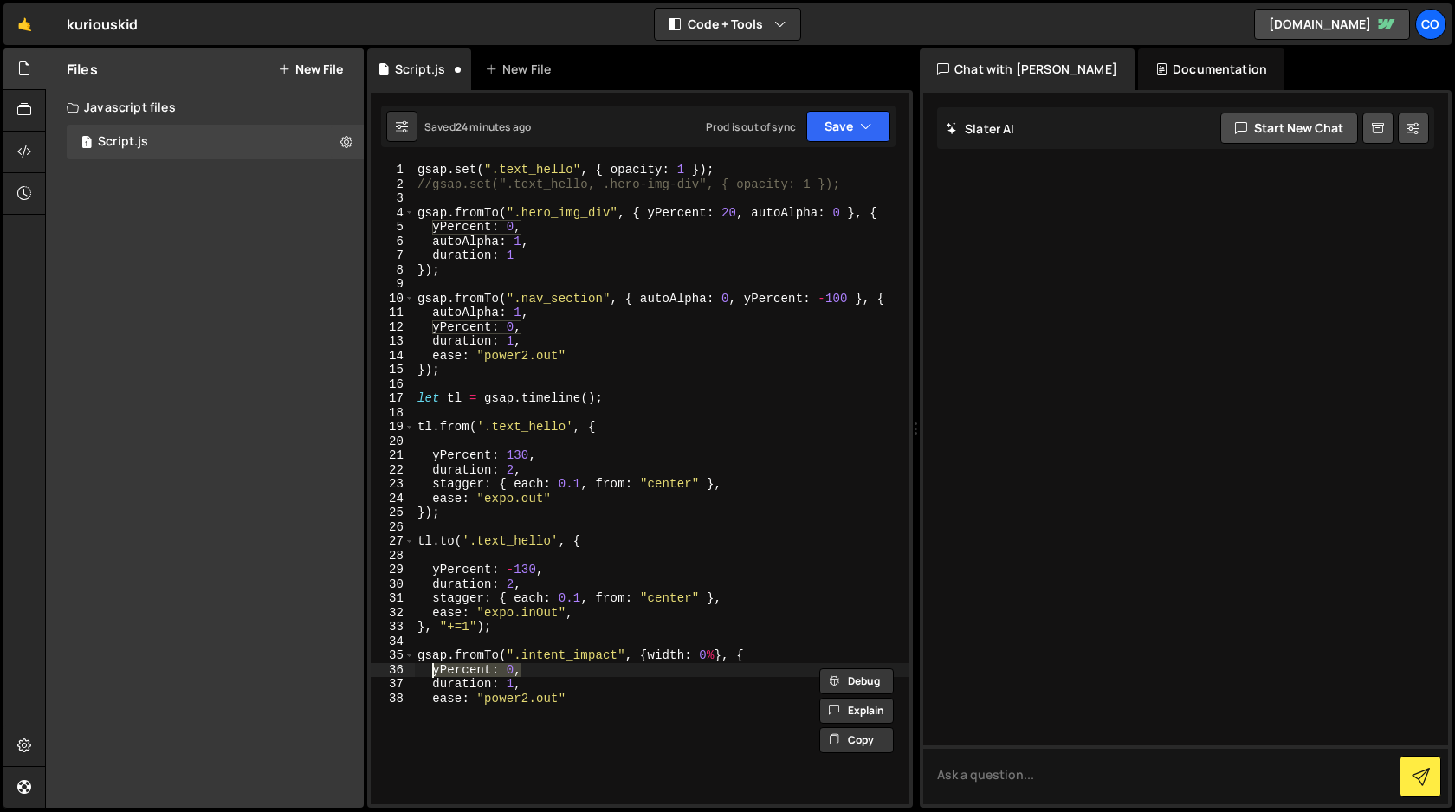
scroll to position [0, 4]
click at [482, 670] on div "gsap . set ( ".text_hello" , { opacity : 1 }) ; //gsap.set(".text_hello, .hero-…" at bounding box center [661, 498] width 495 height 670
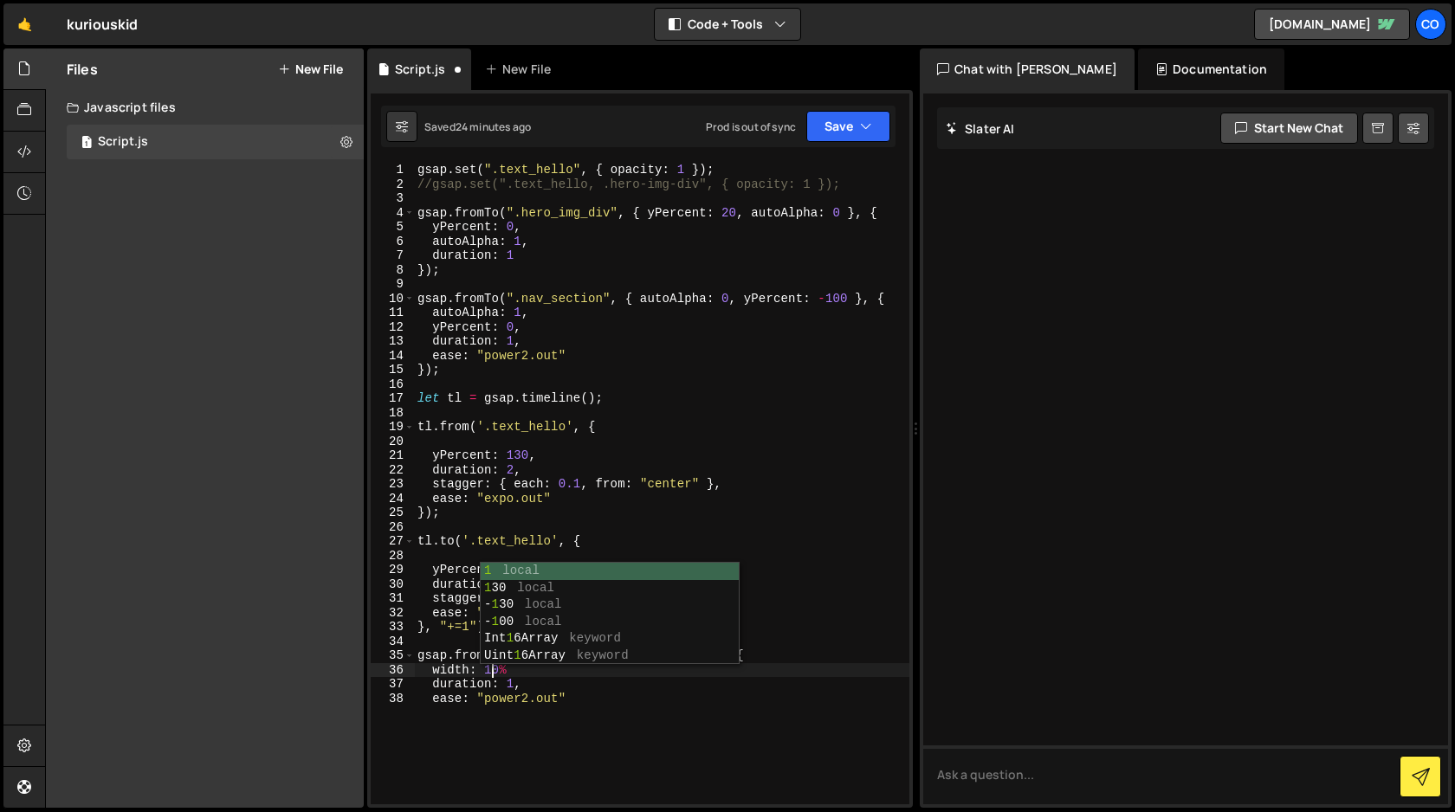
scroll to position [0, 5]
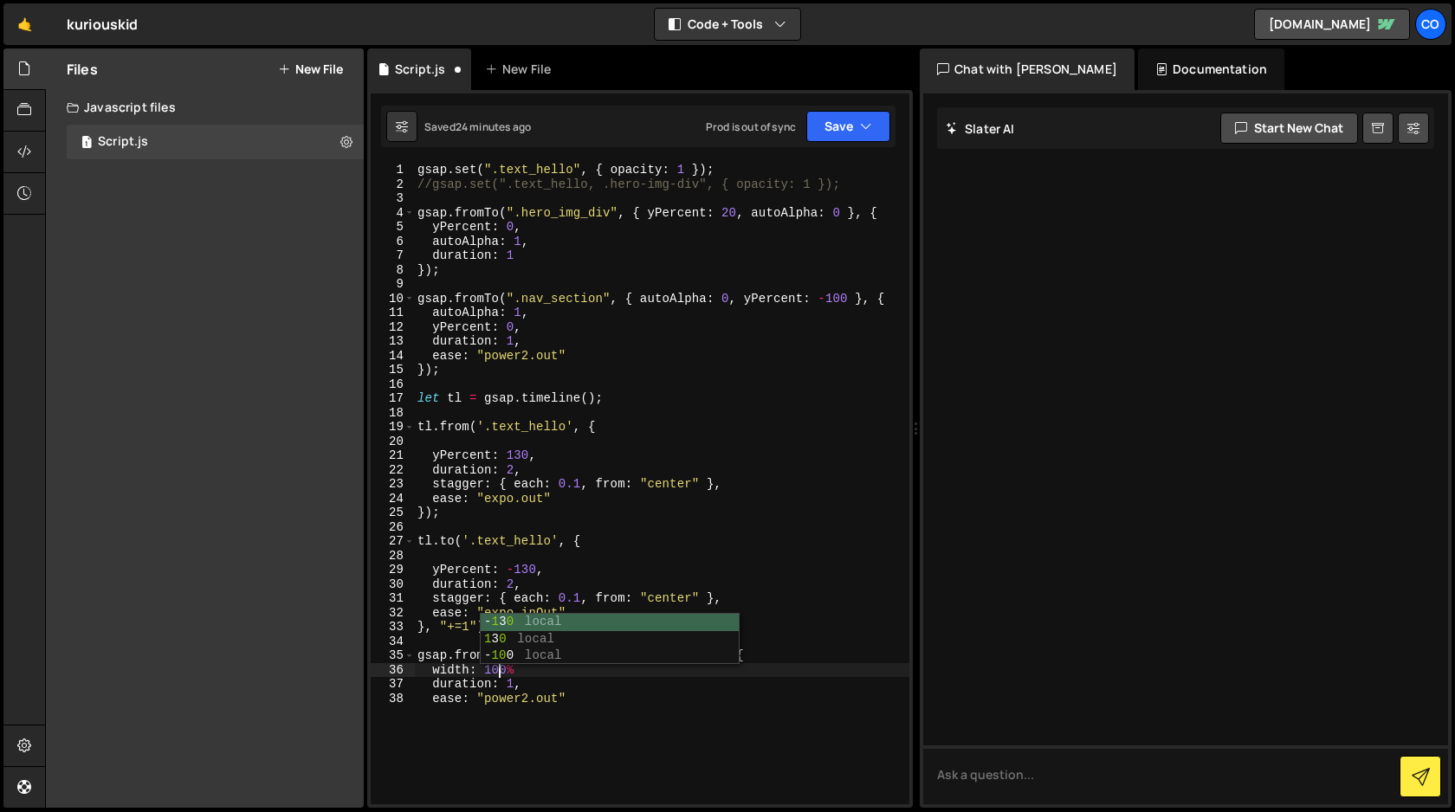
click at [578, 683] on div "gsap . set ( ".text_hello" , { opacity : 1 }) ; //gsap.set(".text_hello, .hero-…" at bounding box center [661, 498] width 495 height 670
click at [572, 673] on div "gsap . set ( ".text_hello" , { opacity : 1 }) ; //gsap.set(".text_hello, .hero-…" at bounding box center [661, 498] width 495 height 670
click at [598, 702] on div "gsap . set ( ".text_hello" , { opacity : 1 }) ; //gsap.set(".text_hello, .hero-…" at bounding box center [661, 498] width 495 height 670
type textarea "ease: "power2.out""
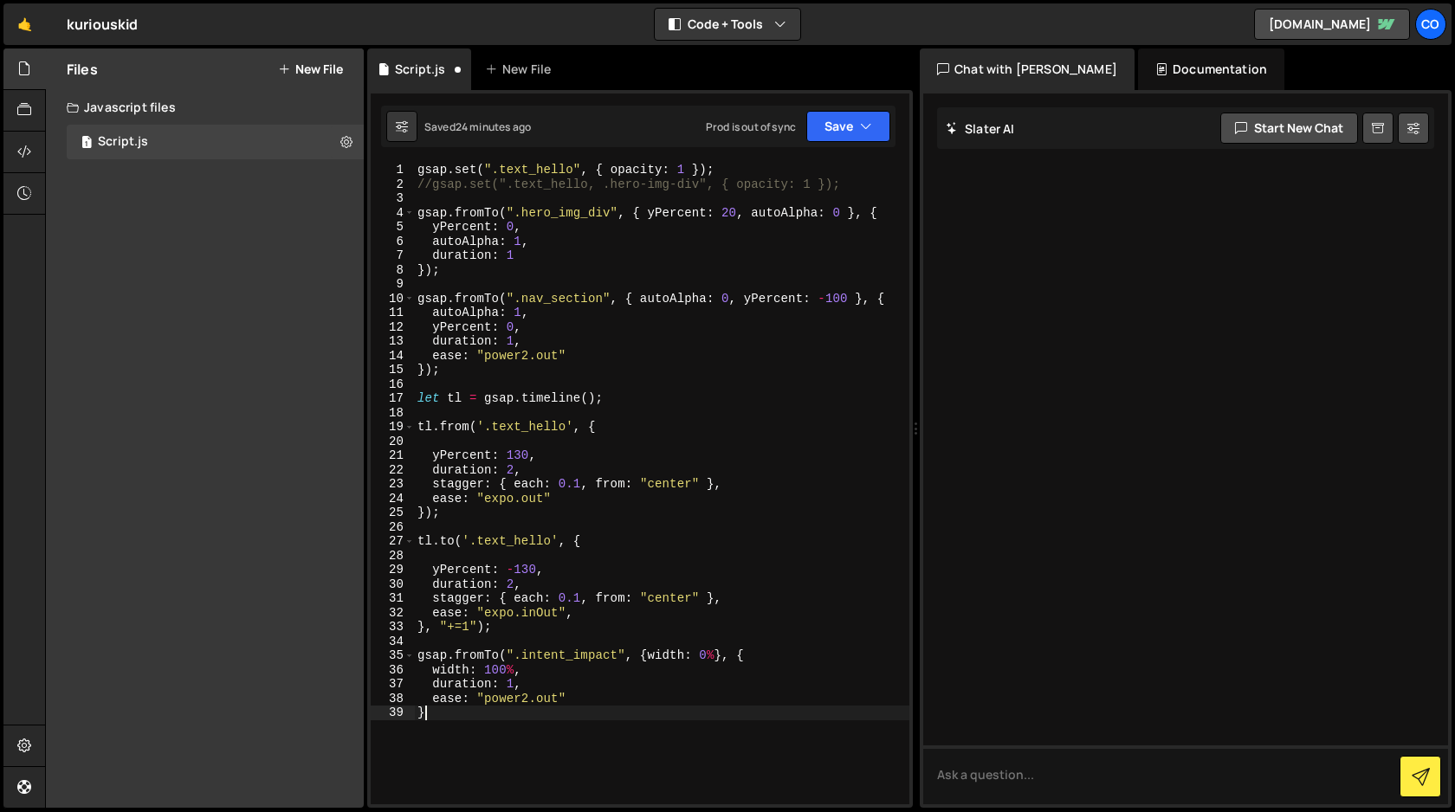
scroll to position [0, 0]
type textarea "})"
click at [850, 134] on button "Save" at bounding box center [848, 126] width 84 height 31
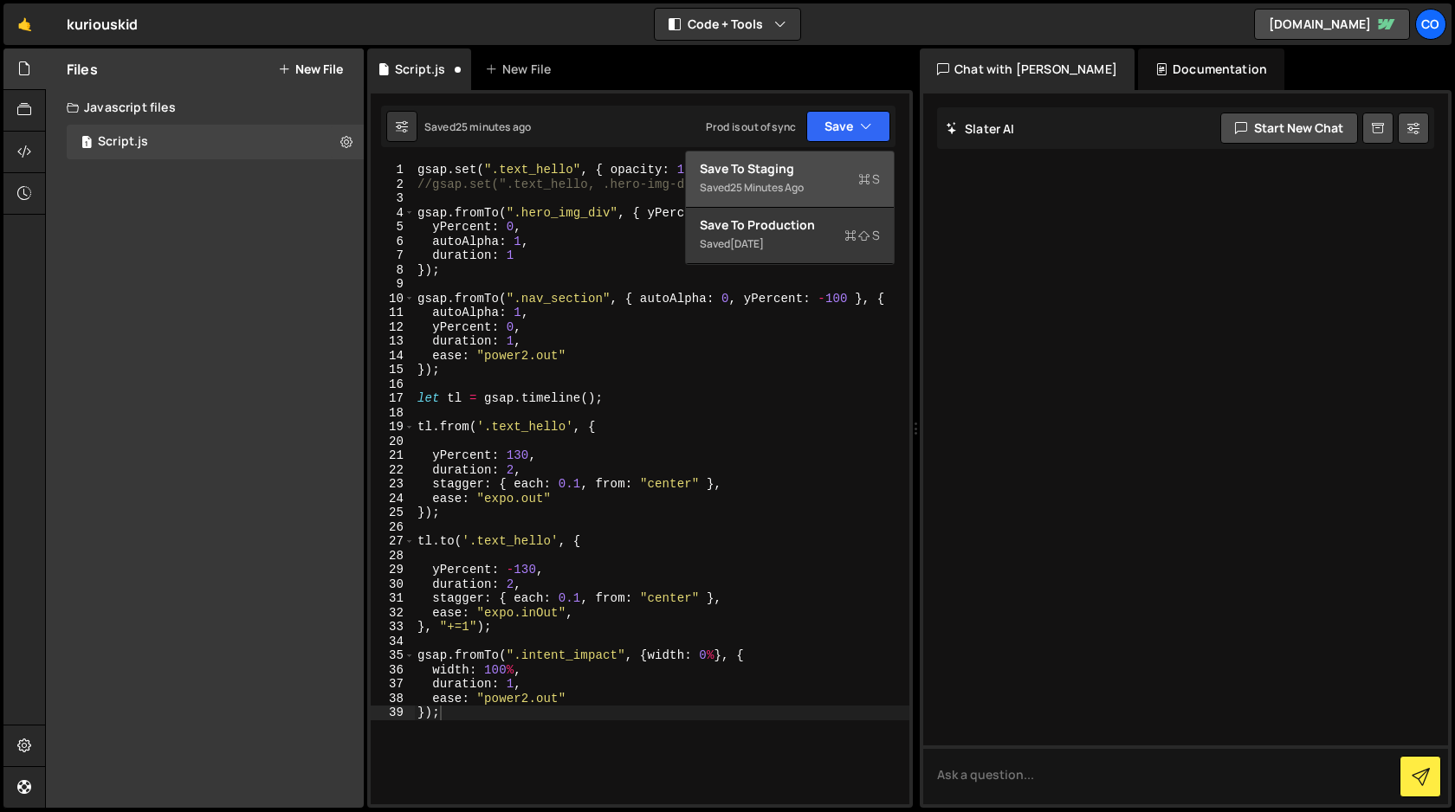
click at [824, 185] on div "Saved 25 minutes ago" at bounding box center [790, 188] width 180 height 21
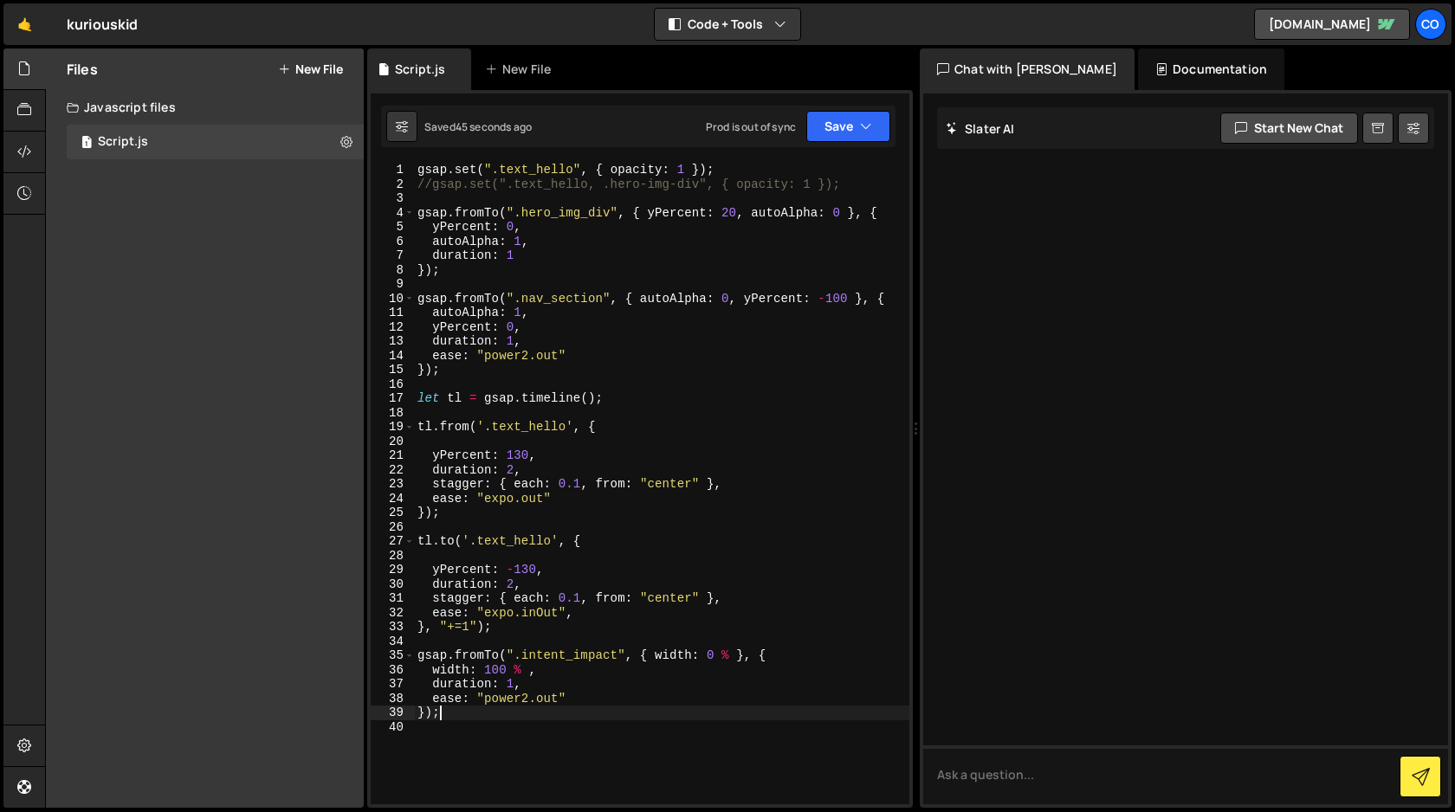
click at [456, 712] on div "gsap . set ( ".text_hello" , { opacity : 1 }) ; //gsap.set(".text_hello, .hero-…" at bounding box center [661, 498] width 495 height 670
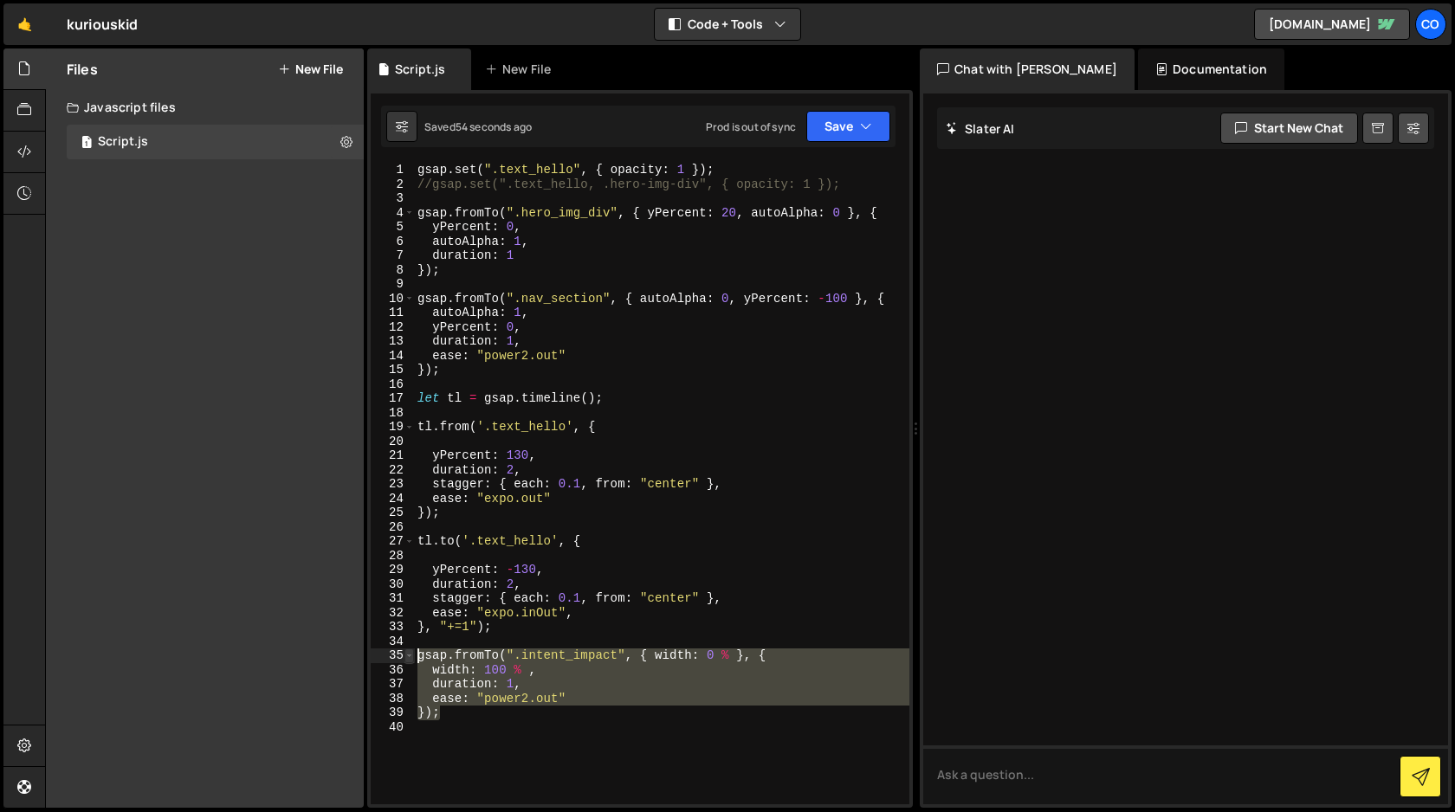
drag, startPoint x: 454, startPoint y: 715, endPoint x: 407, endPoint y: 659, distance: 73.2
click at [407, 659] on div "}); 1 2 3 4 5 6 7 8 9 10 11 12 13 14 15 16 17 18 19 20 21 22 23 24 25 26 27 28 …" at bounding box center [640, 484] width 539 height 642
type textarea "gsap.fromTo(".intent_impact", { width: 0 % }, { width: 100 % ,"
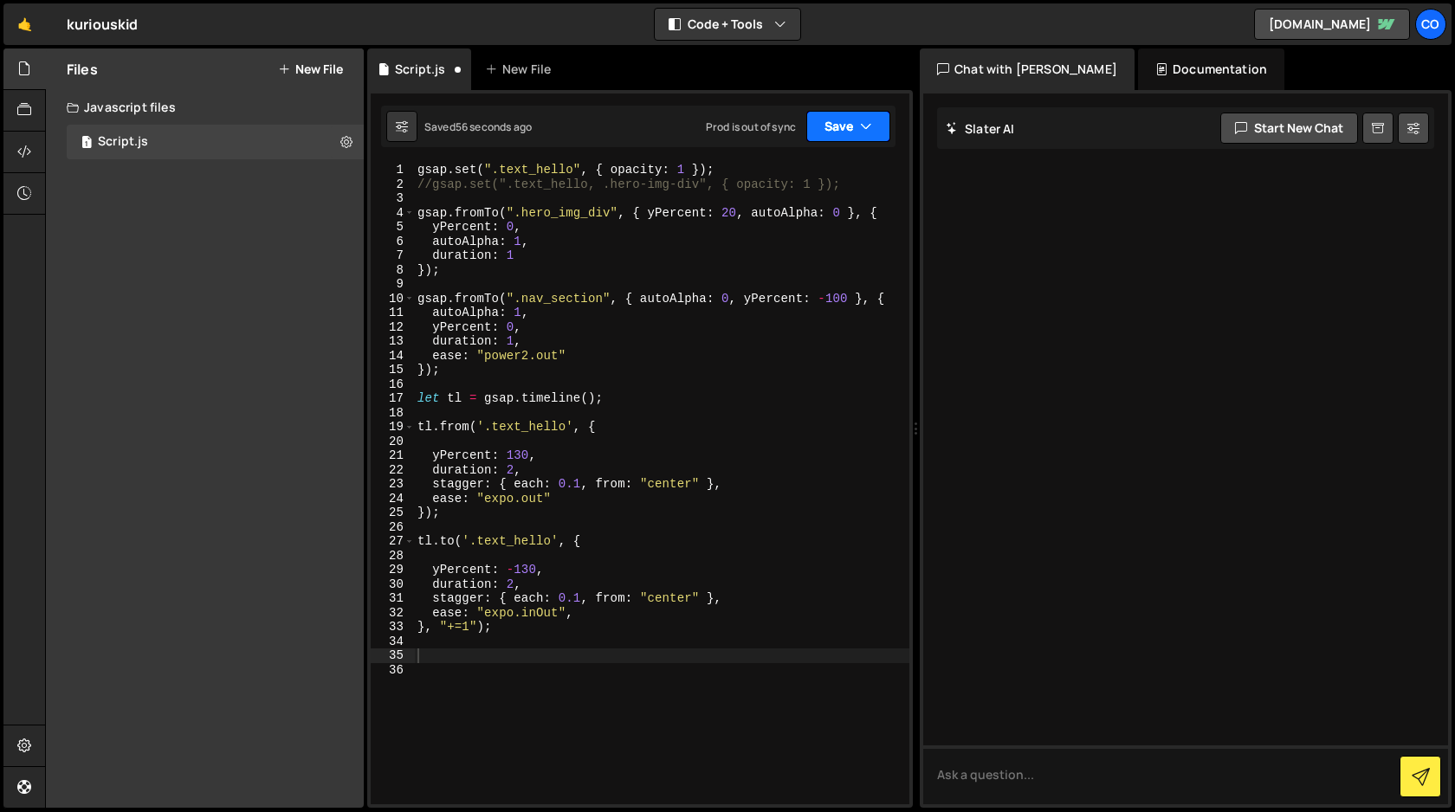
click at [859, 134] on button "Save" at bounding box center [848, 126] width 84 height 31
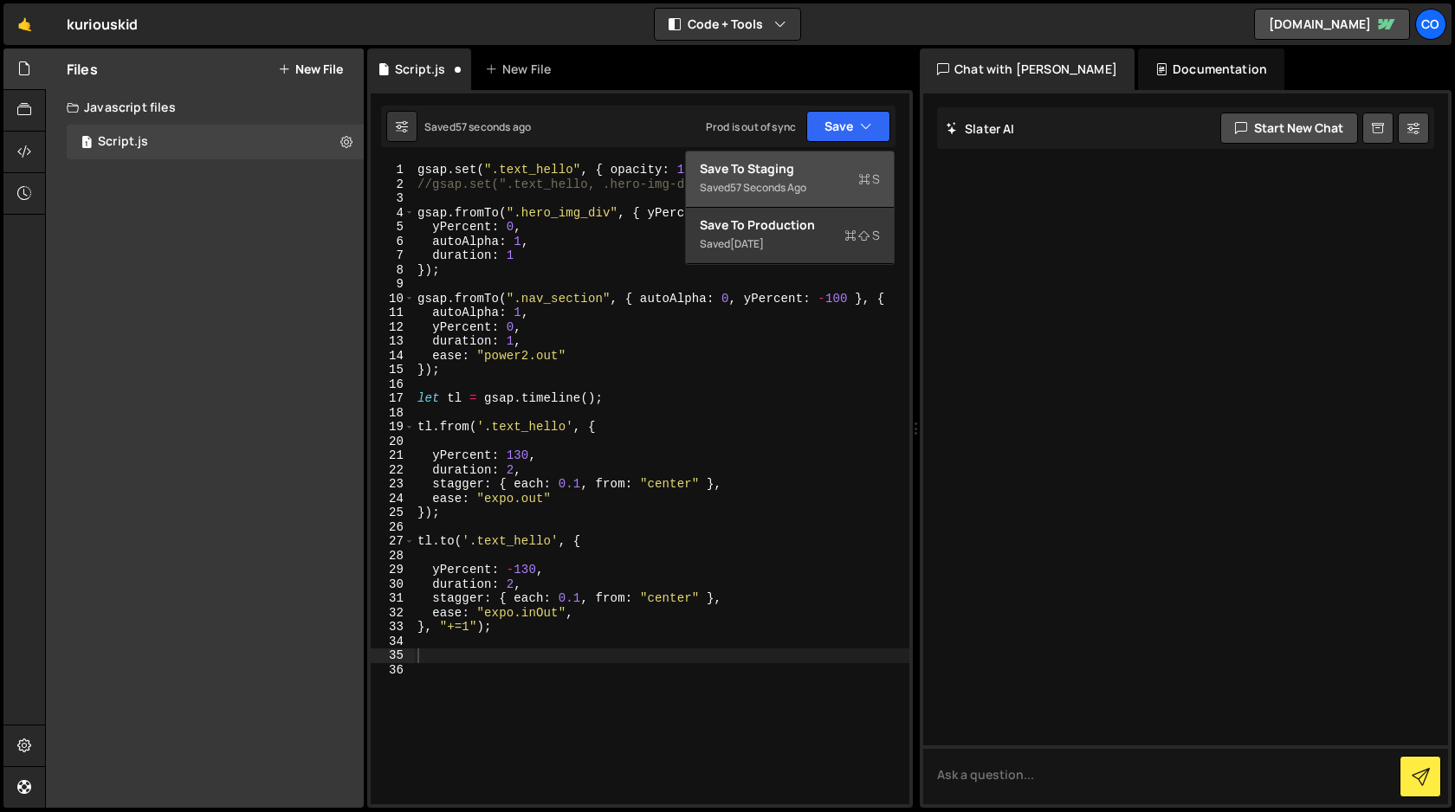
click at [818, 171] on div "Save to Staging S" at bounding box center [790, 168] width 180 height 17
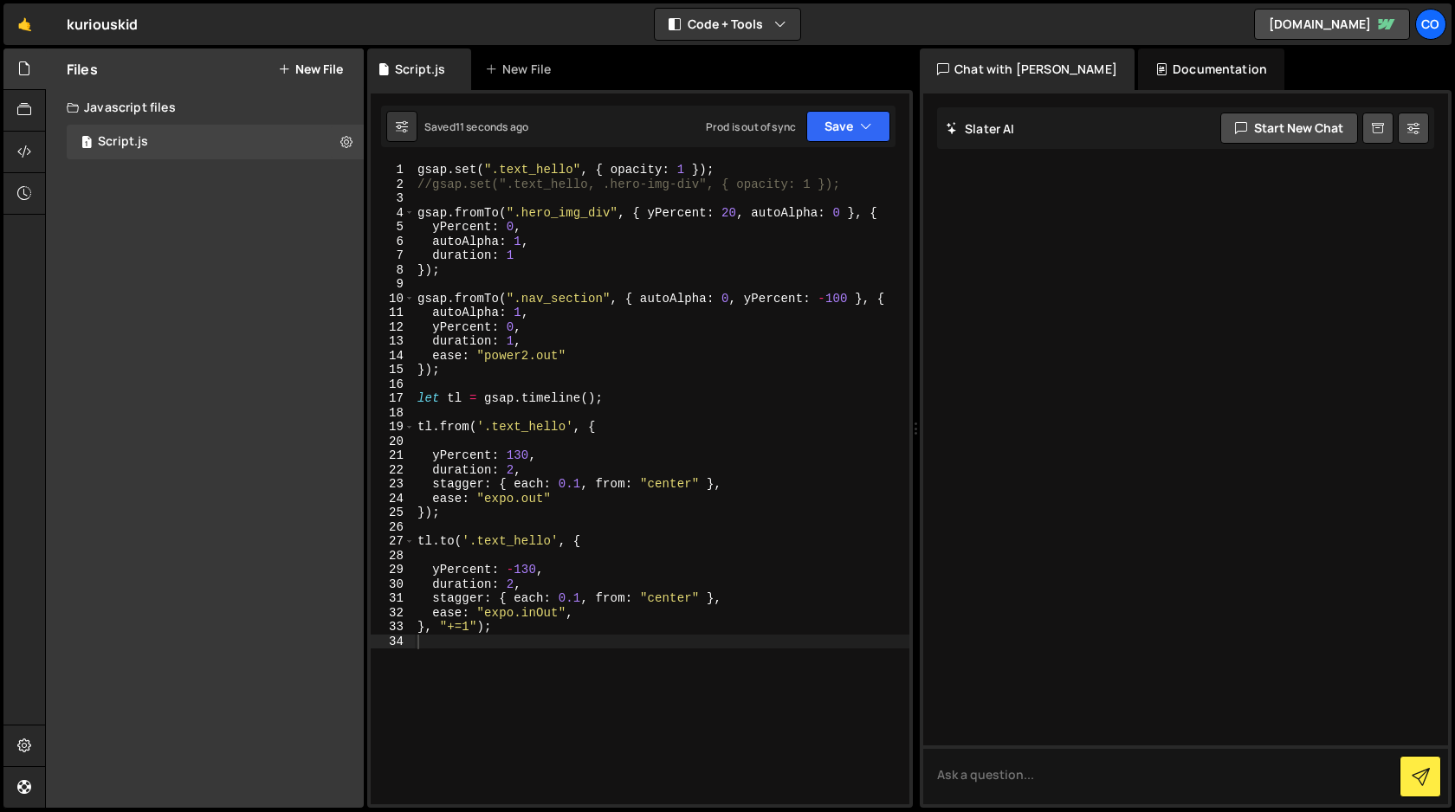
click at [506, 645] on div "gsap . set ( ".text_hello" , { opacity : 1 }) ; //gsap.set(".text_hello, .hero-…" at bounding box center [661, 498] width 495 height 670
click at [493, 271] on div "gsap . set ( ".text_hello" , { opacity : 1 }) ; //gsap.set(".text_hello, .hero-…" at bounding box center [661, 498] width 495 height 670
type textarea "});"
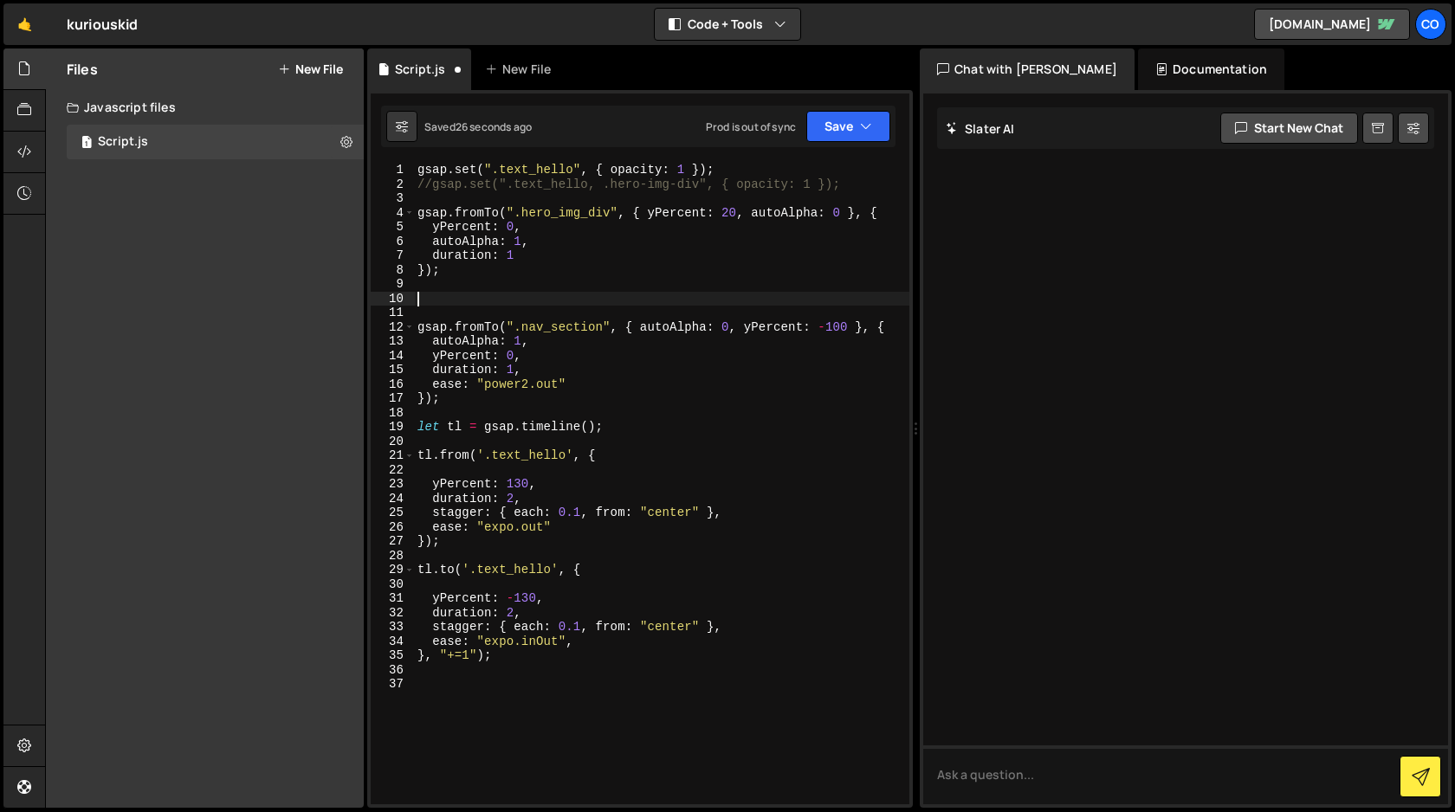
paste textarea "});"
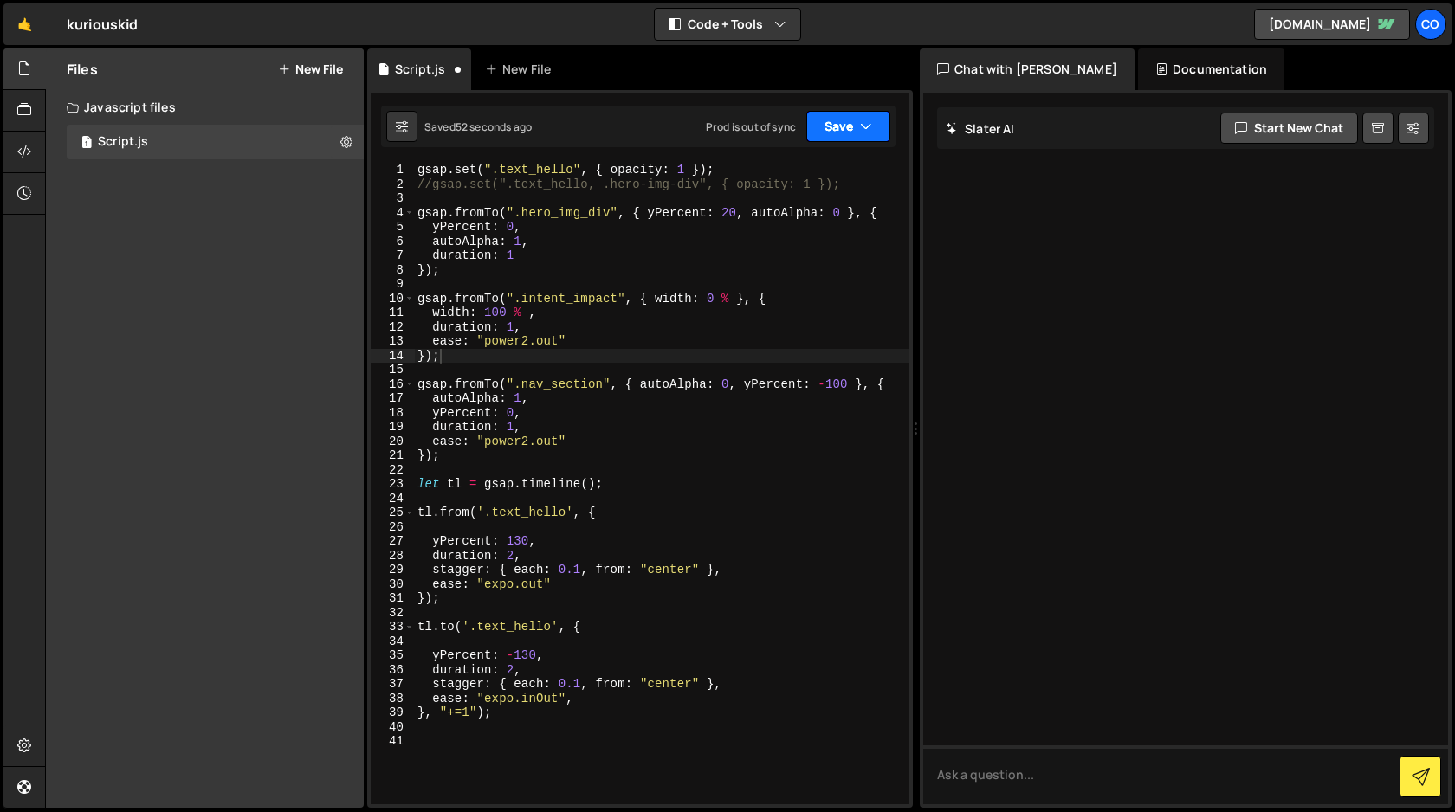
click at [862, 133] on icon "button" at bounding box center [866, 126] width 12 height 17
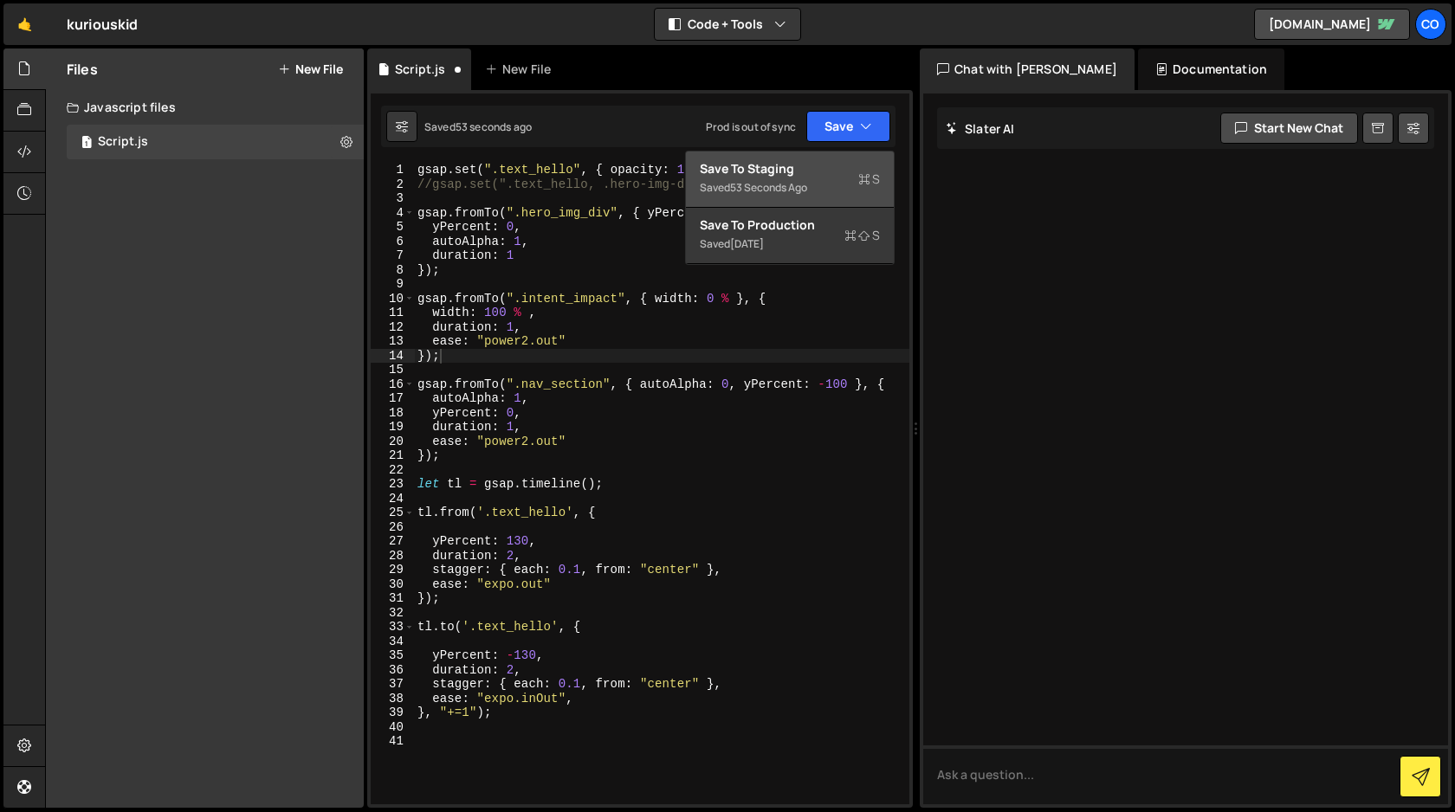
click at [838, 171] on div "Save to Staging S" at bounding box center [790, 168] width 180 height 17
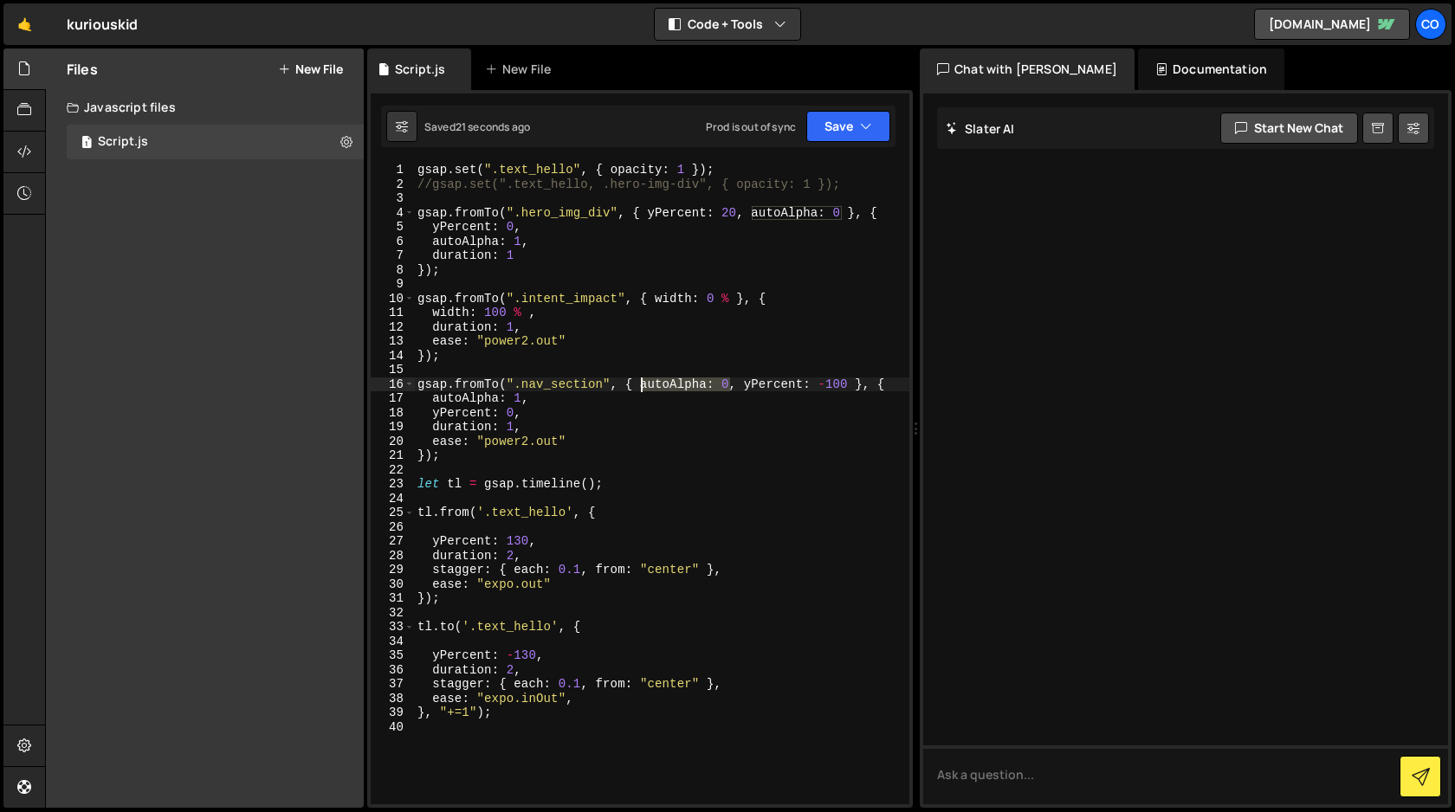
drag, startPoint x: 732, startPoint y: 384, endPoint x: 642, endPoint y: 384, distance: 90.1
click at [642, 384] on div "gsap . set ( ".text_hello" , { opacity : 1 }) ; //gsap.set(".text_hello, .hero-…" at bounding box center [661, 498] width 495 height 670
click at [731, 299] on div "gsap . set ( ".text_hello" , { opacity : 1 }) ; //gsap.set(".text_hello, .hero-…" at bounding box center [661, 498] width 495 height 670
drag, startPoint x: 731, startPoint y: 299, endPoint x: 658, endPoint y: 297, distance: 72.8
click at [658, 297] on div "gsap . set ( ".text_hello" , { opacity : 1 }) ; //gsap.set(".text_hello, .hero-…" at bounding box center [661, 498] width 495 height 670
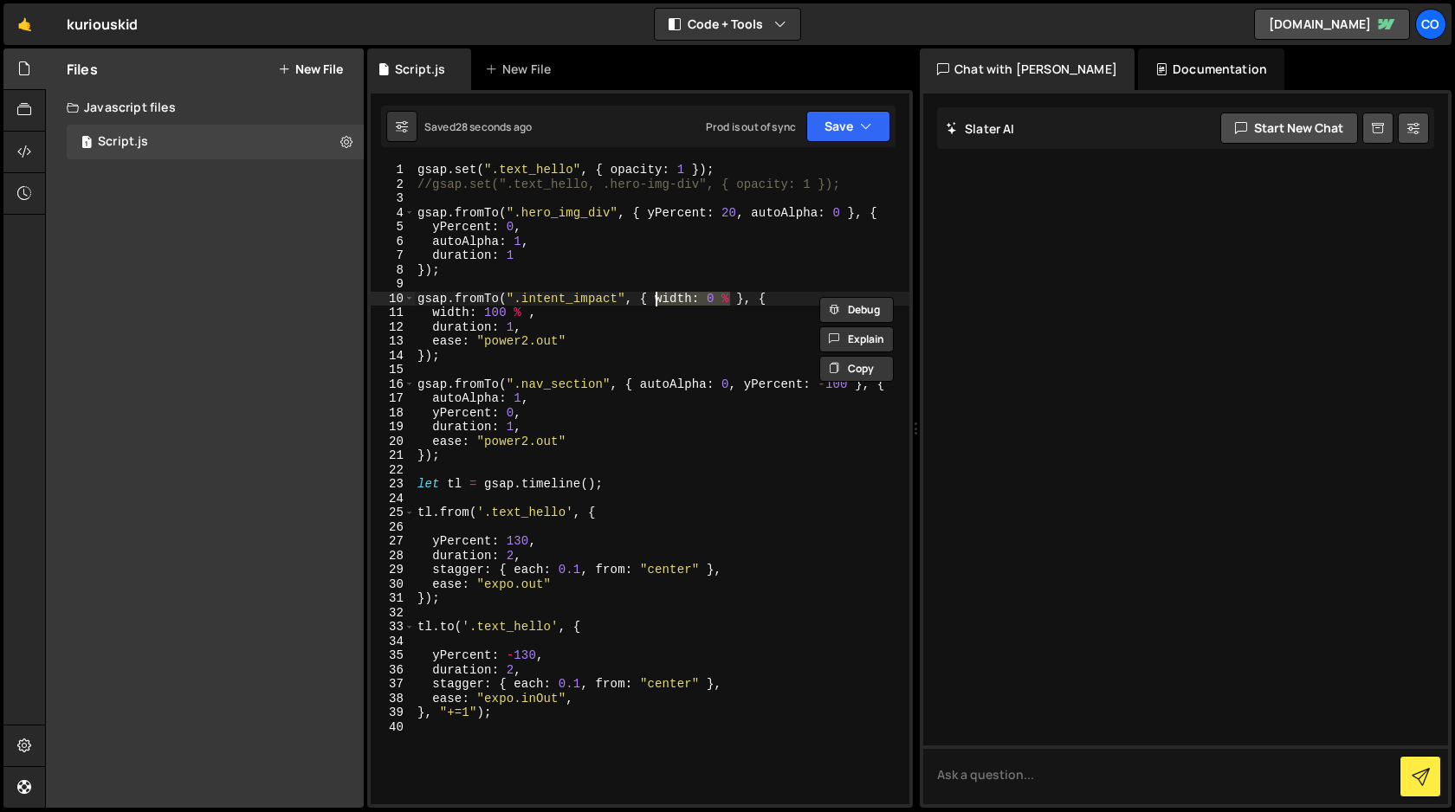
paste textarea "autoAlpha: 0"
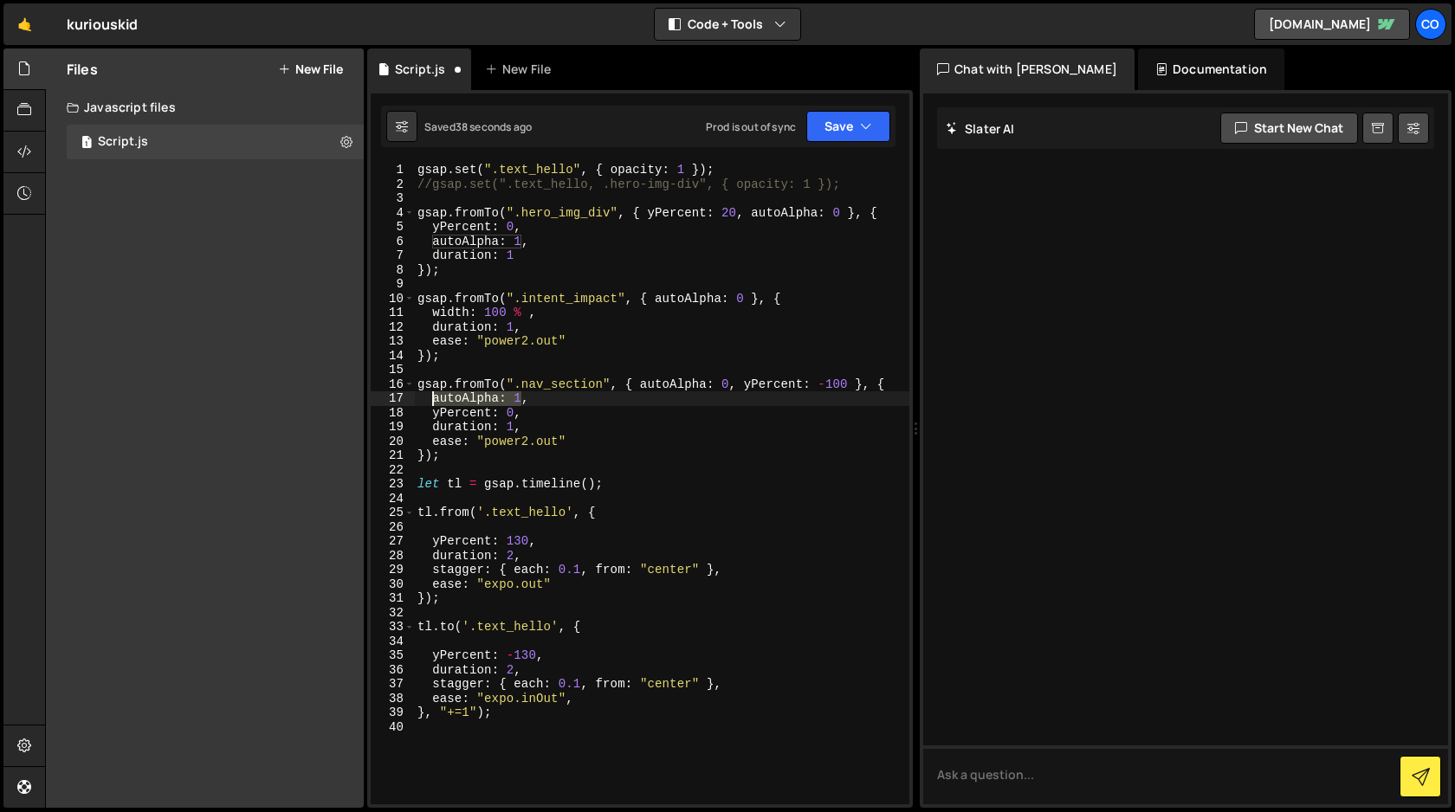
drag, startPoint x: 521, startPoint y: 395, endPoint x: 433, endPoint y: 400, distance: 87.6
click at [433, 400] on div "gsap . set ( ".text_hello" , { opacity : 1 }) ; //gsap.set(".text_hello, .hero-…" at bounding box center [661, 498] width 495 height 670
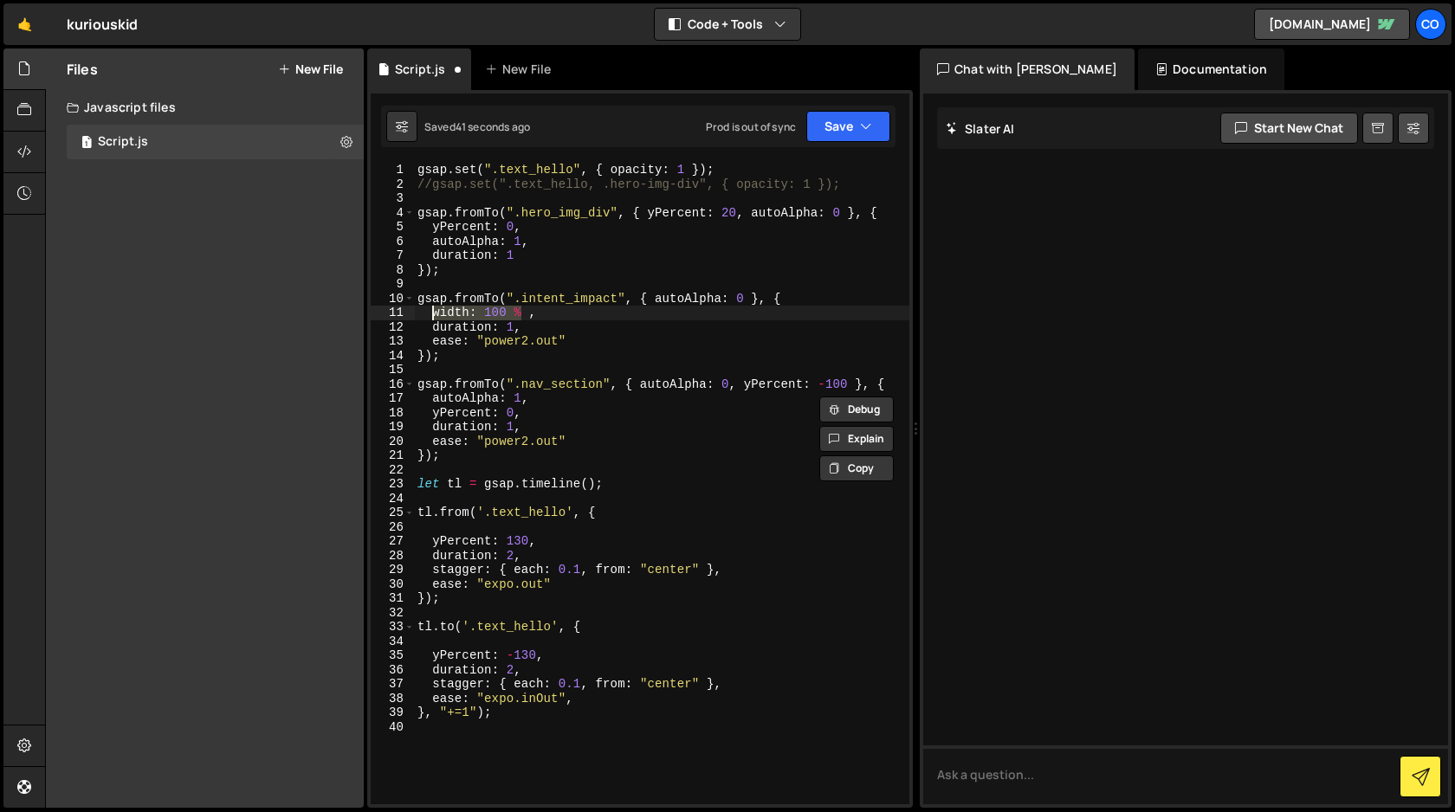
drag, startPoint x: 522, startPoint y: 314, endPoint x: 434, endPoint y: 316, distance: 88.4
click at [434, 316] on div "gsap . set ( ".text_hello" , { opacity : 1 }) ; //gsap.set(".text_hello, .hero-…" at bounding box center [661, 498] width 495 height 670
paste textarea "autoAlpha: 1"
type textarea "autoAlpha: 1 ,"
click at [863, 131] on icon "button" at bounding box center [866, 126] width 12 height 17
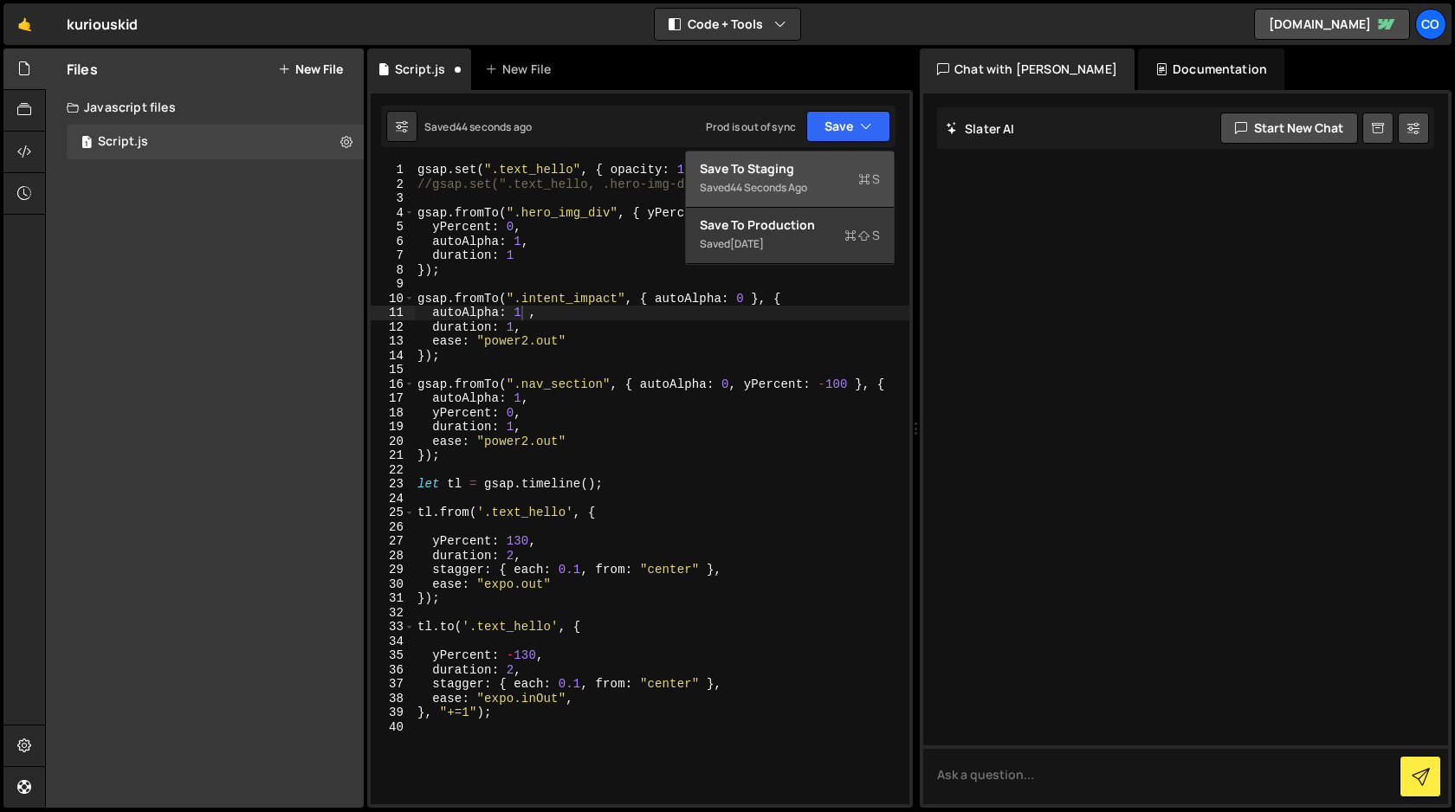
click at [833, 167] on div "Save to Staging S" at bounding box center [790, 168] width 180 height 17
